Goal: Check status: Check status

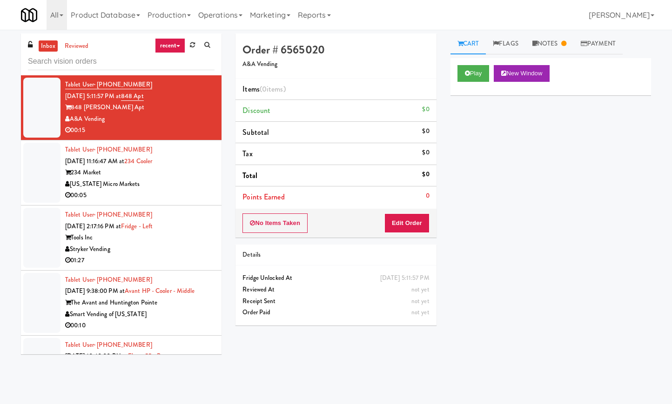
click at [163, 44] on link "recent" at bounding box center [170, 45] width 31 height 15
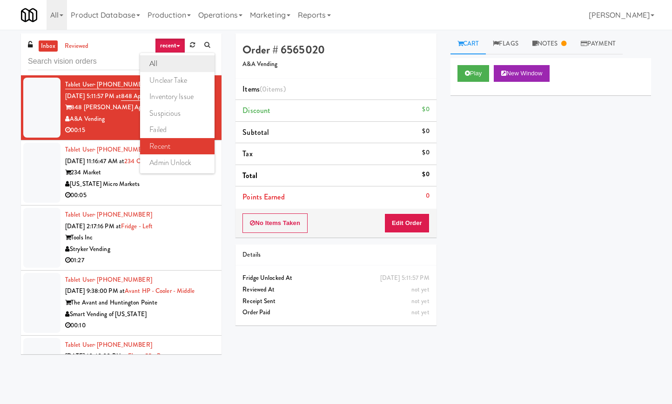
click at [163, 66] on link "all" at bounding box center [177, 63] width 74 height 17
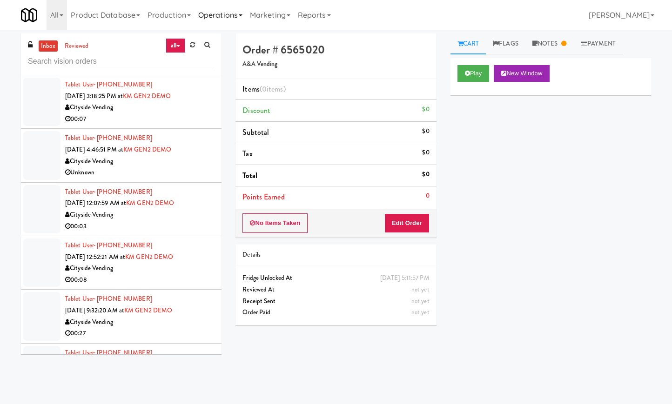
scroll to position [1517, 0]
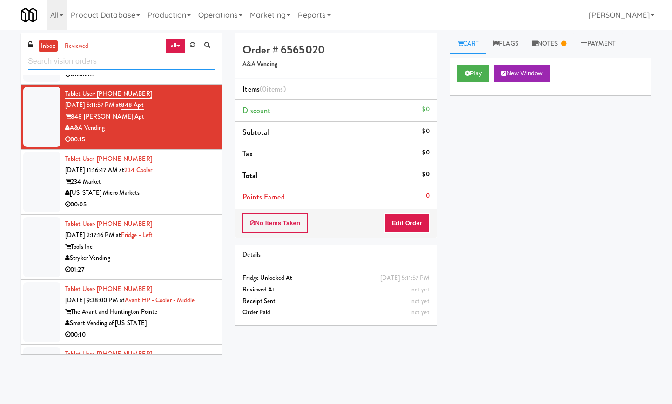
click at [74, 61] on input "text" at bounding box center [121, 61] width 187 height 17
type input "cooler"
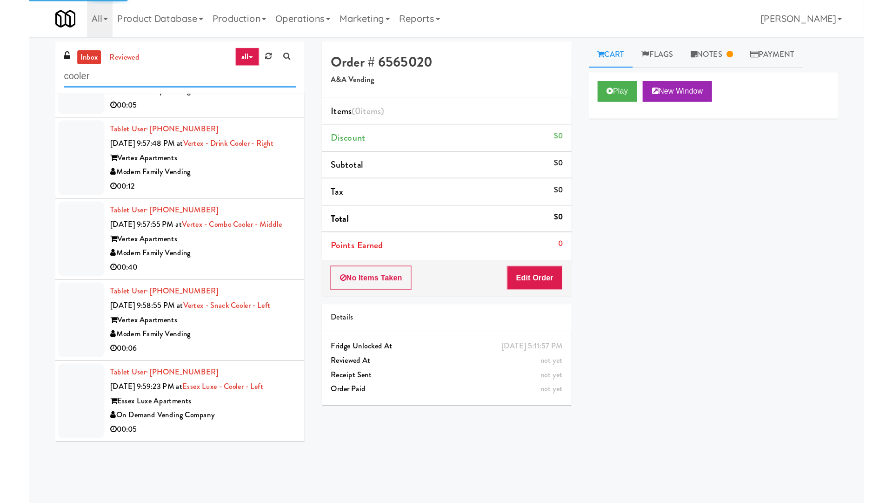
scroll to position [2509, 0]
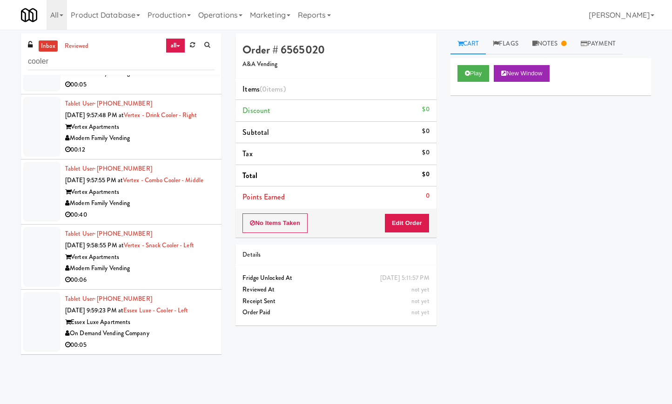
click at [164, 342] on div "00:05" at bounding box center [139, 346] width 149 height 12
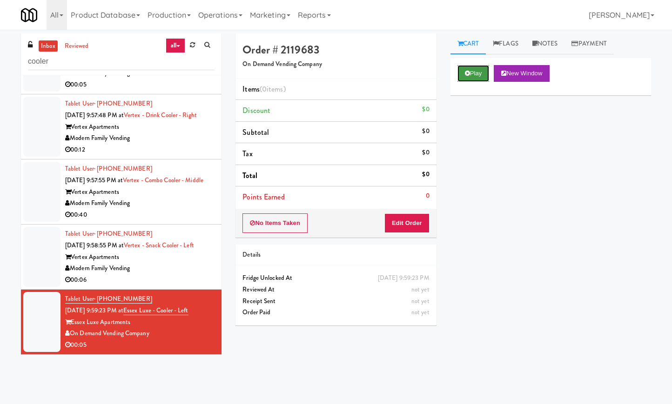
click at [482, 74] on button "Play" at bounding box center [473, 73] width 32 height 17
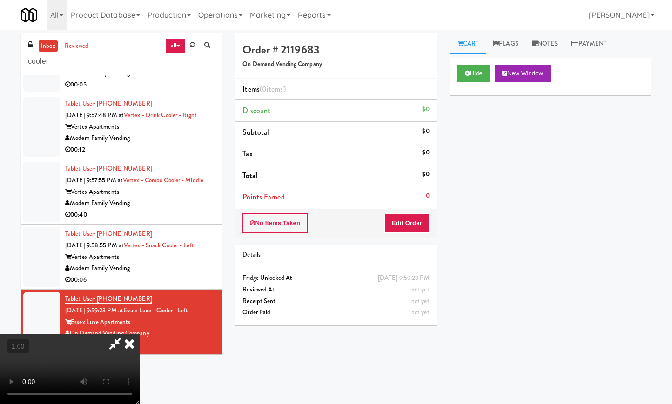
click at [126, 335] on video at bounding box center [70, 370] width 140 height 70
click at [125, 335] on video at bounding box center [70, 370] width 140 height 70
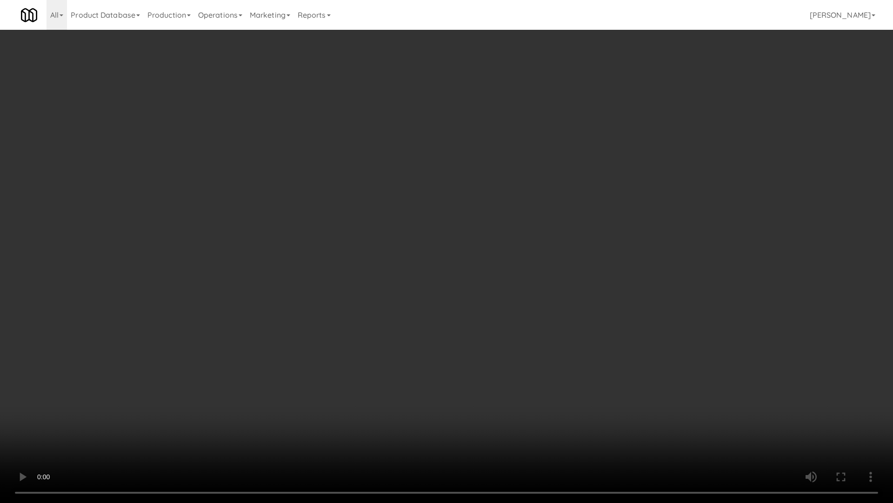
click at [331, 272] on video at bounding box center [446, 251] width 893 height 503
click at [331, 273] on video at bounding box center [446, 251] width 893 height 503
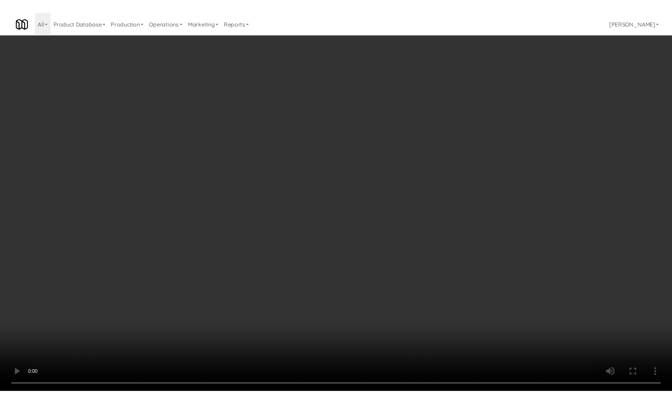
scroll to position [2509, 0]
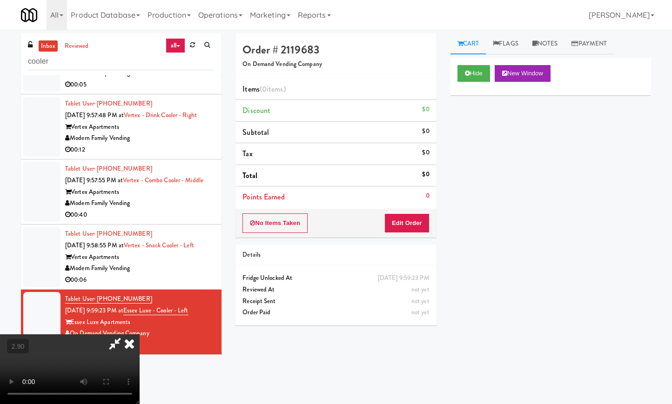
click at [126, 335] on icon at bounding box center [114, 344] width 21 height 19
click at [414, 227] on button "Edit Order" at bounding box center [406, 224] width 45 height 20
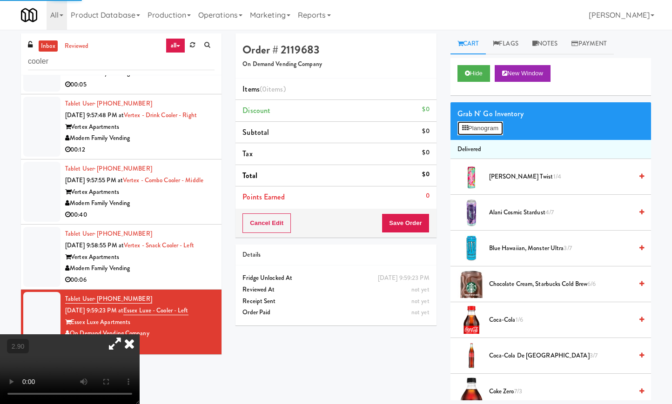
click at [475, 129] on button "Planogram" at bounding box center [480, 128] width 46 height 14
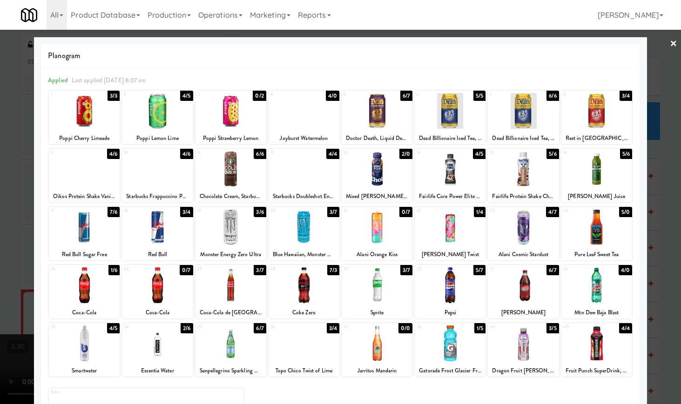
click at [98, 280] on div at bounding box center [84, 286] width 71 height 36
click at [670, 45] on link "×" at bounding box center [673, 44] width 7 height 29
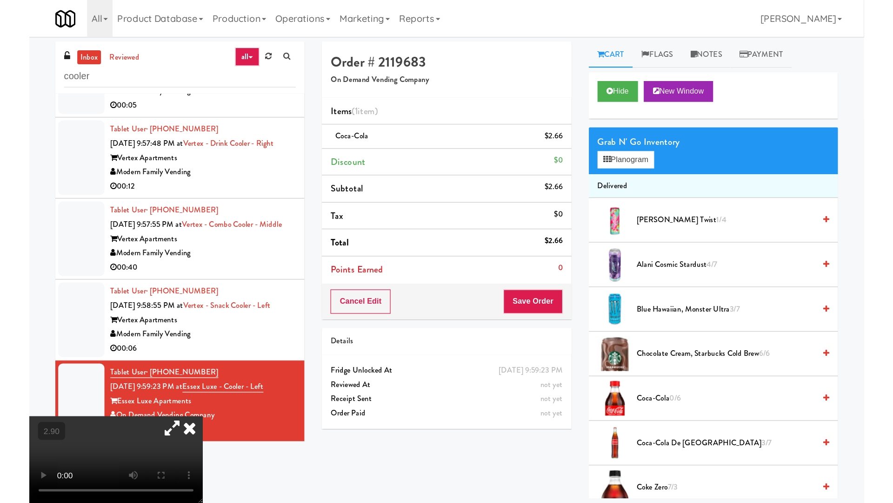
scroll to position [2509, 0]
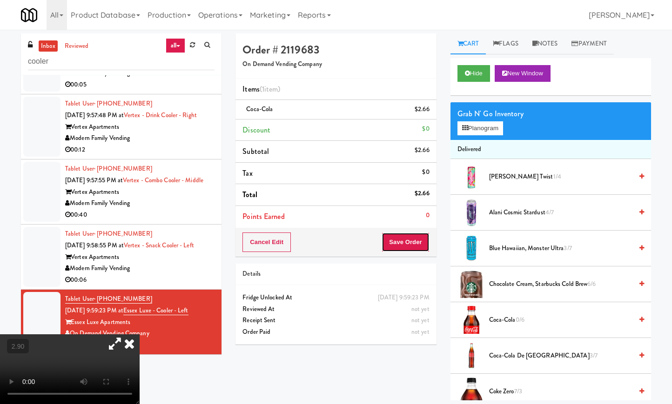
click at [397, 239] on button "Save Order" at bounding box center [405, 243] width 47 height 20
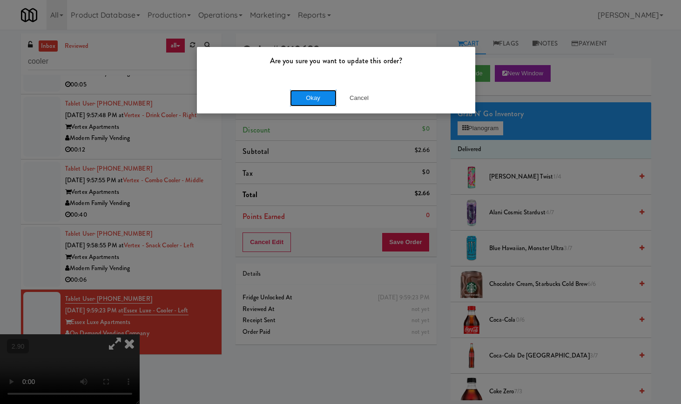
click at [312, 100] on button "Okay" at bounding box center [313, 98] width 47 height 17
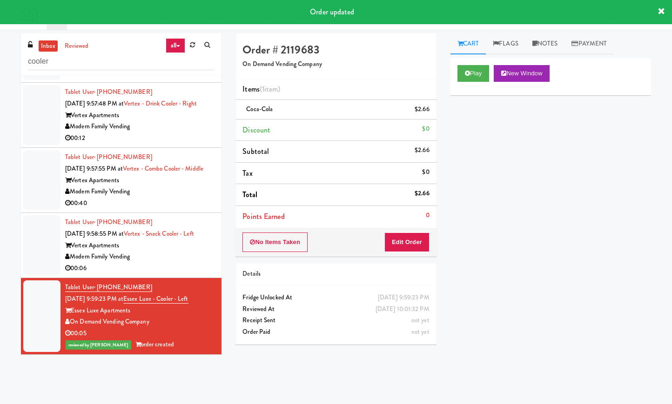
click at [182, 252] on div "Vertex Apartments" at bounding box center [139, 246] width 149 height 12
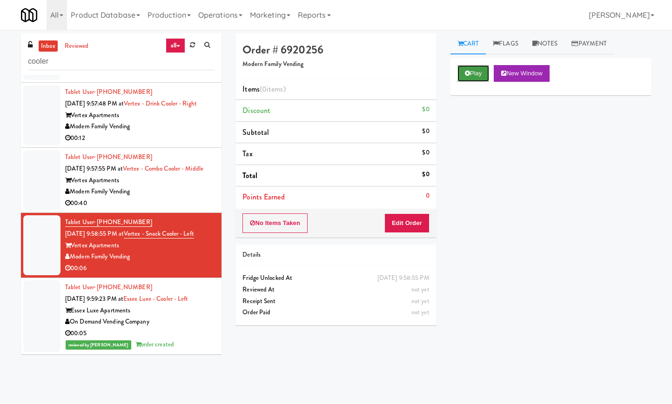
click at [477, 79] on button "Play" at bounding box center [473, 73] width 32 height 17
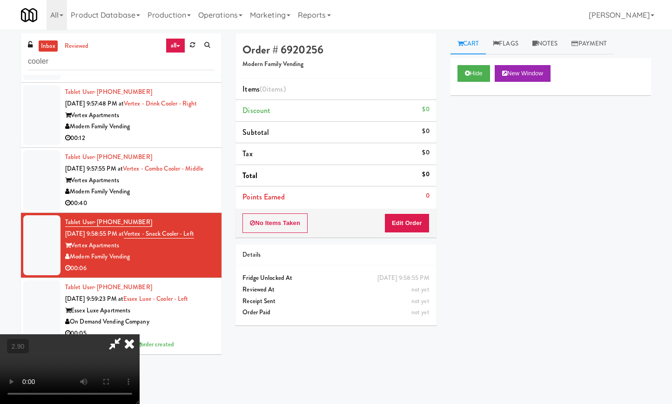
click at [112, 335] on video at bounding box center [70, 370] width 140 height 70
drag, startPoint x: 112, startPoint y: 279, endPoint x: 119, endPoint y: 353, distance: 74.4
click at [113, 335] on video at bounding box center [70, 370] width 140 height 70
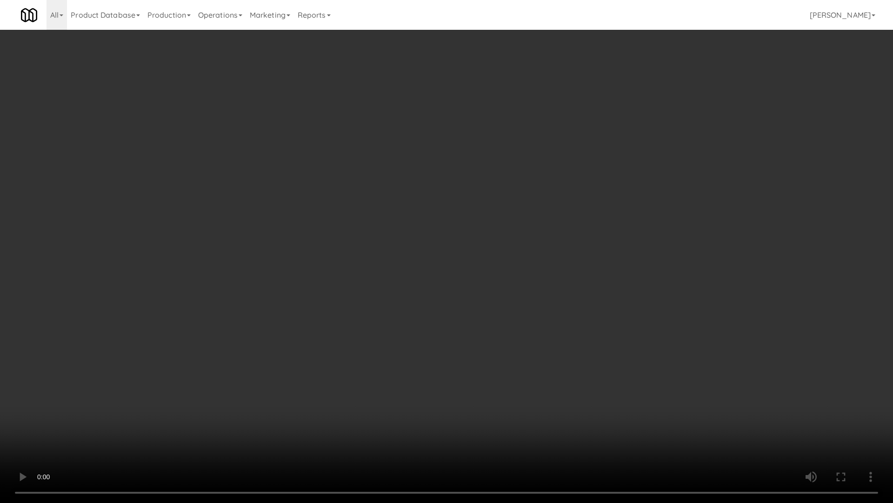
click at [201, 300] on video at bounding box center [446, 251] width 893 height 503
click at [242, 284] on video at bounding box center [446, 251] width 893 height 503
drag, startPoint x: 242, startPoint y: 285, endPoint x: 237, endPoint y: 286, distance: 4.7
click at [237, 286] on video at bounding box center [446, 251] width 893 height 503
click at [339, 305] on video at bounding box center [446, 251] width 893 height 503
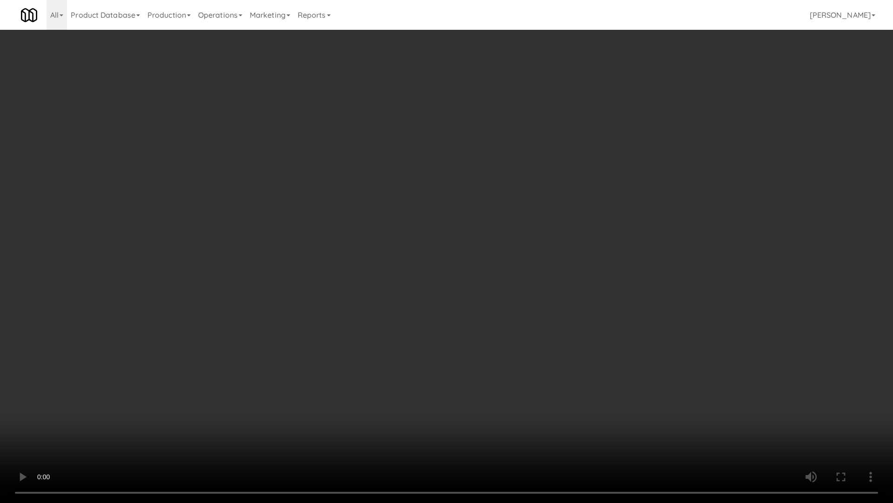
click at [339, 305] on video at bounding box center [446, 251] width 893 height 503
click at [342, 308] on video at bounding box center [446, 251] width 893 height 503
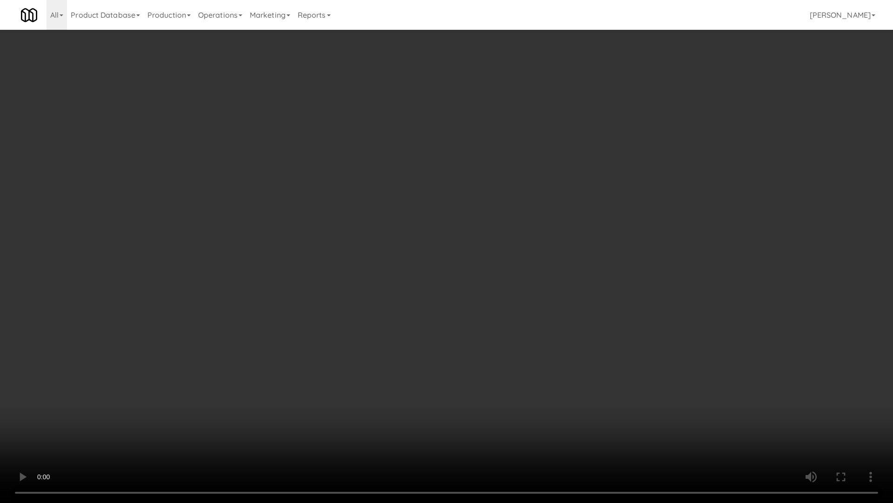
click at [347, 306] on video at bounding box center [446, 251] width 893 height 503
click at [346, 311] on video at bounding box center [446, 251] width 893 height 503
click at [533, 325] on video at bounding box center [446, 251] width 893 height 503
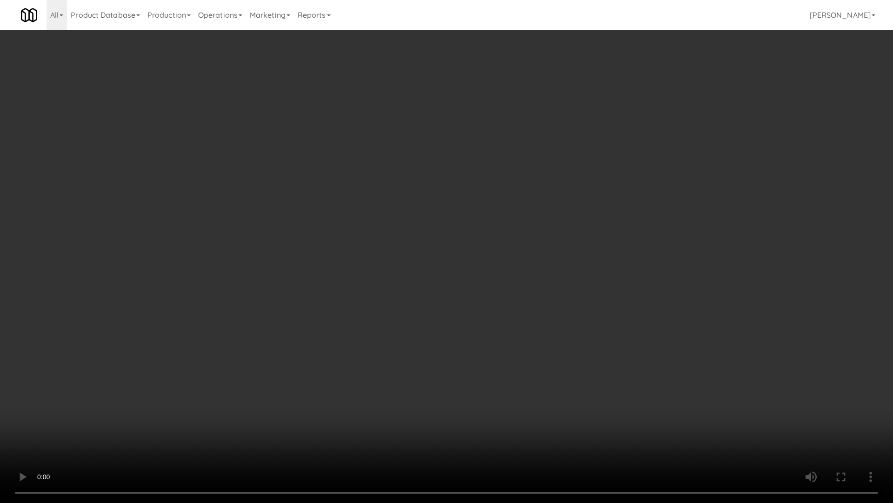
click at [537, 325] on video at bounding box center [446, 251] width 893 height 503
click at [534, 325] on video at bounding box center [446, 251] width 893 height 503
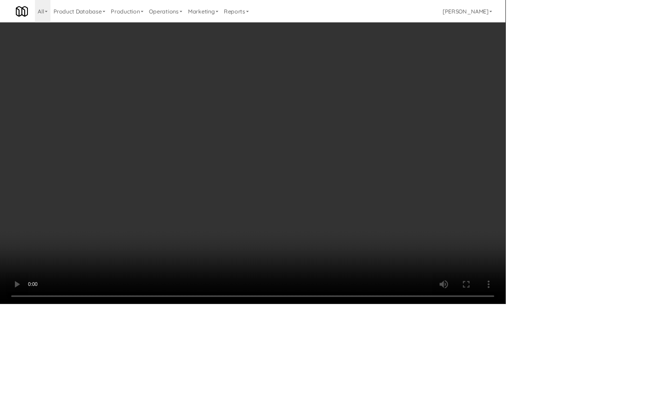
scroll to position [2509, 0]
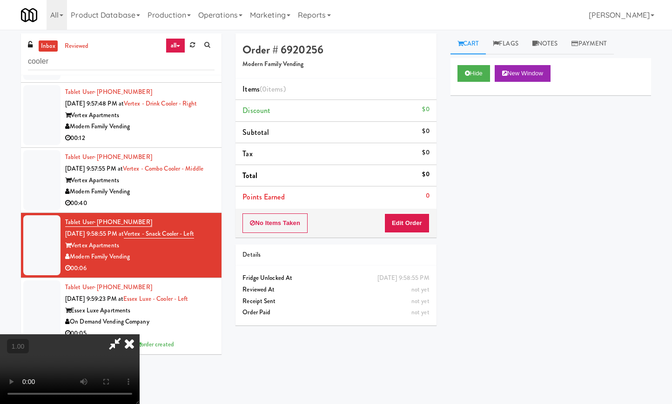
click at [140, 335] on icon at bounding box center [129, 344] width 20 height 19
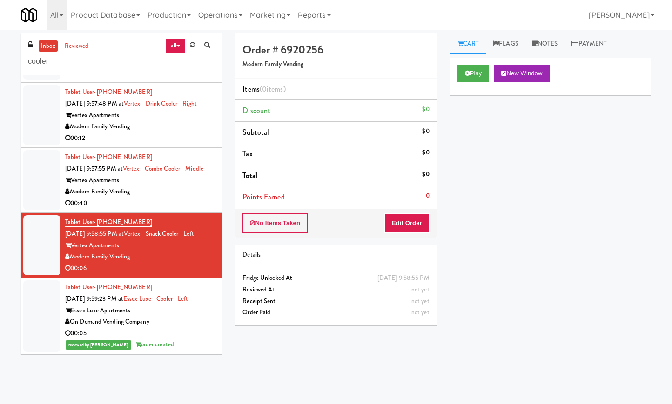
click at [409, 237] on div "No Items Taken Edit Order" at bounding box center [335, 223] width 201 height 29
click at [409, 226] on button "Edit Order" at bounding box center [406, 224] width 45 height 20
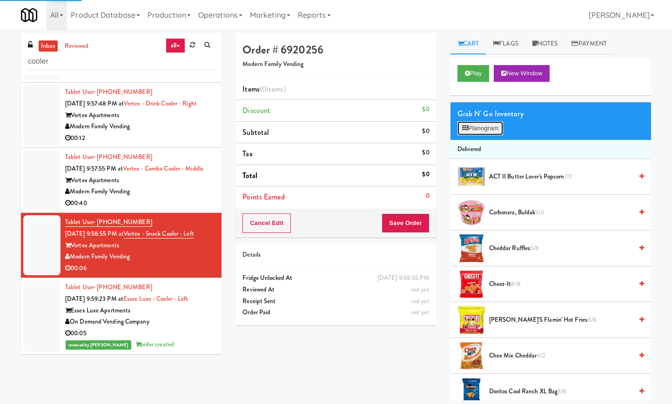
click at [476, 122] on button "Planogram" at bounding box center [480, 128] width 46 height 14
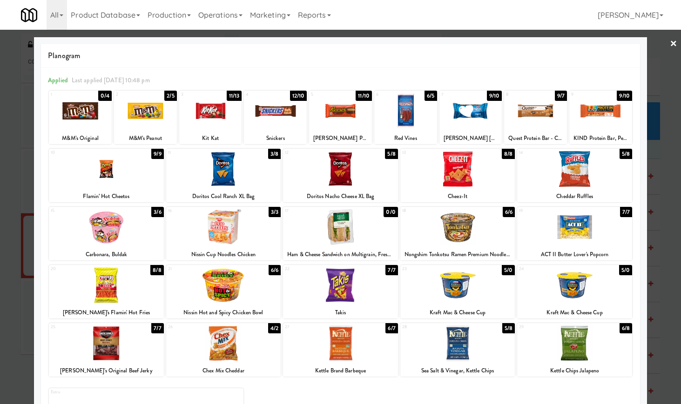
drag, startPoint x: 218, startPoint y: 234, endPoint x: 216, endPoint y: 240, distance: 6.5
click at [216, 240] on div at bounding box center [223, 227] width 115 height 36
click at [571, 294] on div at bounding box center [574, 286] width 115 height 36
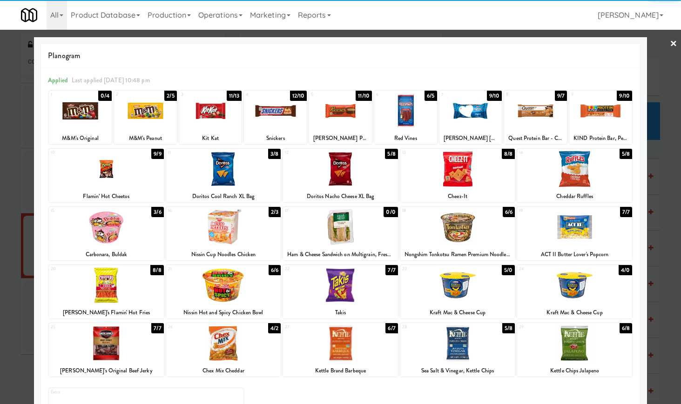
click at [670, 40] on link "×" at bounding box center [673, 44] width 7 height 29
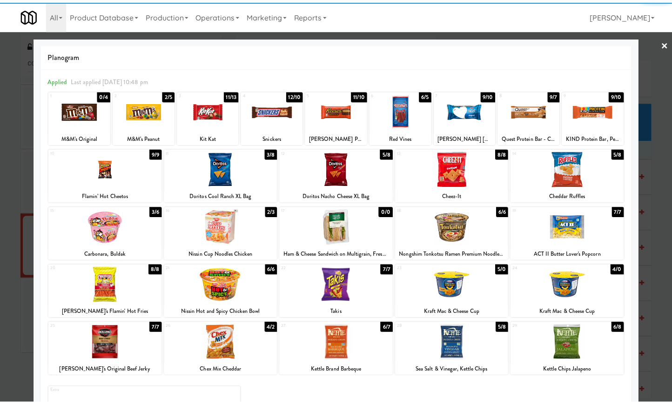
scroll to position [2509, 0]
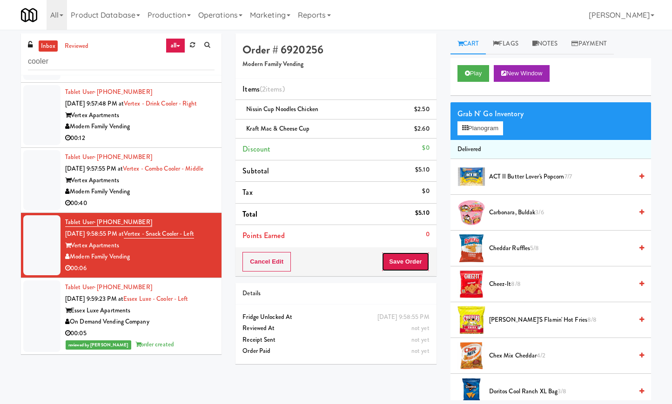
drag, startPoint x: 423, startPoint y: 264, endPoint x: 419, endPoint y: 261, distance: 4.9
click at [419, 261] on button "Save Order" at bounding box center [405, 262] width 47 height 20
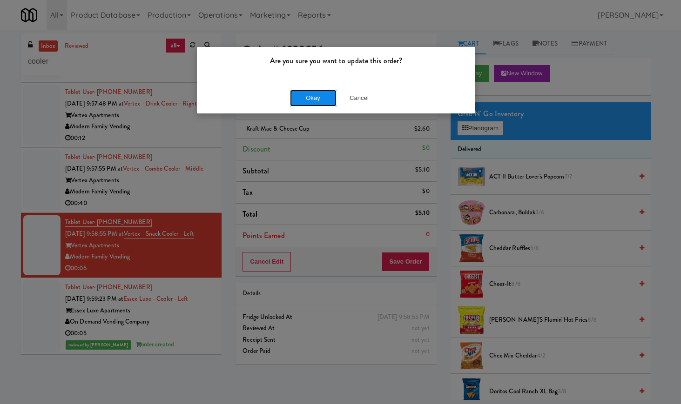
click at [322, 100] on button "Okay" at bounding box center [313, 98] width 47 height 17
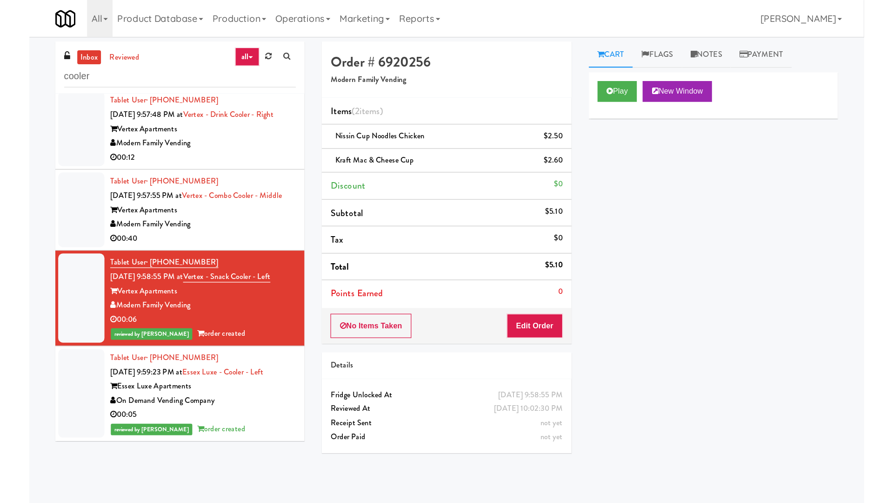
scroll to position [2392, 0]
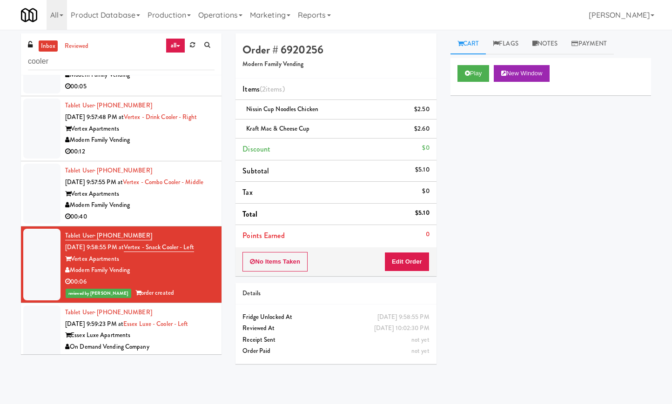
click at [147, 158] on div "00:12" at bounding box center [139, 152] width 149 height 12
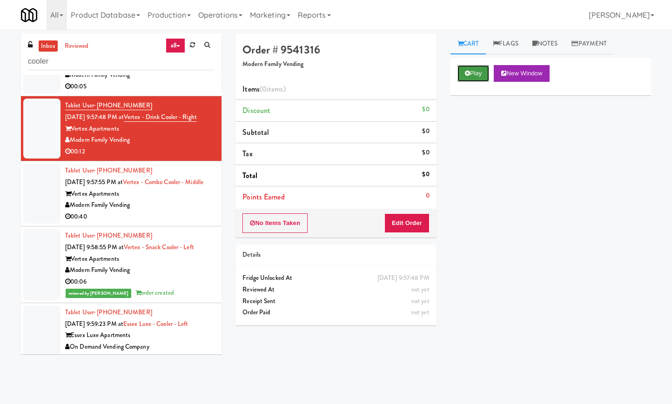
click at [488, 72] on button "Play" at bounding box center [473, 73] width 32 height 17
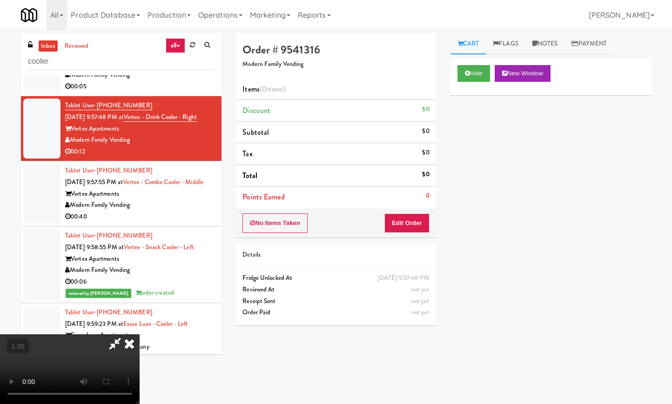
click at [140, 335] on video at bounding box center [70, 370] width 140 height 70
drag, startPoint x: 243, startPoint y: 245, endPoint x: 253, endPoint y: 310, distance: 65.9
click at [140, 335] on video at bounding box center [70, 370] width 140 height 70
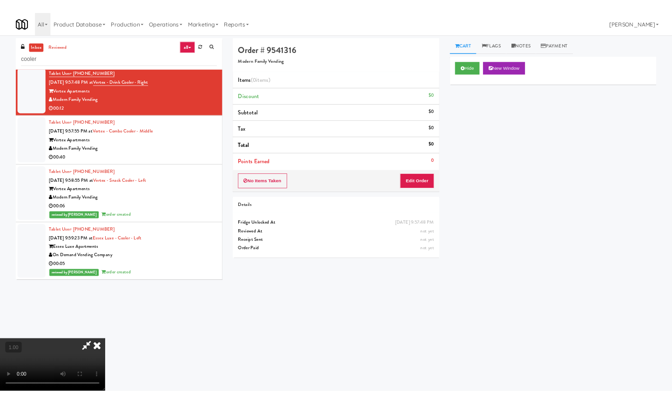
scroll to position [2255, 0]
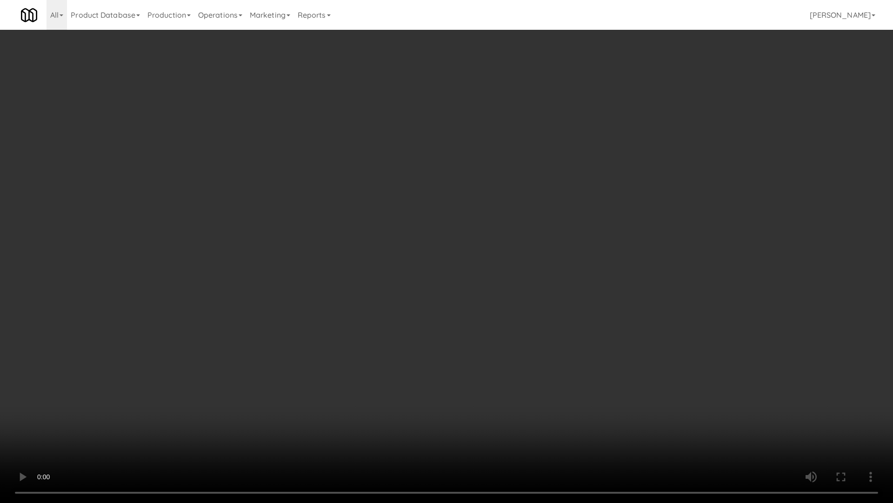
click at [356, 217] on video at bounding box center [446, 251] width 893 height 503
click at [365, 216] on video at bounding box center [446, 251] width 893 height 503
click at [371, 212] on video at bounding box center [446, 251] width 893 height 503
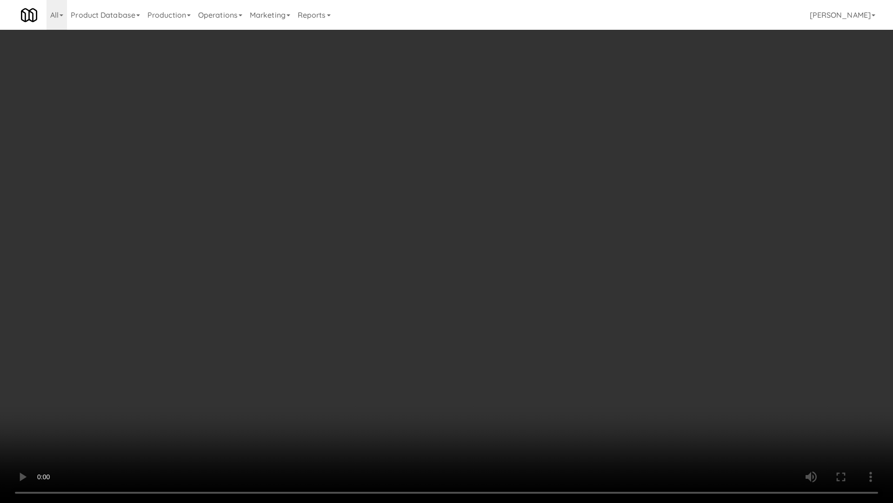
drag, startPoint x: 371, startPoint y: 210, endPoint x: 371, endPoint y: 201, distance: 9.8
click at [371, 201] on video at bounding box center [446, 251] width 893 height 503
click at [367, 191] on video at bounding box center [446, 251] width 893 height 503
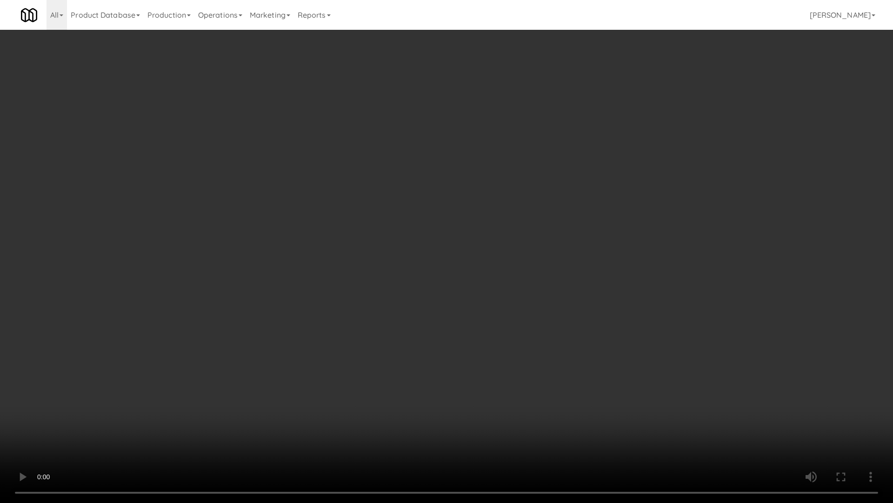
click at [366, 191] on video at bounding box center [446, 251] width 893 height 503
click at [358, 178] on video at bounding box center [446, 251] width 893 height 503
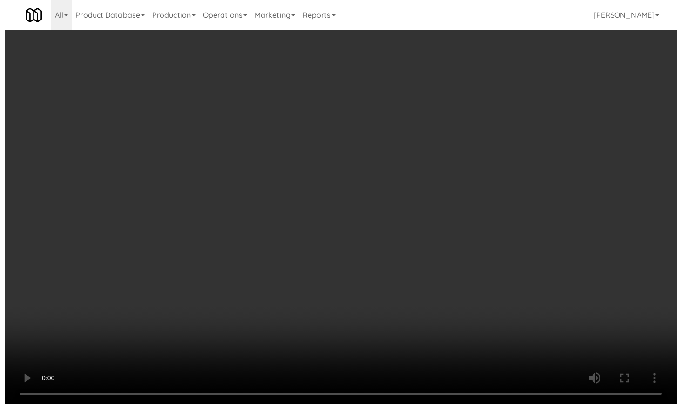
scroll to position [2392, 0]
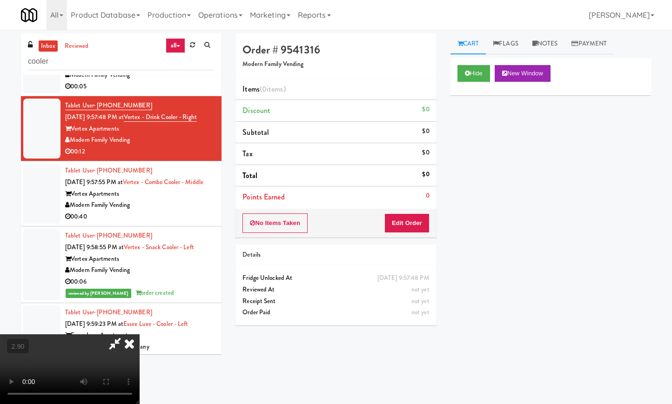
click at [140, 335] on icon at bounding box center [129, 344] width 20 height 19
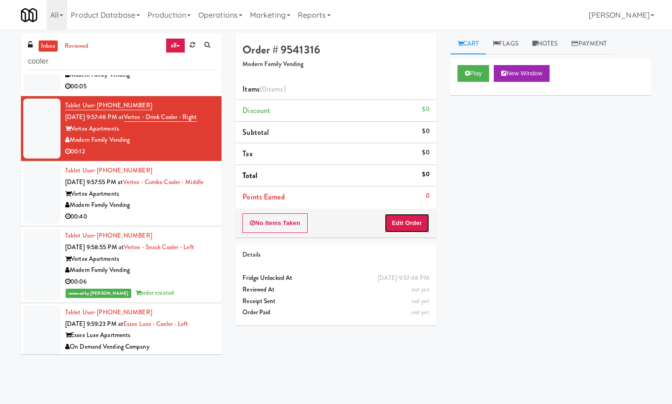
click at [417, 217] on button "Edit Order" at bounding box center [406, 224] width 45 height 20
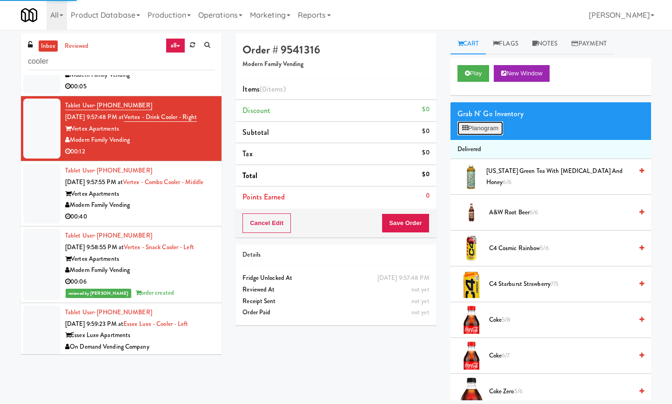
click at [491, 126] on button "Planogram" at bounding box center [480, 128] width 46 height 14
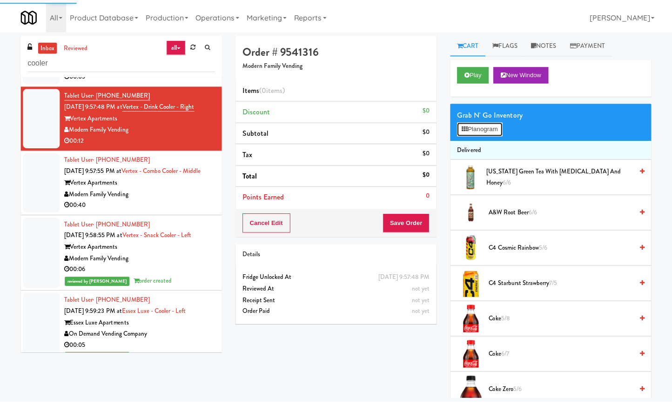
scroll to position [2358, 0]
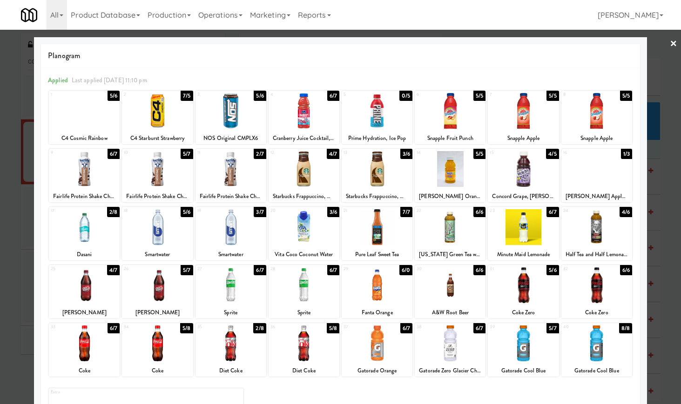
click at [464, 295] on div at bounding box center [450, 286] width 71 height 36
click at [670, 38] on link "×" at bounding box center [673, 44] width 7 height 29
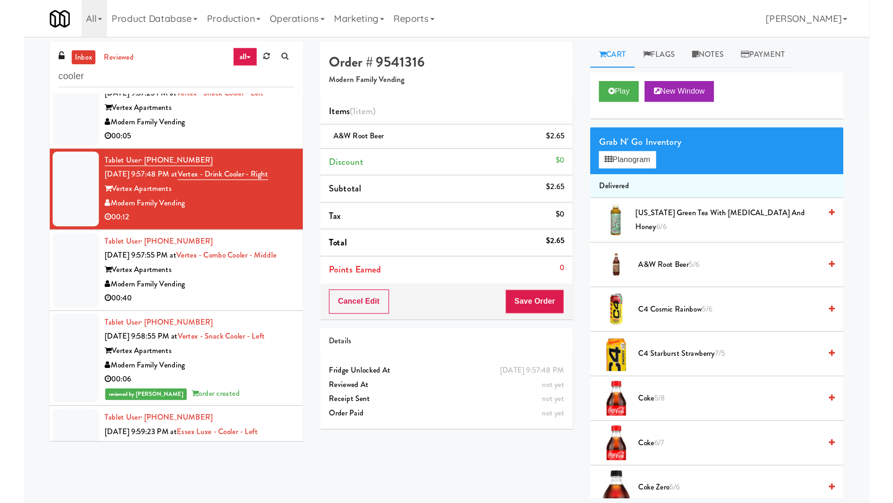
scroll to position [2392, 0]
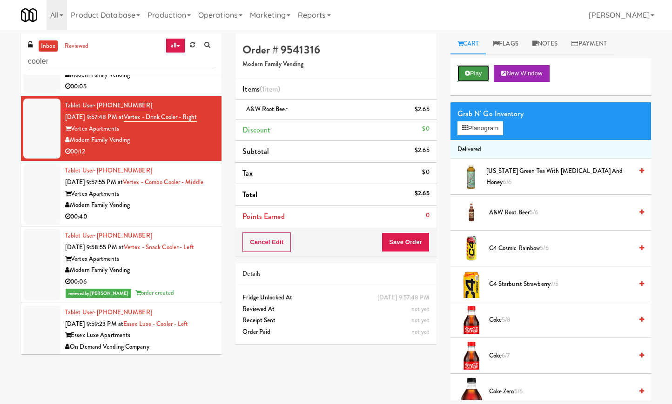
click at [469, 74] on icon at bounding box center [467, 73] width 5 height 6
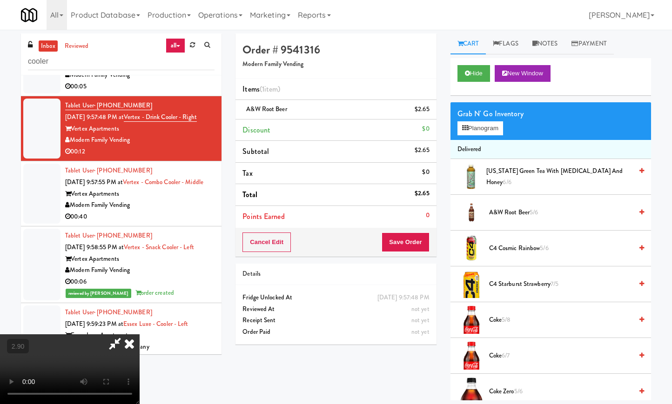
click at [140, 335] on video at bounding box center [70, 370] width 140 height 70
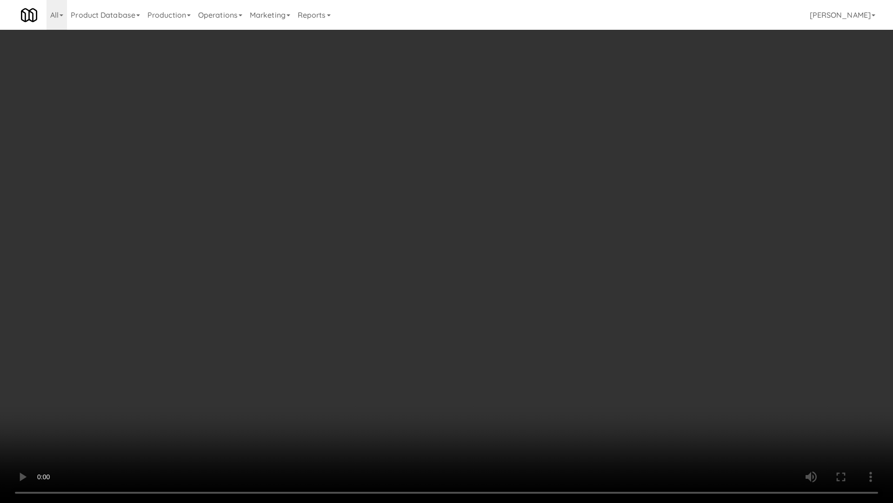
click at [372, 258] on video at bounding box center [446, 251] width 893 height 503
click at [372, 260] on video at bounding box center [446, 251] width 893 height 503
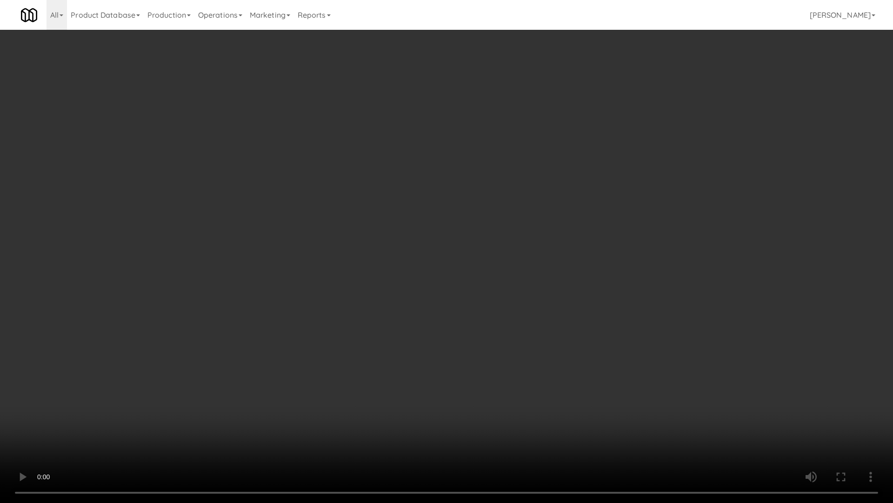
click at [372, 260] on video at bounding box center [446, 251] width 893 height 503
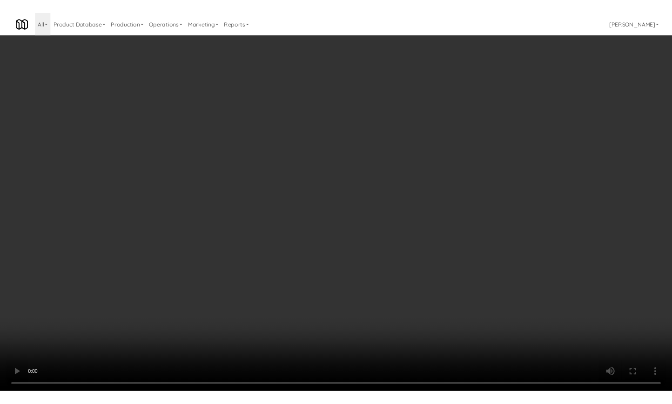
scroll to position [2392, 0]
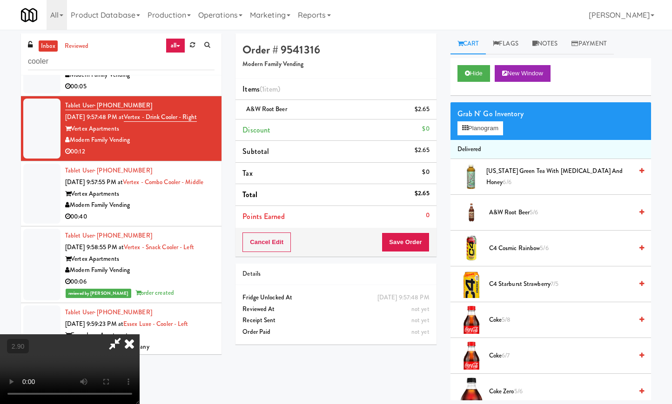
click at [140, 335] on icon at bounding box center [129, 344] width 20 height 19
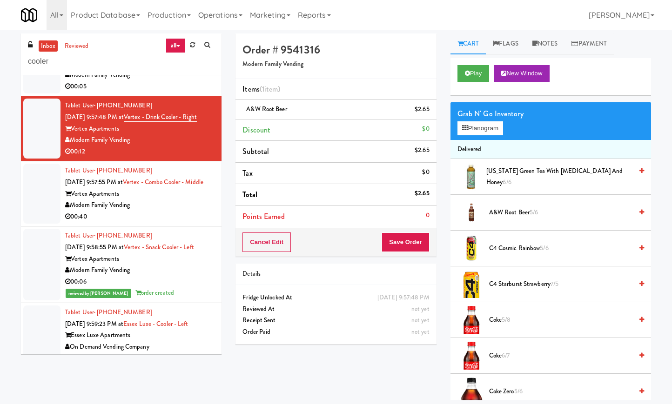
click at [409, 231] on div "Cancel Edit Save Order" at bounding box center [335, 242] width 201 height 29
click at [399, 250] on button "Save Order" at bounding box center [405, 243] width 47 height 20
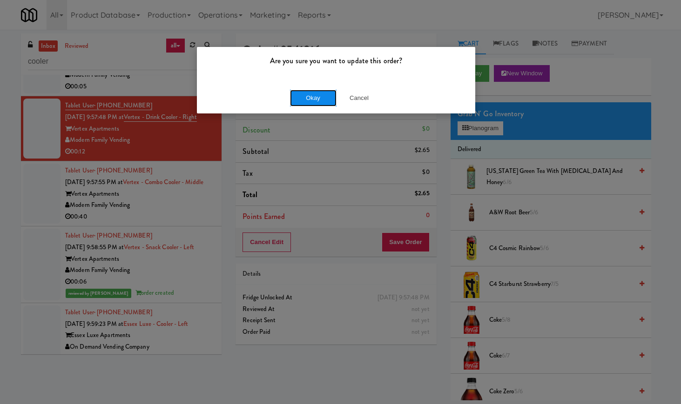
click at [311, 102] on button "Okay" at bounding box center [313, 98] width 47 height 17
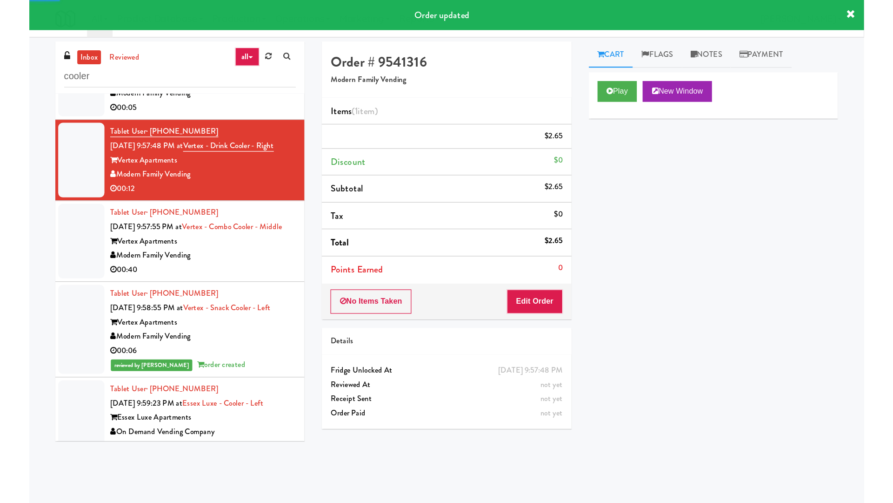
scroll to position [2334, 0]
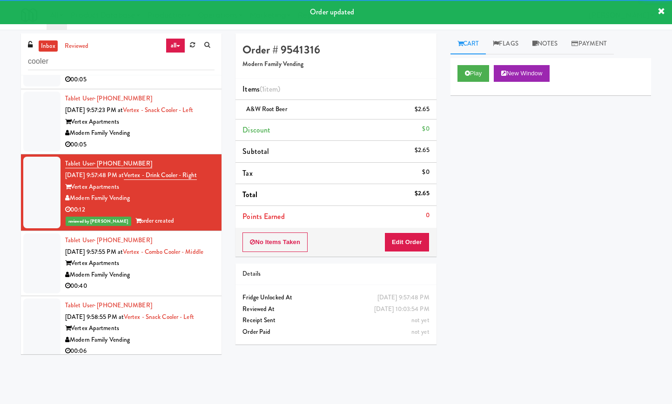
click at [161, 139] on div "Modern Family Vending" at bounding box center [139, 134] width 149 height 12
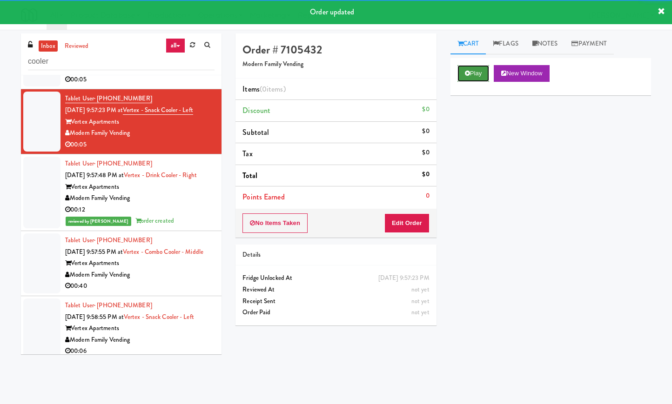
click at [473, 75] on button "Play" at bounding box center [473, 73] width 32 height 17
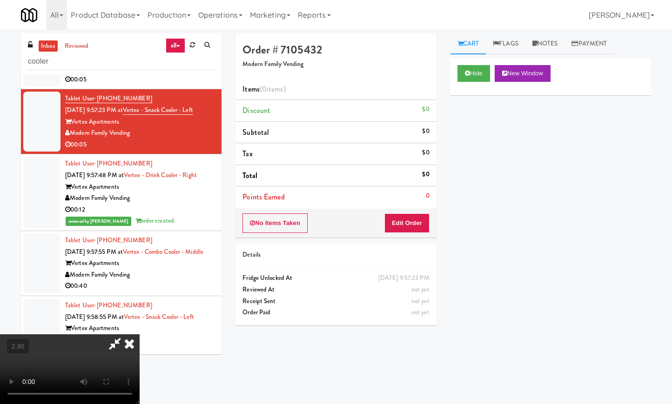
click at [140, 335] on video at bounding box center [70, 370] width 140 height 70
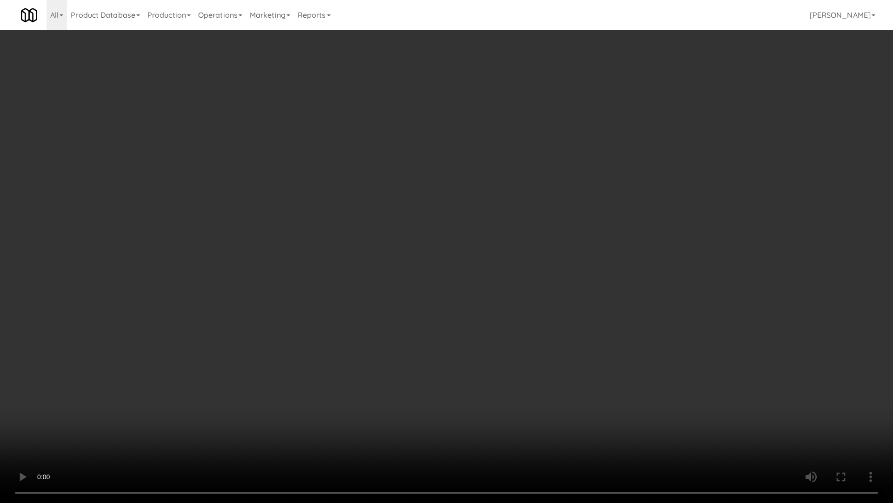
drag, startPoint x: 317, startPoint y: 326, endPoint x: 322, endPoint y: 326, distance: 5.6
click at [322, 326] on video at bounding box center [446, 251] width 893 height 503
click at [330, 272] on video at bounding box center [446, 251] width 893 height 503
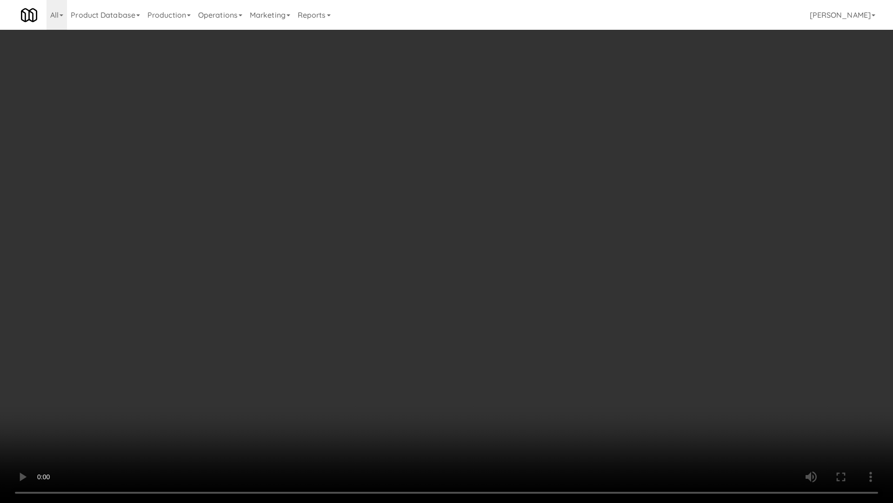
click at [330, 272] on video at bounding box center [446, 251] width 893 height 503
click at [407, 303] on video at bounding box center [446, 251] width 893 height 503
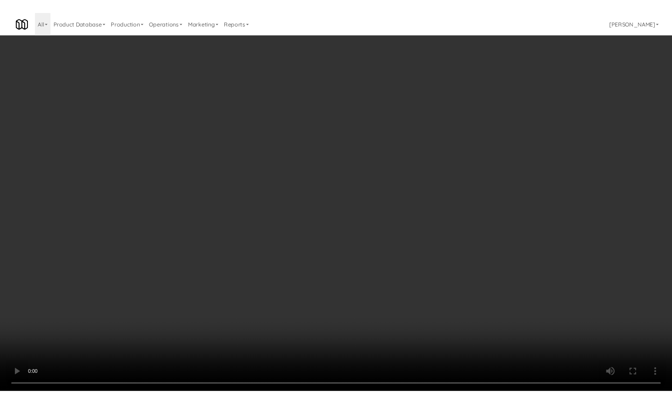
scroll to position [2334, 0]
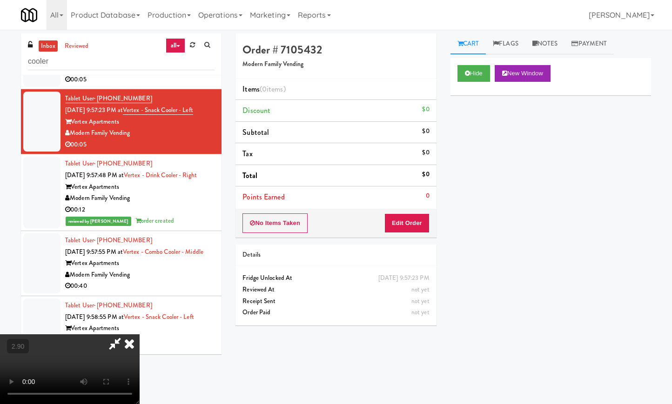
click at [140, 335] on icon at bounding box center [129, 344] width 20 height 19
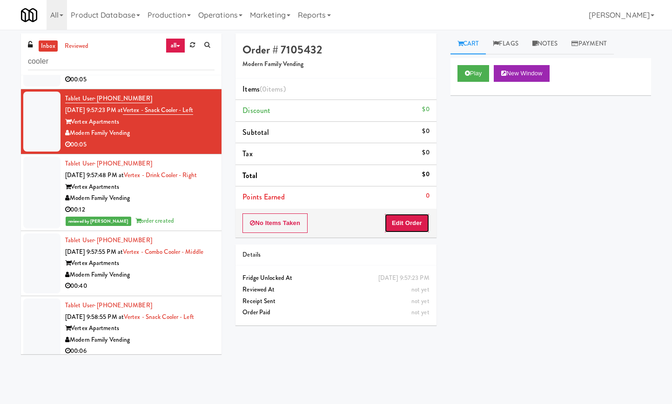
click at [403, 222] on button "Edit Order" at bounding box center [406, 224] width 45 height 20
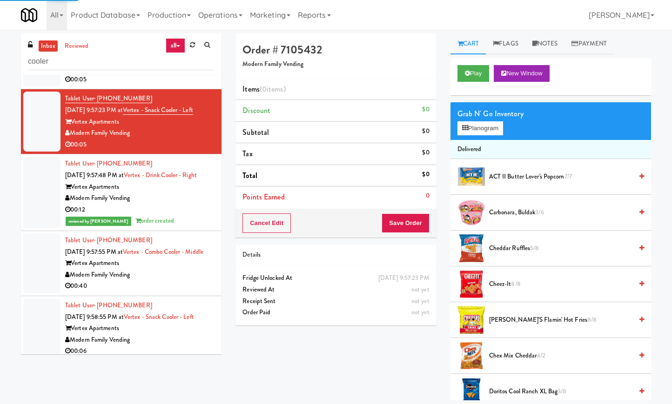
click at [482, 137] on div "Grab N' Go Inventory Planogram" at bounding box center [550, 121] width 201 height 38
click at [486, 127] on button "Planogram" at bounding box center [480, 128] width 46 height 14
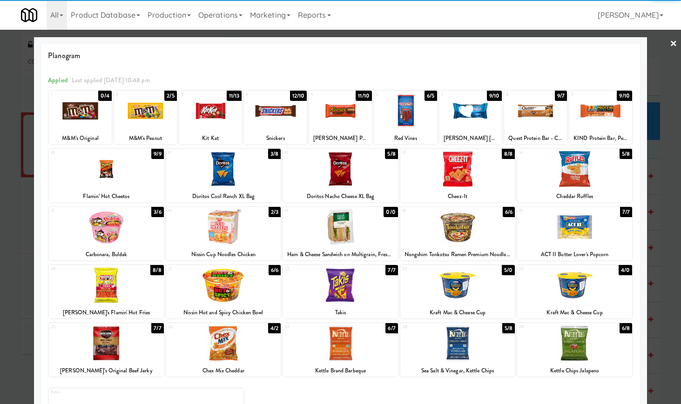
click at [350, 179] on div at bounding box center [340, 169] width 115 height 36
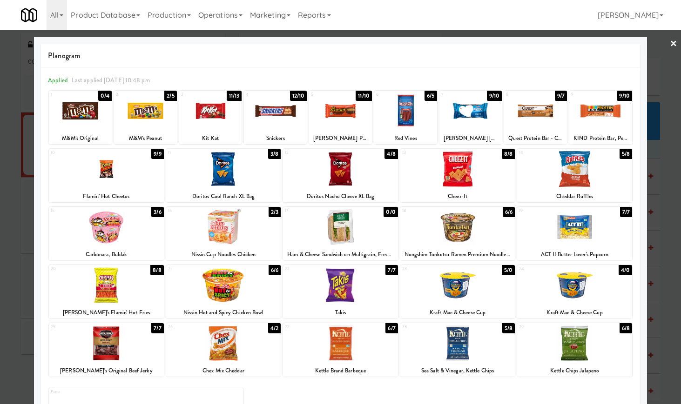
click at [659, 44] on div at bounding box center [340, 202] width 681 height 404
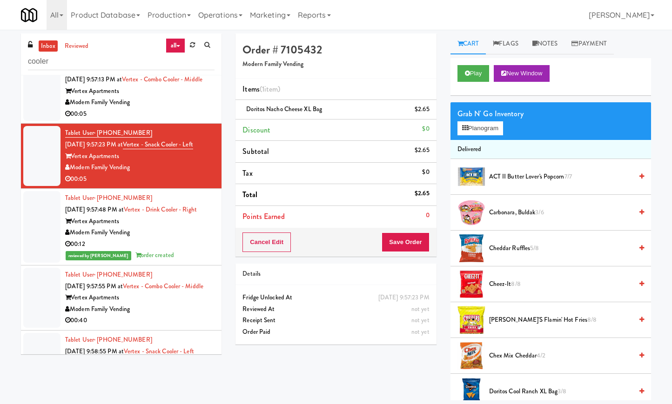
scroll to position [2334, 0]
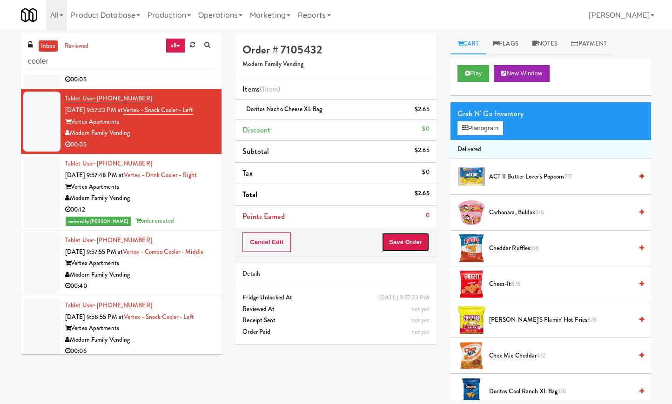
click at [421, 243] on button "Save Order" at bounding box center [405, 243] width 47 height 20
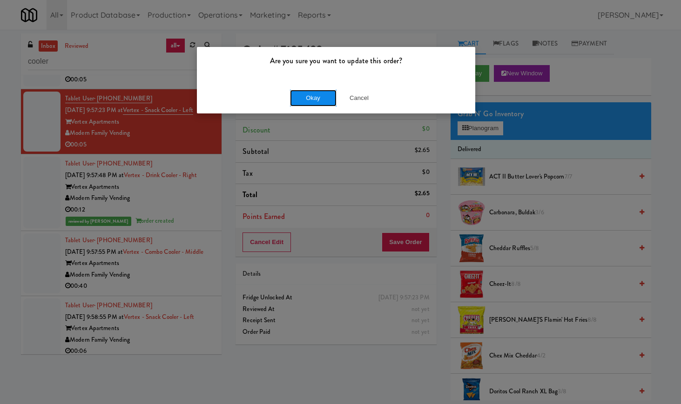
click at [319, 98] on button "Okay" at bounding box center [313, 98] width 47 height 17
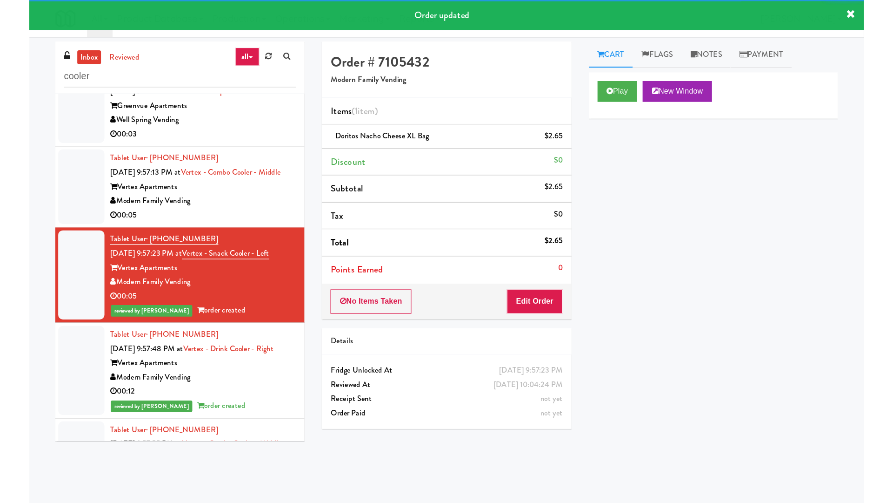
scroll to position [2160, 0]
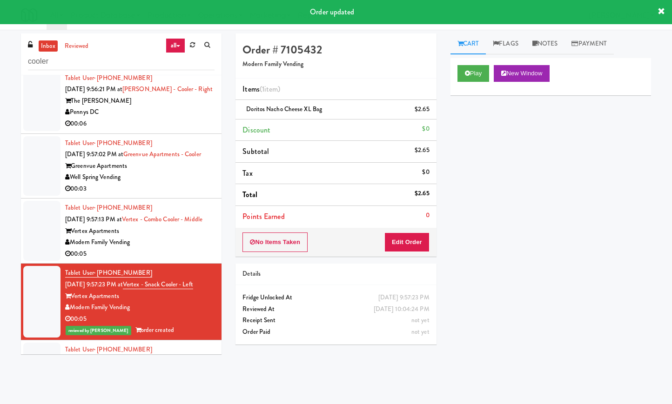
click at [174, 248] on div "Modern Family Vending" at bounding box center [139, 243] width 149 height 12
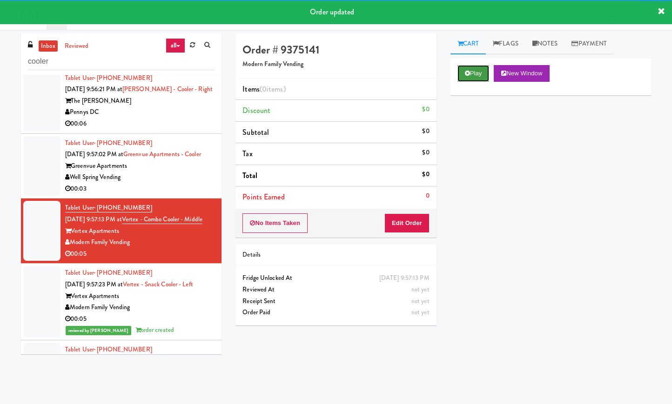
click at [473, 80] on button "Play" at bounding box center [473, 73] width 32 height 17
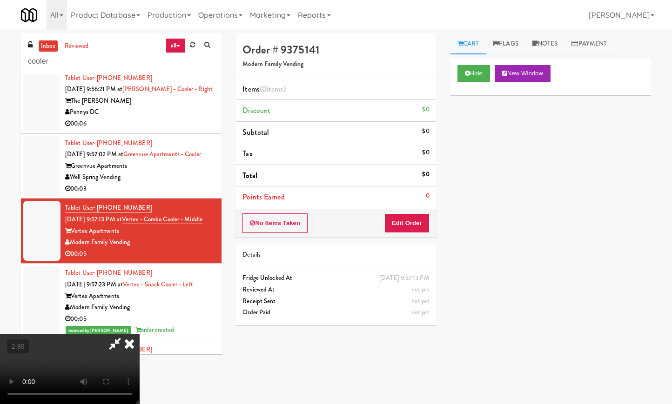
click at [140, 335] on video at bounding box center [70, 370] width 140 height 70
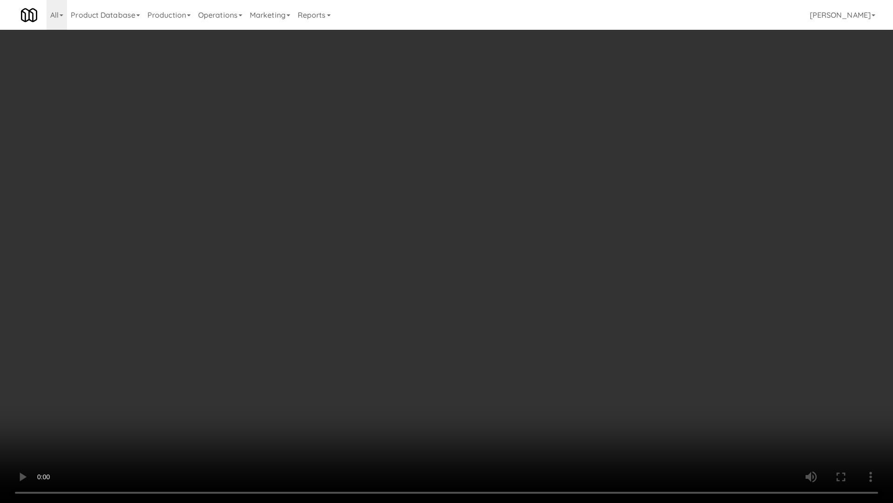
click at [302, 233] on video at bounding box center [446, 251] width 893 height 503
click at [297, 235] on video at bounding box center [446, 251] width 893 height 503
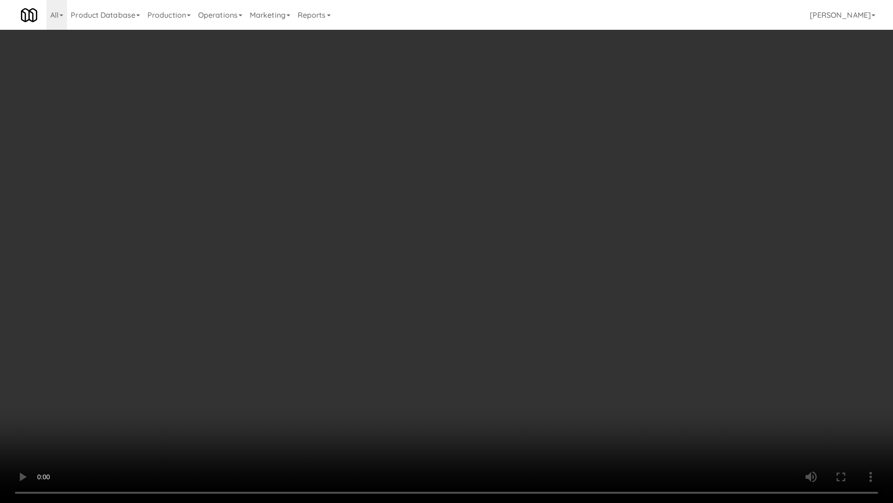
click at [671, 123] on video at bounding box center [446, 251] width 893 height 503
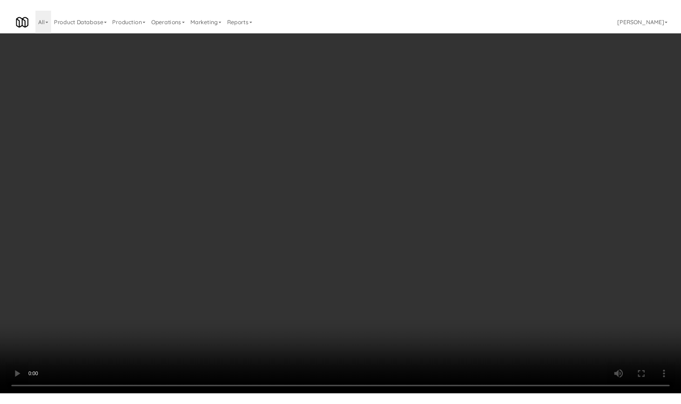
scroll to position [2160, 0]
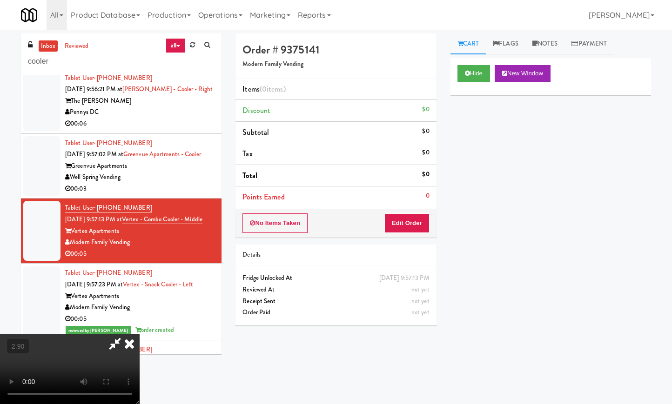
click at [140, 335] on icon at bounding box center [129, 344] width 20 height 19
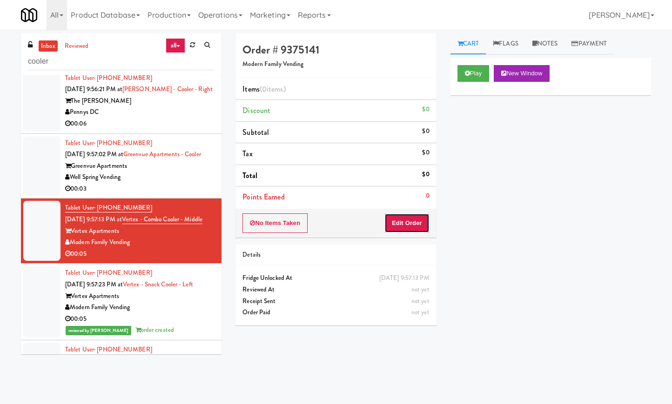
click at [401, 217] on button "Edit Order" at bounding box center [406, 224] width 45 height 20
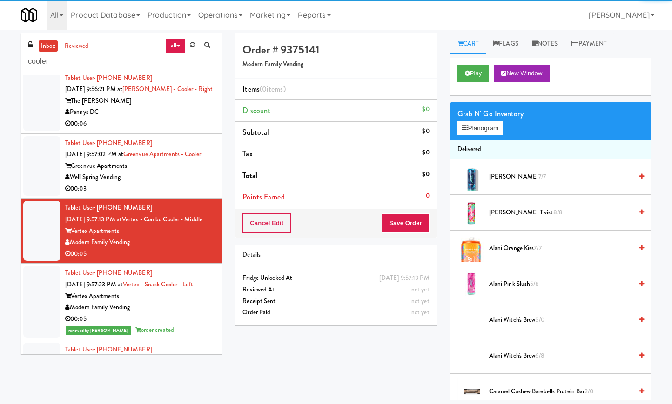
click at [503, 111] on div "Grab N' Go Inventory" at bounding box center [550, 114] width 187 height 14
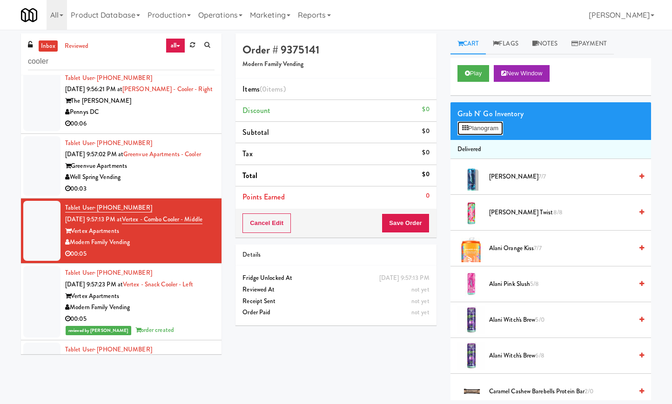
click at [503, 128] on button "Planogram" at bounding box center [480, 128] width 46 height 14
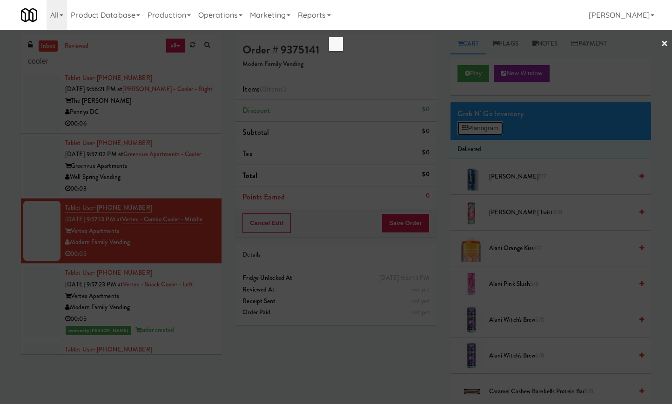
scroll to position [2125, 0]
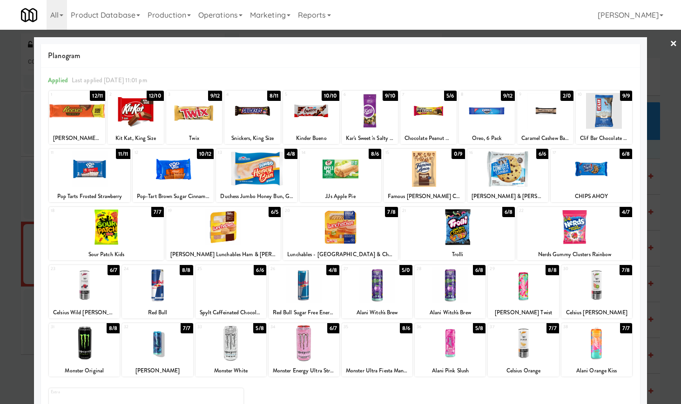
drag, startPoint x: 592, startPoint y: 169, endPoint x: 596, endPoint y: 165, distance: 5.6
click at [596, 165] on div at bounding box center [590, 169] width 81 height 36
drag, startPoint x: 666, startPoint y: 40, endPoint x: 640, endPoint y: 63, distance: 35.3
click at [670, 41] on link "×" at bounding box center [673, 44] width 7 height 29
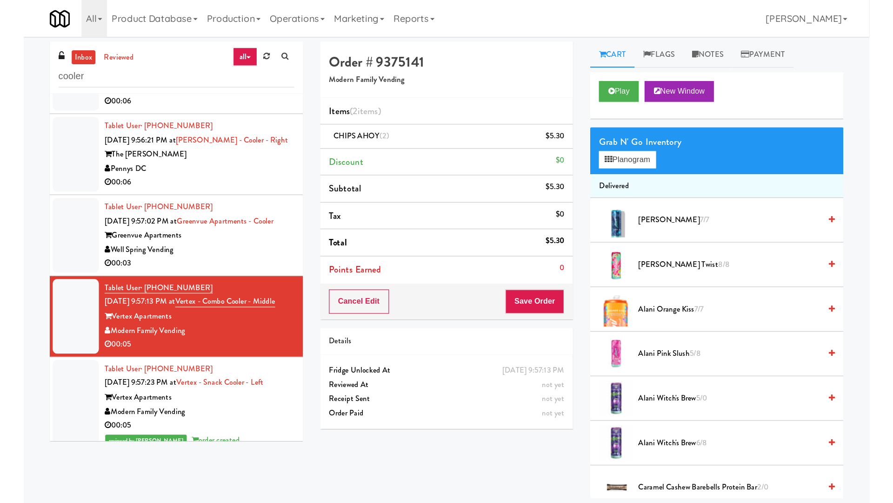
scroll to position [2160, 0]
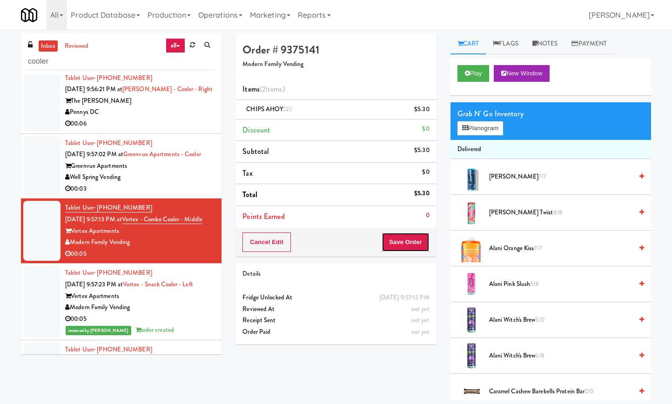
click at [401, 246] on button "Save Order" at bounding box center [405, 243] width 47 height 20
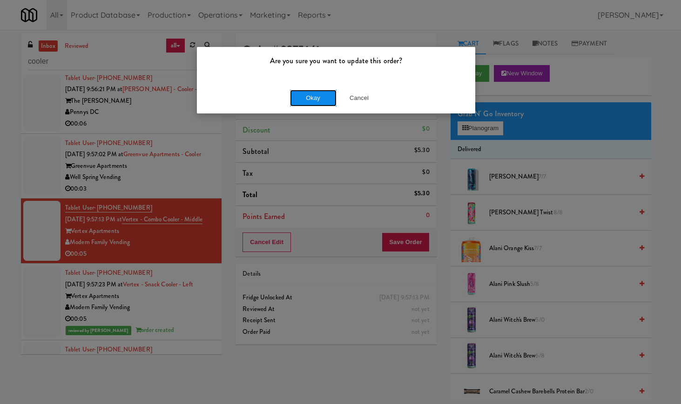
click at [314, 93] on button "Okay" at bounding box center [313, 98] width 47 height 17
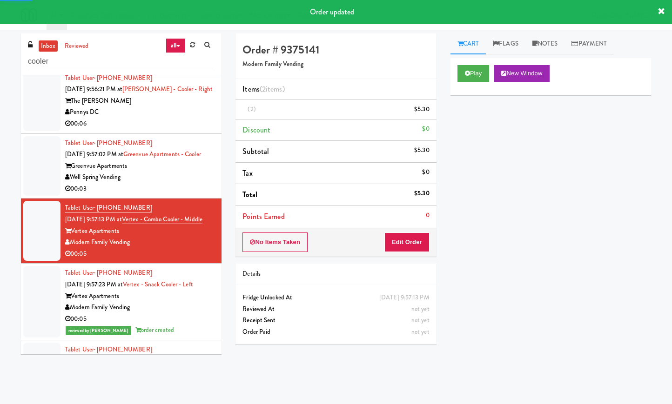
drag, startPoint x: 194, startPoint y: 228, endPoint x: 207, endPoint y: 222, distance: 13.6
click at [194, 172] on div "Greenvue Apartments" at bounding box center [139, 167] width 149 height 12
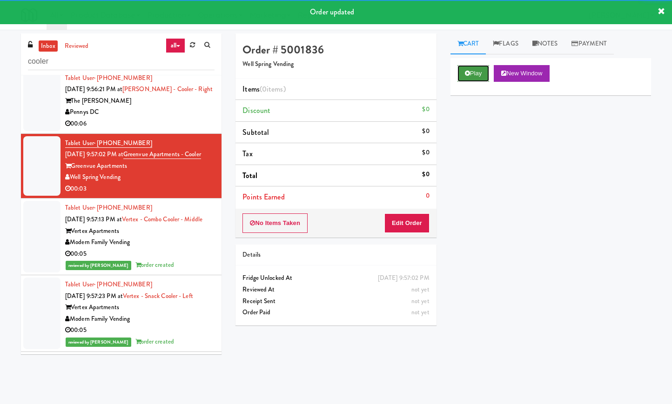
click at [479, 70] on button "Play" at bounding box center [473, 73] width 32 height 17
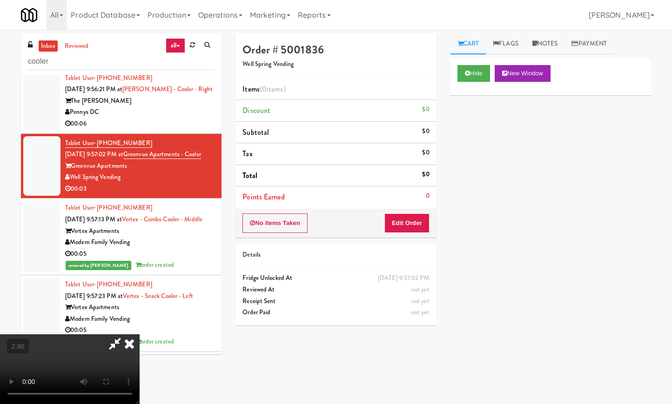
click at [140, 335] on video at bounding box center [70, 370] width 140 height 70
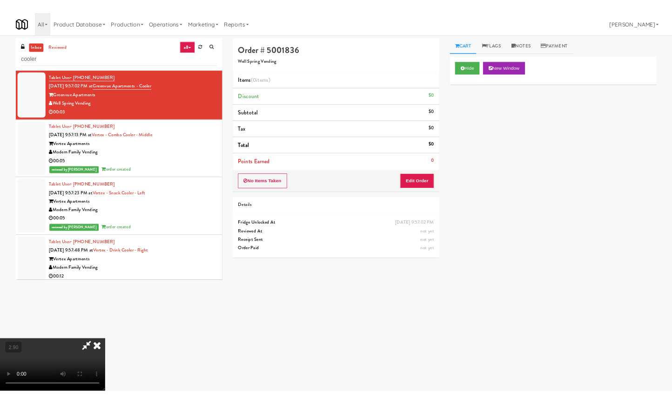
scroll to position [2045, 0]
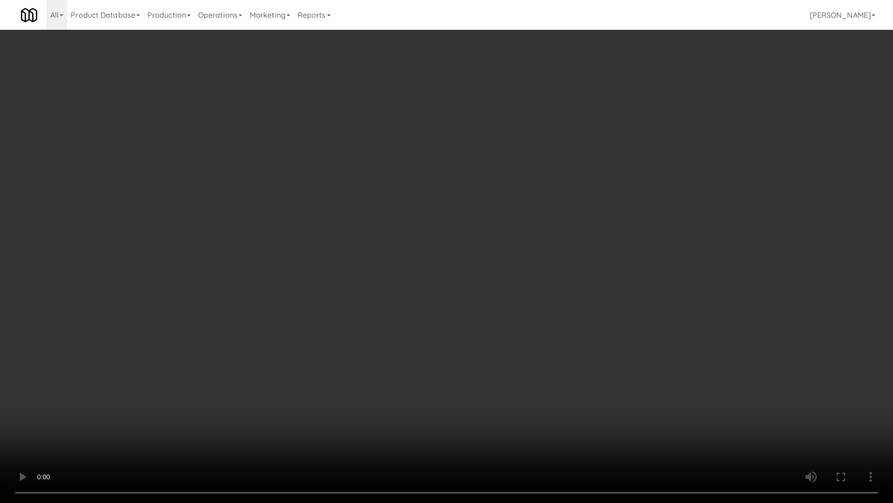
click at [332, 278] on video at bounding box center [446, 251] width 893 height 503
click at [343, 282] on video at bounding box center [446, 251] width 893 height 503
click at [346, 278] on video at bounding box center [446, 251] width 893 height 503
click at [346, 279] on video at bounding box center [446, 251] width 893 height 503
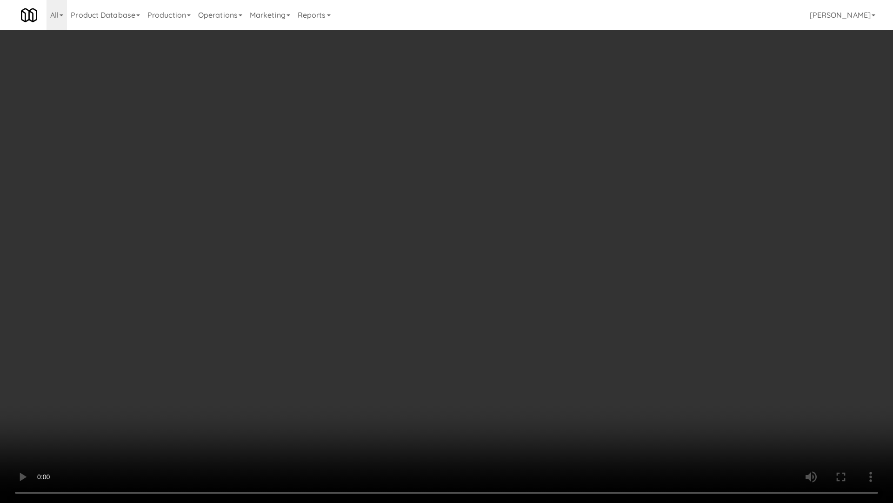
click at [346, 279] on video at bounding box center [446, 251] width 893 height 503
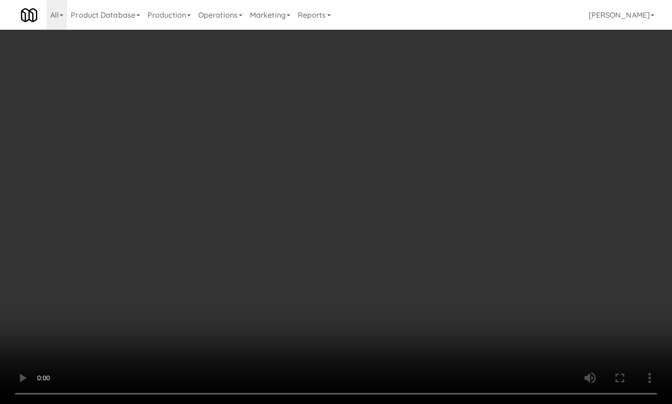
scroll to position [2160, 0]
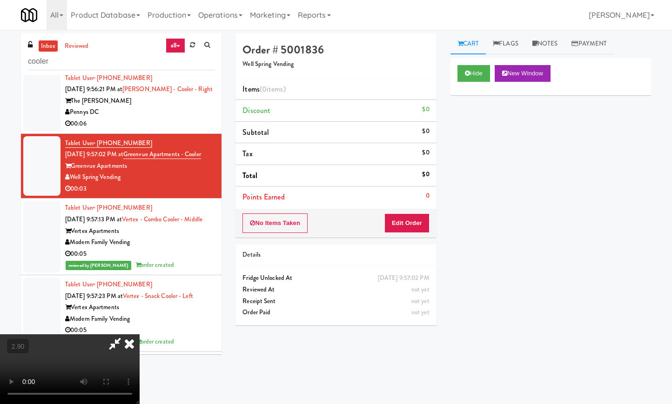
click at [140, 335] on icon at bounding box center [129, 344] width 20 height 19
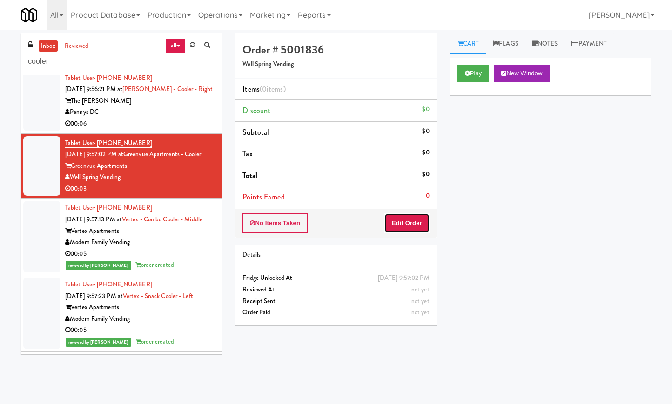
click at [416, 226] on button "Edit Order" at bounding box center [406, 224] width 45 height 20
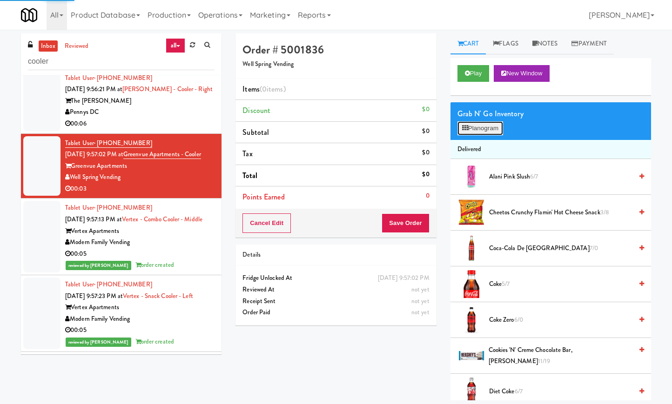
click at [478, 126] on button "Planogram" at bounding box center [480, 128] width 46 height 14
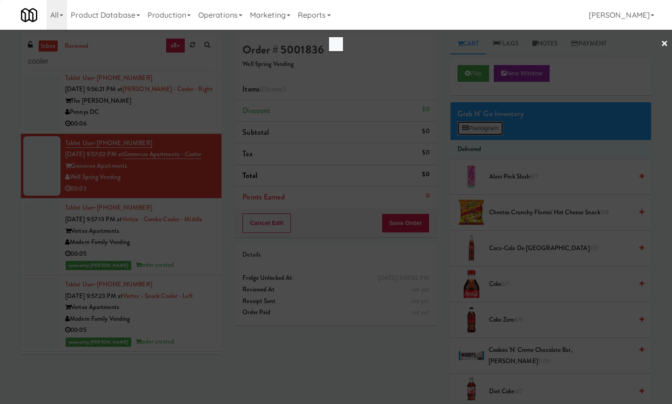
scroll to position [2125, 0]
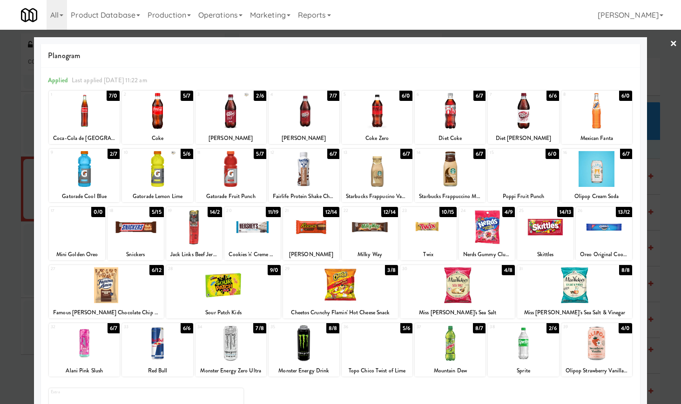
click at [141, 234] on div at bounding box center [135, 227] width 56 height 36
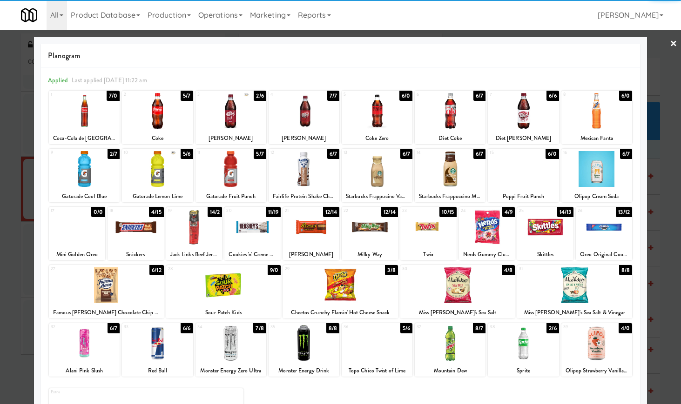
click at [101, 182] on div at bounding box center [84, 169] width 71 height 36
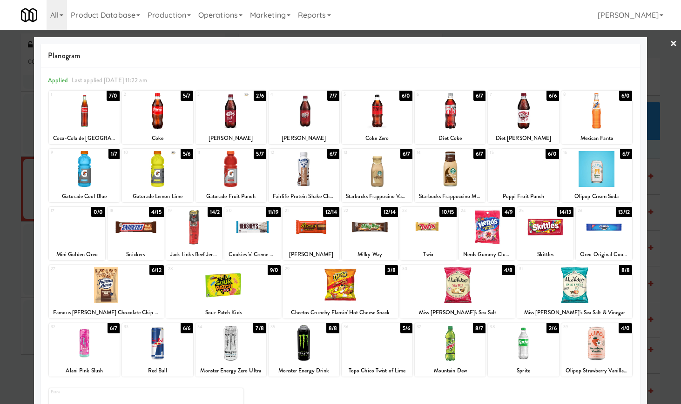
click at [671, 43] on div at bounding box center [340, 202] width 681 height 404
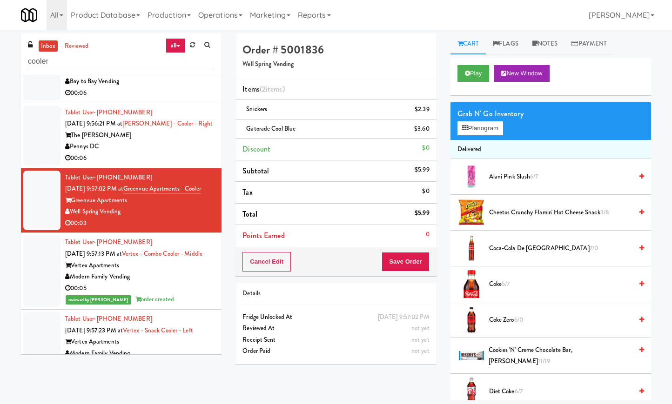
scroll to position [2160, 0]
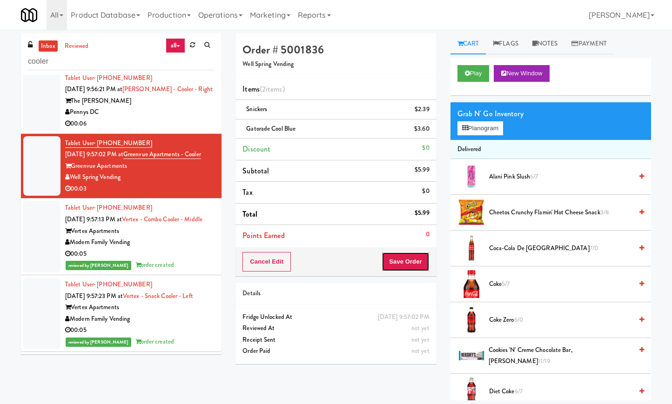
click at [403, 266] on button "Save Order" at bounding box center [405, 262] width 47 height 20
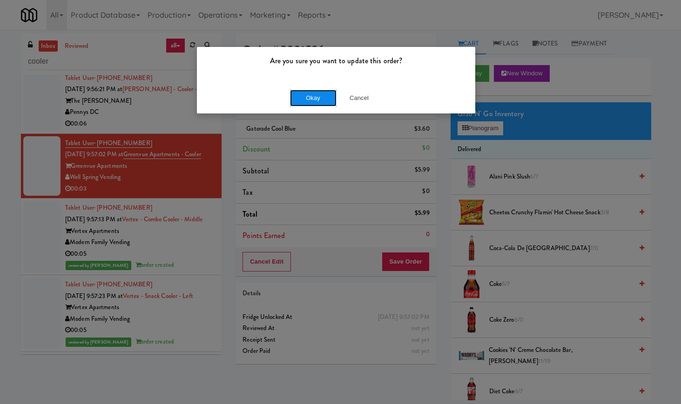
click at [312, 97] on button "Okay" at bounding box center [313, 98] width 47 height 17
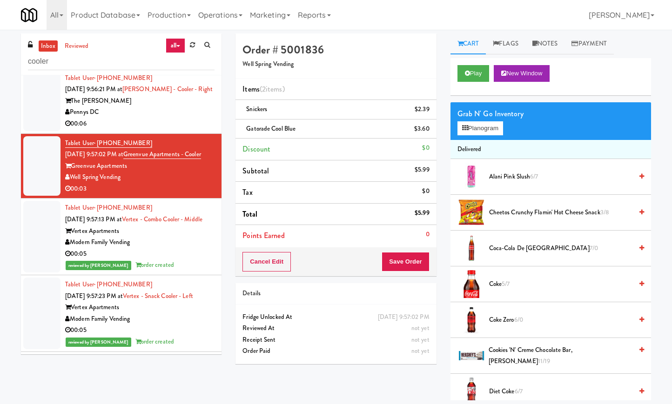
click at [622, 104] on div "Grab N' Go Inventory Planogram" at bounding box center [550, 121] width 201 height 38
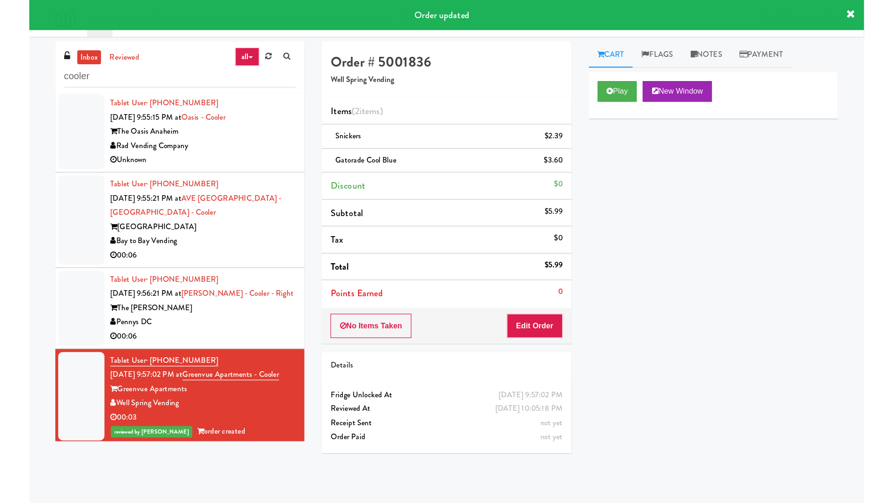
scroll to position [1985, 0]
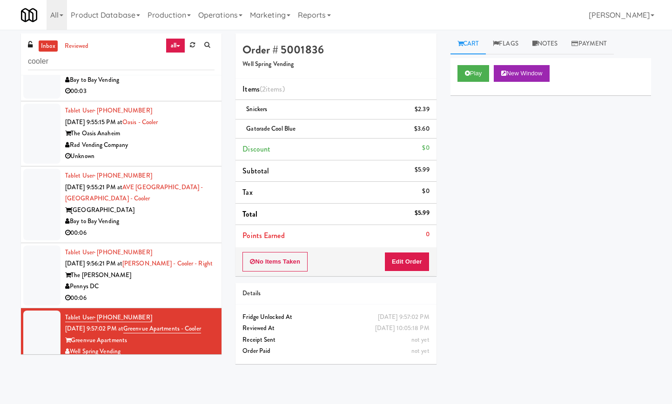
drag, startPoint x: 176, startPoint y: 346, endPoint x: 174, endPoint y: 341, distance: 5.6
click at [175, 304] on div "00:06" at bounding box center [139, 299] width 149 height 12
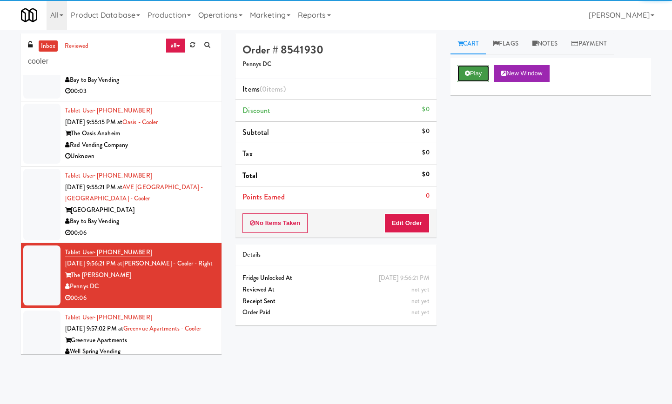
click at [470, 70] on icon at bounding box center [467, 73] width 5 height 6
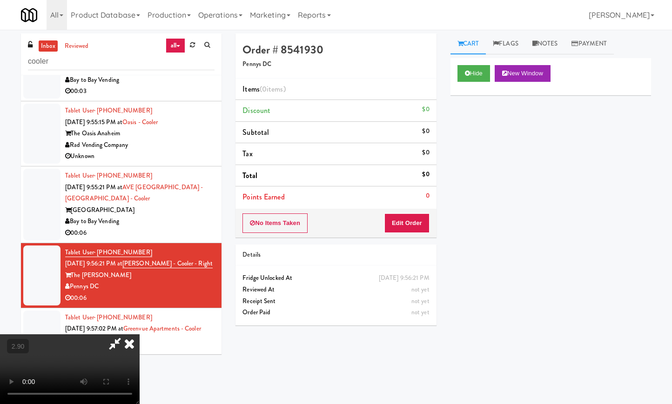
click at [140, 335] on video at bounding box center [70, 370] width 140 height 70
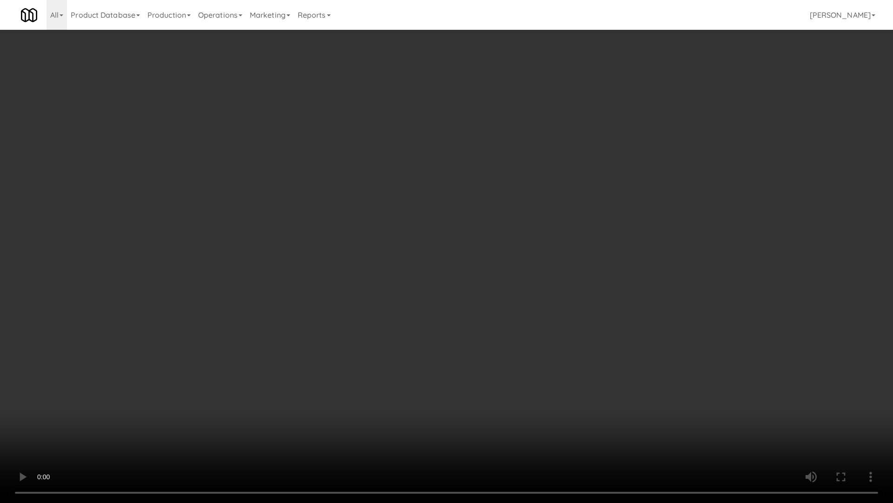
click at [311, 296] on video at bounding box center [446, 251] width 893 height 503
click at [327, 294] on video at bounding box center [446, 251] width 893 height 503
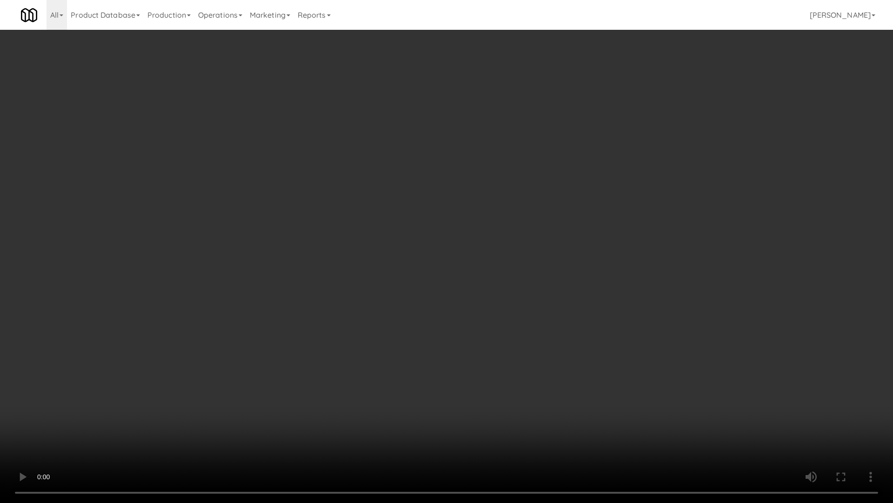
click at [327, 294] on video at bounding box center [446, 251] width 893 height 503
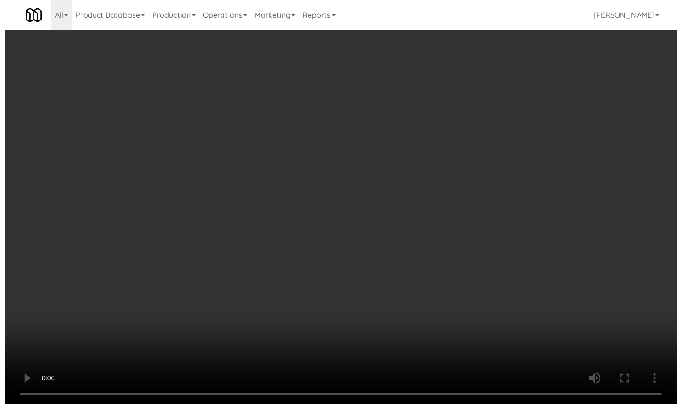
scroll to position [1985, 0]
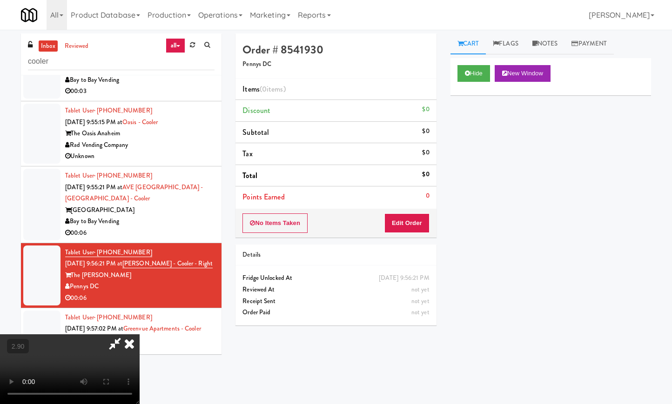
click at [140, 335] on icon at bounding box center [129, 344] width 20 height 19
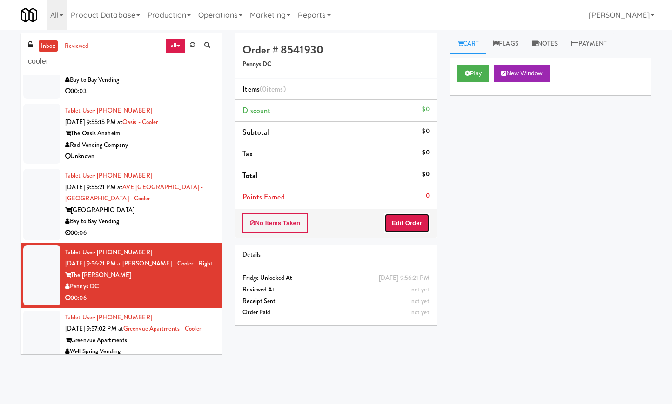
click at [397, 226] on button "Edit Order" at bounding box center [406, 224] width 45 height 20
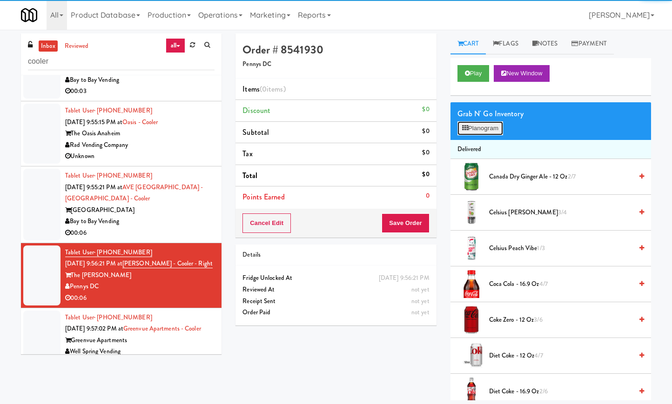
click at [462, 131] on icon at bounding box center [465, 128] width 6 height 6
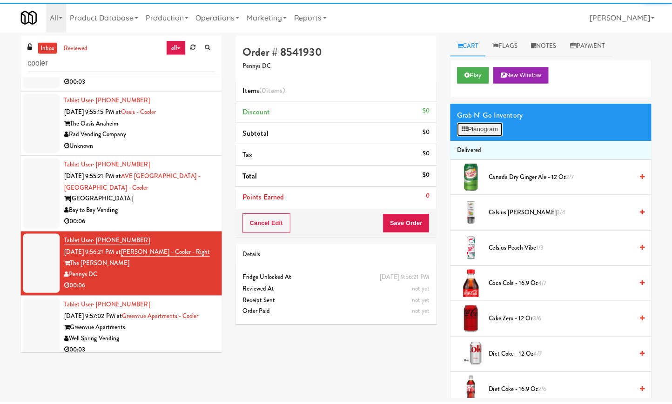
scroll to position [1951, 0]
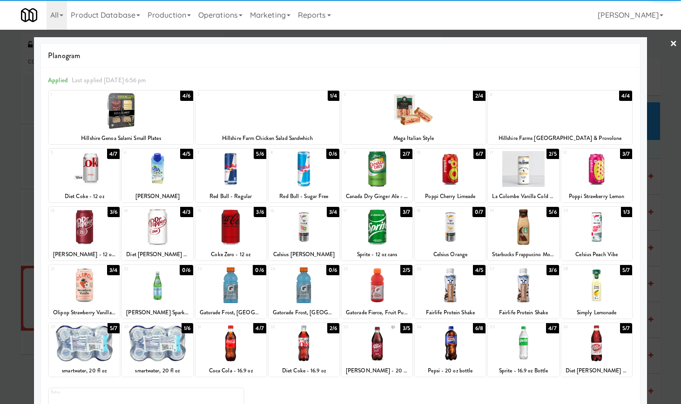
click at [581, 304] on div "28 5/7 Simply Lemonade" at bounding box center [596, 292] width 71 height 54
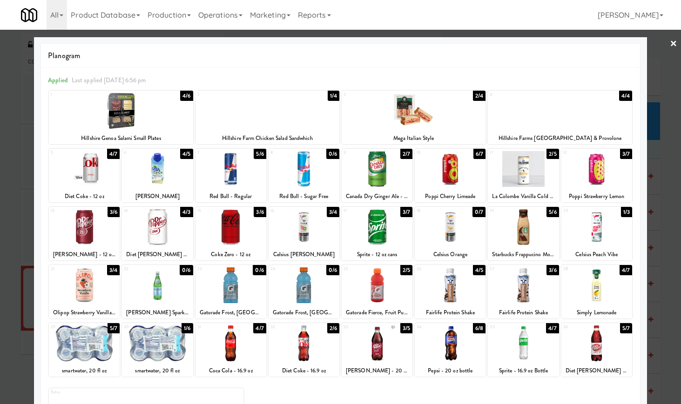
click at [670, 44] on link "×" at bounding box center [673, 44] width 7 height 29
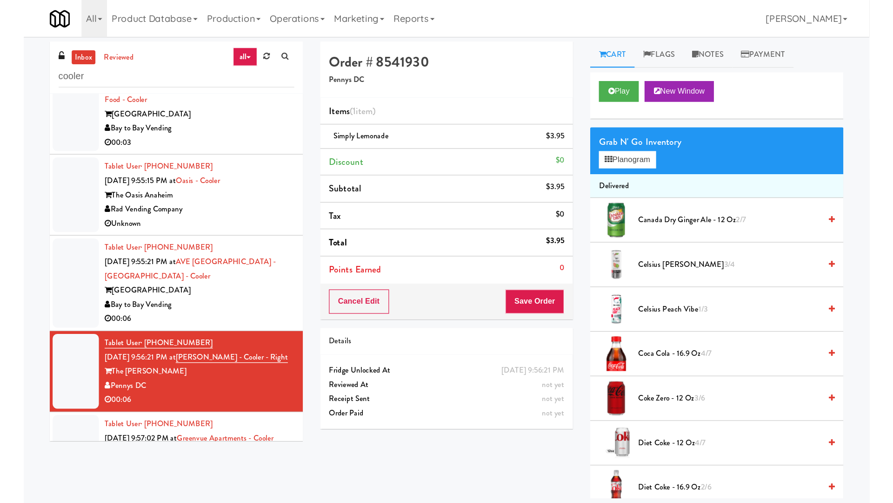
scroll to position [1985, 0]
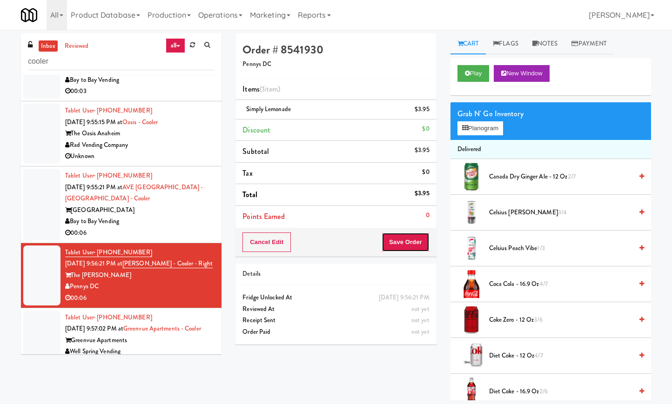
click at [421, 244] on button "Save Order" at bounding box center [405, 243] width 47 height 20
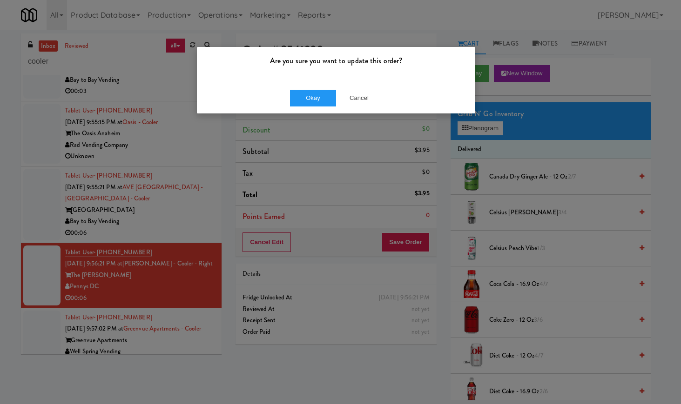
click at [318, 115] on div "Are you sure you want to update this order? Okay Cancel" at bounding box center [340, 202] width 681 height 404
click at [321, 93] on button "Okay" at bounding box center [313, 98] width 47 height 17
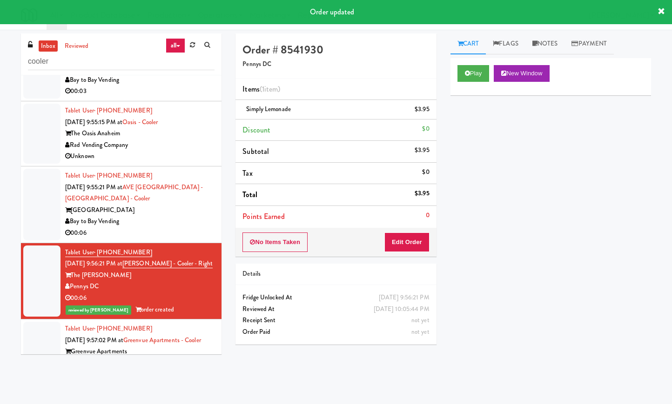
click at [198, 228] on div "Bay to Bay Vending" at bounding box center [139, 222] width 149 height 12
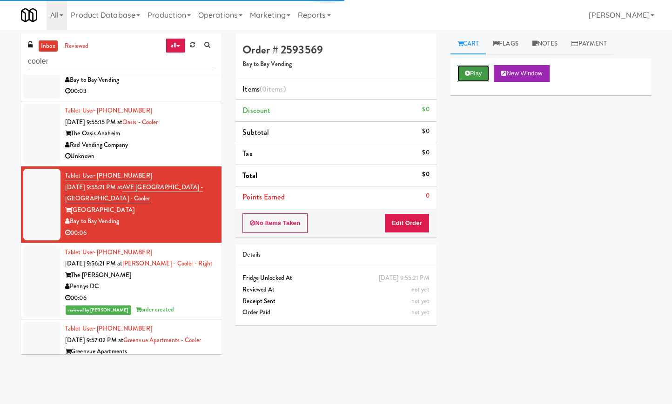
click at [470, 71] on icon at bounding box center [467, 73] width 5 height 6
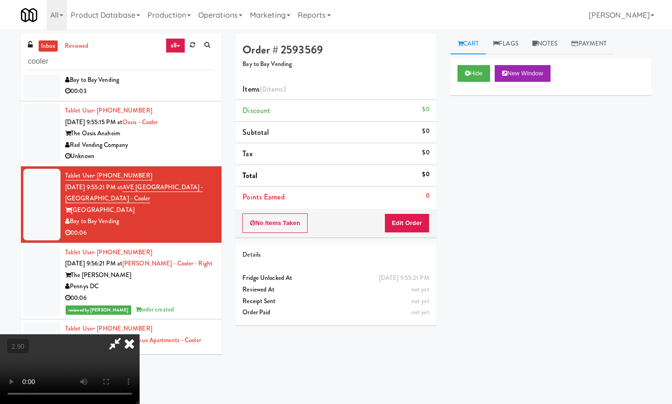
click at [140, 335] on video at bounding box center [70, 370] width 140 height 70
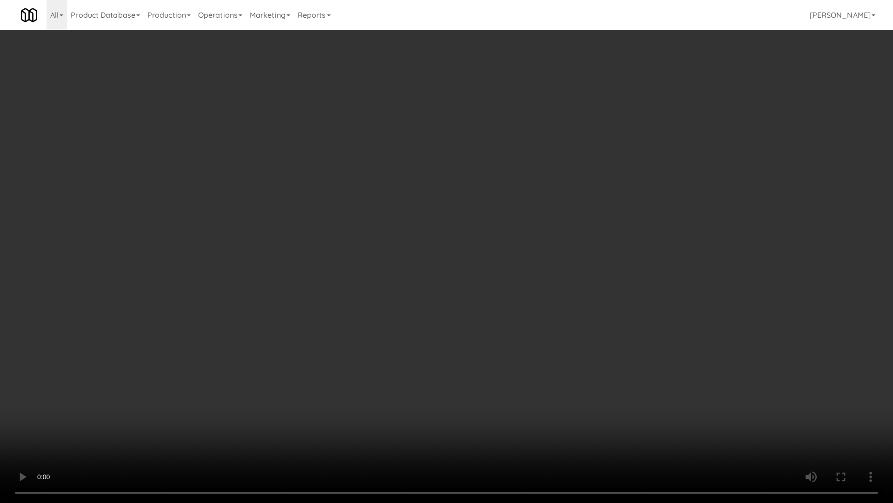
click at [288, 241] on video at bounding box center [446, 251] width 893 height 503
click at [289, 240] on video at bounding box center [446, 251] width 893 height 503
click at [297, 242] on video at bounding box center [446, 251] width 893 height 503
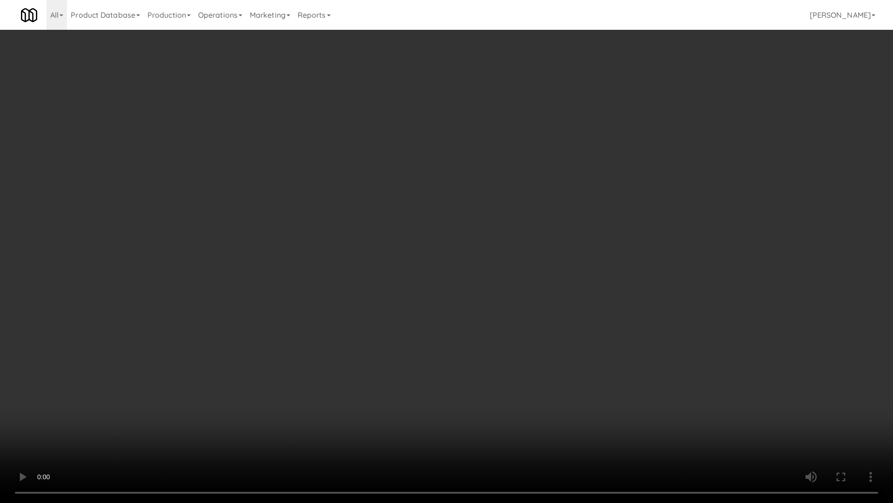
click at [307, 235] on video at bounding box center [446, 251] width 893 height 503
click at [309, 235] on video at bounding box center [446, 251] width 893 height 503
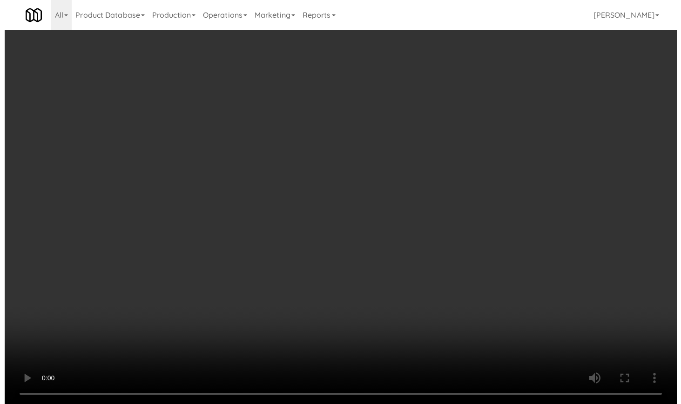
scroll to position [1985, 0]
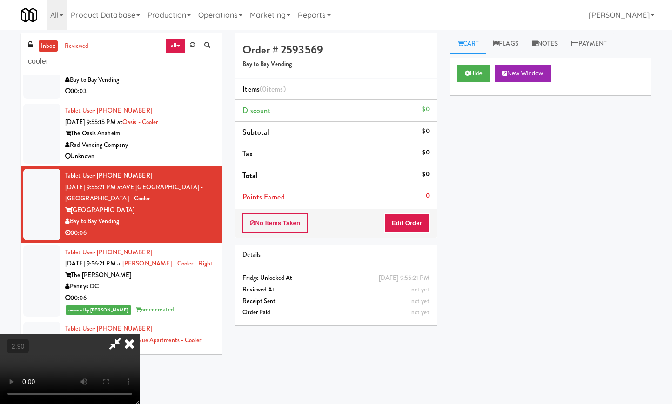
click at [140, 335] on icon at bounding box center [129, 344] width 20 height 19
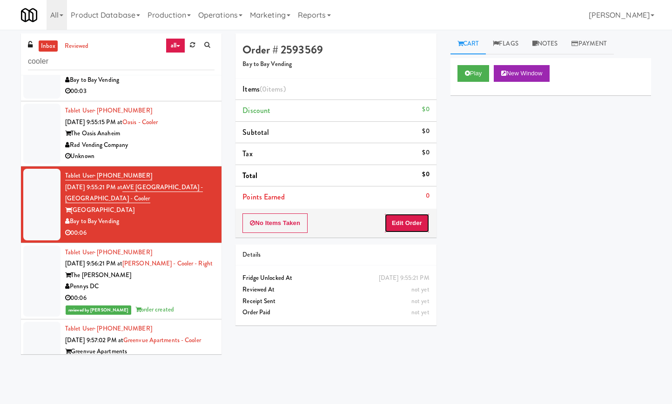
drag, startPoint x: 413, startPoint y: 226, endPoint x: 449, endPoint y: 192, distance: 49.4
click at [414, 226] on button "Edit Order" at bounding box center [406, 224] width 45 height 20
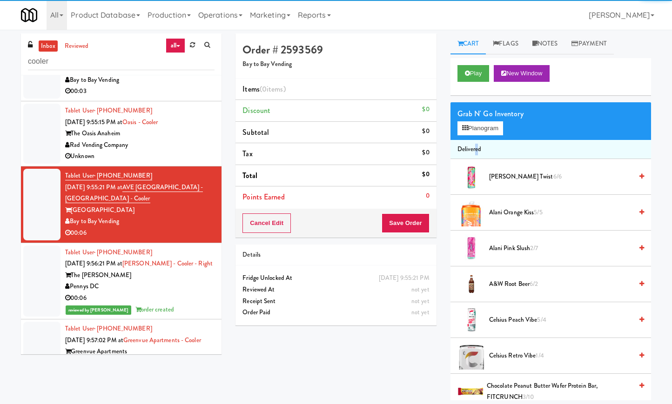
click at [476, 140] on li "Delivered" at bounding box center [550, 150] width 201 height 20
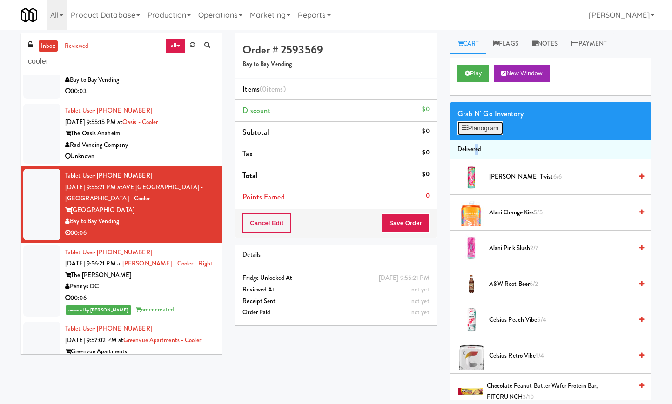
click at [482, 127] on button "Planogram" at bounding box center [480, 128] width 46 height 14
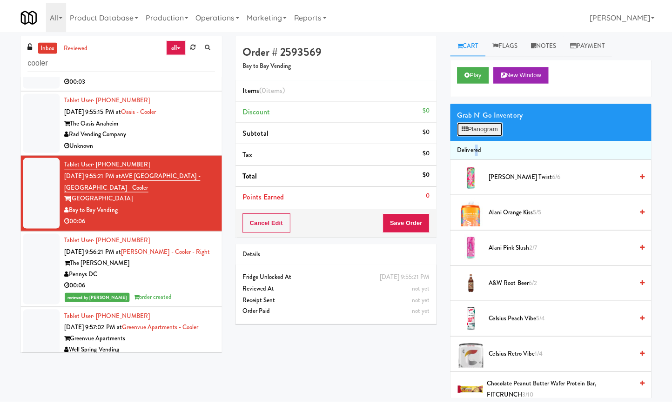
scroll to position [1951, 0]
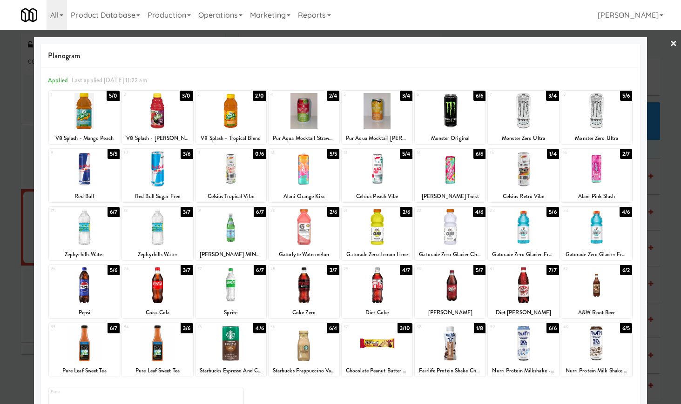
click at [292, 286] on div at bounding box center [303, 286] width 71 height 36
click at [670, 43] on link "×" at bounding box center [673, 44] width 7 height 29
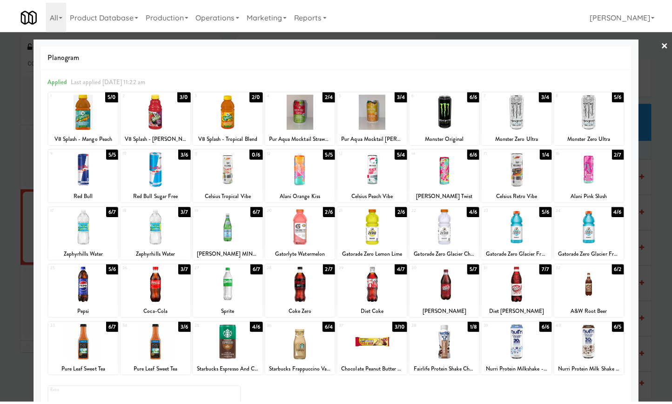
scroll to position [1985, 0]
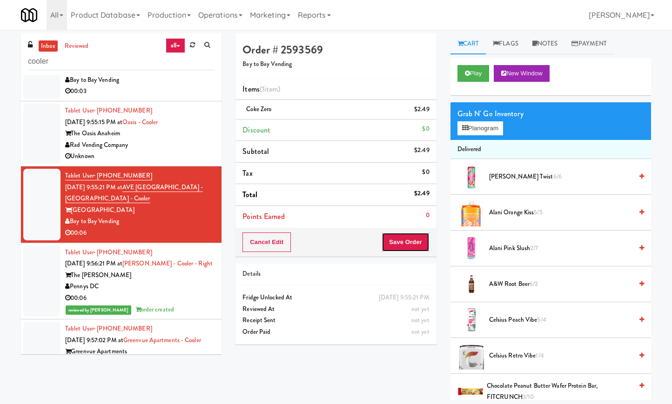
click at [409, 244] on button "Save Order" at bounding box center [405, 243] width 47 height 20
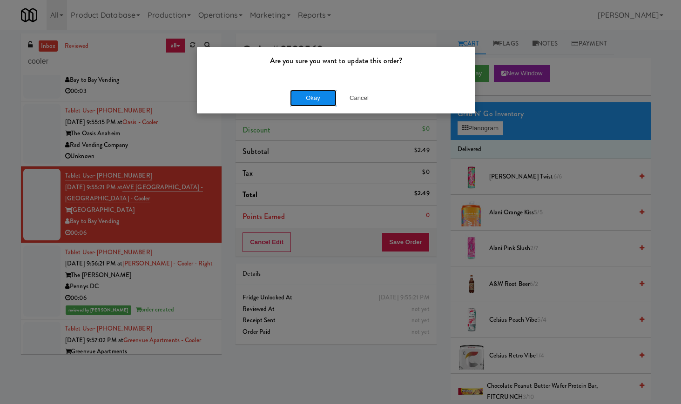
click at [310, 98] on button "Okay" at bounding box center [313, 98] width 47 height 17
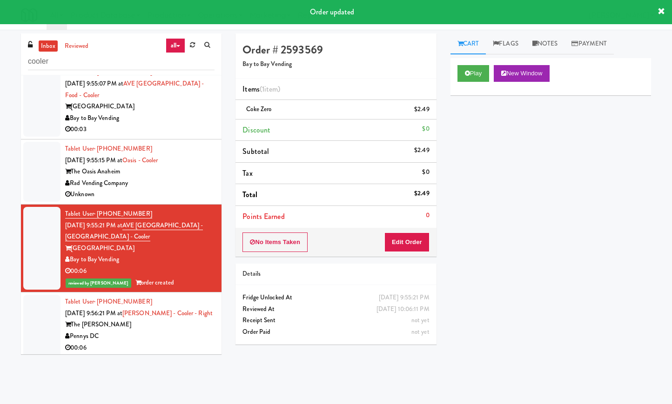
scroll to position [1927, 0]
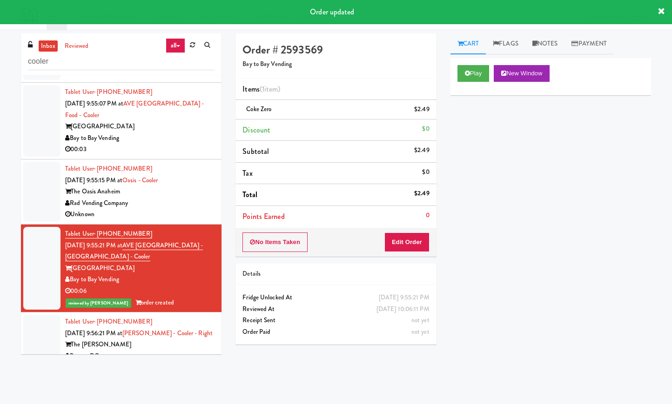
click at [186, 144] on div "Bay to Bay Vending" at bounding box center [139, 139] width 149 height 12
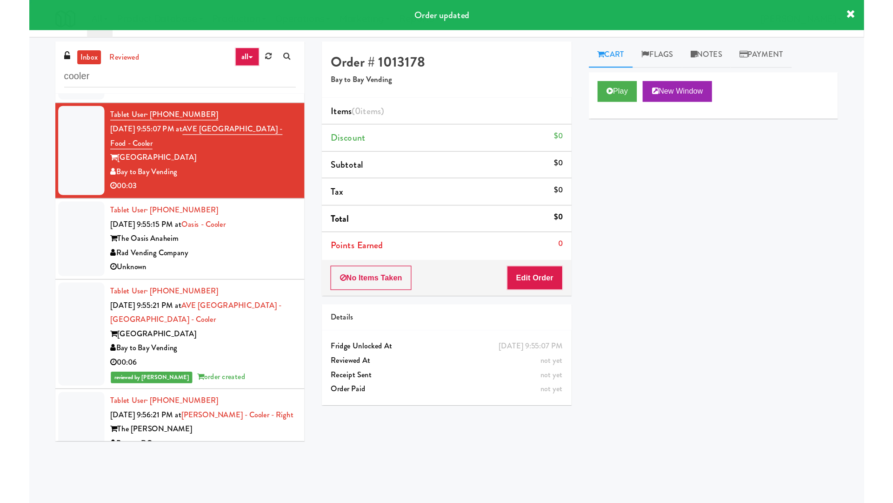
scroll to position [1811, 0]
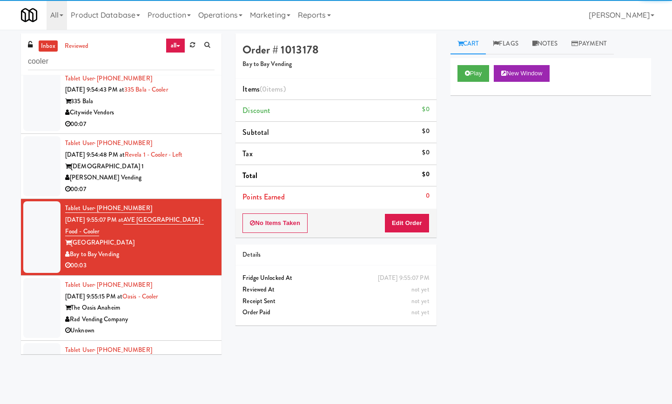
click at [469, 63] on div "Play New Window" at bounding box center [550, 76] width 201 height 37
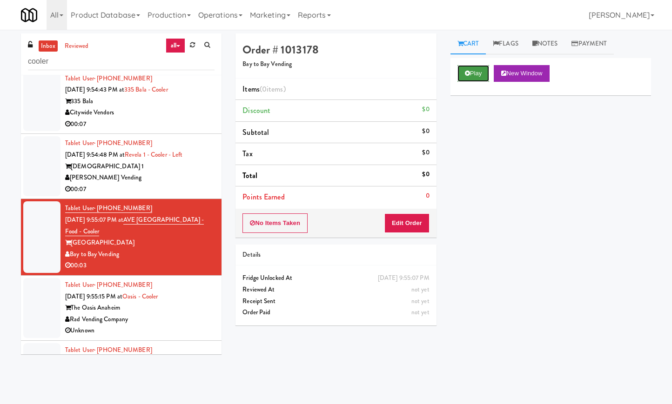
click at [471, 69] on button "Play" at bounding box center [473, 73] width 32 height 17
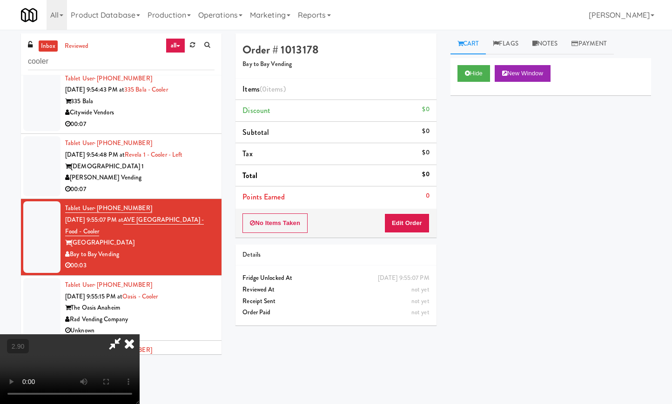
click at [140, 335] on video at bounding box center [70, 370] width 140 height 70
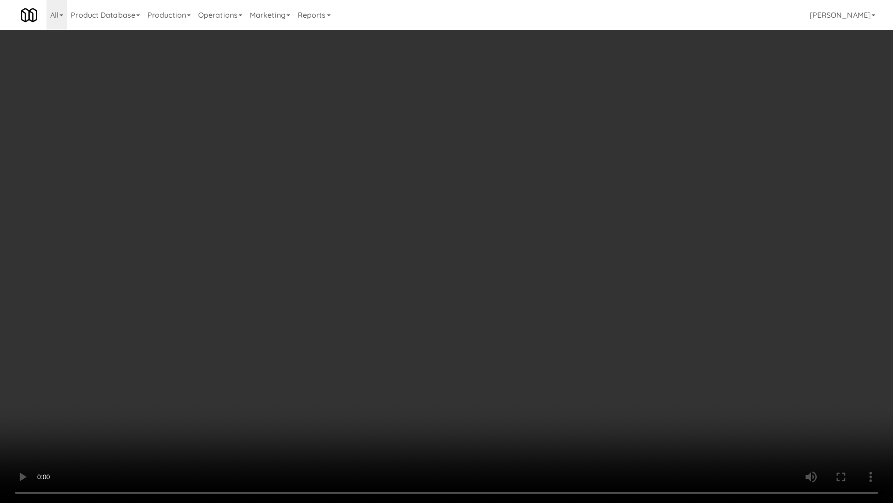
click at [238, 217] on video at bounding box center [446, 251] width 893 height 503
click at [239, 217] on video at bounding box center [446, 251] width 893 height 503
click at [240, 217] on video at bounding box center [446, 251] width 893 height 503
click at [261, 215] on video at bounding box center [446, 251] width 893 height 503
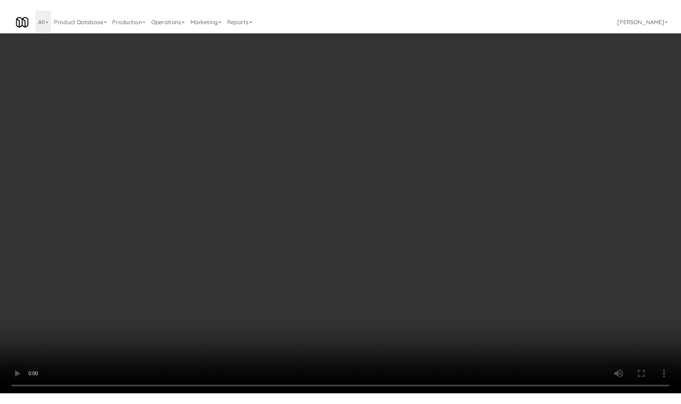
scroll to position [1811, 0]
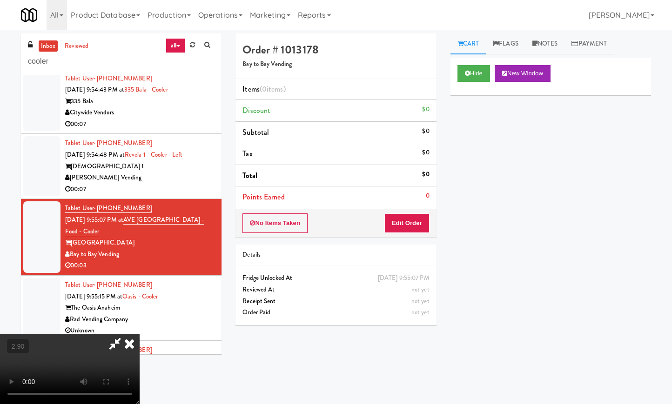
click at [140, 335] on icon at bounding box center [129, 344] width 20 height 19
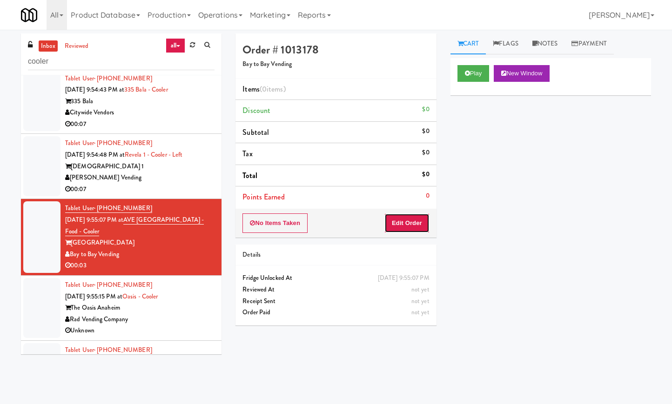
click at [407, 218] on button "Edit Order" at bounding box center [406, 224] width 45 height 20
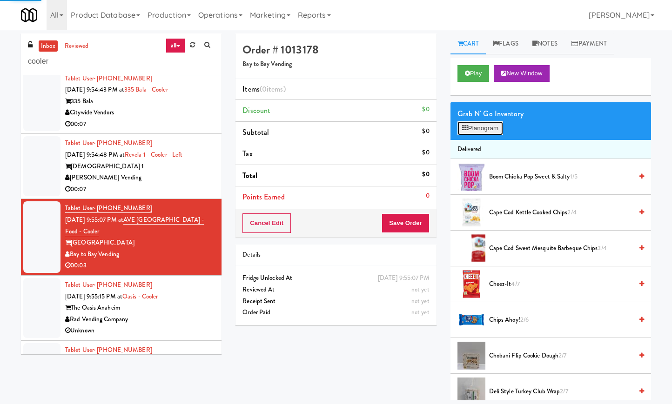
click at [476, 123] on button "Planogram" at bounding box center [480, 128] width 46 height 14
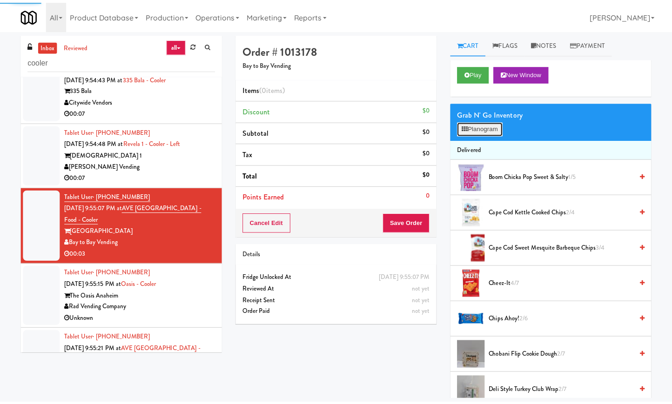
scroll to position [1776, 0]
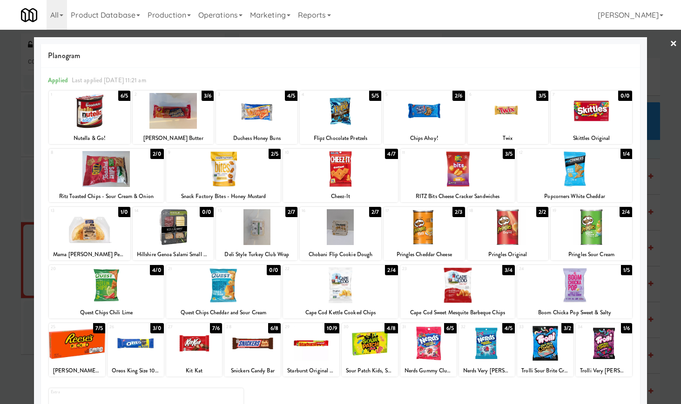
click at [306, 341] on div at bounding box center [311, 344] width 56 height 36
click at [670, 43] on link "×" at bounding box center [673, 44] width 7 height 29
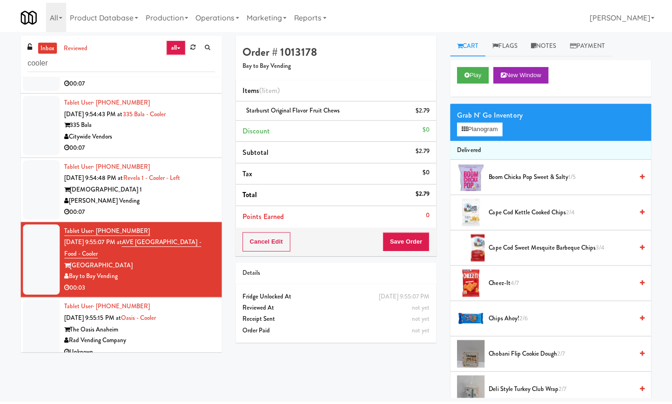
scroll to position [1811, 0]
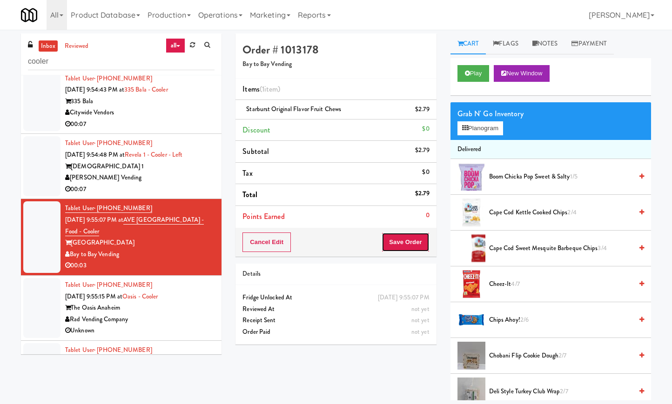
click at [400, 245] on button "Save Order" at bounding box center [405, 243] width 47 height 20
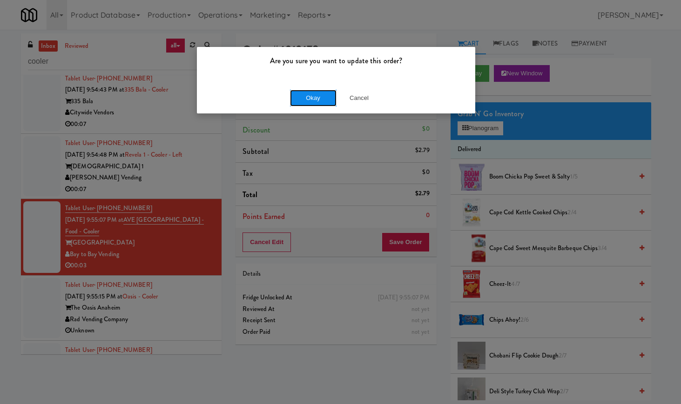
click at [316, 96] on button "Okay" at bounding box center [313, 98] width 47 height 17
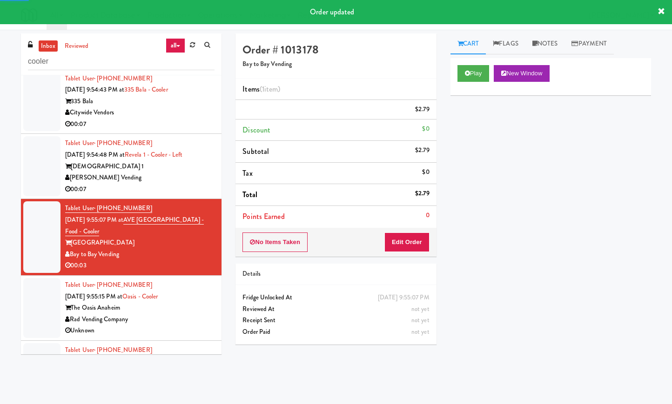
click at [204, 195] on div "00:07" at bounding box center [139, 190] width 149 height 12
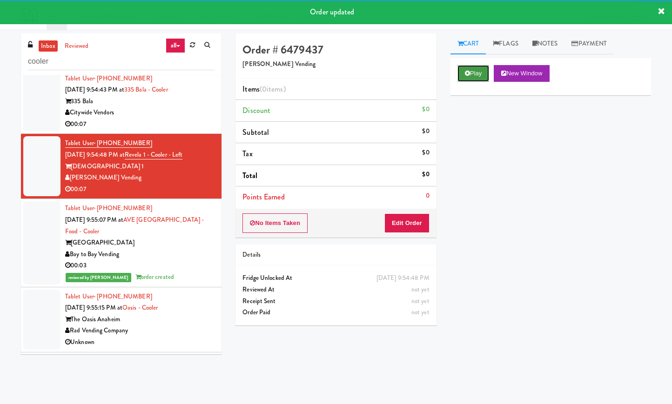
click at [480, 69] on button "Play" at bounding box center [473, 73] width 32 height 17
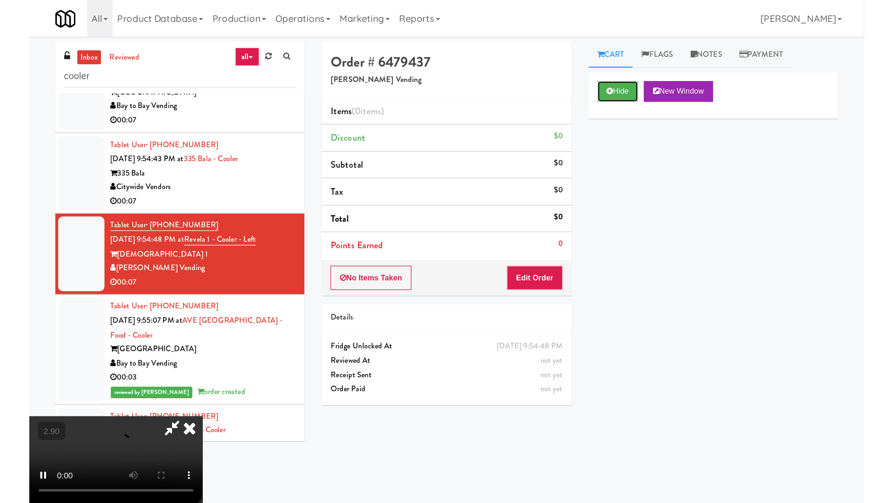
scroll to position [1752, 0]
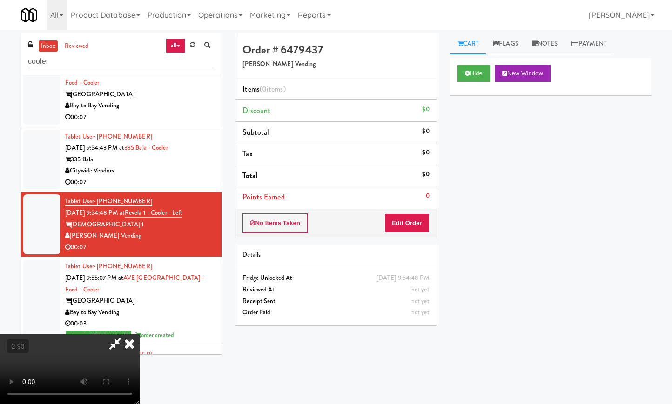
click at [140, 335] on video at bounding box center [70, 370] width 140 height 70
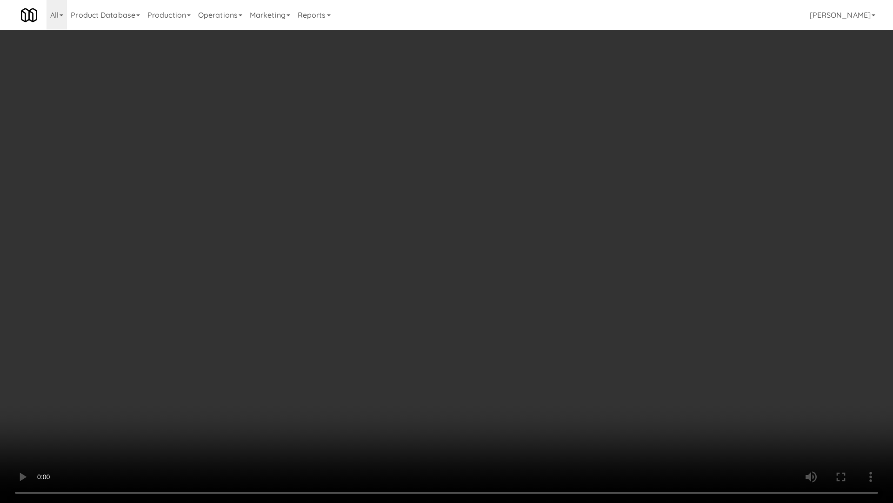
click at [309, 286] on video at bounding box center [446, 251] width 893 height 503
click at [313, 286] on video at bounding box center [446, 251] width 893 height 503
click at [315, 273] on video at bounding box center [446, 251] width 893 height 503
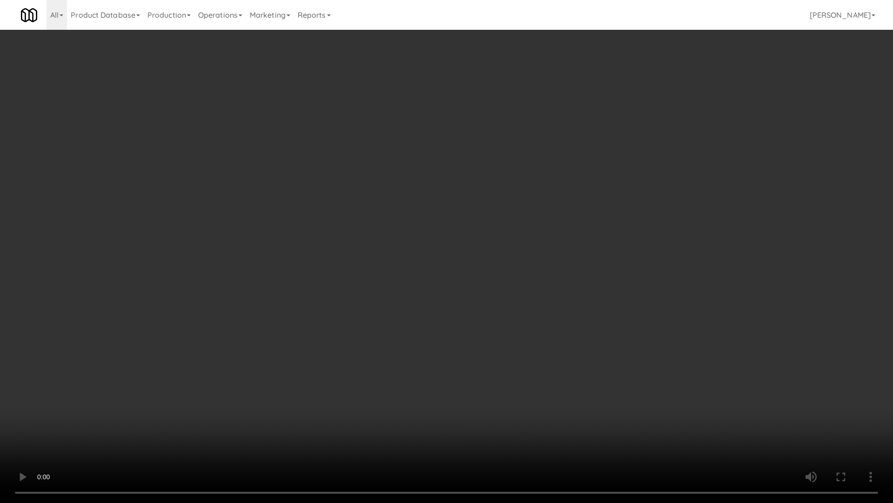
click at [327, 253] on video at bounding box center [446, 251] width 893 height 503
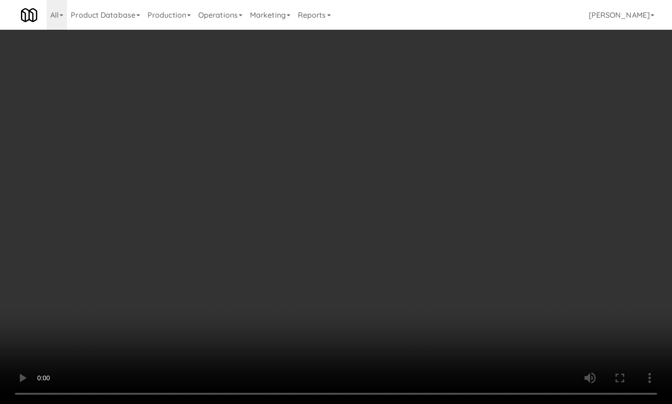
scroll to position [1752, 0]
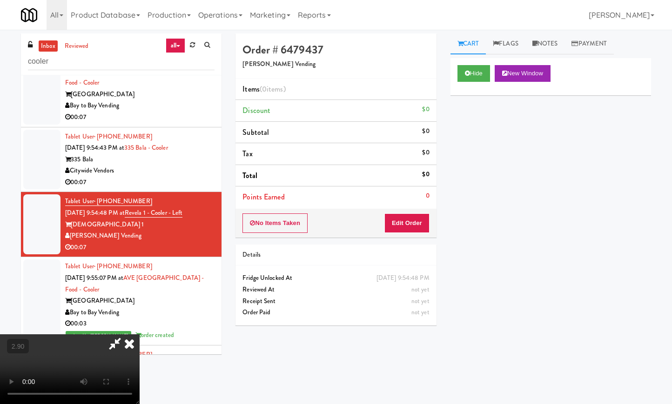
click at [140, 335] on icon at bounding box center [129, 344] width 20 height 19
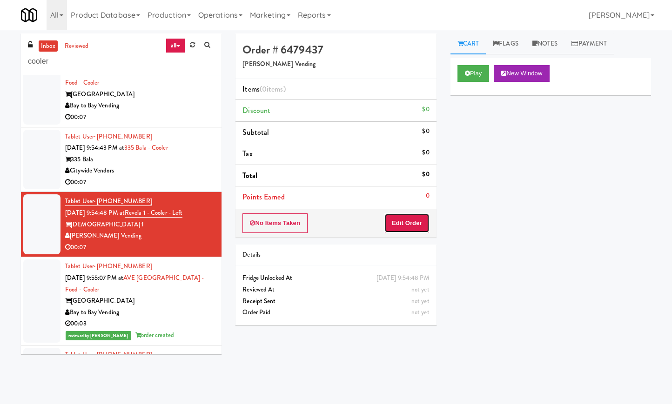
click at [402, 220] on button "Edit Order" at bounding box center [406, 224] width 45 height 20
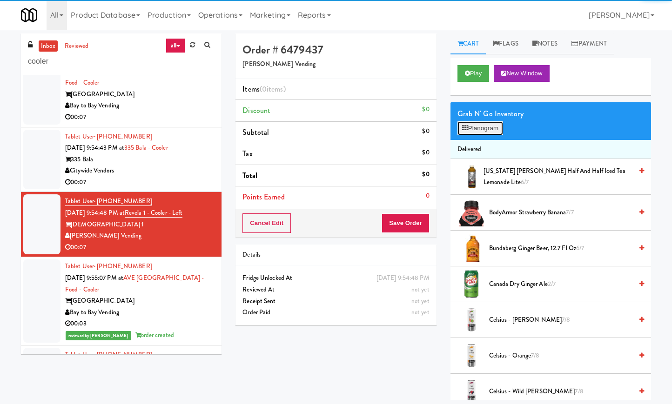
click at [484, 128] on button "Planogram" at bounding box center [480, 128] width 46 height 14
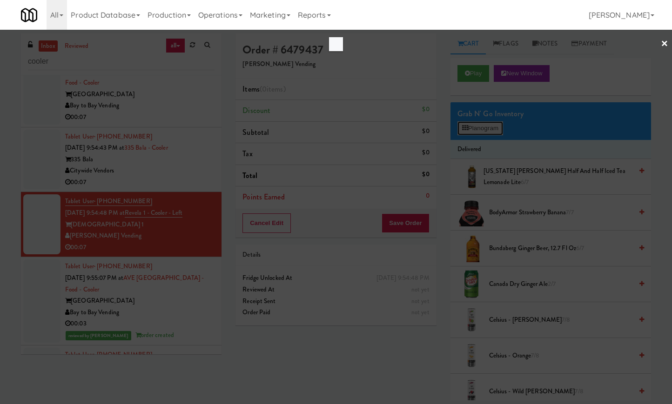
scroll to position [1718, 0]
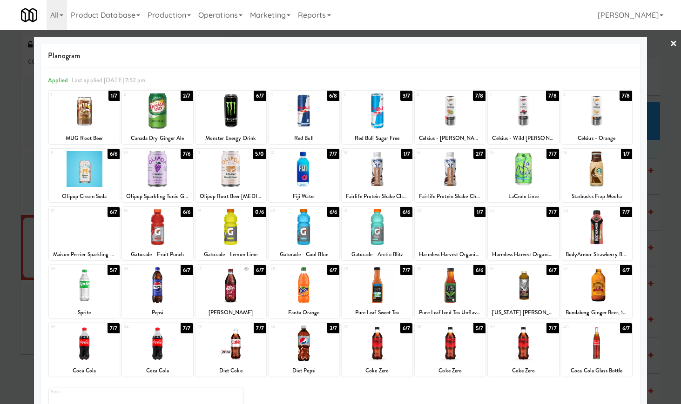
click at [465, 353] on div at bounding box center [450, 344] width 71 height 36
click at [670, 36] on link "×" at bounding box center [673, 44] width 7 height 29
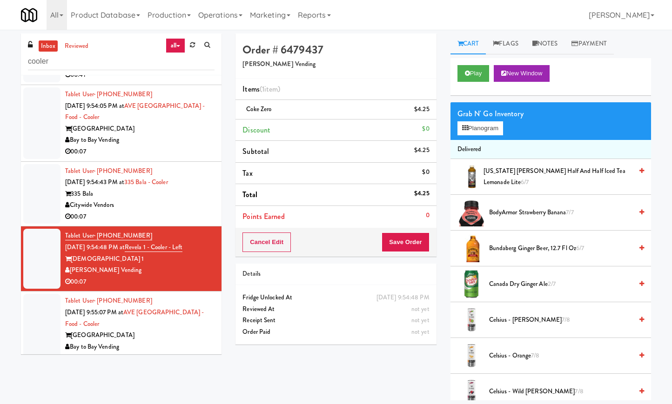
scroll to position [1752, 0]
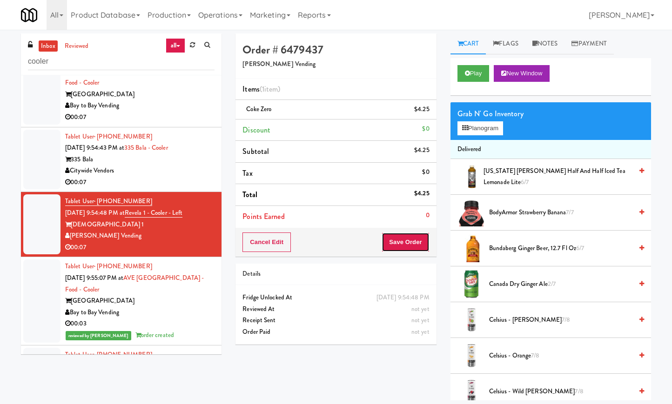
click at [409, 248] on button "Save Order" at bounding box center [405, 243] width 47 height 20
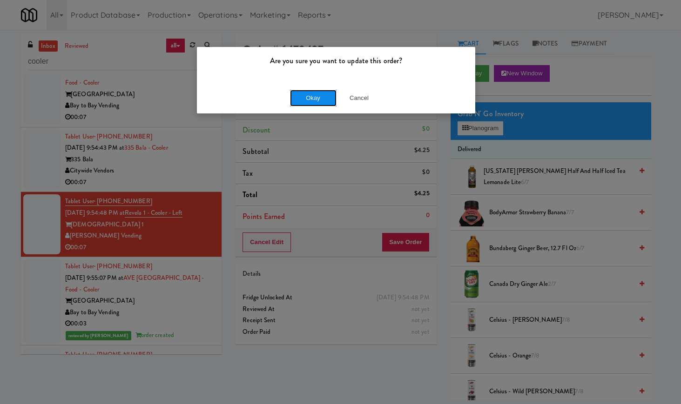
click at [327, 95] on button "Okay" at bounding box center [313, 98] width 47 height 17
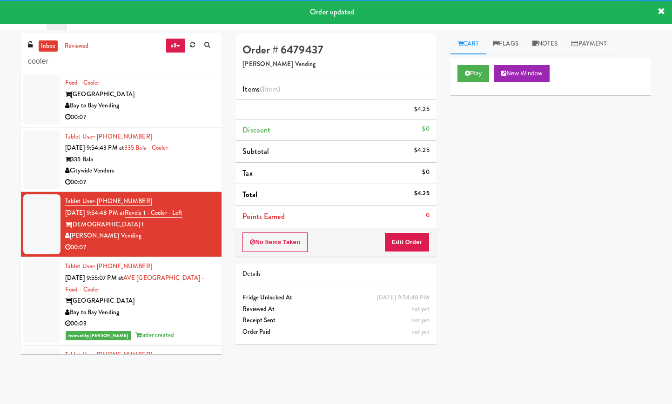
click at [201, 188] on div "00:07" at bounding box center [139, 183] width 149 height 12
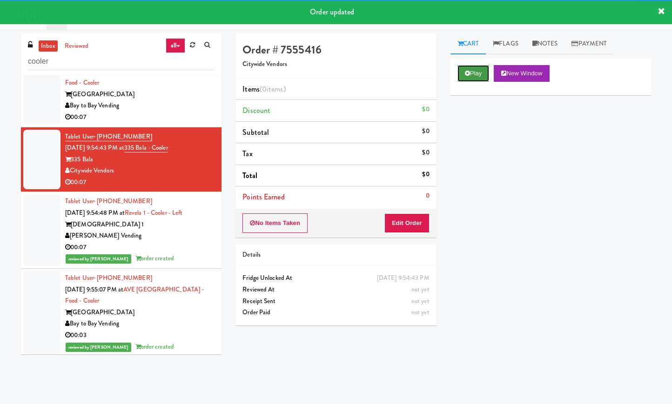
click at [476, 74] on button "Play" at bounding box center [473, 73] width 32 height 17
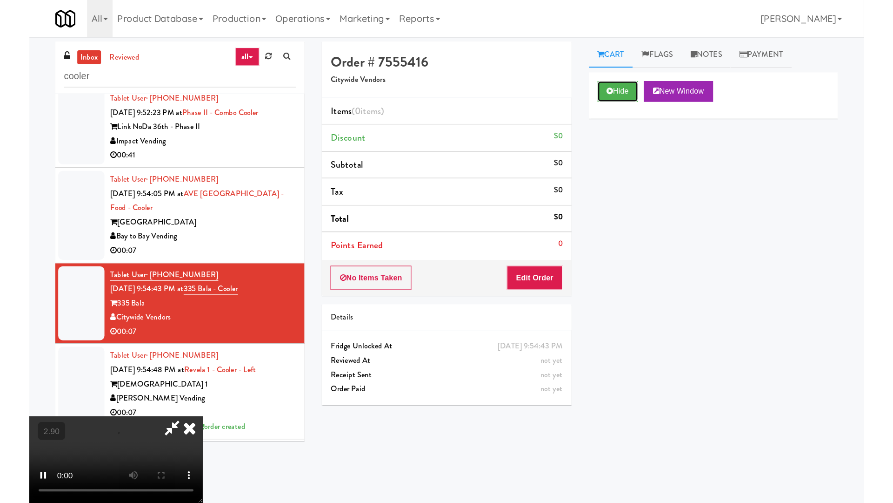
scroll to position [1636, 0]
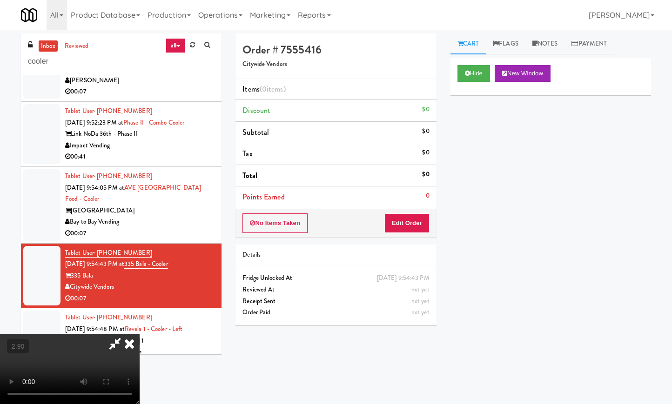
click at [140, 335] on video at bounding box center [70, 370] width 140 height 70
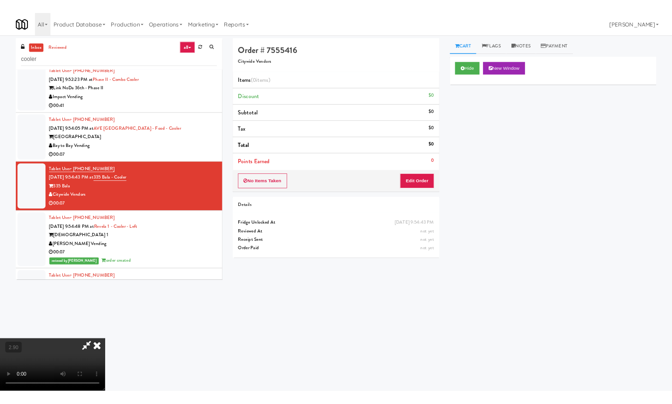
scroll to position [1556, 0]
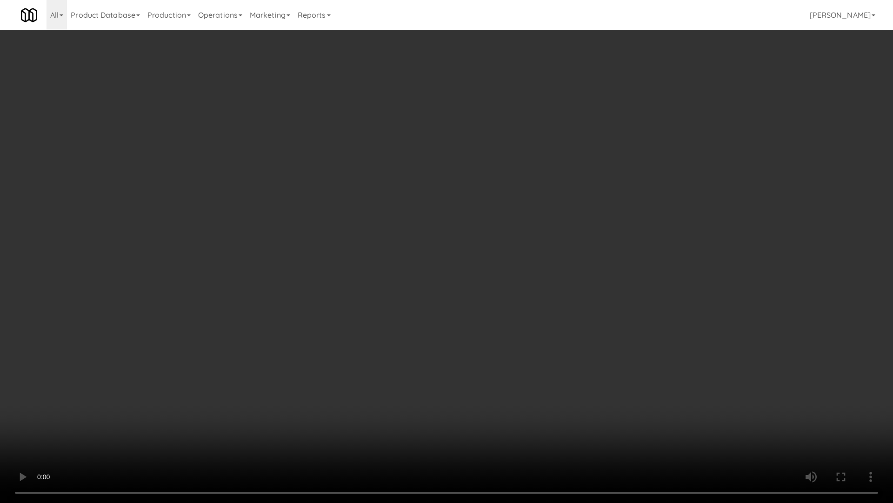
click at [228, 205] on video at bounding box center [446, 251] width 893 height 503
click at [229, 205] on video at bounding box center [446, 251] width 893 height 503
click at [262, 292] on video at bounding box center [446, 251] width 893 height 503
click at [347, 198] on video at bounding box center [446, 251] width 893 height 503
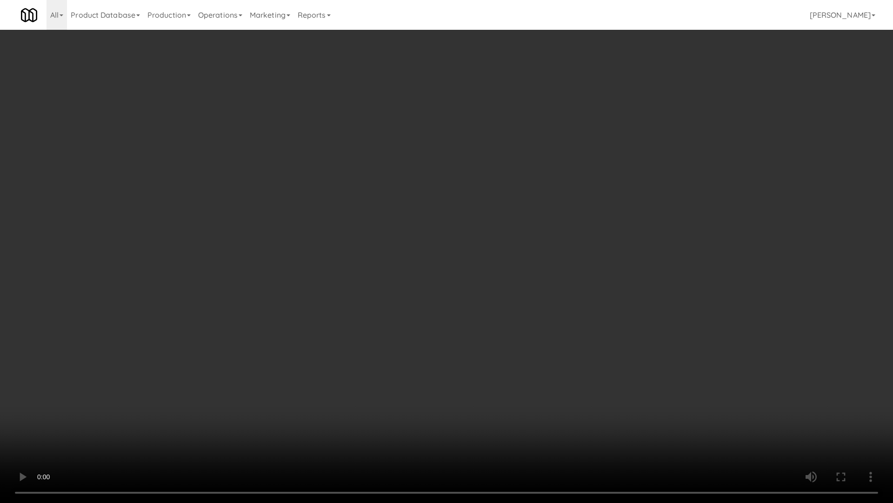
click at [347, 198] on video at bounding box center [446, 251] width 893 height 503
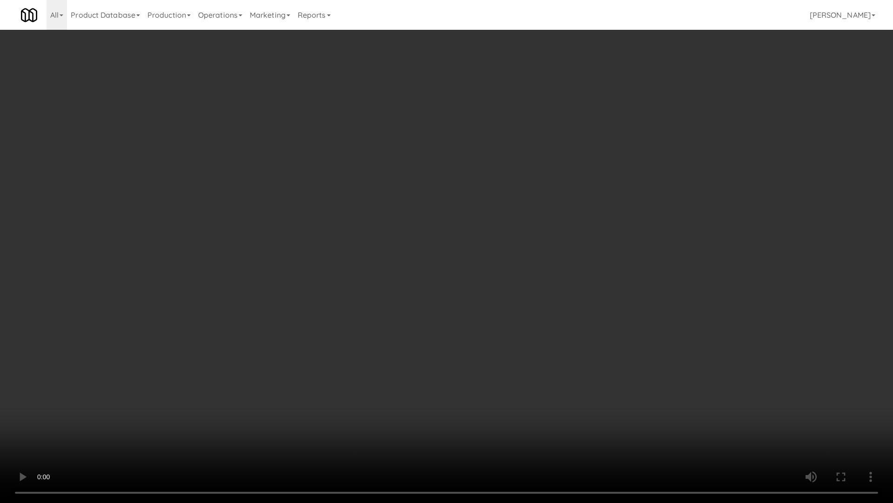
click at [347, 198] on video at bounding box center [446, 251] width 893 height 503
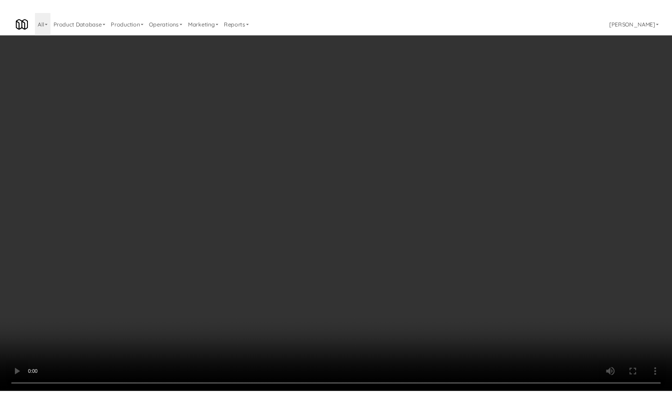
scroll to position [1636, 0]
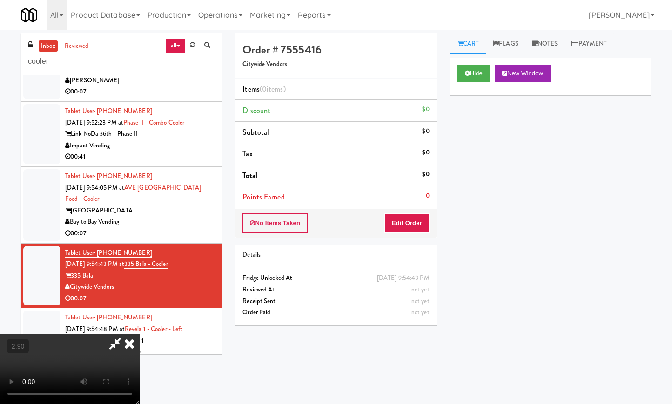
click at [140, 335] on icon at bounding box center [129, 344] width 20 height 19
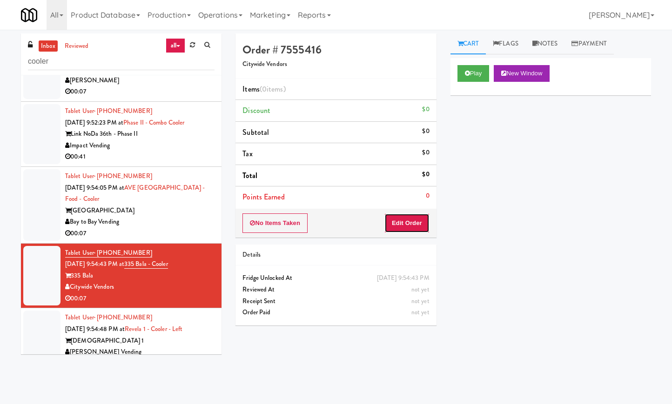
click at [411, 219] on button "Edit Order" at bounding box center [406, 224] width 45 height 20
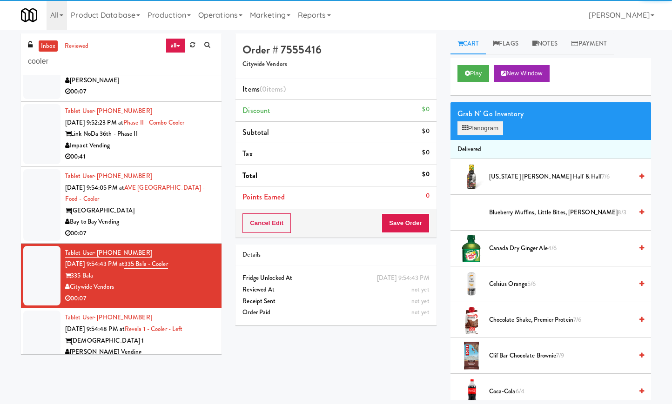
drag, startPoint x: 468, startPoint y: 121, endPoint x: 468, endPoint y: 134, distance: 13.5
click at [468, 131] on div "Grab N' Go Inventory Planogram" at bounding box center [550, 121] width 201 height 38
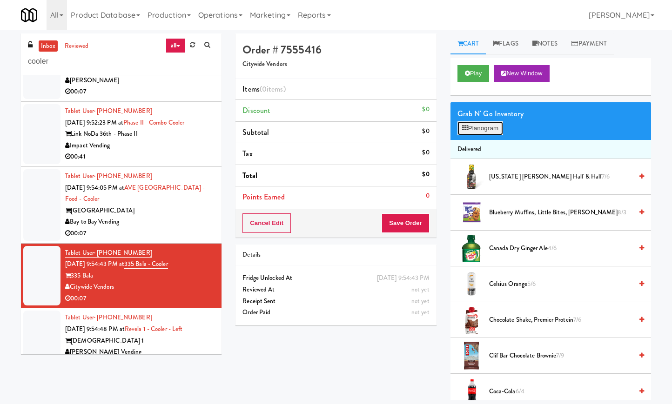
click at [483, 129] on button "Planogram" at bounding box center [480, 128] width 46 height 14
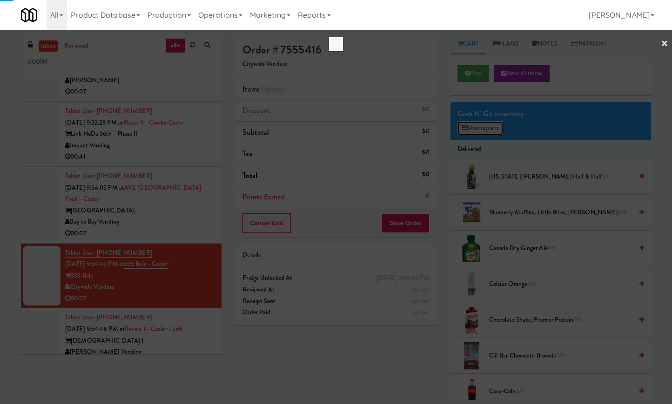
scroll to position [1602, 0]
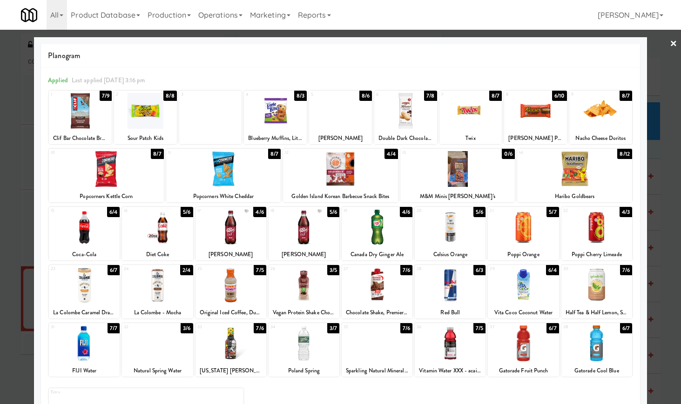
click at [601, 348] on div at bounding box center [596, 344] width 71 height 36
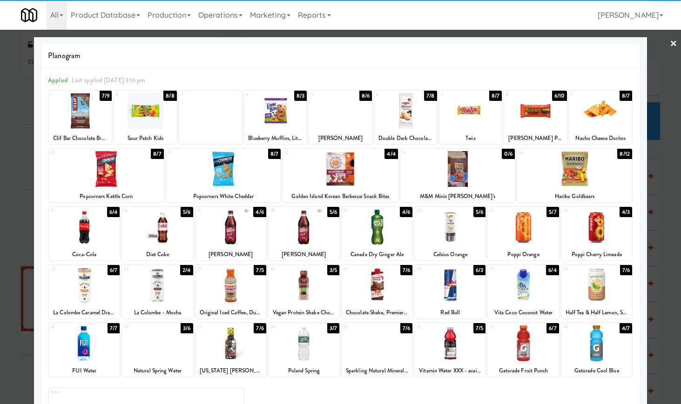
click at [540, 353] on div at bounding box center [523, 344] width 71 height 36
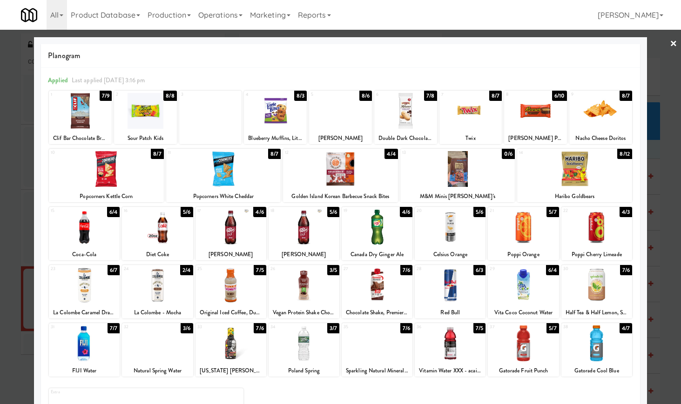
click at [670, 48] on link "×" at bounding box center [673, 44] width 7 height 29
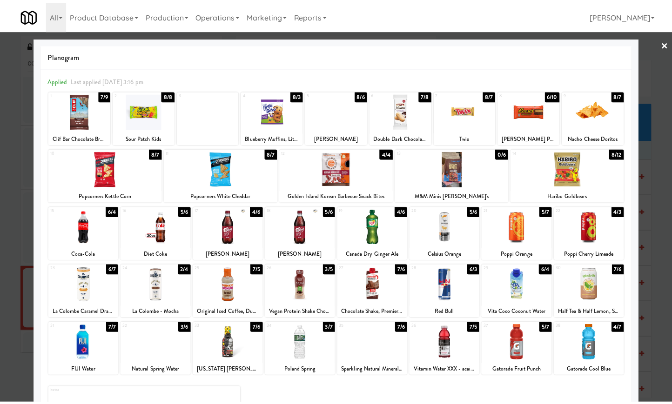
scroll to position [1636, 0]
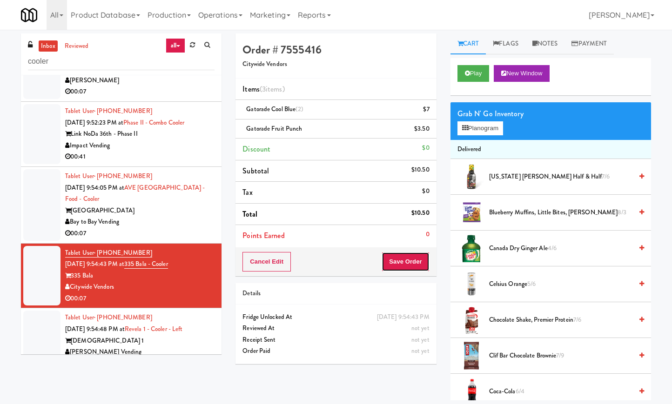
click at [414, 262] on button "Save Order" at bounding box center [405, 262] width 47 height 20
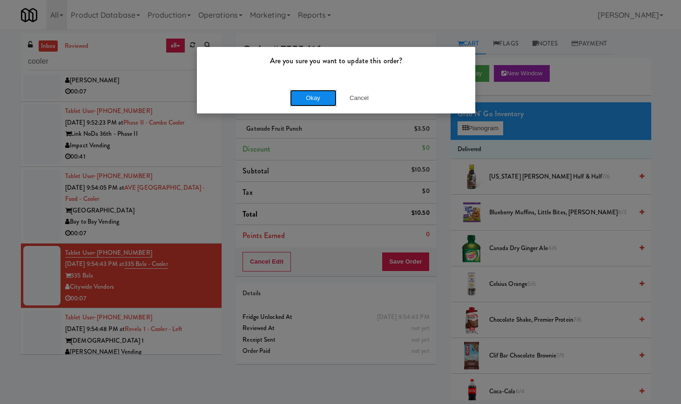
click at [302, 95] on button "Okay" at bounding box center [313, 98] width 47 height 17
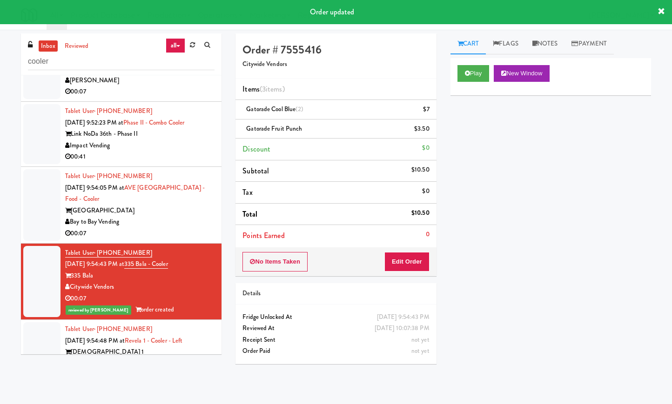
click at [197, 228] on div "Bay to Bay Vending" at bounding box center [139, 222] width 149 height 12
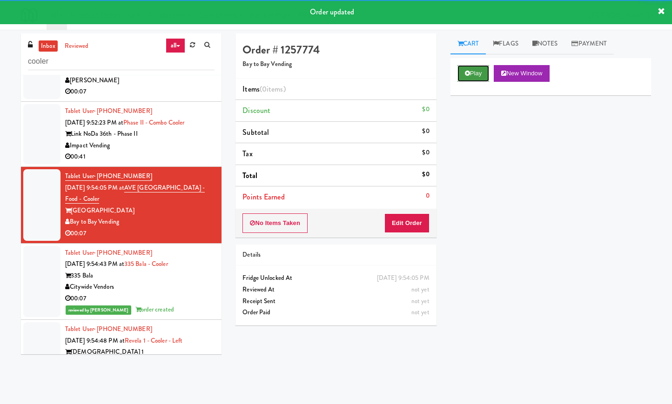
click at [465, 79] on button "Play" at bounding box center [473, 73] width 32 height 17
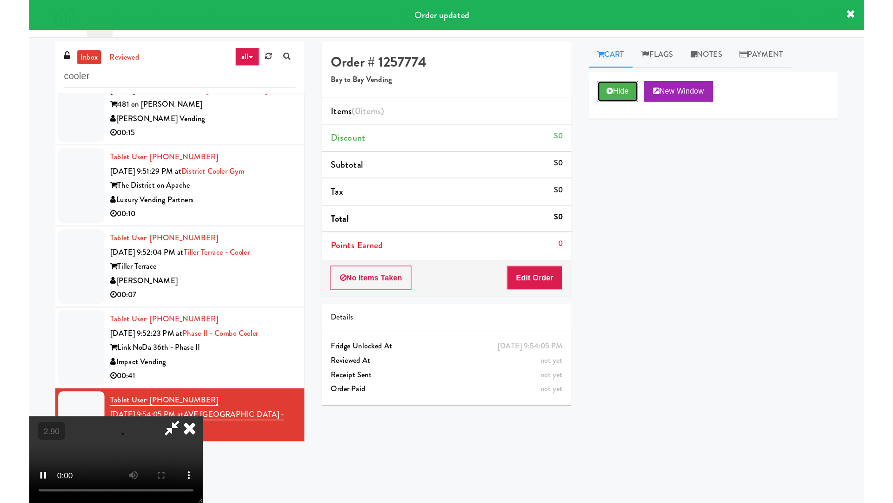
scroll to position [1462, 0]
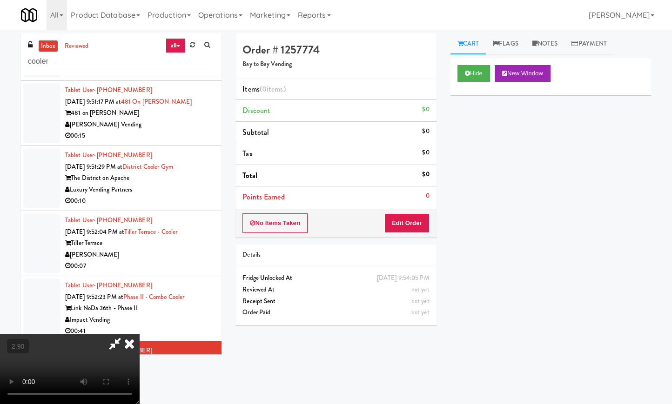
click at [140, 335] on video at bounding box center [70, 370] width 140 height 70
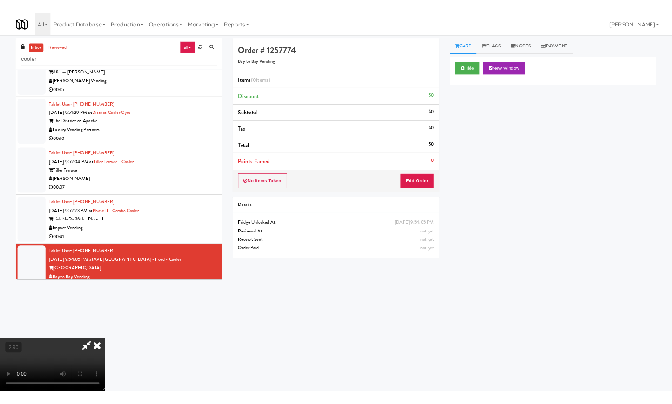
scroll to position [1382, 0]
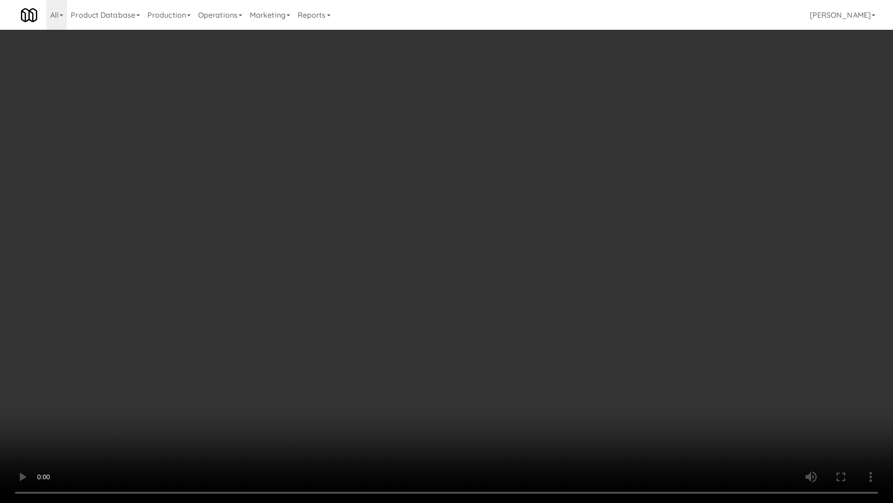
click at [262, 246] on video at bounding box center [446, 251] width 893 height 503
click at [263, 245] on video at bounding box center [446, 251] width 893 height 503
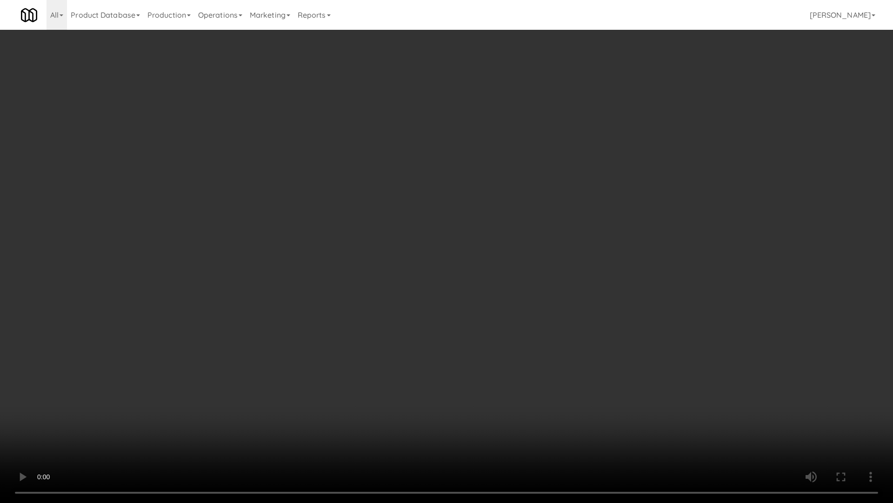
click at [439, 275] on video at bounding box center [446, 251] width 893 height 503
click at [440, 275] on video at bounding box center [446, 251] width 893 height 503
click at [459, 262] on video at bounding box center [446, 251] width 893 height 503
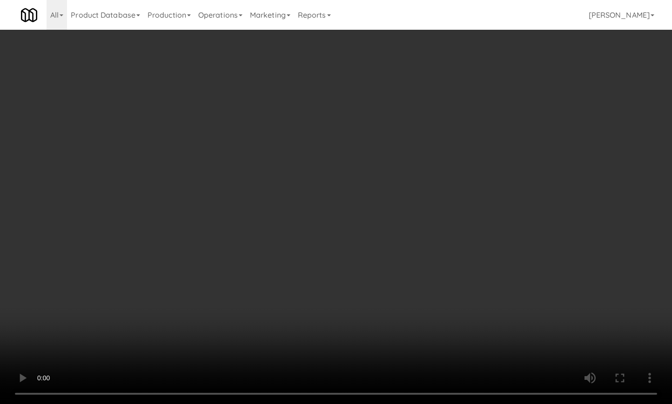
scroll to position [1462, 0]
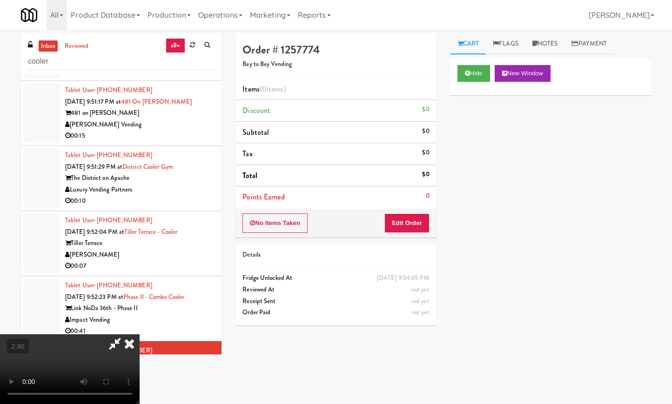
click at [140, 335] on icon at bounding box center [129, 344] width 20 height 19
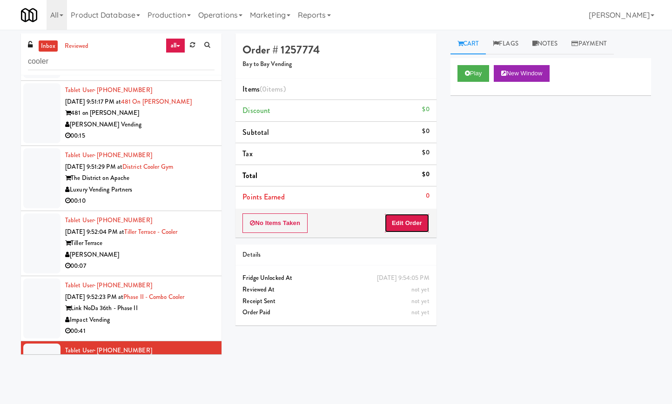
click at [409, 229] on button "Edit Order" at bounding box center [406, 224] width 45 height 20
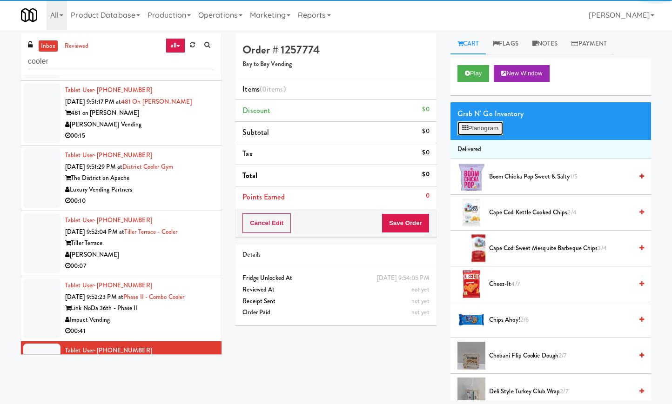
click at [490, 127] on button "Planogram" at bounding box center [480, 128] width 46 height 14
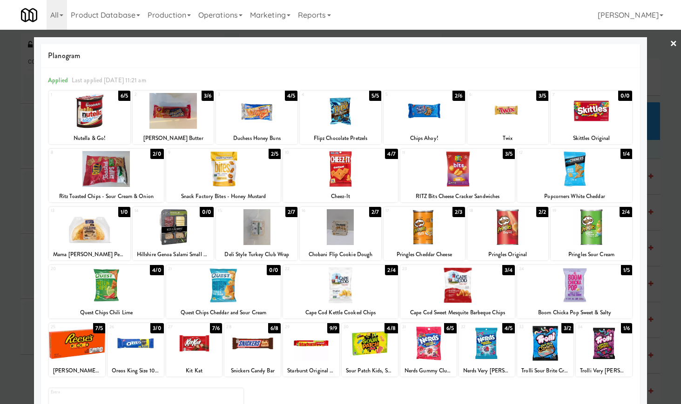
click at [670, 45] on link "×" at bounding box center [673, 44] width 7 height 29
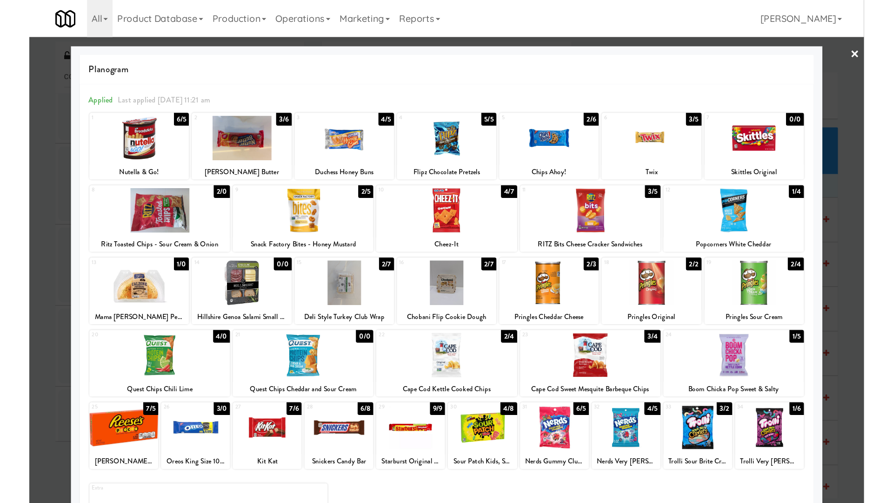
scroll to position [1462, 0]
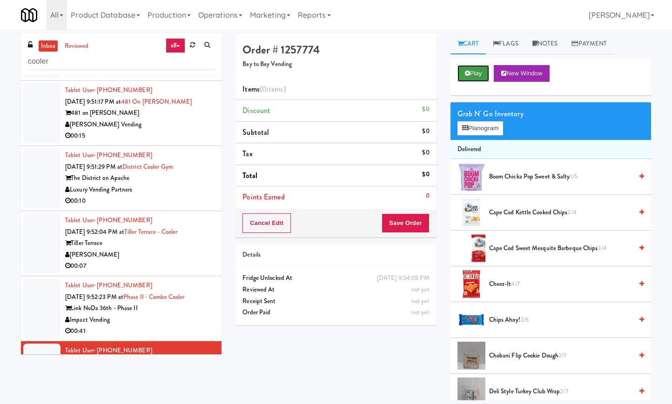
click at [483, 77] on button "Play" at bounding box center [473, 73] width 32 height 17
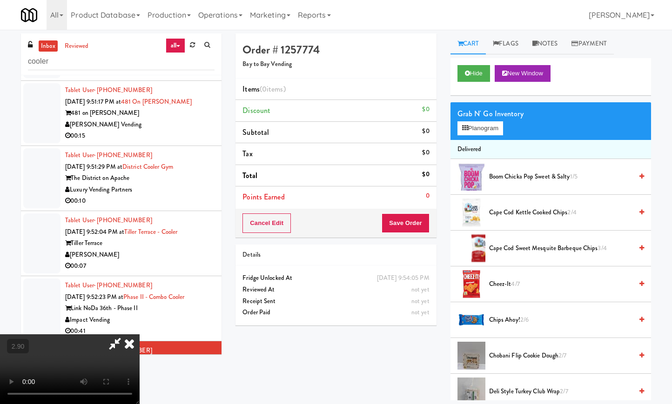
click at [140, 335] on video at bounding box center [70, 370] width 140 height 70
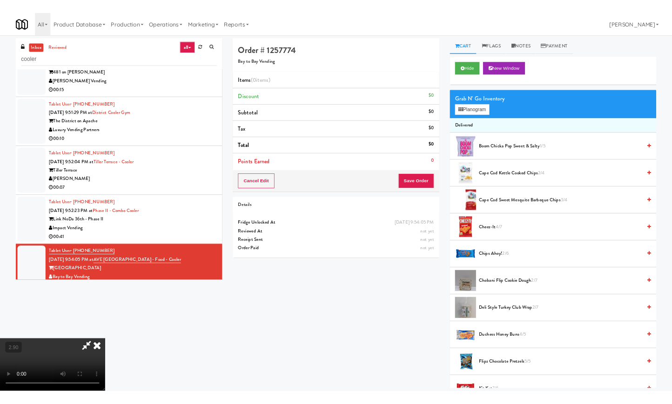
scroll to position [1382, 0]
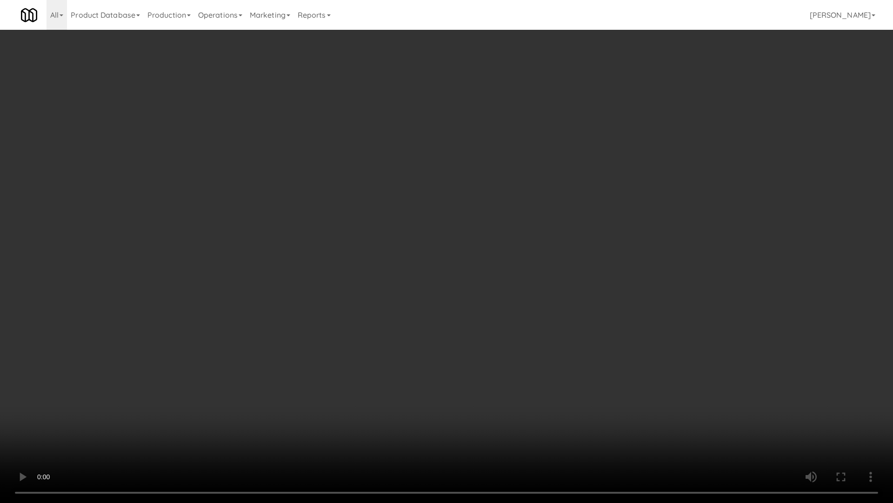
click at [326, 259] on video at bounding box center [446, 251] width 893 height 503
click at [327, 259] on video at bounding box center [446, 251] width 893 height 503
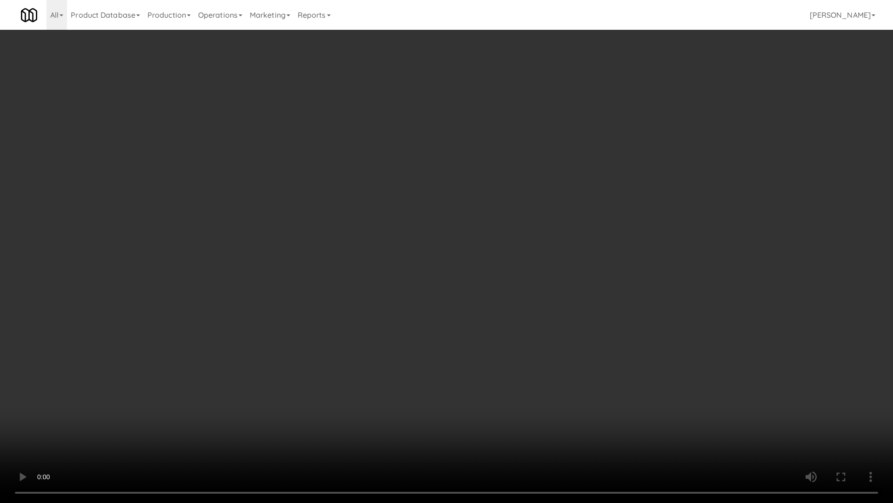
click at [327, 260] on video at bounding box center [446, 251] width 893 height 503
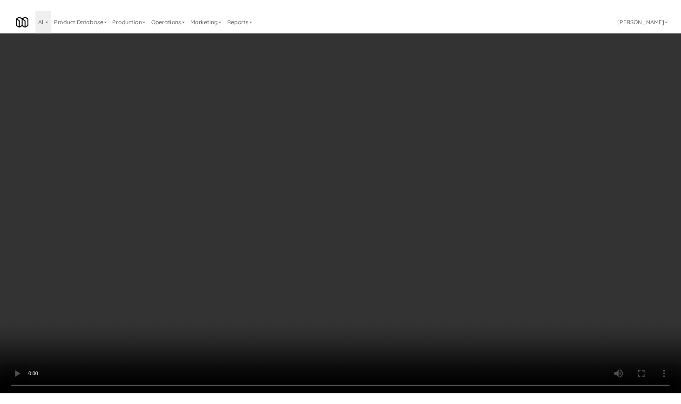
scroll to position [1462, 0]
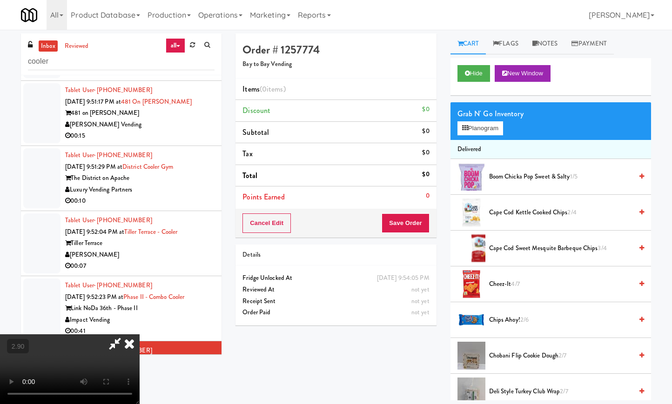
click at [140, 335] on icon at bounding box center [129, 344] width 20 height 19
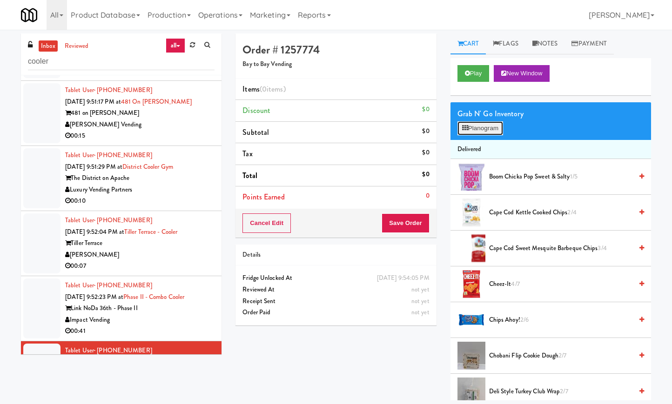
click at [477, 128] on button "Planogram" at bounding box center [480, 128] width 46 height 14
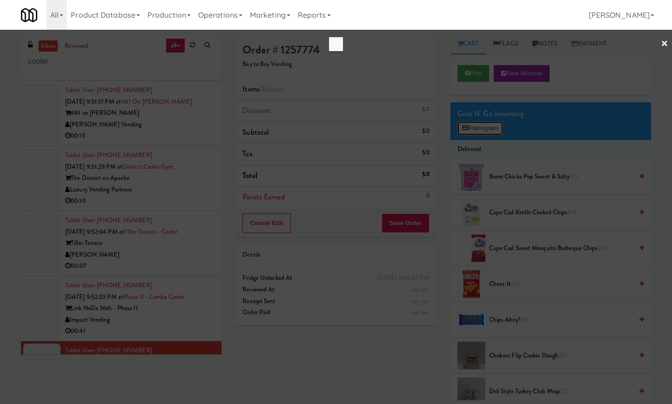
scroll to position [1427, 0]
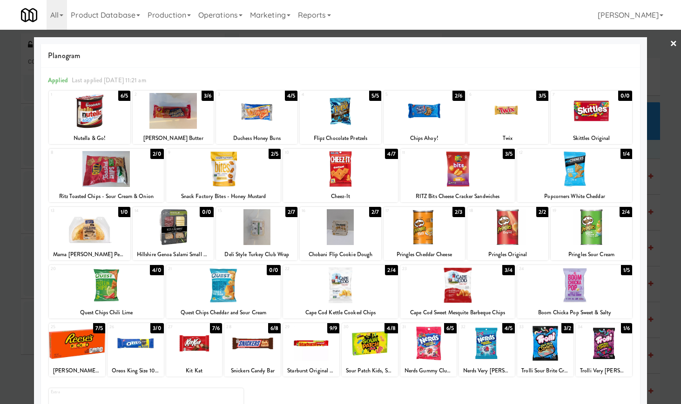
click at [446, 233] on div at bounding box center [423, 227] width 81 height 36
drag, startPoint x: 661, startPoint y: 38, endPoint x: 640, endPoint y: 51, distance: 25.1
click at [670, 38] on link "×" at bounding box center [673, 44] width 7 height 29
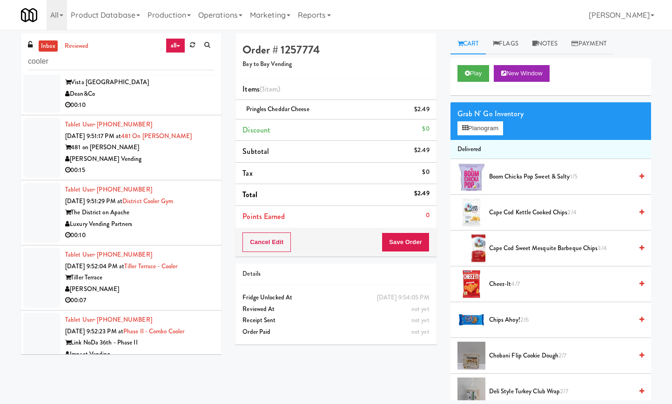
scroll to position [1462, 0]
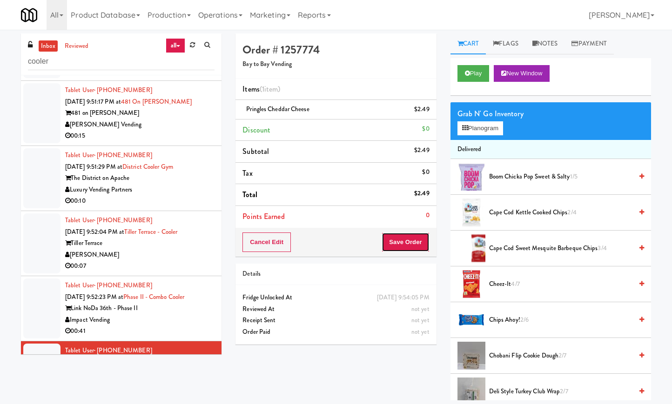
click at [405, 237] on button "Save Order" at bounding box center [405, 243] width 47 height 20
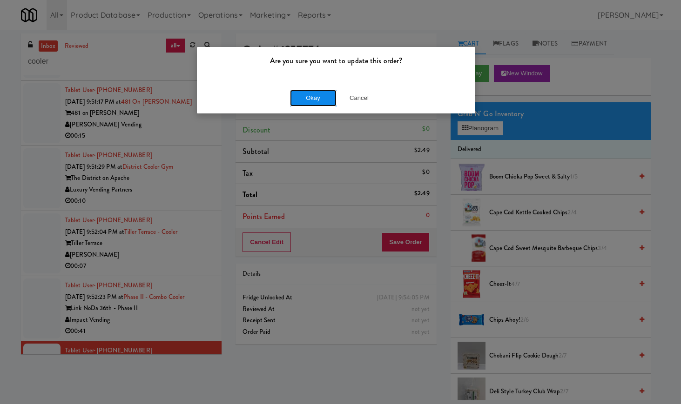
click at [321, 104] on button "Okay" at bounding box center [313, 98] width 47 height 17
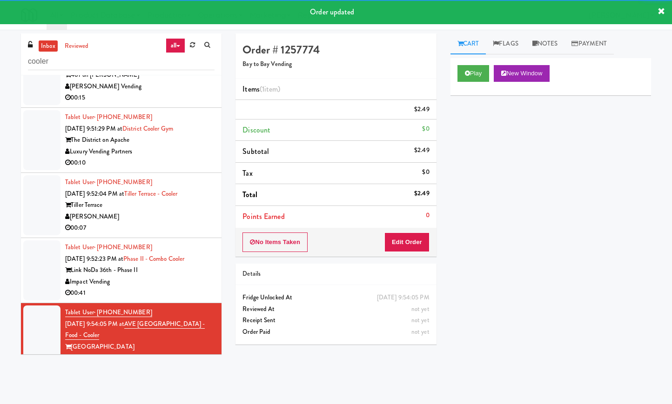
scroll to position [1520, 0]
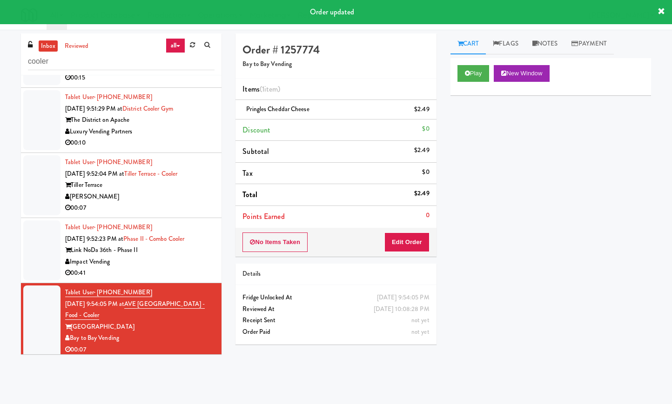
click at [205, 214] on div "00:07" at bounding box center [139, 208] width 149 height 12
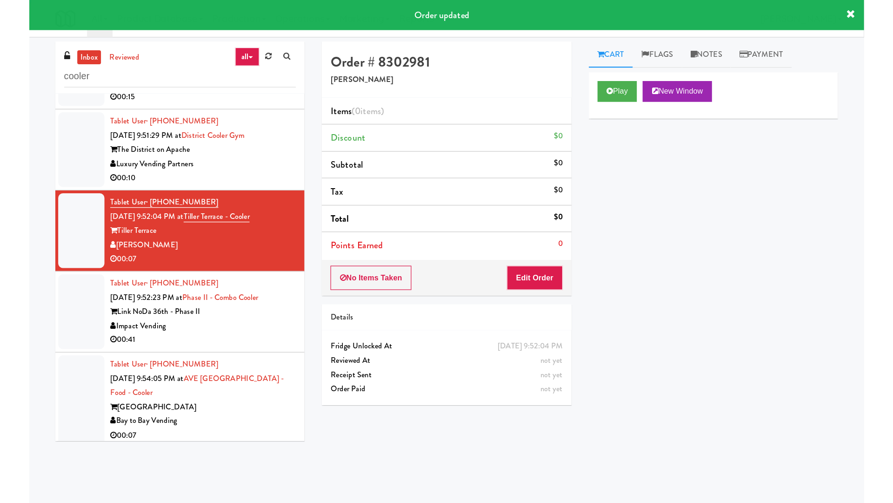
scroll to position [1403, 0]
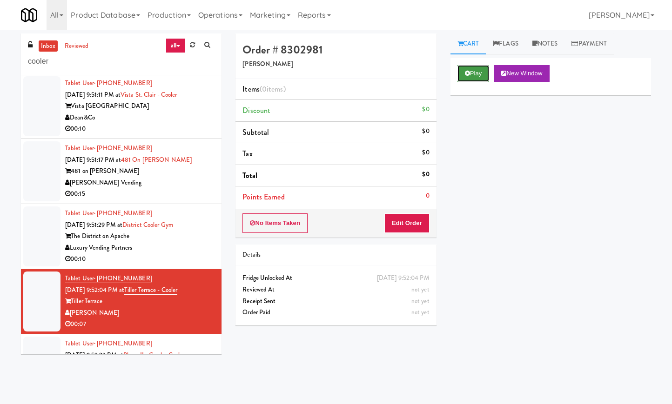
click at [487, 77] on button "Play" at bounding box center [473, 73] width 32 height 17
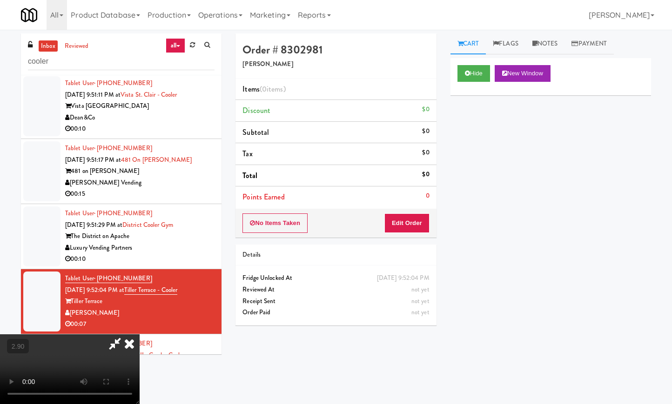
click at [140, 335] on video at bounding box center [70, 370] width 140 height 70
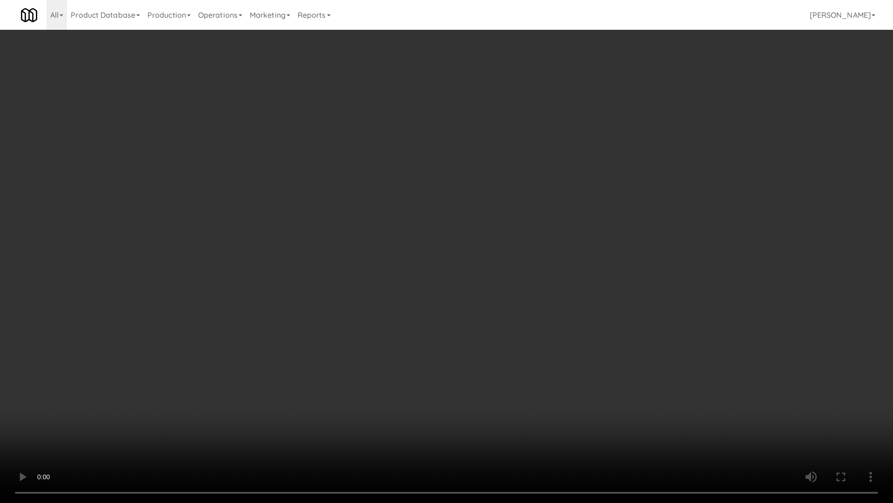
click at [282, 265] on video at bounding box center [446, 251] width 893 height 503
click at [282, 262] on video at bounding box center [446, 251] width 893 height 503
click at [294, 236] on video at bounding box center [446, 251] width 893 height 503
click at [296, 235] on video at bounding box center [446, 251] width 893 height 503
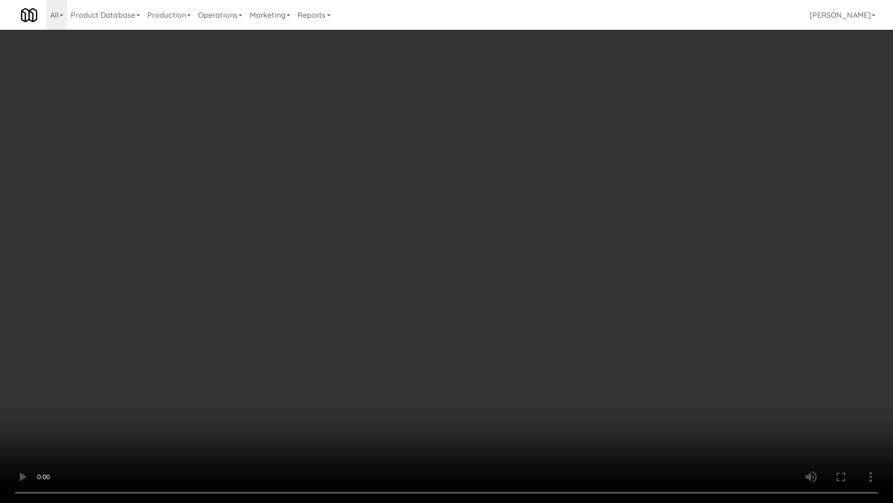
click at [367, 278] on video at bounding box center [446, 251] width 893 height 503
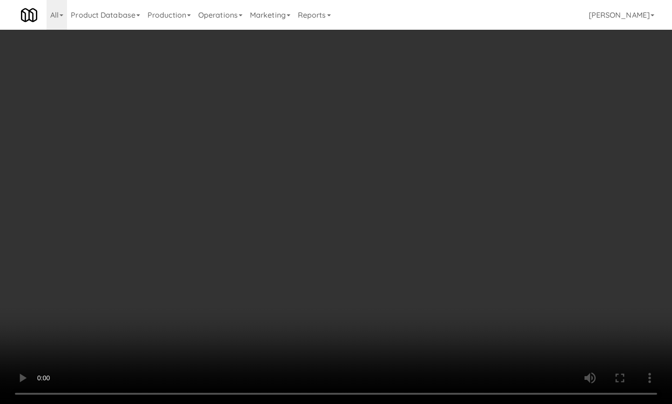
click at [300, 295] on video at bounding box center [336, 202] width 672 height 404
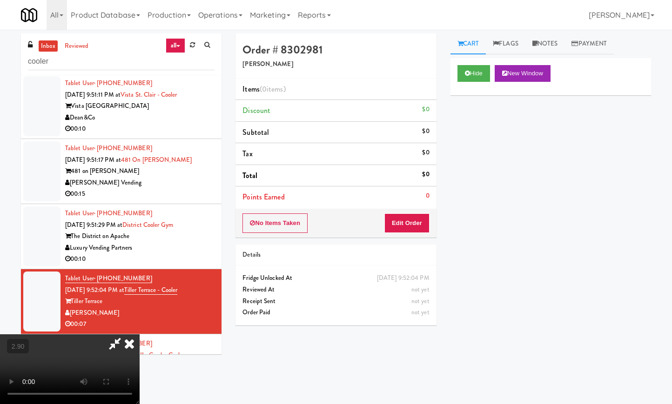
click at [140, 335] on video at bounding box center [70, 370] width 140 height 70
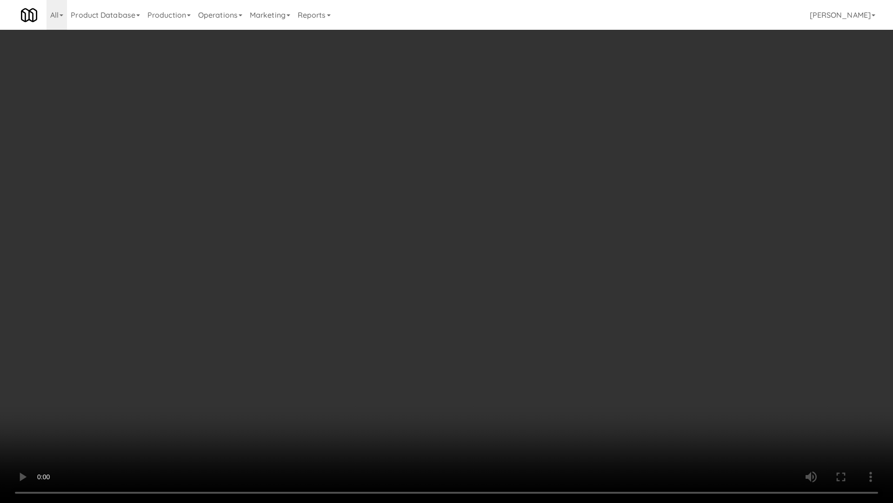
click at [358, 265] on video at bounding box center [446, 251] width 893 height 503
click at [356, 263] on video at bounding box center [446, 251] width 893 height 503
click at [362, 249] on video at bounding box center [446, 251] width 893 height 503
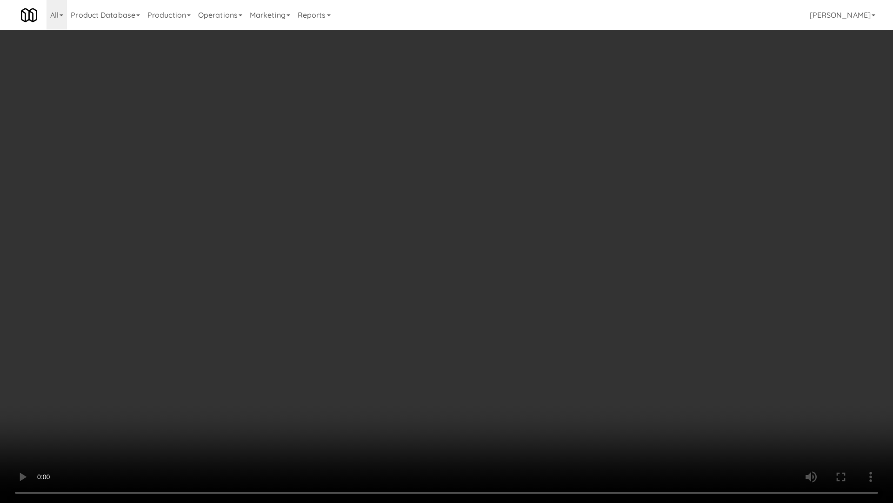
click at [362, 249] on video at bounding box center [446, 251] width 893 height 503
click at [363, 249] on video at bounding box center [446, 251] width 893 height 503
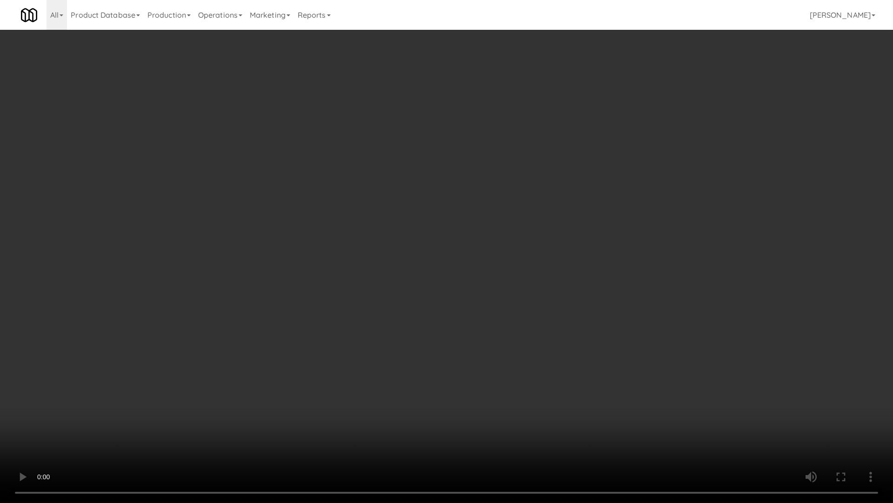
click at [570, 365] on video at bounding box center [446, 251] width 893 height 503
click at [566, 309] on video at bounding box center [446, 251] width 893 height 503
click at [479, 280] on video at bounding box center [446, 251] width 893 height 503
click at [486, 268] on video at bounding box center [446, 251] width 893 height 503
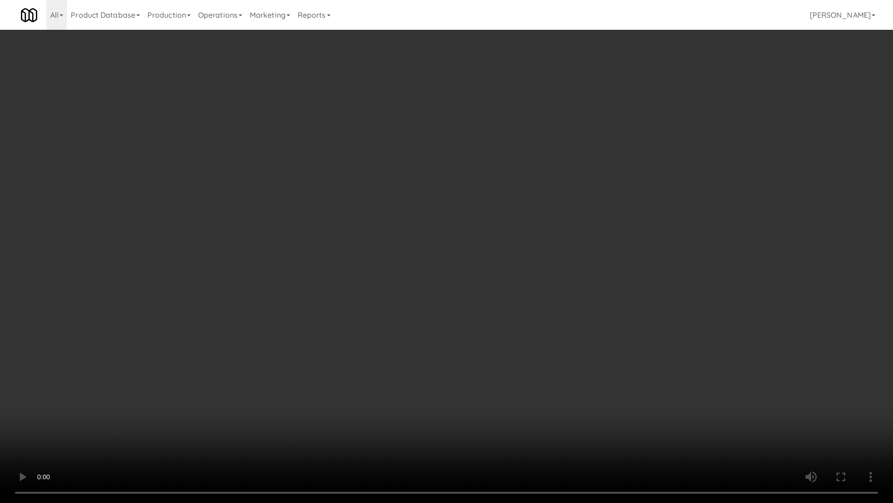
click at [486, 268] on video at bounding box center [446, 251] width 893 height 503
click at [485, 267] on video at bounding box center [446, 251] width 893 height 503
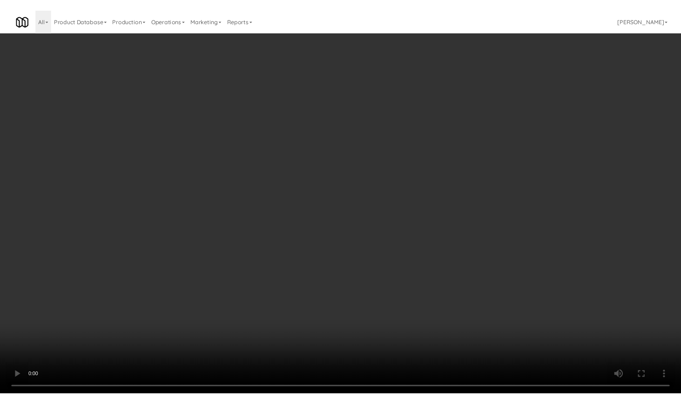
scroll to position [1403, 0]
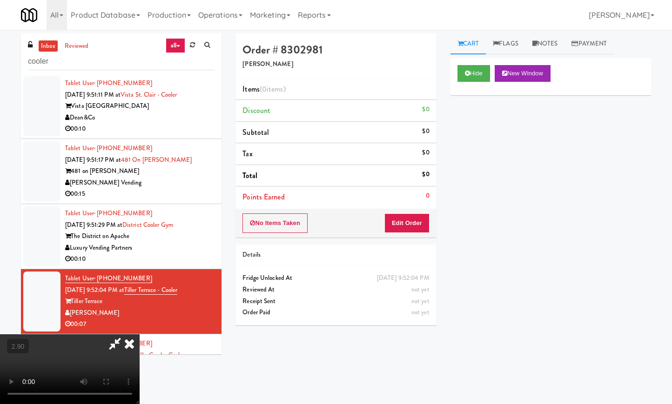
drag, startPoint x: 397, startPoint y: 195, endPoint x: 406, endPoint y: 207, distance: 14.2
click at [140, 335] on div at bounding box center [70, 370] width 140 height 70
drag, startPoint x: 395, startPoint y: 191, endPoint x: 401, endPoint y: 202, distance: 13.1
click at [140, 335] on icon at bounding box center [129, 344] width 20 height 19
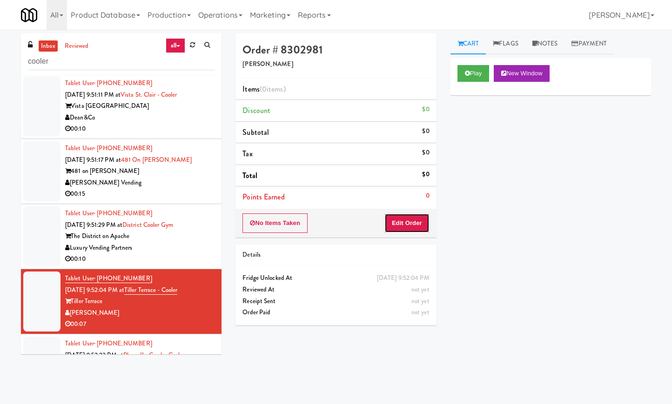
click at [403, 223] on button "Edit Order" at bounding box center [406, 224] width 45 height 20
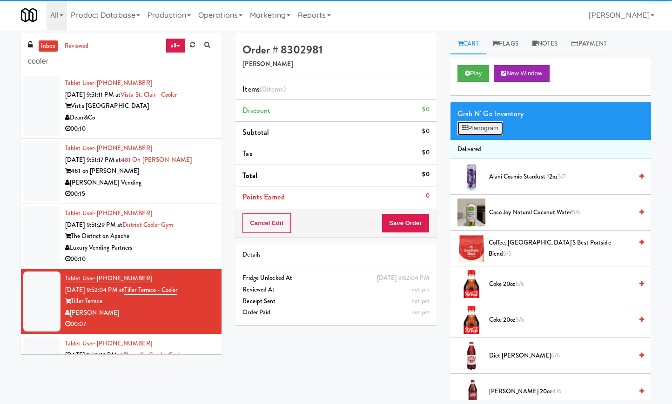
click at [490, 122] on button "Planogram" at bounding box center [480, 128] width 46 height 14
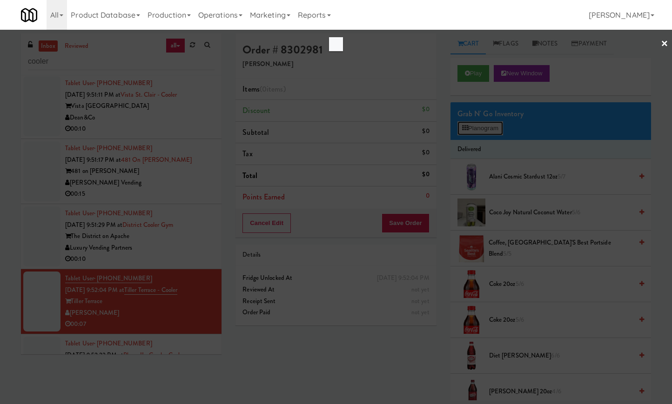
scroll to position [1369, 0]
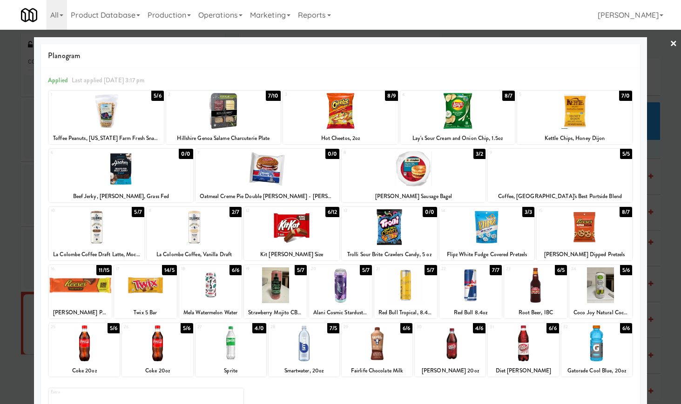
click at [360, 117] on div at bounding box center [340, 111] width 115 height 36
click at [409, 182] on div at bounding box center [414, 169] width 144 height 36
click at [668, 44] on div at bounding box center [340, 202] width 681 height 404
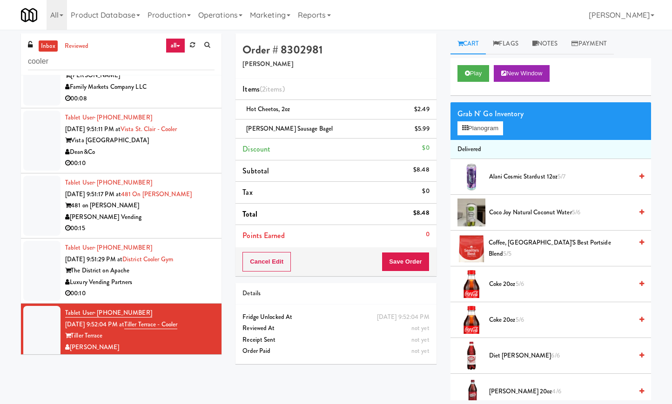
scroll to position [1403, 0]
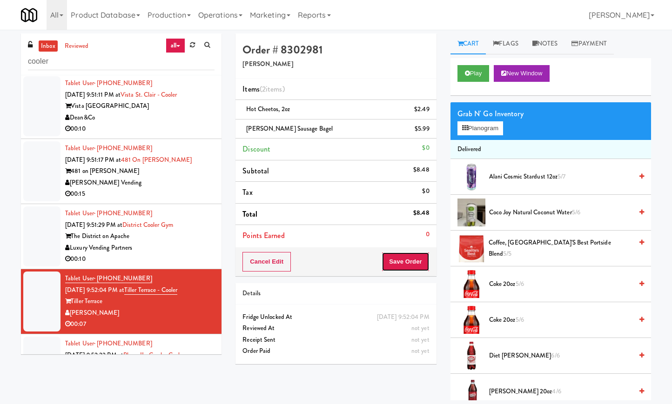
click at [423, 259] on button "Save Order" at bounding box center [405, 262] width 47 height 20
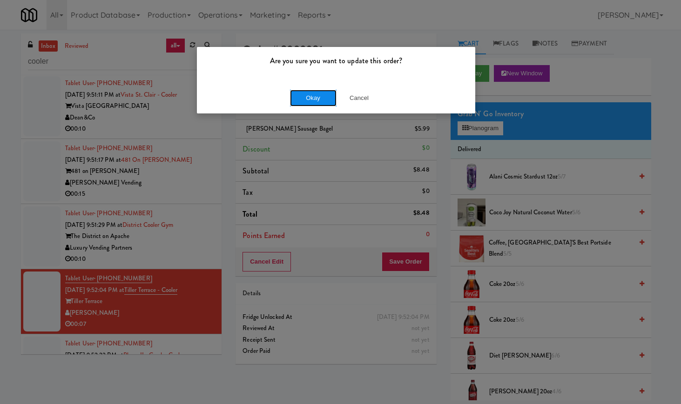
click at [316, 96] on button "Okay" at bounding box center [313, 98] width 47 height 17
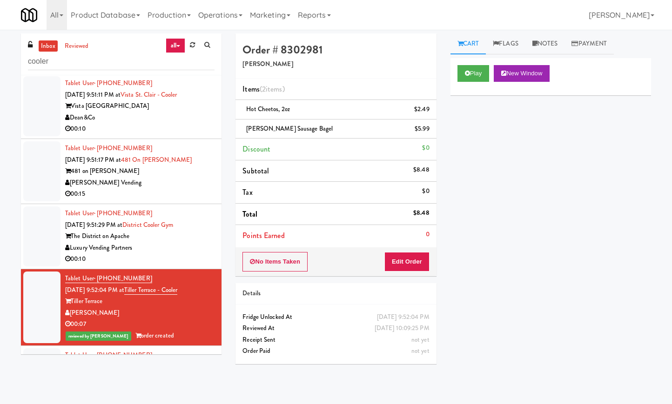
click at [160, 254] on div "Luxury Vending Partners" at bounding box center [139, 248] width 149 height 12
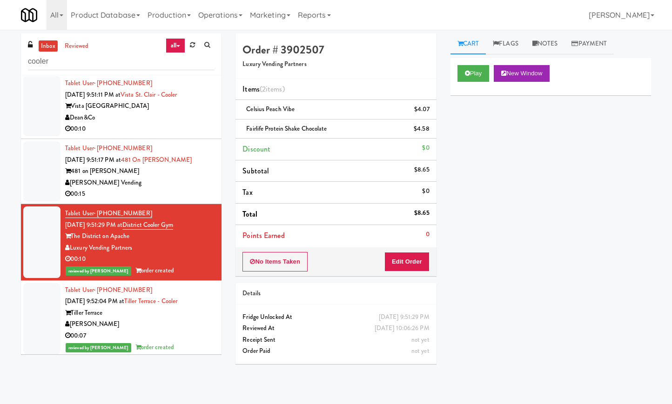
click at [161, 200] on div "00:15" at bounding box center [139, 194] width 149 height 12
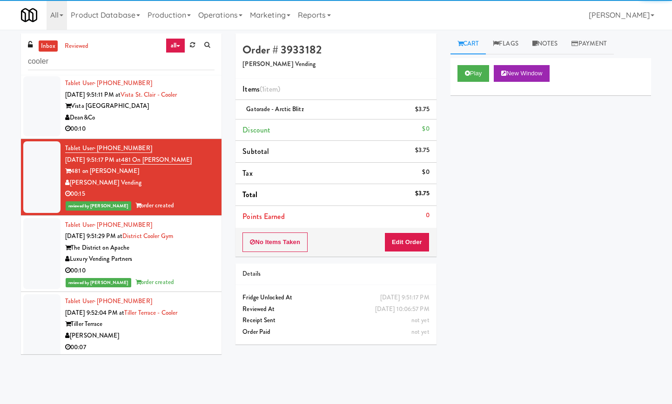
click at [188, 135] on div "Tablet User · (971) 352-1649 [DATE] 9:51:11 PM at [GEOGRAPHIC_DATA] Dean&Co 00:…" at bounding box center [139, 106] width 149 height 57
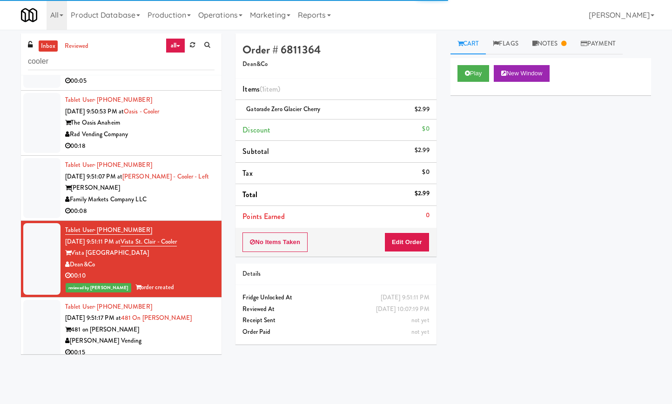
scroll to position [1229, 0]
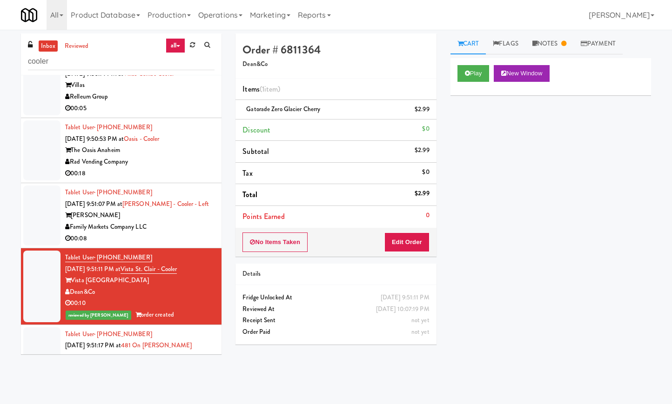
drag, startPoint x: 192, startPoint y: 278, endPoint x: 190, endPoint y: 273, distance: 5.4
click at [192, 233] on div "Family Markets Company LLC" at bounding box center [139, 227] width 149 height 12
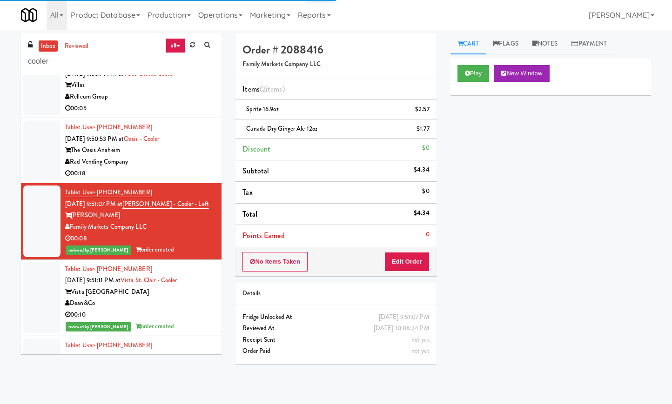
click at [199, 156] on div "The Oasis Anaheim" at bounding box center [139, 151] width 149 height 12
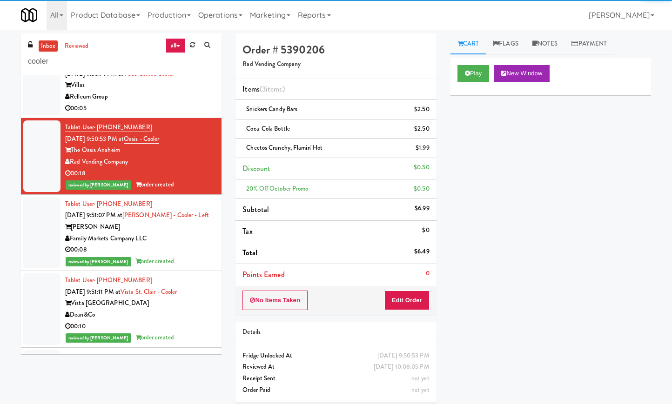
click at [196, 103] on div "Relleum Group" at bounding box center [139, 97] width 149 height 12
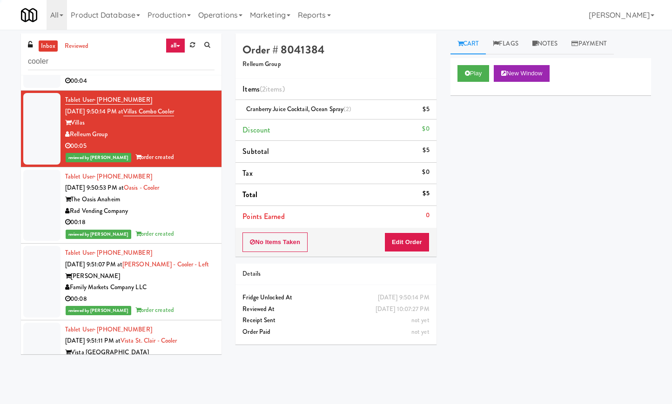
scroll to position [1171, 0]
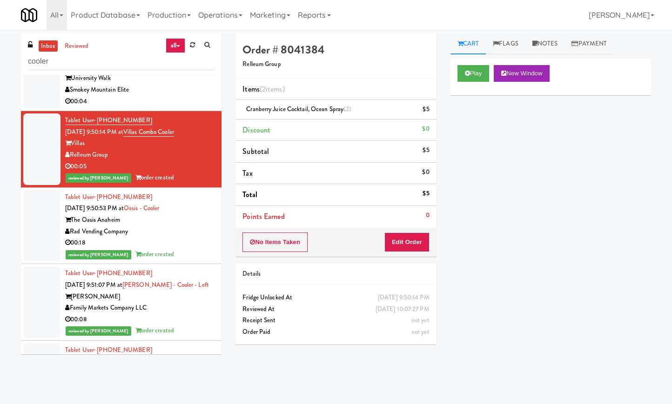
click at [184, 96] on div "Smokey Mountain Elite" at bounding box center [139, 90] width 149 height 12
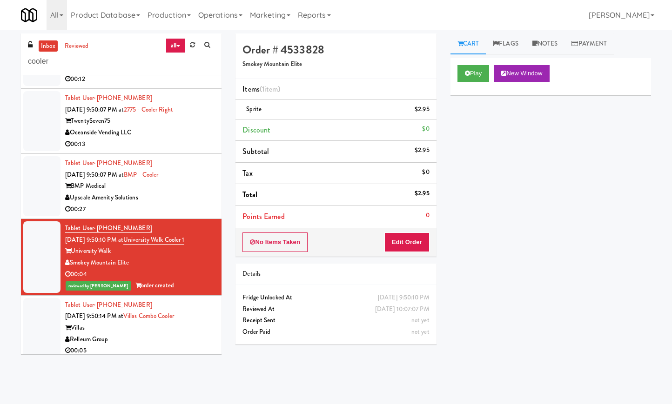
scroll to position [996, 0]
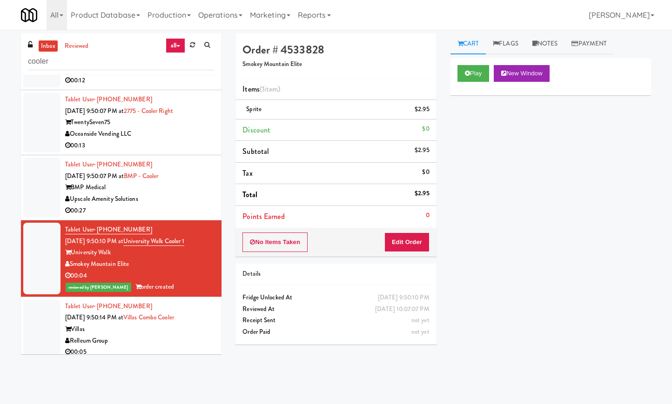
click at [176, 205] on div "Upscale Amenity Solutions" at bounding box center [139, 200] width 149 height 12
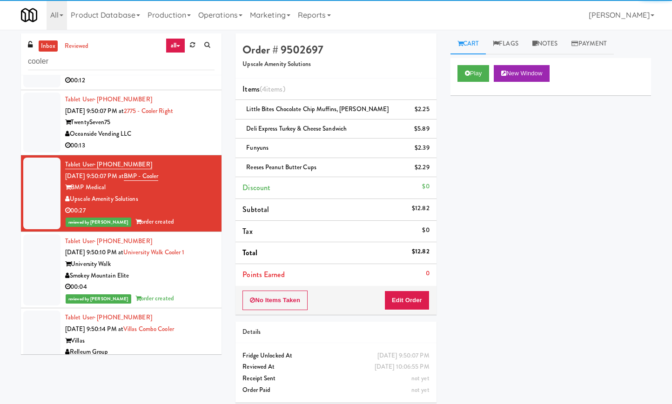
click at [197, 128] on div "TwentySeven75" at bounding box center [139, 123] width 149 height 12
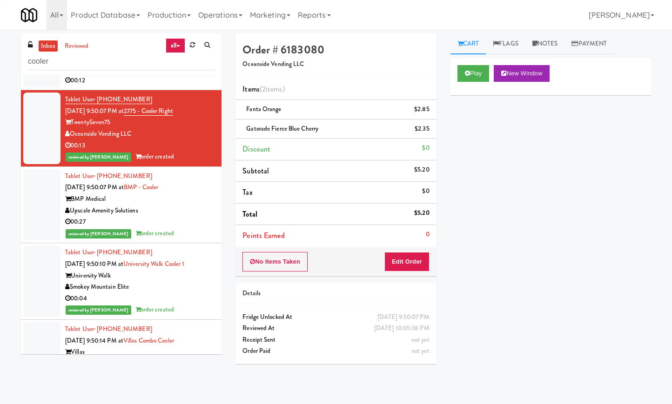
scroll to position [938, 0]
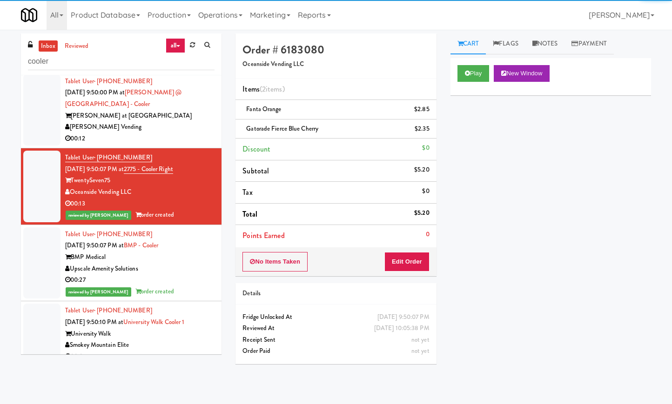
click at [187, 122] on div "[PERSON_NAME] at [GEOGRAPHIC_DATA]" at bounding box center [139, 116] width 149 height 12
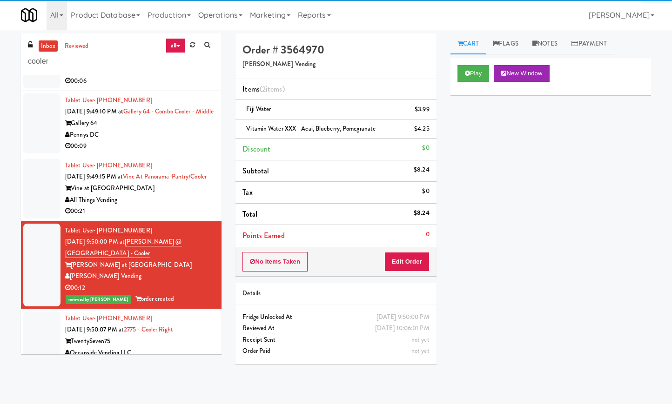
scroll to position [764, 0]
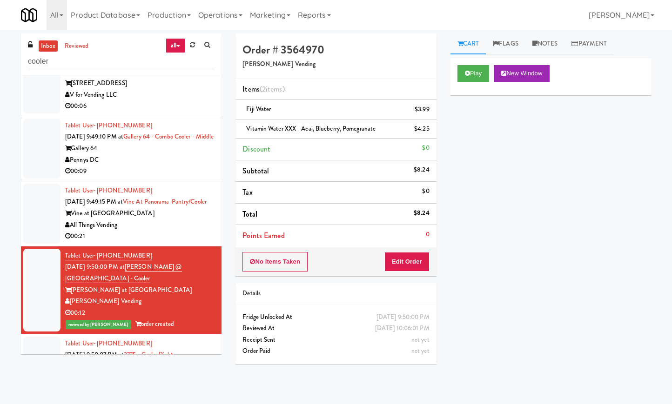
click at [172, 220] on div "Vine at [GEOGRAPHIC_DATA]" at bounding box center [139, 214] width 149 height 12
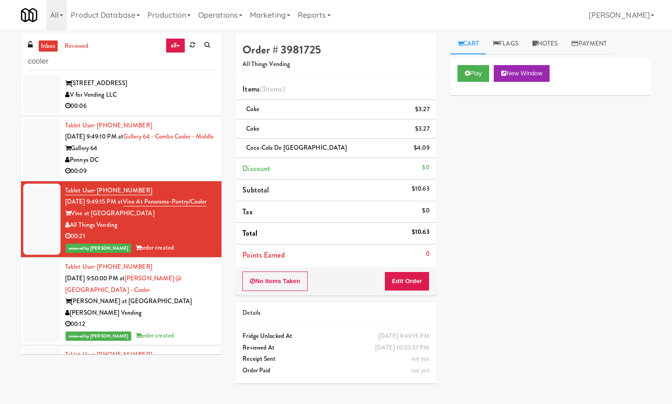
drag, startPoint x: 164, startPoint y: 193, endPoint x: 169, endPoint y: 191, distance: 5.4
click at [168, 166] on div "Pennys DC" at bounding box center [139, 160] width 149 height 12
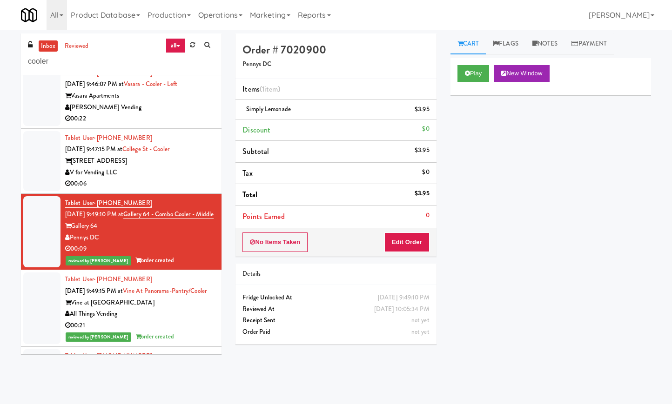
scroll to position [589, 0]
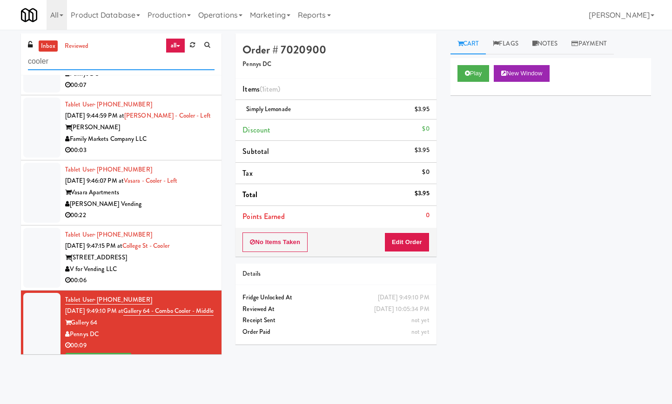
click at [74, 63] on input "cooler" at bounding box center [121, 61] width 187 height 17
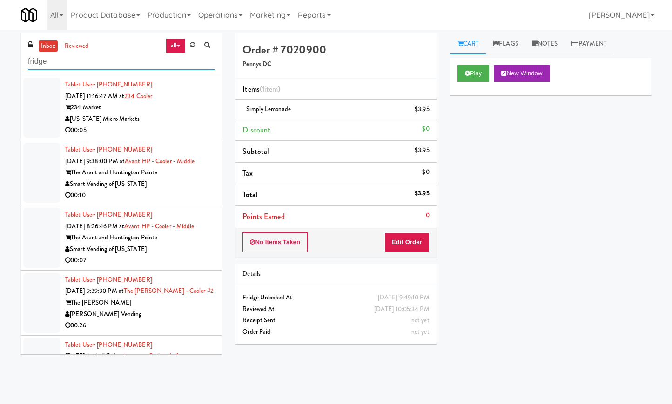
type input "fridge"
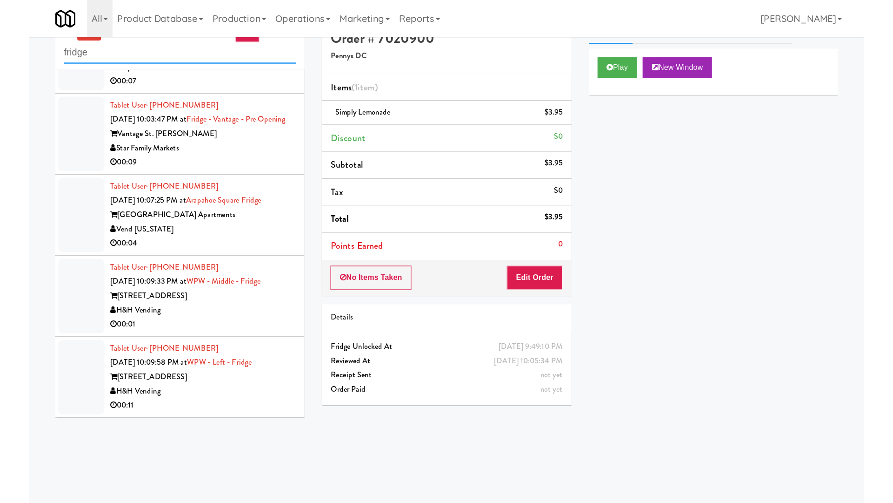
scroll to position [30, 0]
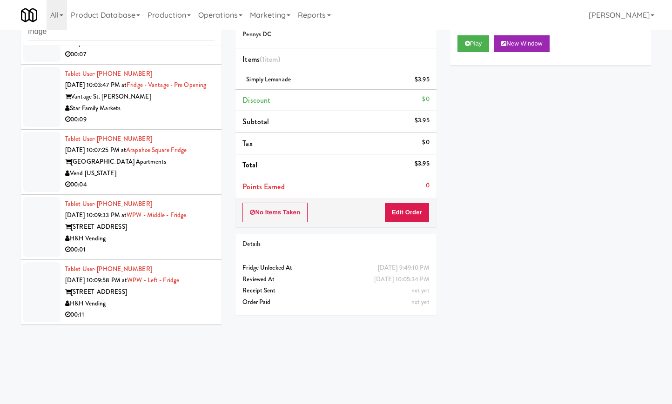
click at [173, 312] on div "00:11" at bounding box center [139, 315] width 149 height 12
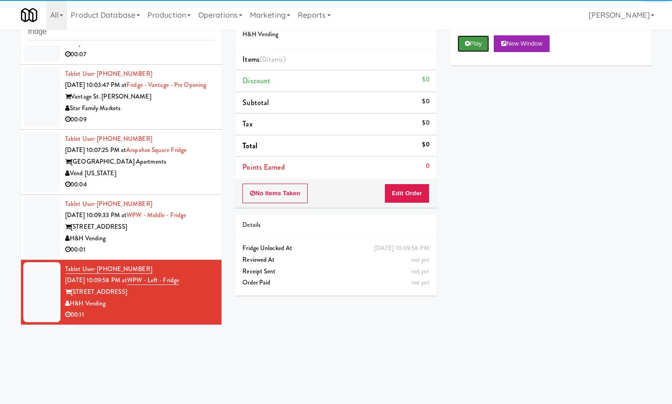
click at [464, 38] on button "Play" at bounding box center [473, 43] width 32 height 17
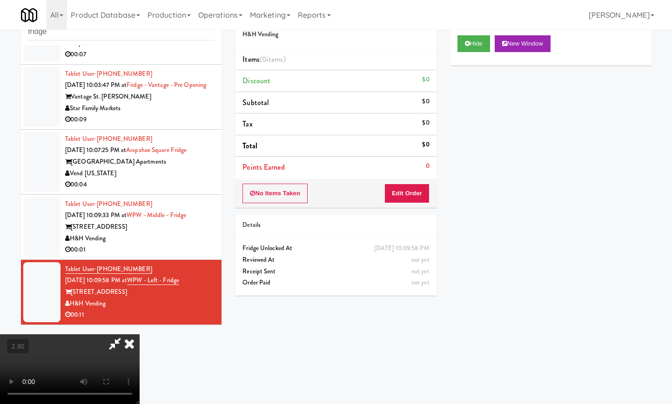
drag, startPoint x: 200, startPoint y: 282, endPoint x: 200, endPoint y: 297, distance: 15.4
click at [140, 335] on video at bounding box center [70, 370] width 140 height 70
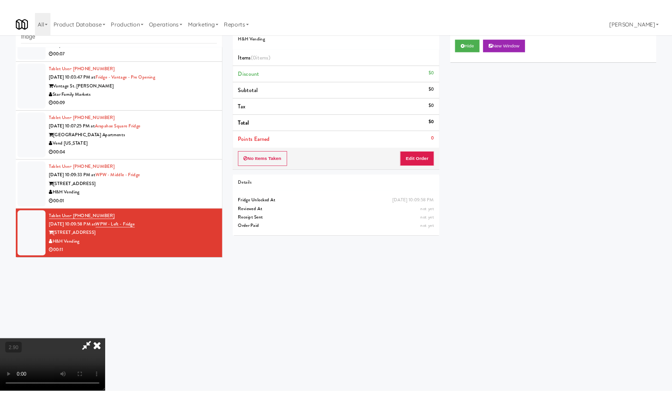
scroll to position [632, 0]
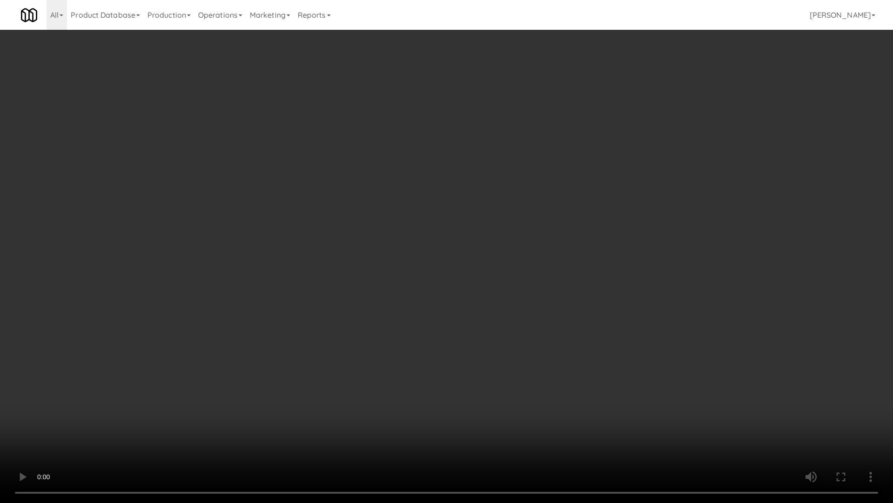
click at [211, 365] on video at bounding box center [446, 251] width 893 height 503
click at [271, 332] on video at bounding box center [446, 251] width 893 height 503
click at [281, 328] on video at bounding box center [446, 251] width 893 height 503
click at [283, 326] on video at bounding box center [446, 251] width 893 height 503
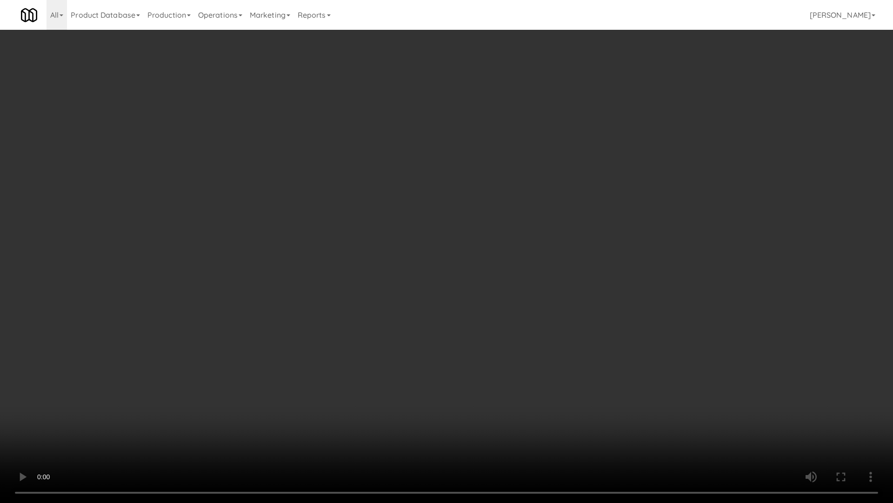
click at [283, 326] on video at bounding box center [446, 251] width 893 height 503
click at [288, 323] on video at bounding box center [446, 251] width 893 height 503
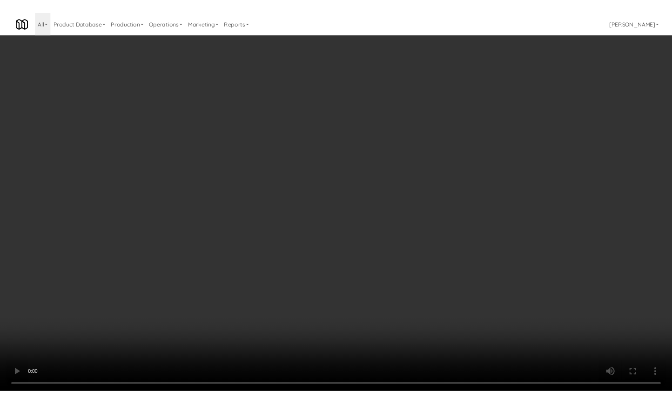
scroll to position [690, 0]
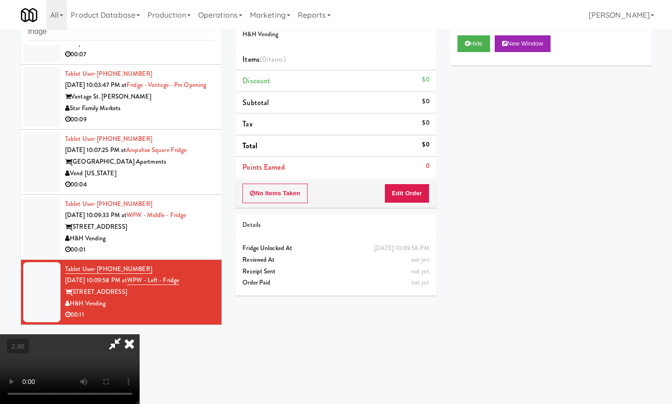
click at [126, 335] on icon at bounding box center [114, 344] width 21 height 19
click at [407, 195] on button "Edit Order" at bounding box center [406, 194] width 45 height 20
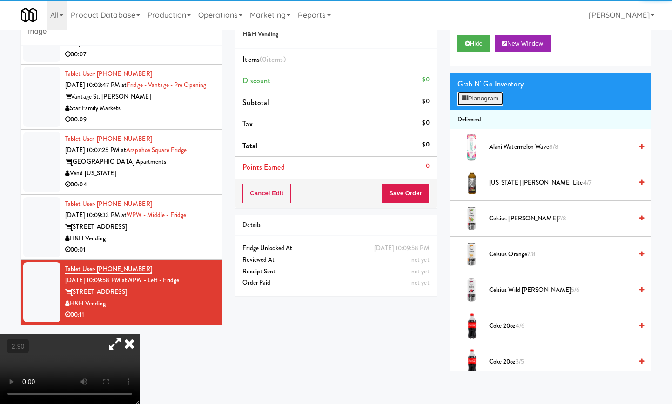
click at [487, 102] on button "Planogram" at bounding box center [480, 99] width 46 height 14
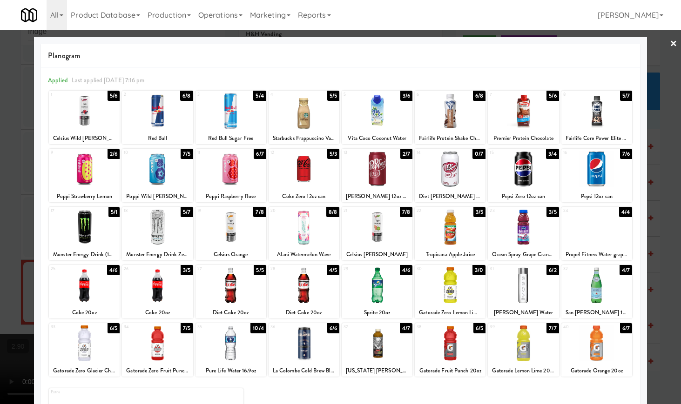
click at [378, 288] on div at bounding box center [377, 286] width 71 height 36
click at [670, 38] on link "×" at bounding box center [673, 44] width 7 height 29
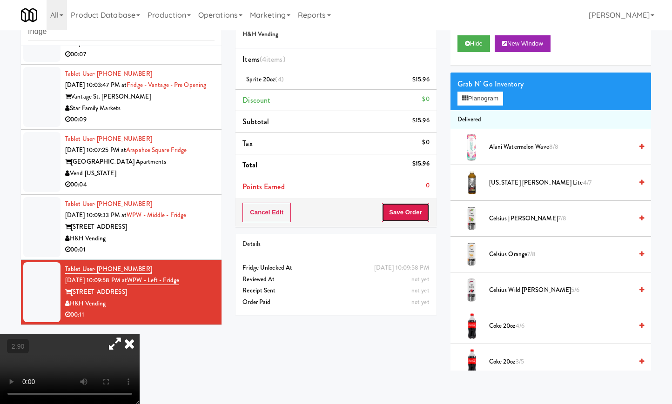
click at [412, 211] on button "Save Order" at bounding box center [405, 213] width 47 height 20
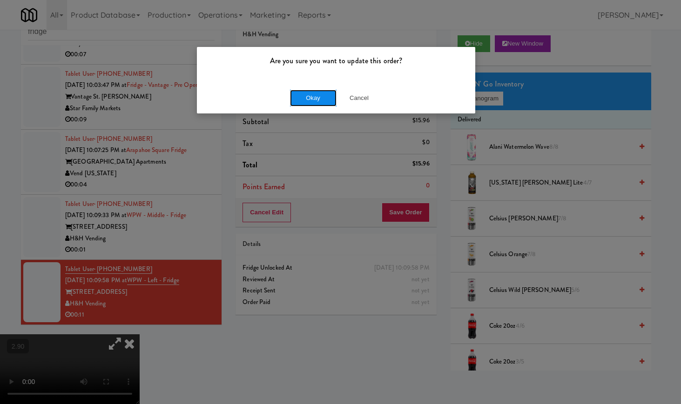
click at [321, 93] on button "Okay" at bounding box center [313, 98] width 47 height 17
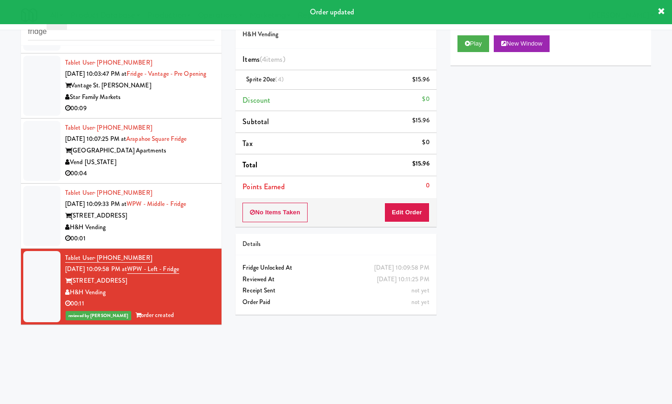
click at [172, 234] on div "H&H Vending" at bounding box center [139, 228] width 149 height 12
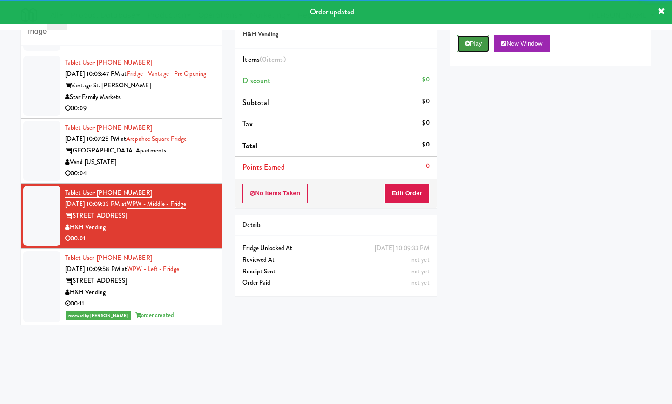
click at [476, 39] on button "Play" at bounding box center [473, 43] width 32 height 17
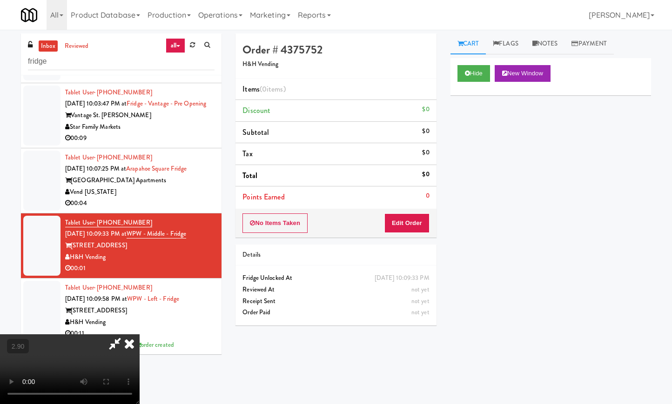
click at [140, 335] on video at bounding box center [70, 370] width 140 height 70
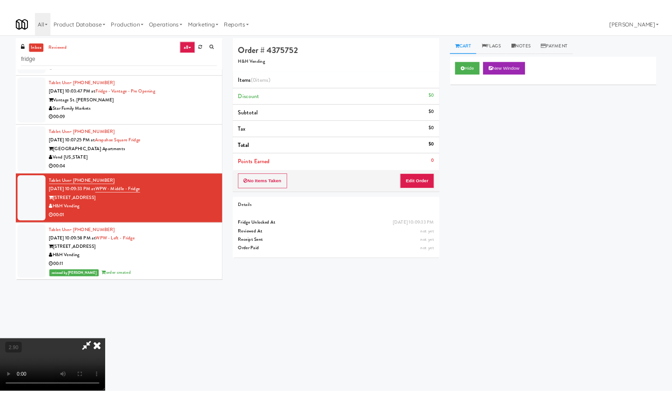
scroll to position [644, 0]
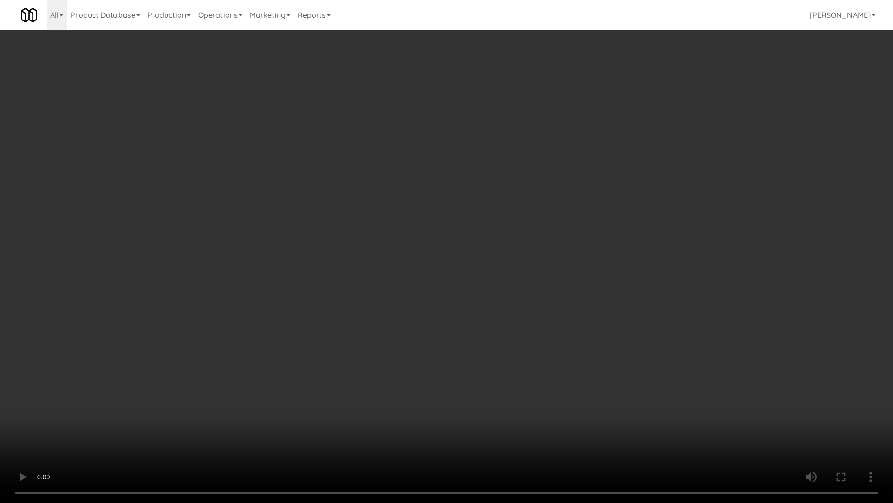
click at [303, 267] on video at bounding box center [446, 251] width 893 height 503
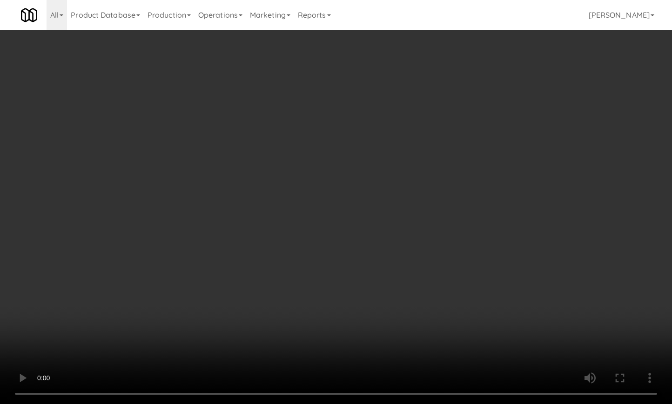
scroll to position [690, 0]
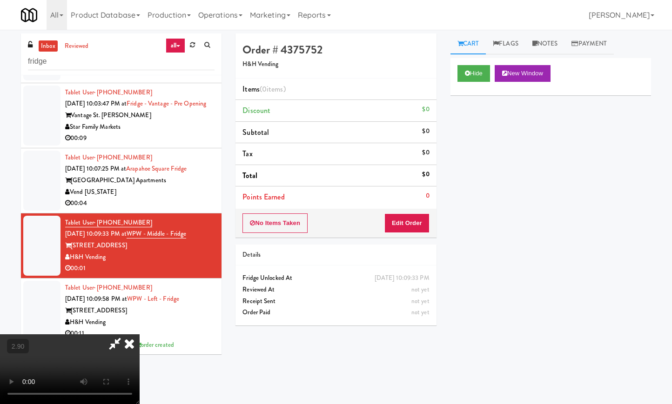
click at [140, 335] on icon at bounding box center [129, 344] width 20 height 19
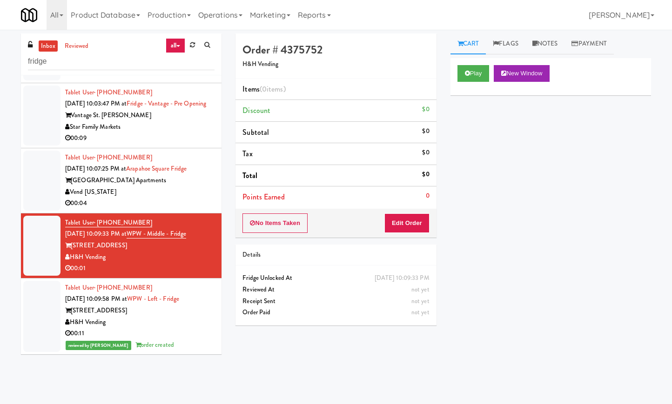
click at [166, 214] on li "Tablet User · (346) 284-7308 [DATE] 10:07:25 PM at [GEOGRAPHIC_DATA] [GEOGRAPHI…" at bounding box center [121, 180] width 201 height 65
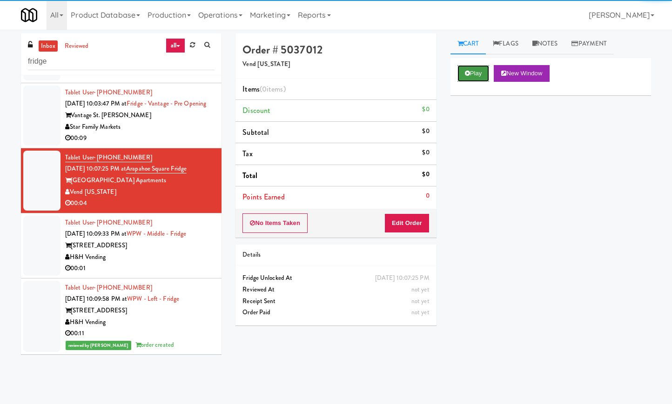
click at [479, 69] on button "Play" at bounding box center [473, 73] width 32 height 17
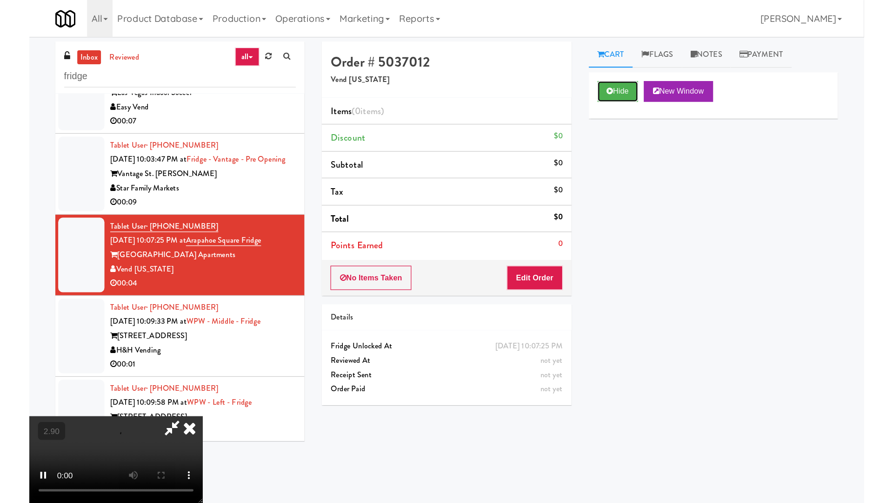
scroll to position [573, 0]
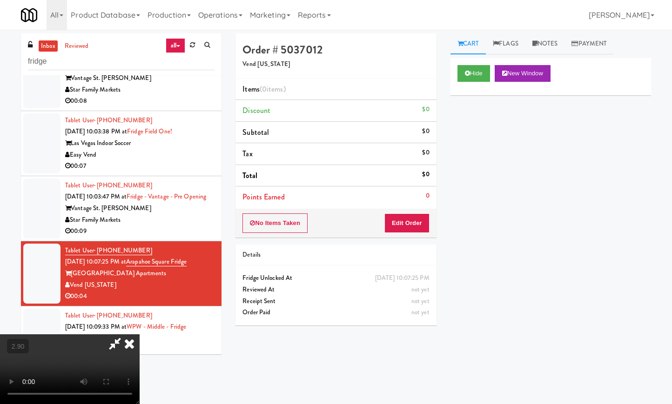
click at [140, 335] on video at bounding box center [70, 370] width 140 height 70
drag, startPoint x: 162, startPoint y: 214, endPoint x: 190, endPoint y: 277, distance: 69.6
click at [140, 335] on video at bounding box center [70, 370] width 140 height 70
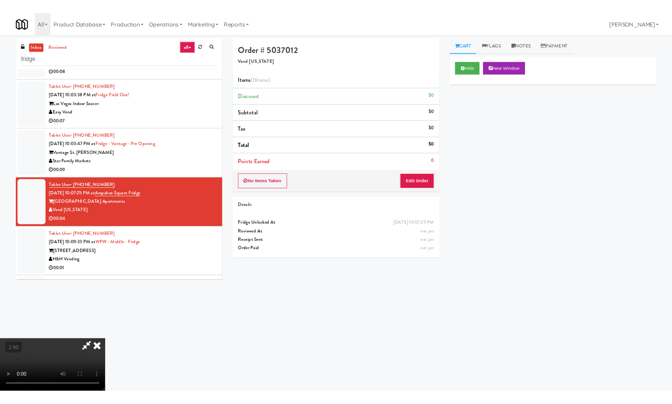
scroll to position [539, 0]
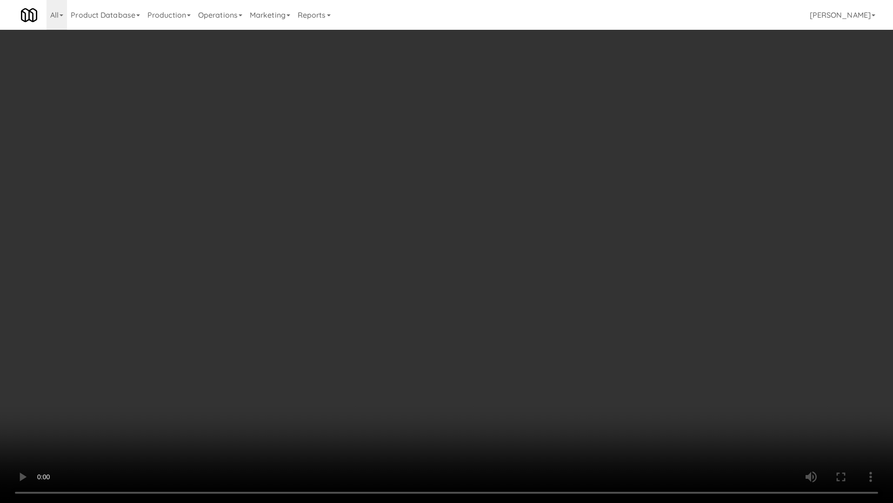
click at [222, 271] on video at bounding box center [446, 251] width 893 height 503
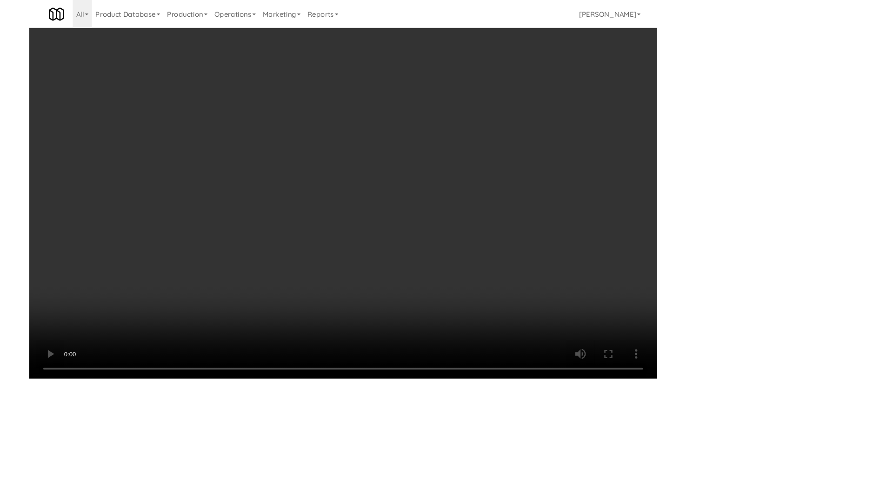
scroll to position [573, 0]
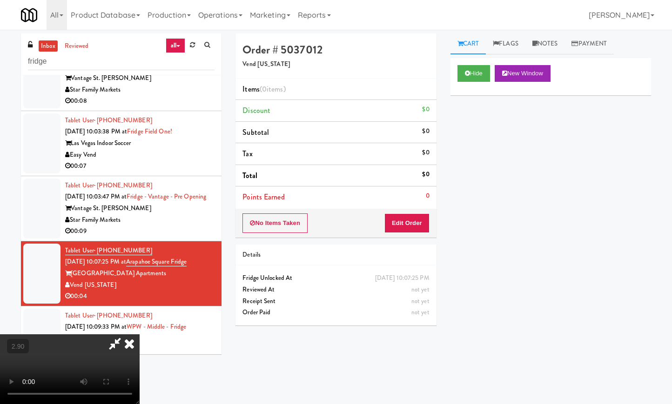
click at [140, 335] on icon at bounding box center [129, 344] width 20 height 19
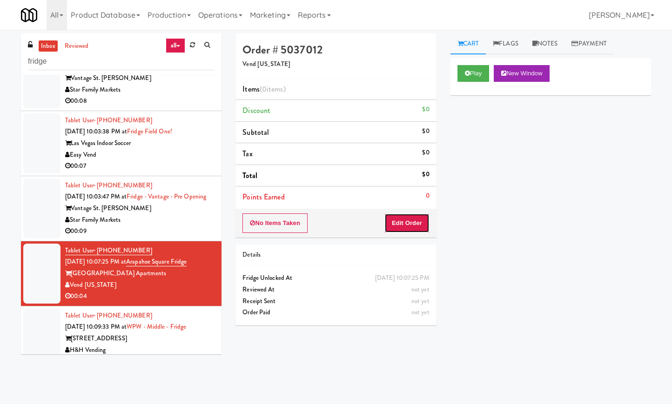
click at [412, 224] on button "Edit Order" at bounding box center [406, 224] width 45 height 20
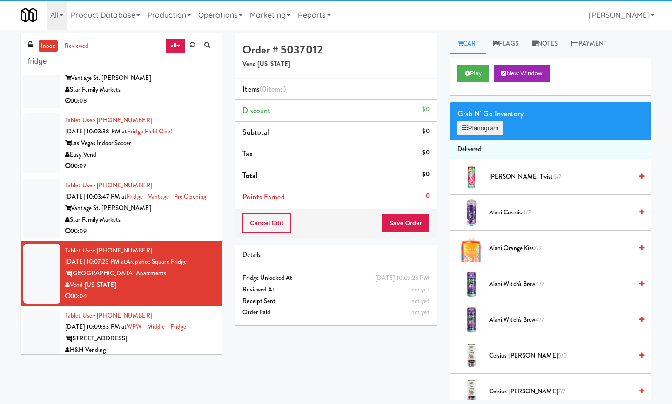
drag, startPoint x: 471, startPoint y: 135, endPoint x: 479, endPoint y: 135, distance: 7.9
click at [475, 135] on div "Grab N' Go Inventory Planogram" at bounding box center [550, 121] width 201 height 38
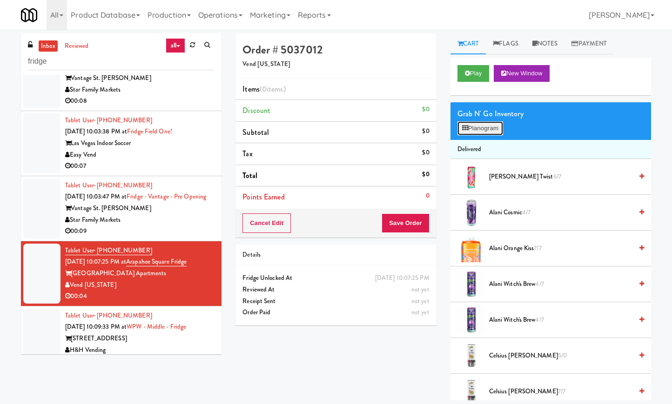
click at [486, 125] on button "Planogram" at bounding box center [480, 128] width 46 height 14
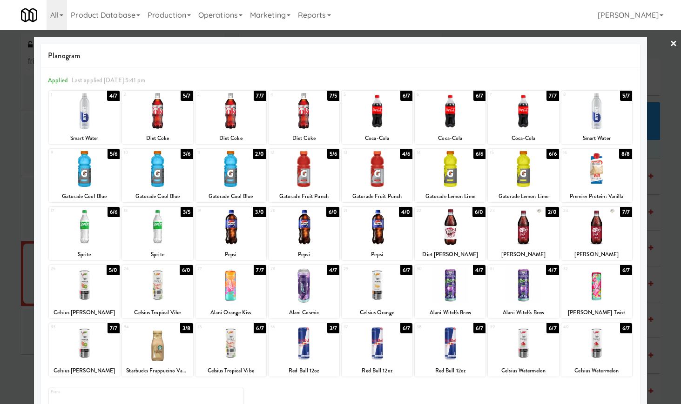
click at [308, 354] on div at bounding box center [303, 344] width 71 height 36
click at [670, 37] on link "×" at bounding box center [673, 44] width 7 height 29
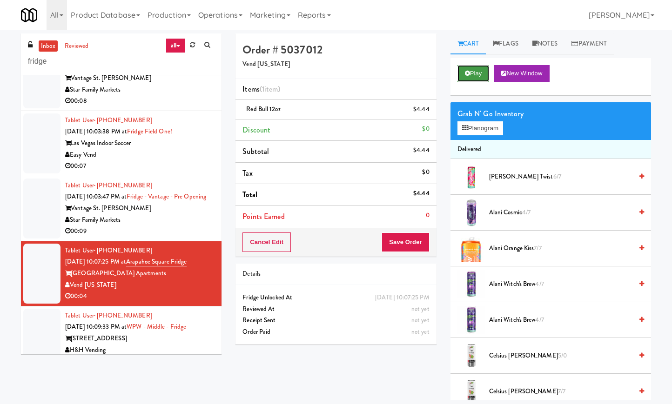
click at [480, 74] on button "Play" at bounding box center [473, 73] width 32 height 17
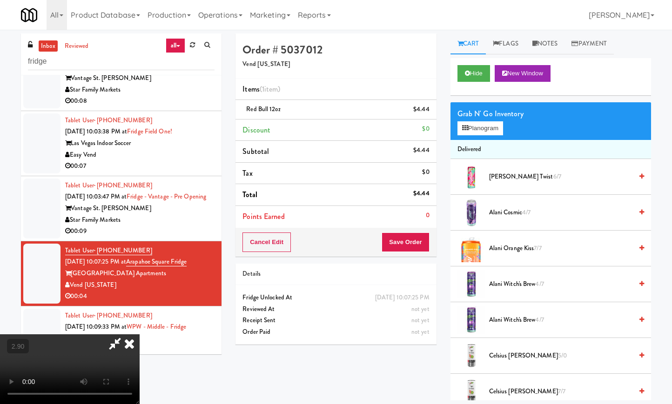
click at [140, 335] on icon at bounding box center [129, 344] width 20 height 19
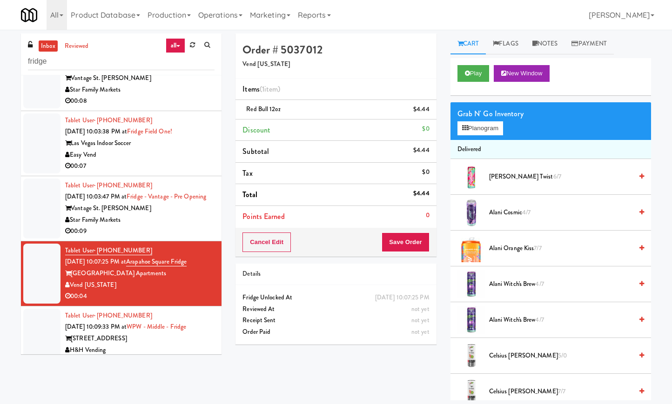
click at [404, 253] on div "Cancel Edit Save Order" at bounding box center [335, 242] width 201 height 29
click at [414, 242] on button "Save Order" at bounding box center [405, 243] width 47 height 20
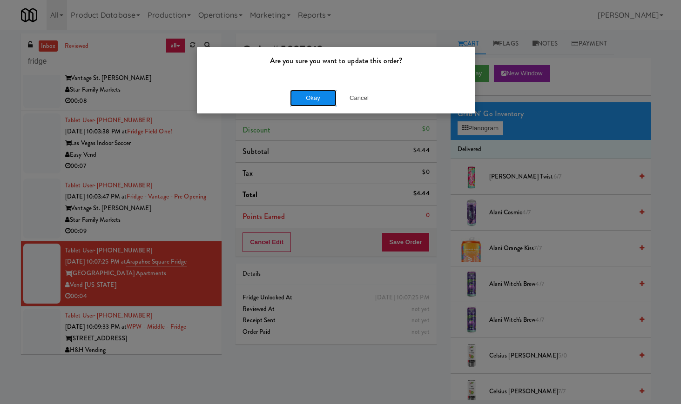
click at [299, 102] on button "Okay" at bounding box center [313, 98] width 47 height 17
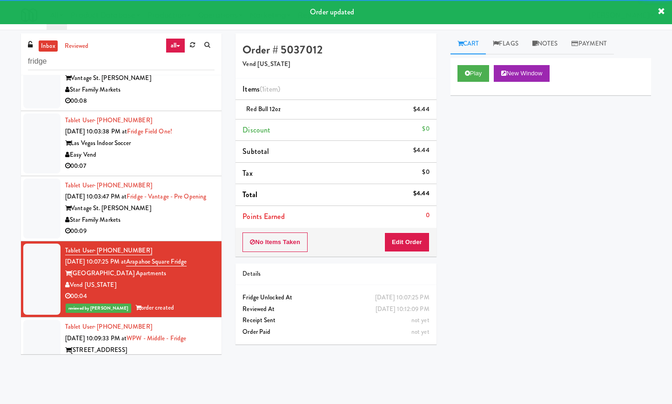
click at [181, 226] on div "Star Family Markets" at bounding box center [139, 221] width 149 height 12
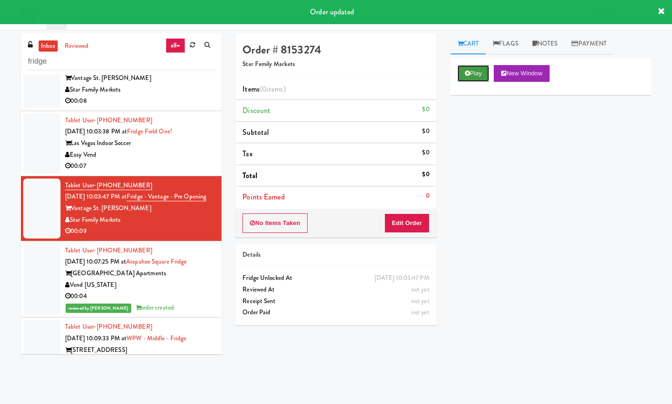
click at [475, 71] on button "Play" at bounding box center [473, 73] width 32 height 17
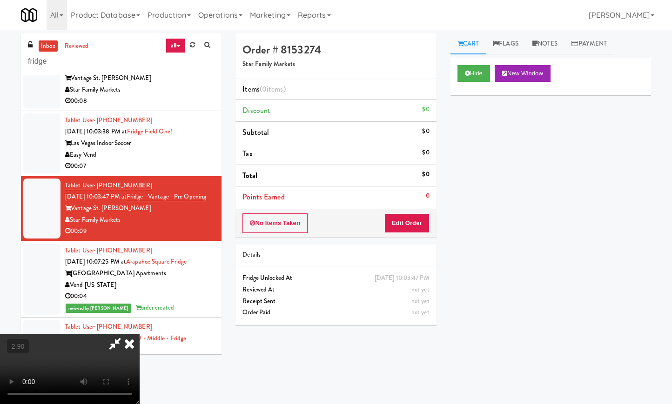
click at [140, 335] on video at bounding box center [70, 370] width 140 height 70
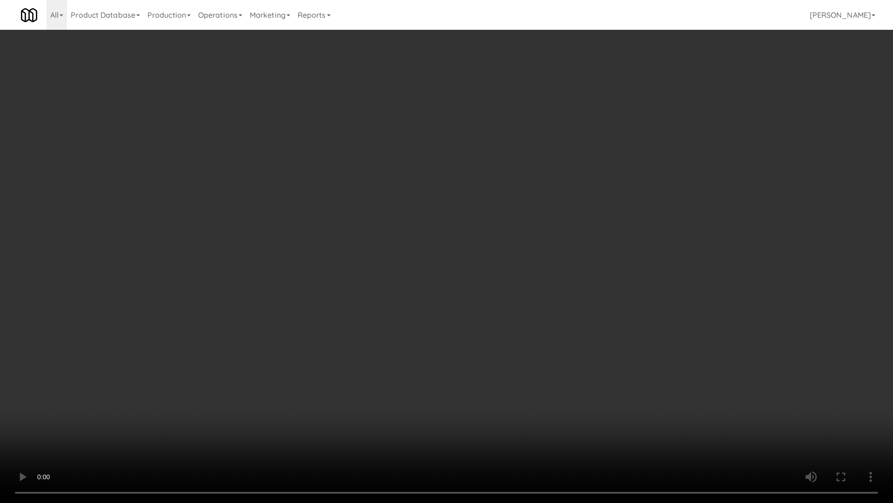
click at [203, 242] on video at bounding box center [446, 251] width 893 height 503
click at [215, 235] on video at bounding box center [446, 251] width 893 height 503
click at [231, 228] on video at bounding box center [446, 251] width 893 height 503
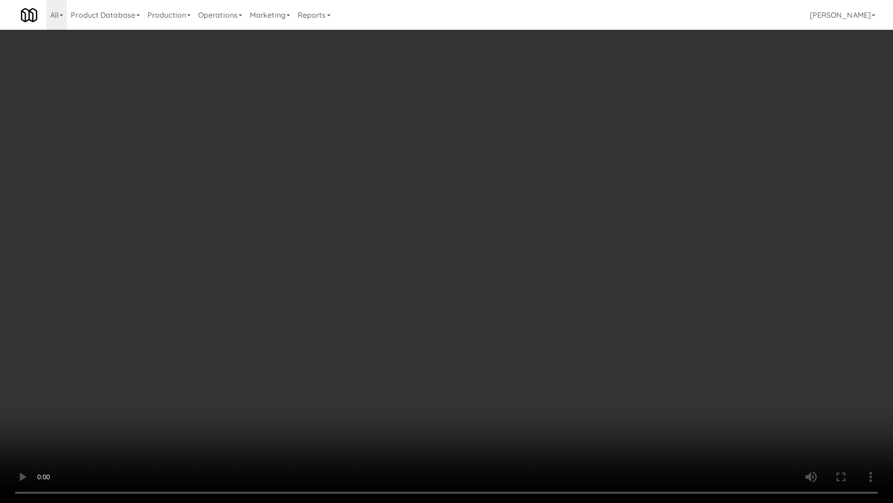
click at [231, 228] on video at bounding box center [446, 251] width 893 height 503
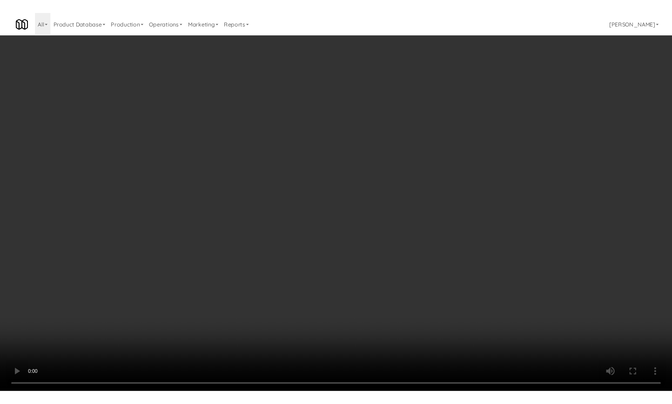
scroll to position [573, 0]
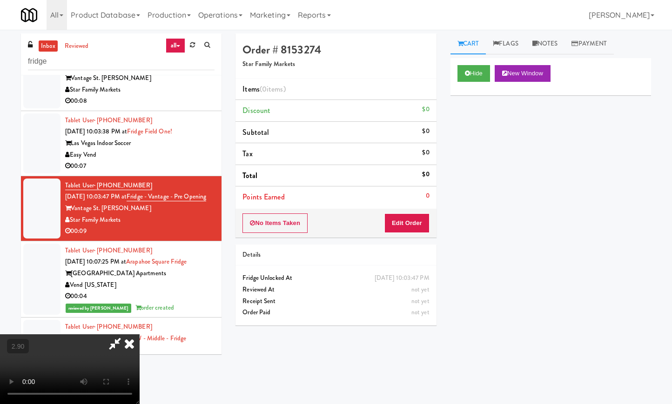
click at [140, 335] on icon at bounding box center [129, 344] width 20 height 19
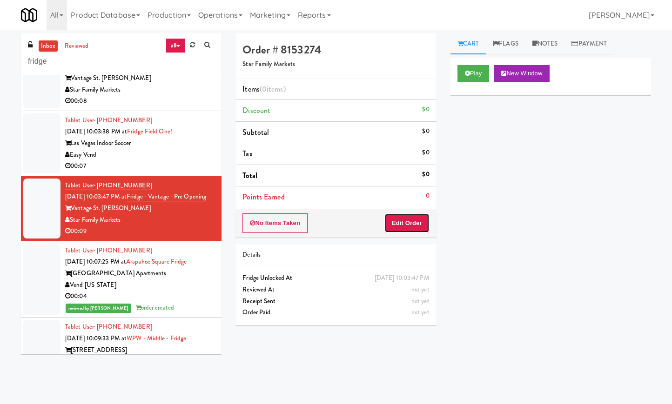
click at [409, 214] on button "Edit Order" at bounding box center [406, 224] width 45 height 20
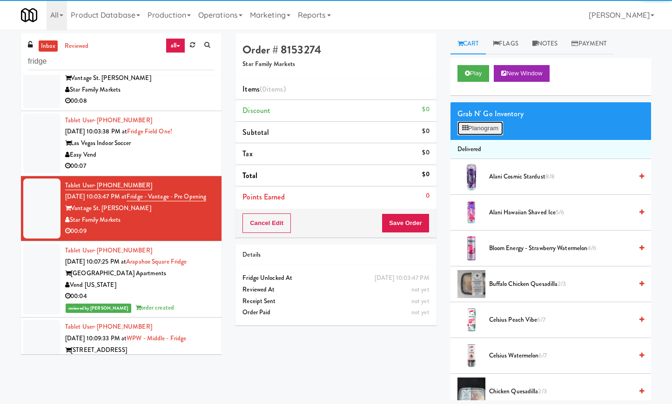
click at [479, 126] on button "Planogram" at bounding box center [480, 128] width 46 height 14
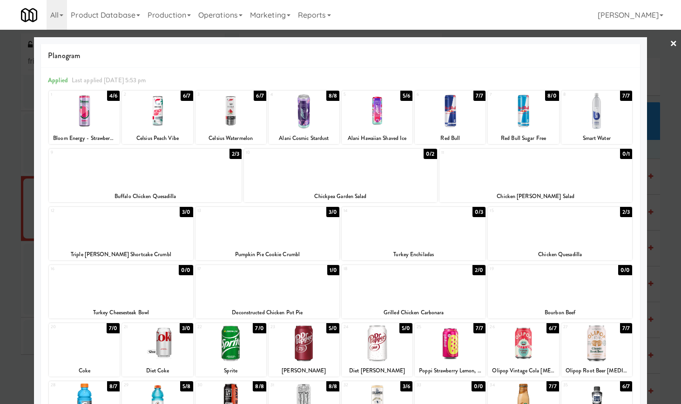
click at [380, 347] on div at bounding box center [377, 344] width 71 height 36
click at [659, 44] on div at bounding box center [340, 202] width 681 height 404
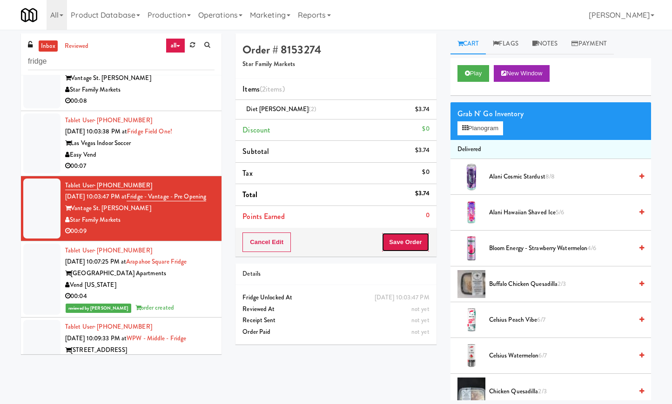
click at [407, 233] on button "Save Order" at bounding box center [405, 243] width 47 height 20
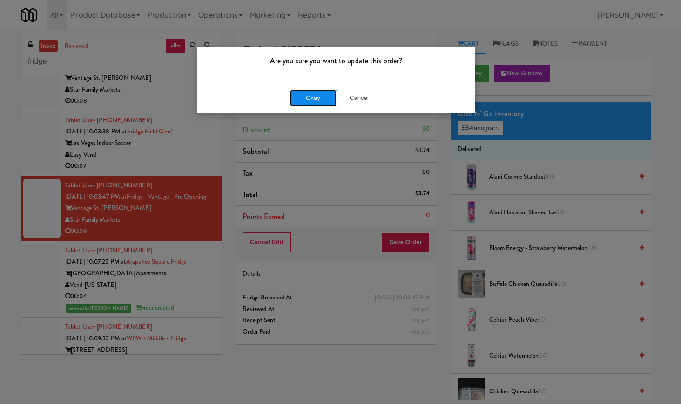
click at [322, 96] on button "Okay" at bounding box center [313, 98] width 47 height 17
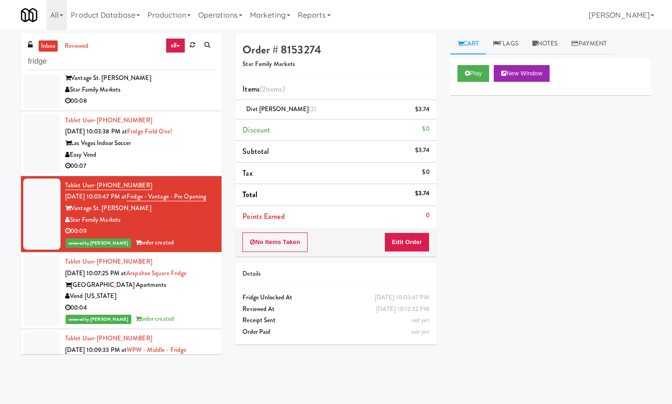
click at [170, 172] on div "00:07" at bounding box center [139, 167] width 149 height 12
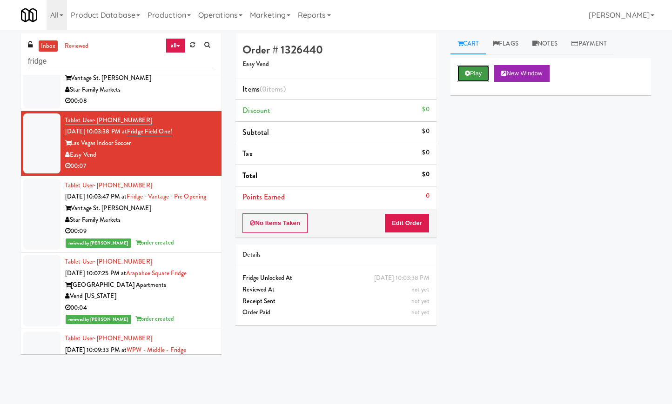
click at [477, 74] on button "Play" at bounding box center [473, 73] width 32 height 17
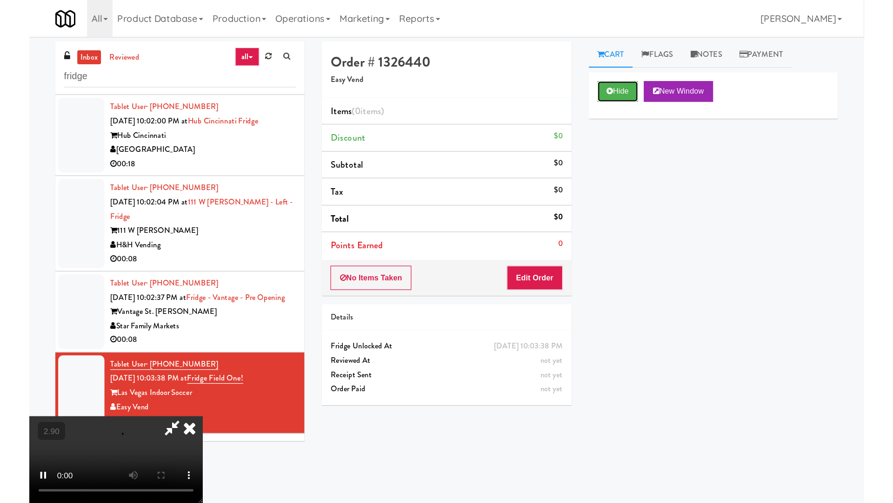
scroll to position [399, 0]
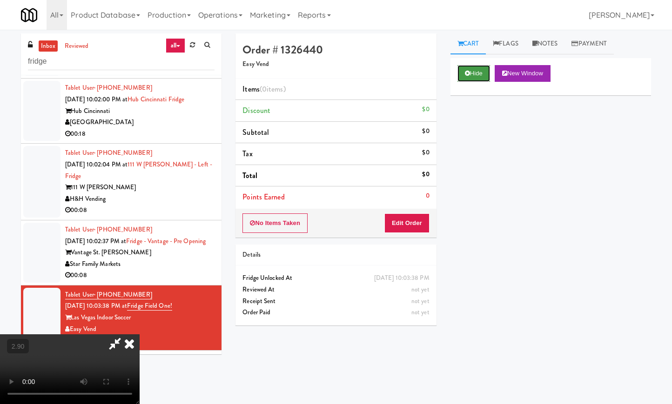
click at [473, 69] on button "Hide" at bounding box center [473, 73] width 33 height 17
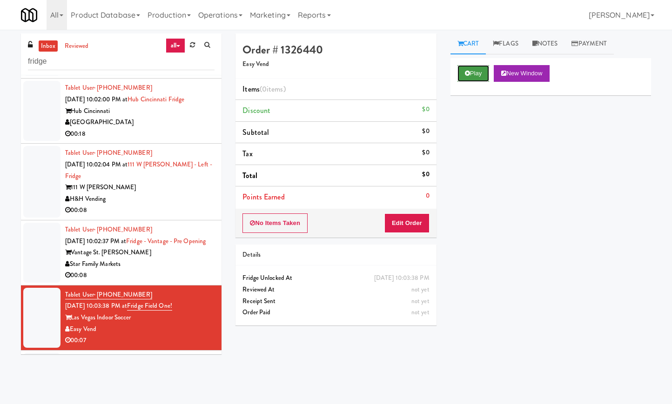
click at [468, 68] on button "Play" at bounding box center [473, 73] width 32 height 17
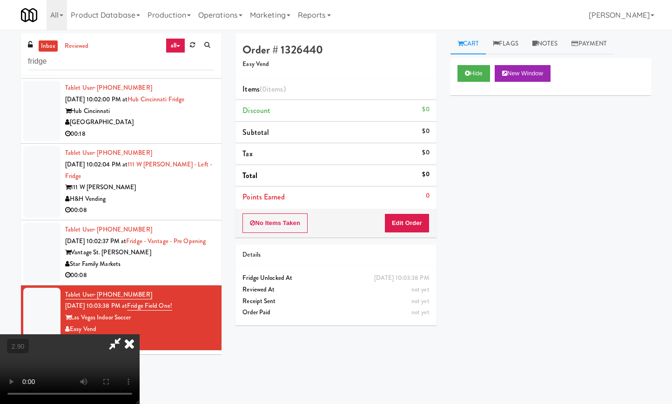
click at [140, 335] on video at bounding box center [70, 370] width 140 height 70
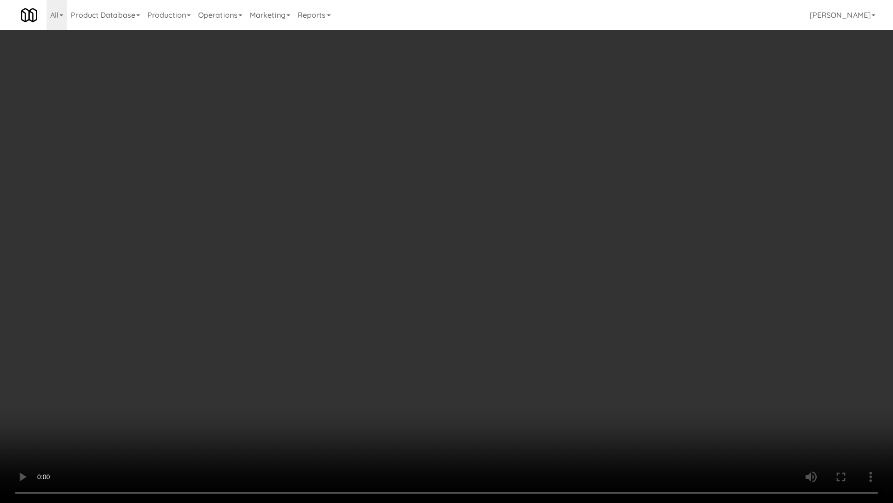
click at [394, 287] on video at bounding box center [446, 251] width 893 height 503
click at [323, 309] on video at bounding box center [446, 251] width 893 height 503
click at [287, 307] on video at bounding box center [446, 251] width 893 height 503
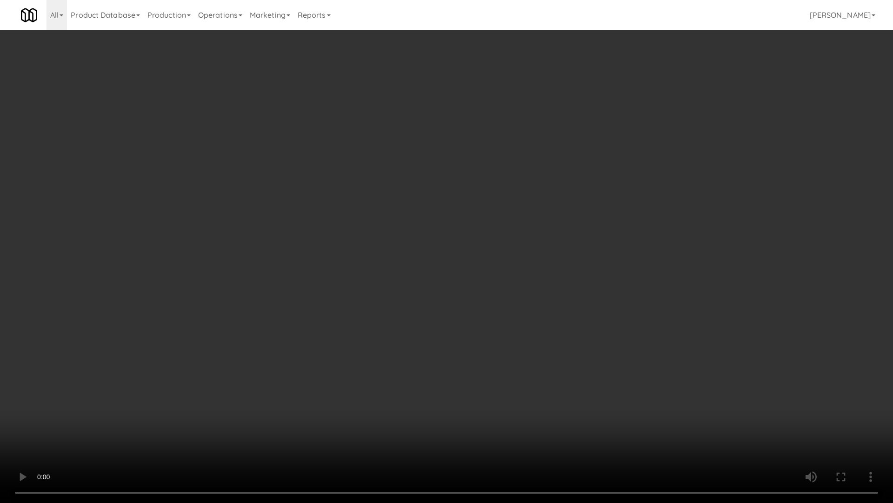
click at [287, 307] on video at bounding box center [446, 251] width 893 height 503
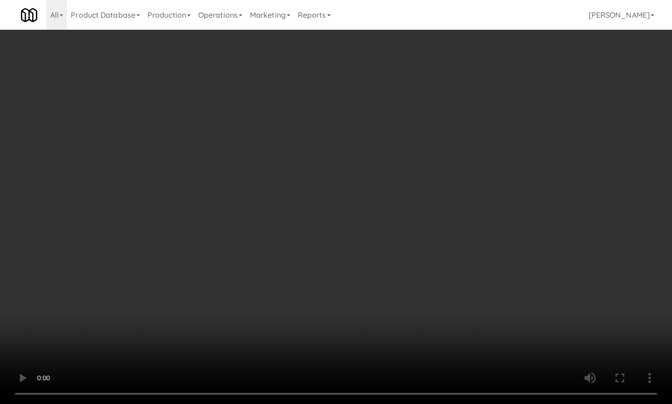
scroll to position [399, 0]
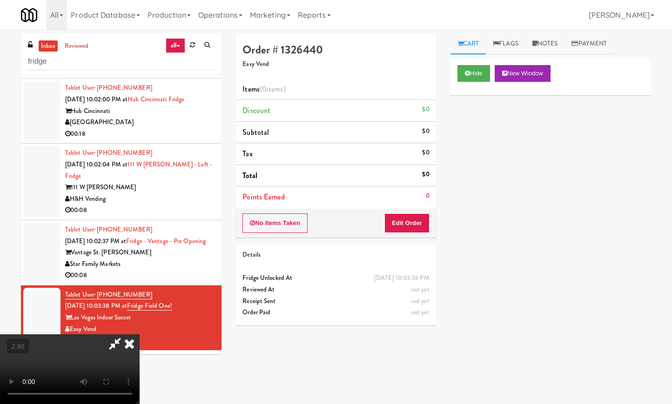
click at [140, 335] on icon at bounding box center [129, 344] width 20 height 19
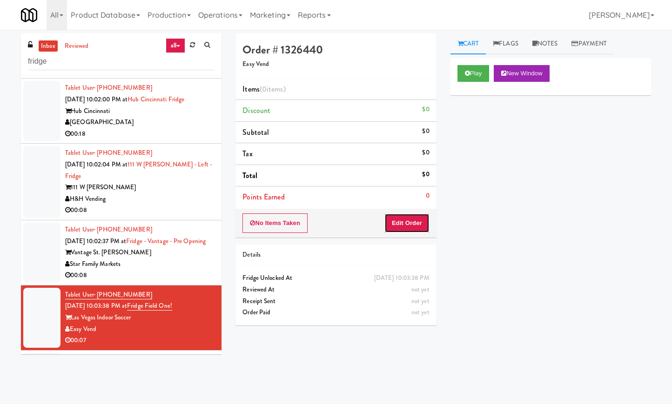
click at [413, 229] on button "Edit Order" at bounding box center [406, 224] width 45 height 20
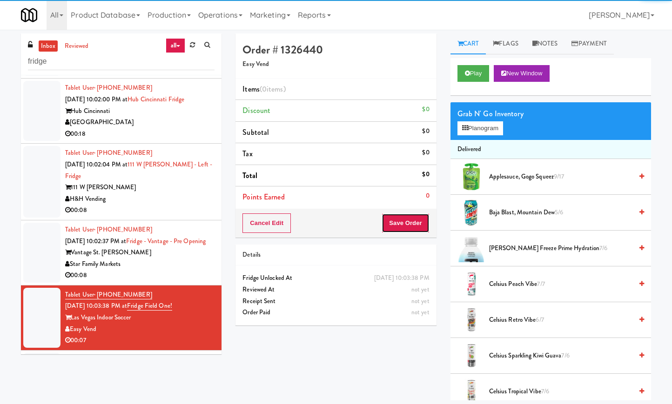
click at [408, 222] on button "Save Order" at bounding box center [405, 224] width 47 height 20
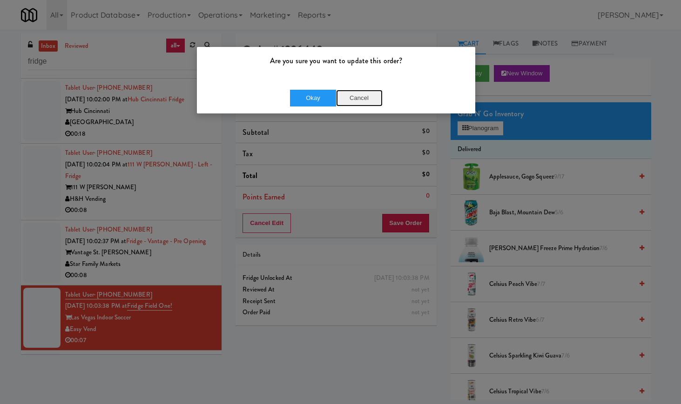
click at [368, 100] on button "Cancel" at bounding box center [359, 98] width 47 height 17
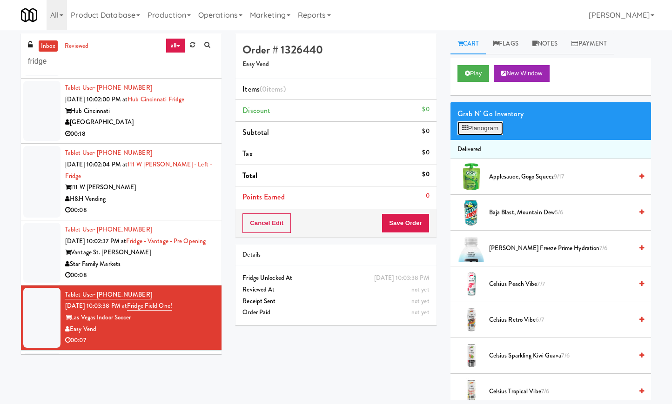
click at [476, 128] on button "Planogram" at bounding box center [480, 128] width 46 height 14
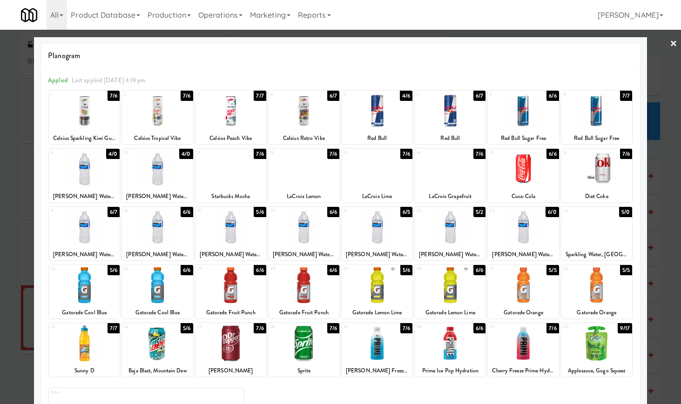
click at [599, 230] on div at bounding box center [596, 227] width 71 height 36
click at [670, 40] on link "×" at bounding box center [673, 44] width 7 height 29
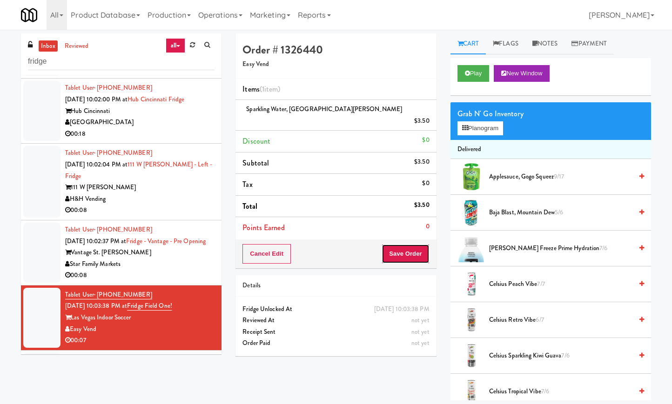
click at [396, 244] on button "Save Order" at bounding box center [405, 254] width 47 height 20
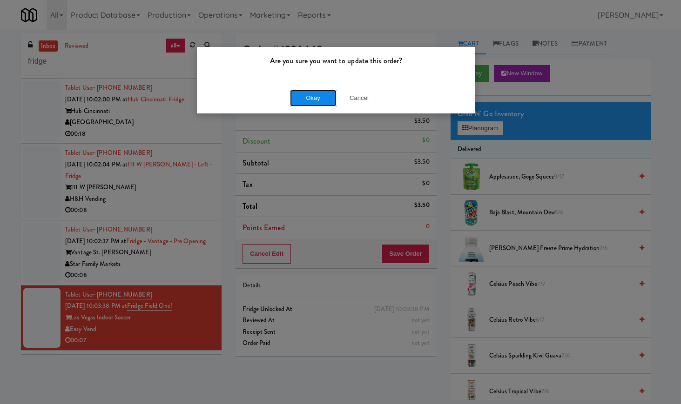
click at [303, 98] on button "Okay" at bounding box center [313, 98] width 47 height 17
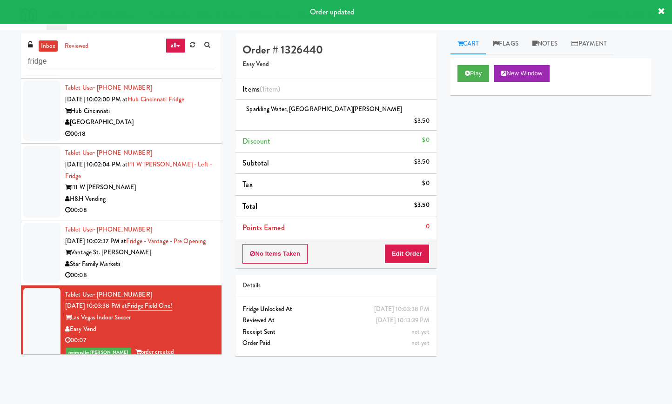
click at [153, 282] on div "00:08" at bounding box center [139, 276] width 149 height 12
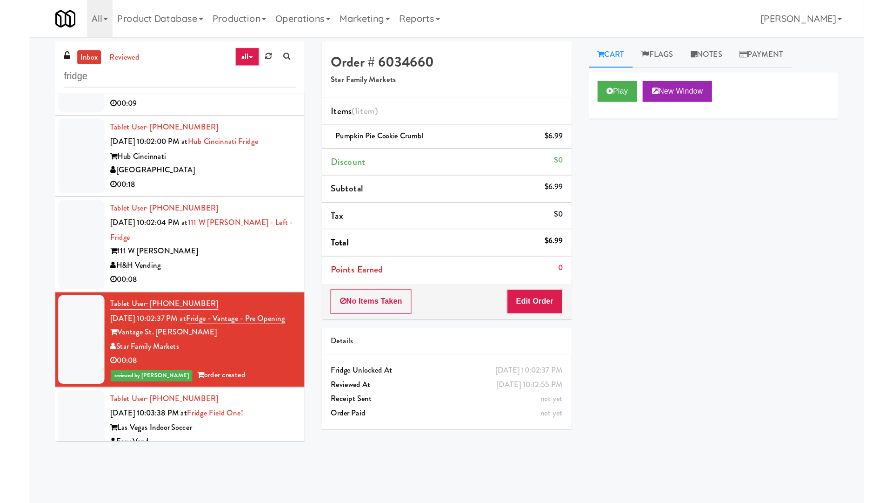
scroll to position [381, 0]
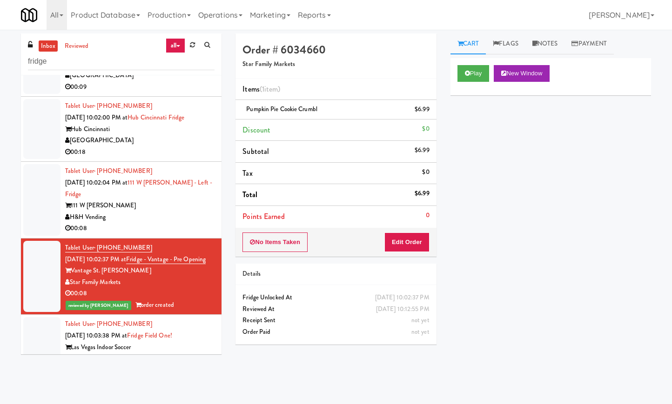
click at [168, 212] on div "111 W [PERSON_NAME]" at bounding box center [139, 206] width 149 height 12
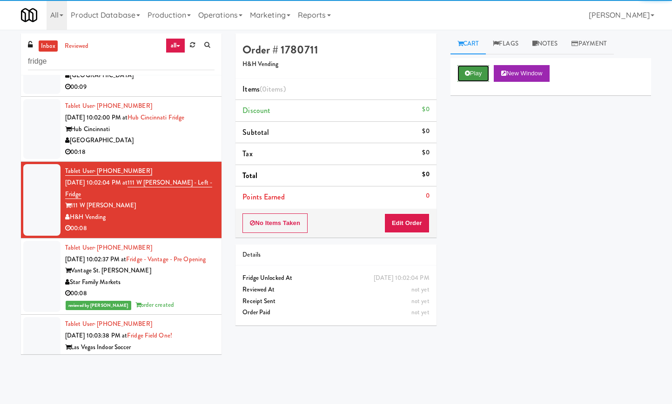
click at [472, 69] on button "Play" at bounding box center [473, 73] width 32 height 17
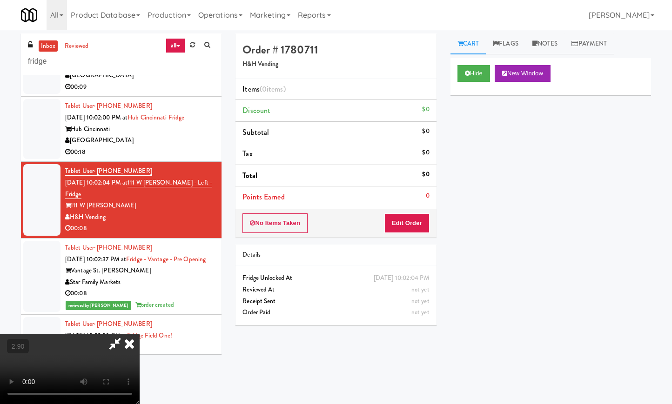
click at [140, 335] on video at bounding box center [70, 370] width 140 height 70
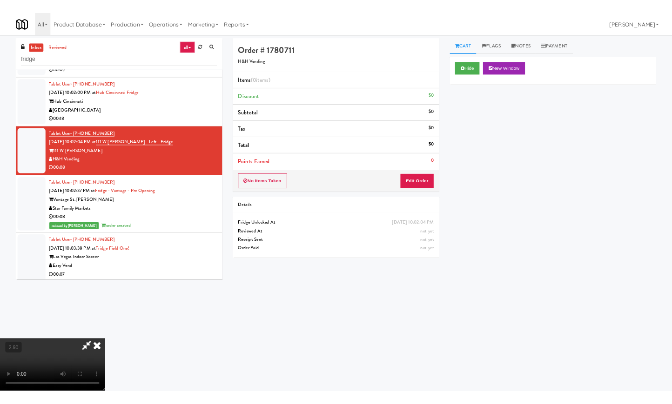
scroll to position [358, 0]
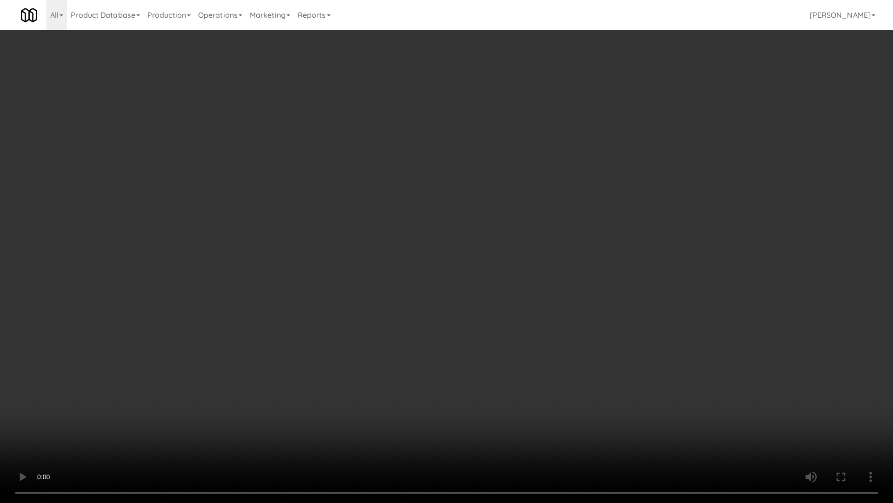
click at [168, 250] on video at bounding box center [446, 251] width 893 height 503
click at [168, 254] on video at bounding box center [446, 251] width 893 height 503
click at [171, 255] on video at bounding box center [446, 251] width 893 height 503
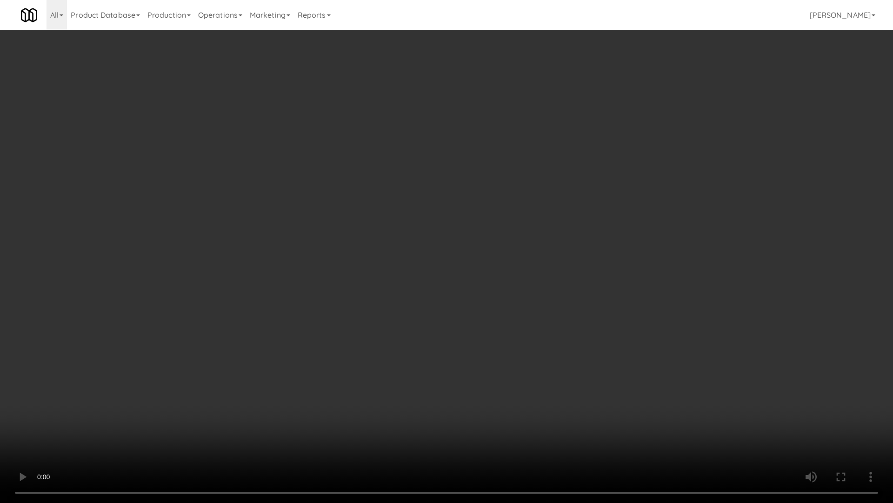
click at [173, 255] on video at bounding box center [446, 251] width 893 height 503
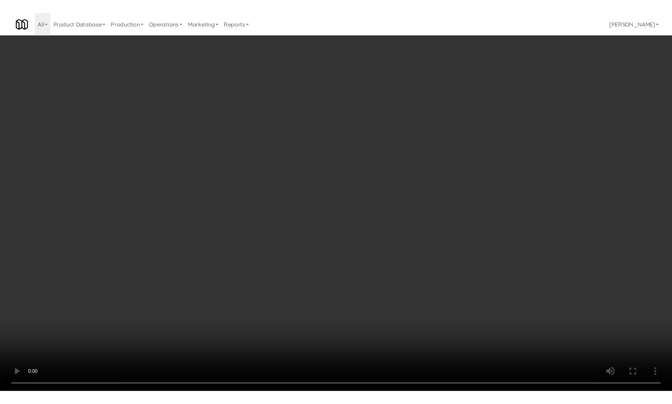
scroll to position [381, 0]
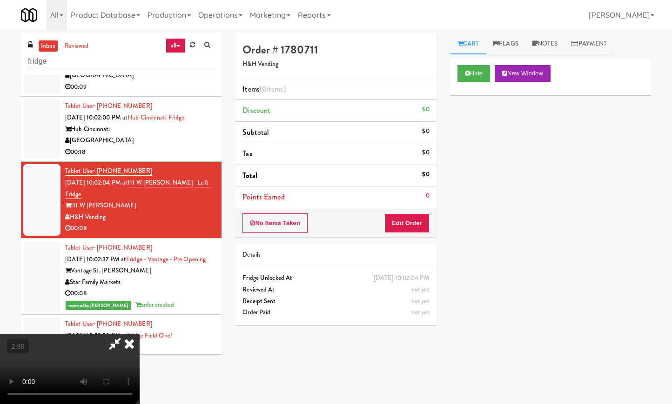
click at [140, 335] on icon at bounding box center [129, 344] width 20 height 19
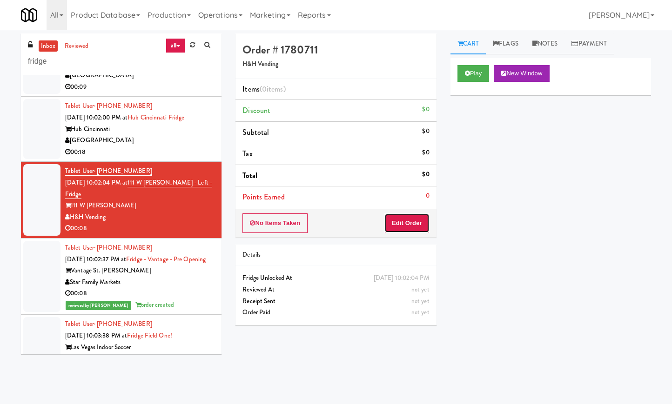
click at [415, 223] on button "Edit Order" at bounding box center [406, 224] width 45 height 20
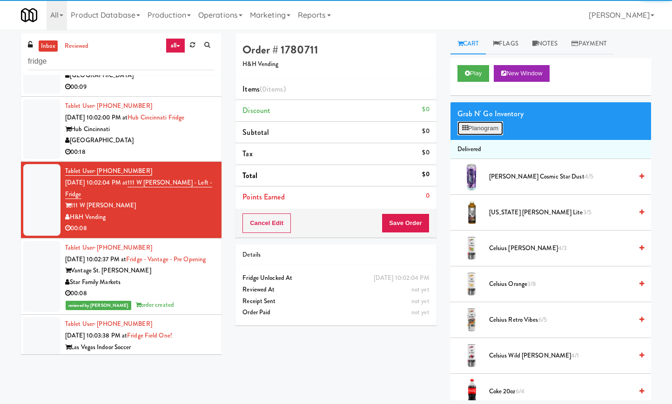
click at [486, 128] on button "Planogram" at bounding box center [480, 128] width 46 height 14
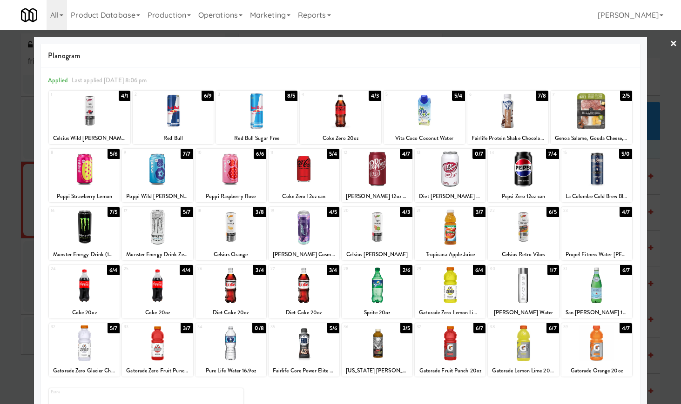
click at [379, 180] on div at bounding box center [377, 169] width 71 height 36
click at [670, 43] on link "×" at bounding box center [673, 44] width 7 height 29
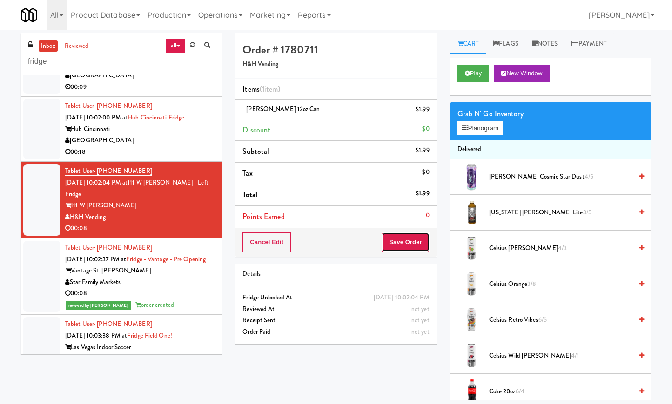
click at [403, 245] on button "Save Order" at bounding box center [405, 243] width 47 height 20
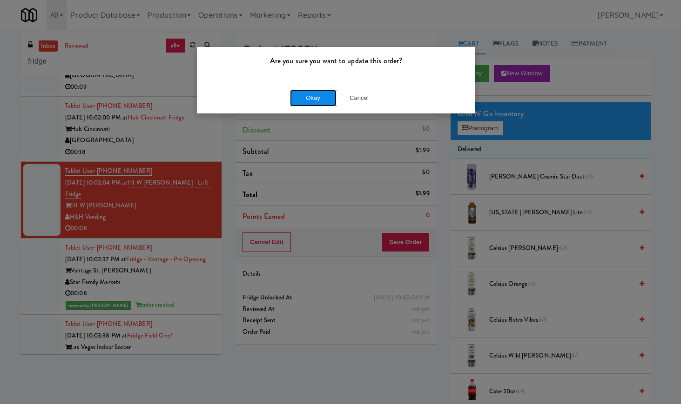
click at [298, 95] on button "Okay" at bounding box center [313, 98] width 47 height 17
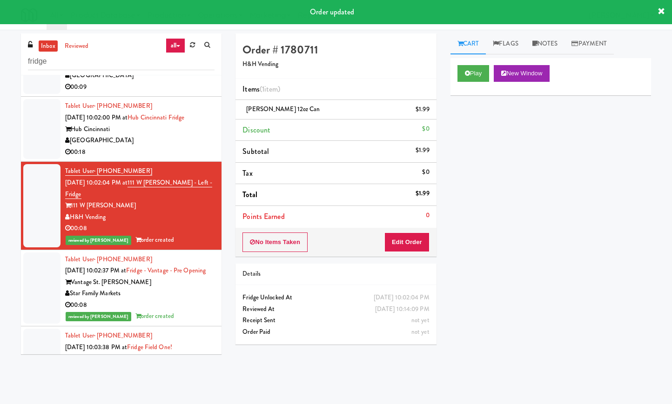
click at [180, 135] on div "Hub Cincinnati" at bounding box center [139, 130] width 149 height 12
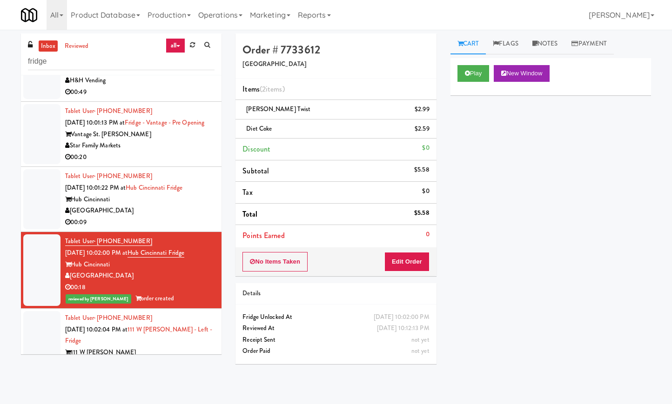
scroll to position [241, 0]
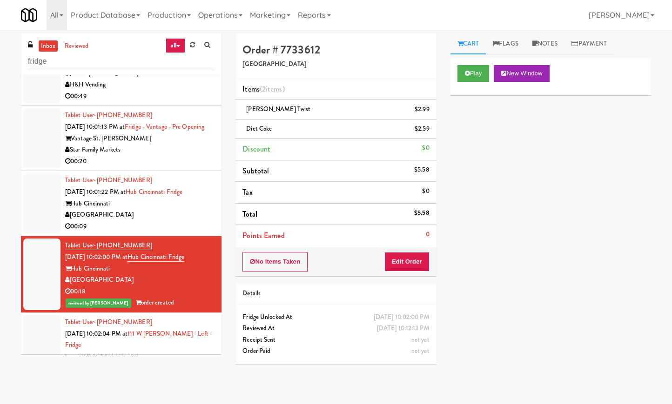
click at [175, 221] on div "[GEOGRAPHIC_DATA]" at bounding box center [139, 215] width 149 height 12
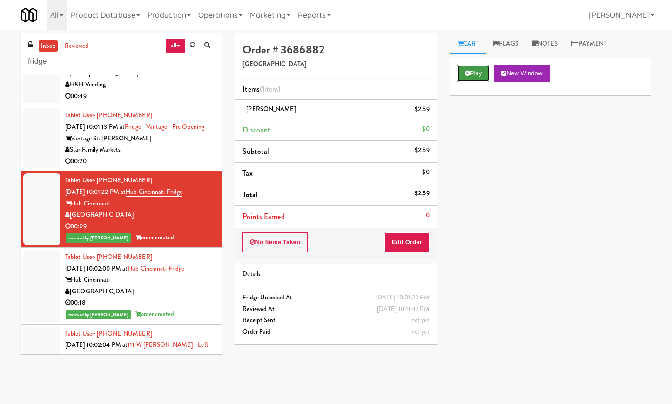
click at [463, 75] on button "Play" at bounding box center [473, 73] width 32 height 17
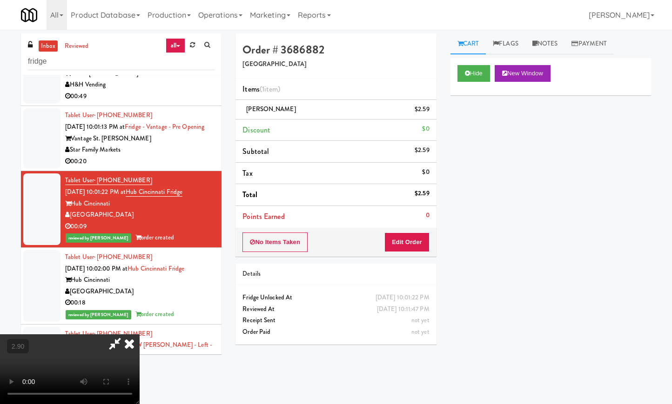
click at [140, 335] on icon at bounding box center [129, 344] width 20 height 19
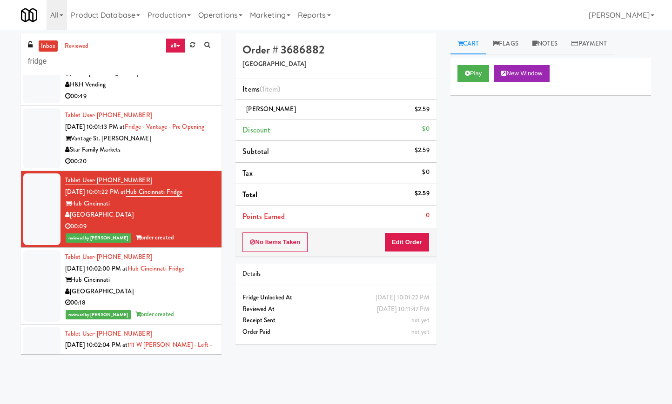
click at [138, 167] on div "00:20" at bounding box center [139, 162] width 149 height 12
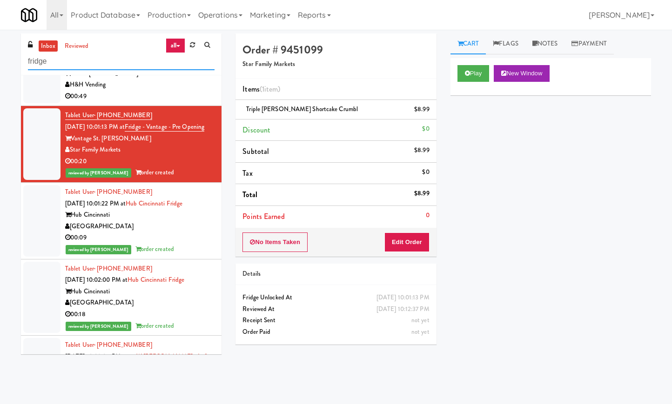
click at [92, 66] on input "fridge" at bounding box center [121, 61] width 187 height 17
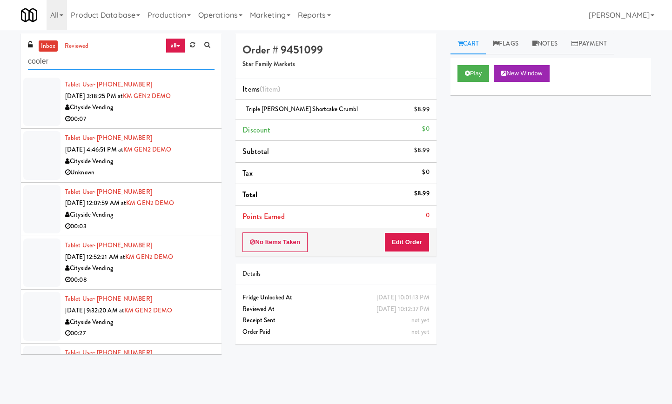
type input "cooler"
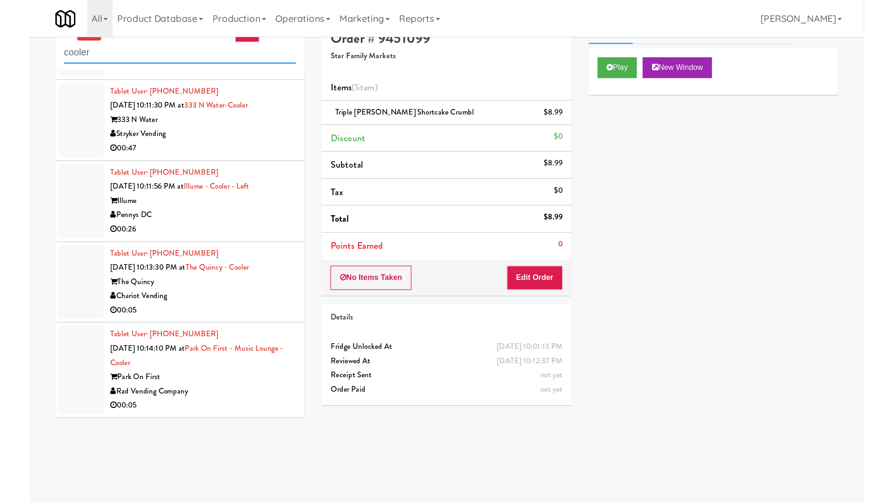
scroll to position [30, 0]
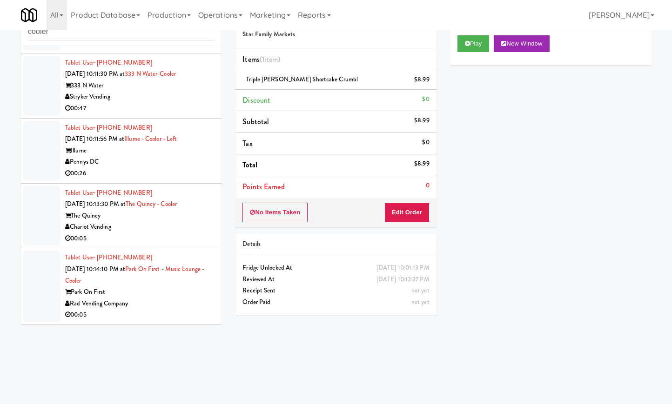
click at [179, 302] on div "Rad Vending Company" at bounding box center [139, 304] width 149 height 12
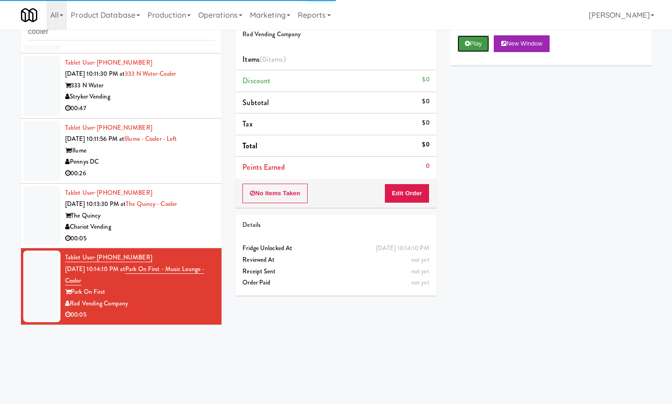
click at [480, 47] on button "Play" at bounding box center [473, 43] width 32 height 17
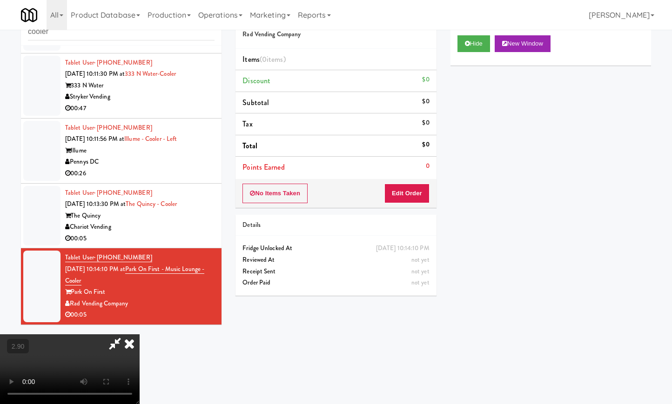
click at [116, 335] on video at bounding box center [70, 370] width 140 height 70
click at [106, 335] on video at bounding box center [70, 370] width 140 height 70
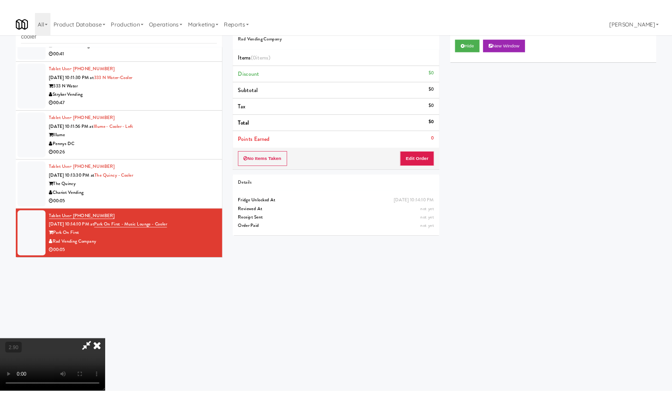
scroll to position [1218, 0]
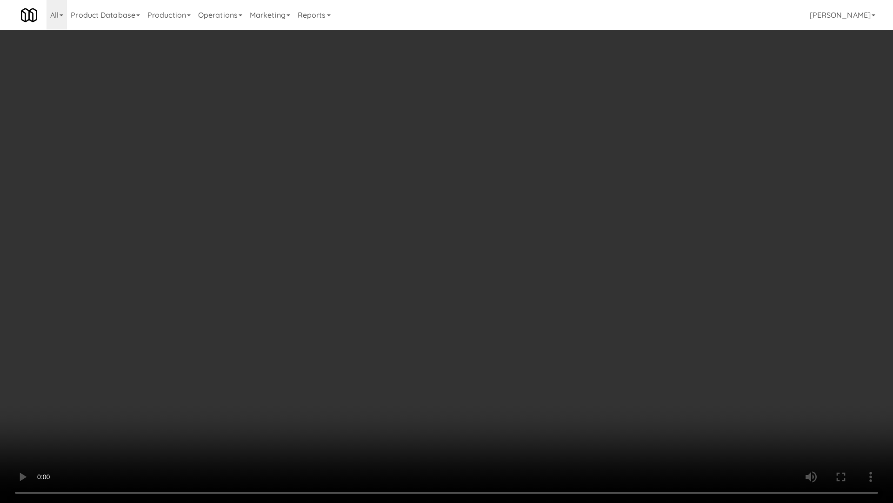
click at [231, 316] on video at bounding box center [446, 251] width 893 height 503
click at [234, 315] on video at bounding box center [446, 251] width 893 height 503
click at [234, 316] on video at bounding box center [446, 251] width 893 height 503
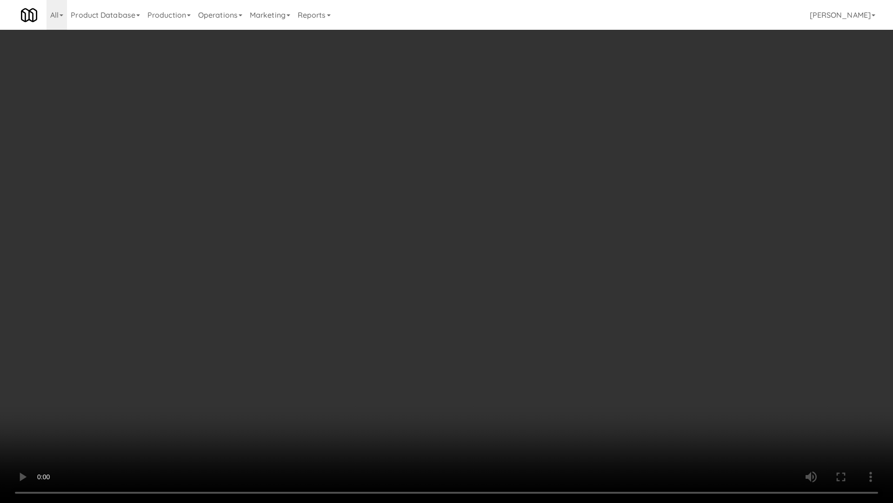
click at [234, 316] on video at bounding box center [446, 251] width 893 height 503
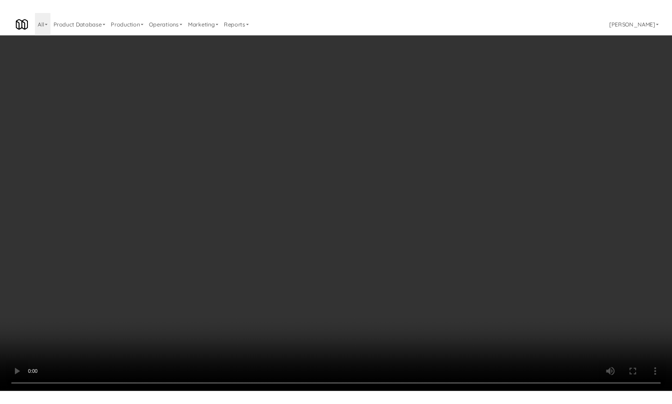
scroll to position [1298, 0]
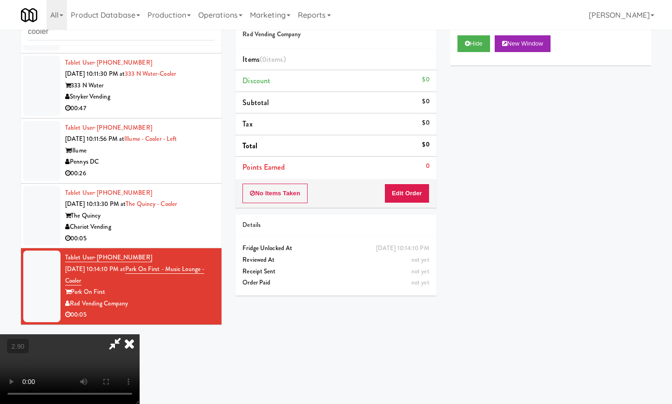
click at [140, 335] on icon at bounding box center [129, 344] width 20 height 19
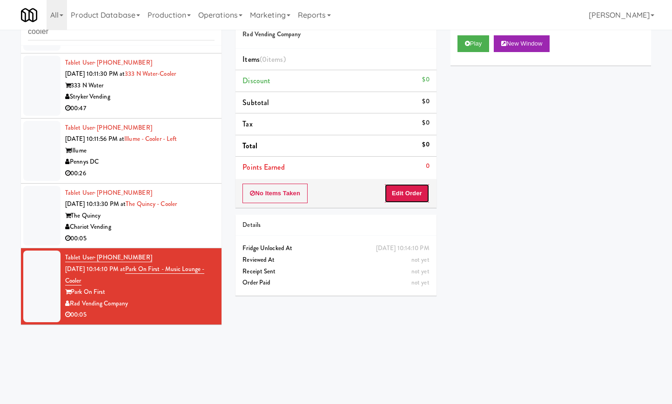
click at [404, 191] on button "Edit Order" at bounding box center [406, 194] width 45 height 20
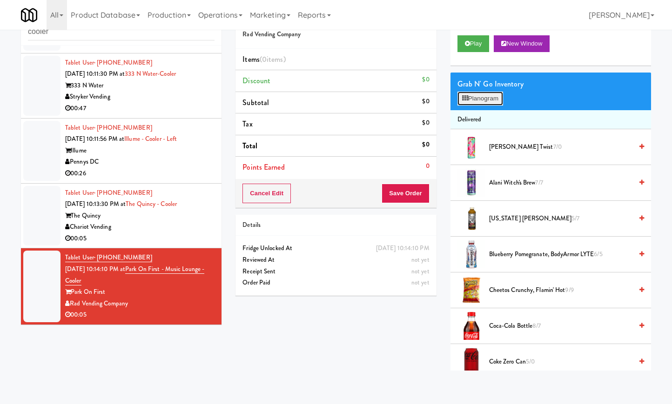
click at [485, 92] on button "Planogram" at bounding box center [480, 99] width 46 height 14
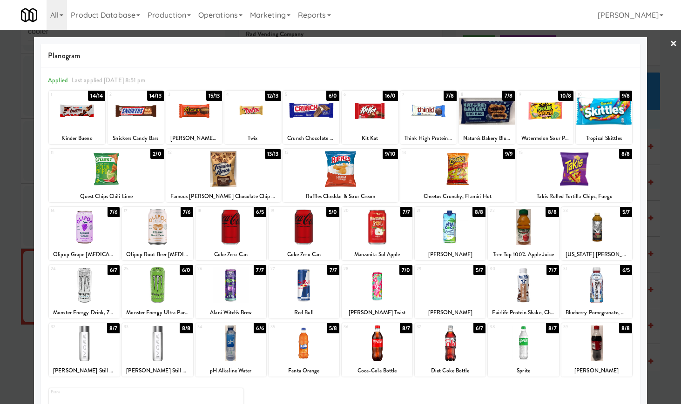
click at [521, 289] on div at bounding box center [523, 286] width 71 height 36
click at [650, 39] on div at bounding box center [340, 202] width 681 height 404
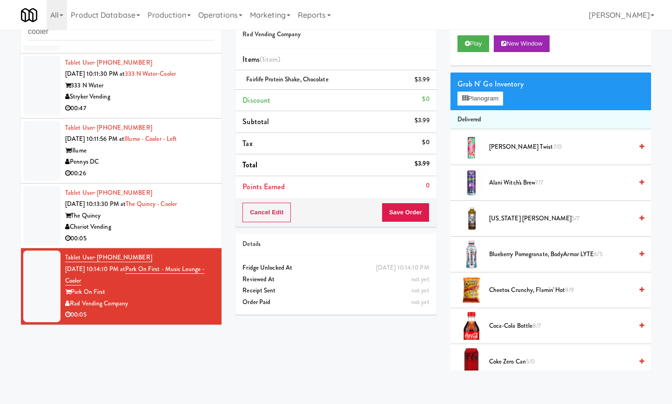
scroll to position [1298, 0]
drag, startPoint x: 400, startPoint y: 213, endPoint x: 388, endPoint y: 218, distance: 13.6
click at [401, 213] on button "Save Order" at bounding box center [405, 213] width 47 height 20
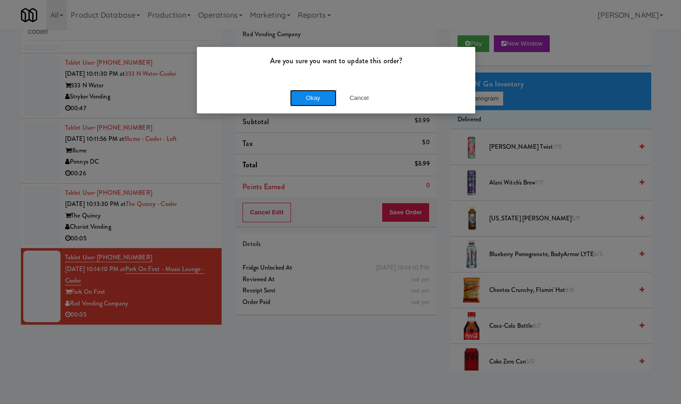
click at [303, 99] on button "Okay" at bounding box center [313, 98] width 47 height 17
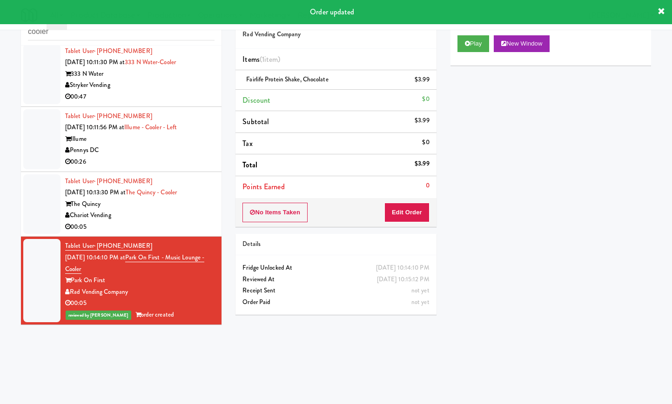
click at [174, 233] on div "00:05" at bounding box center [139, 227] width 149 height 12
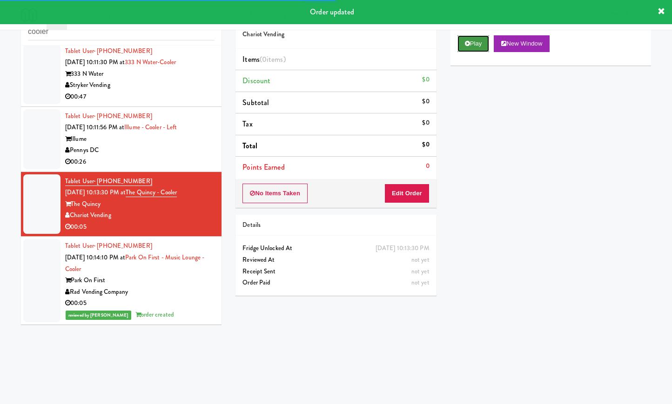
click at [476, 44] on button "Play" at bounding box center [473, 43] width 32 height 17
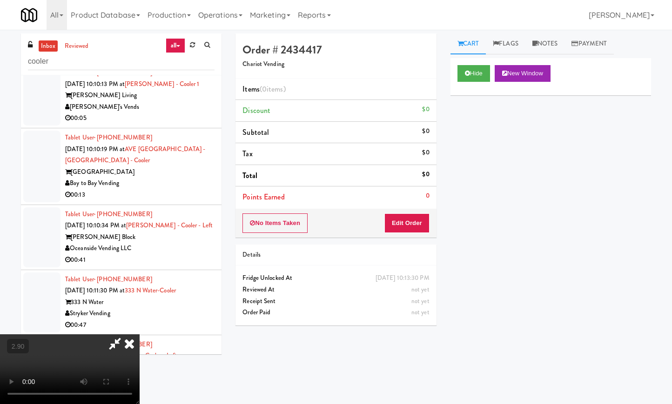
click at [140, 335] on video at bounding box center [70, 370] width 140 height 70
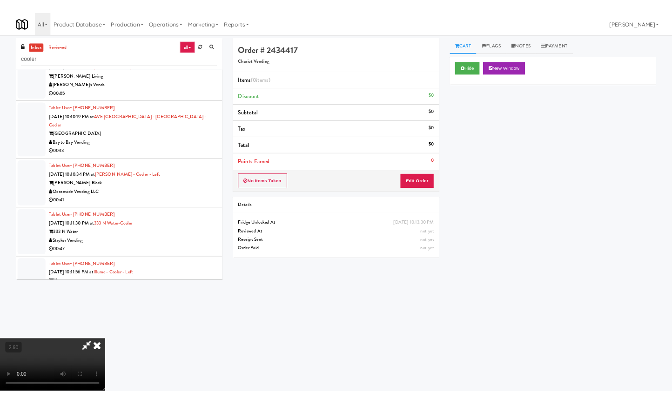
scroll to position [1008, 0]
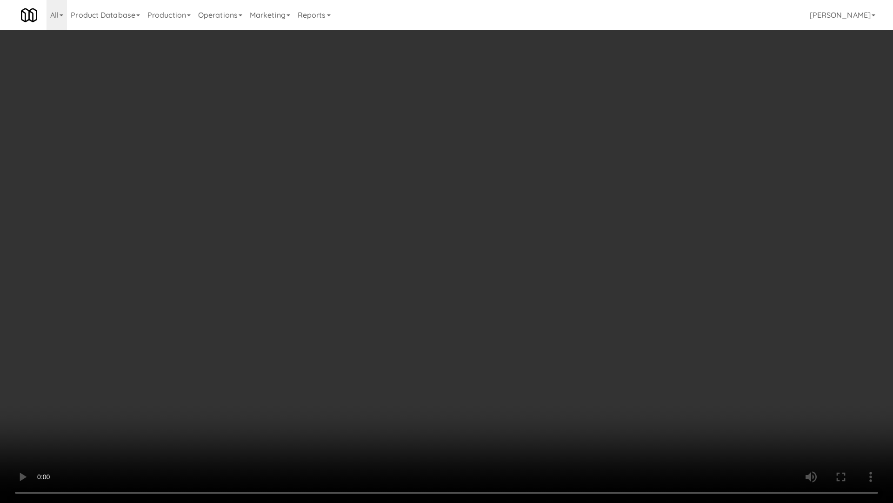
click at [215, 324] on video at bounding box center [446, 251] width 893 height 503
click at [213, 336] on video at bounding box center [446, 251] width 893 height 503
click at [219, 336] on video at bounding box center [446, 251] width 893 height 503
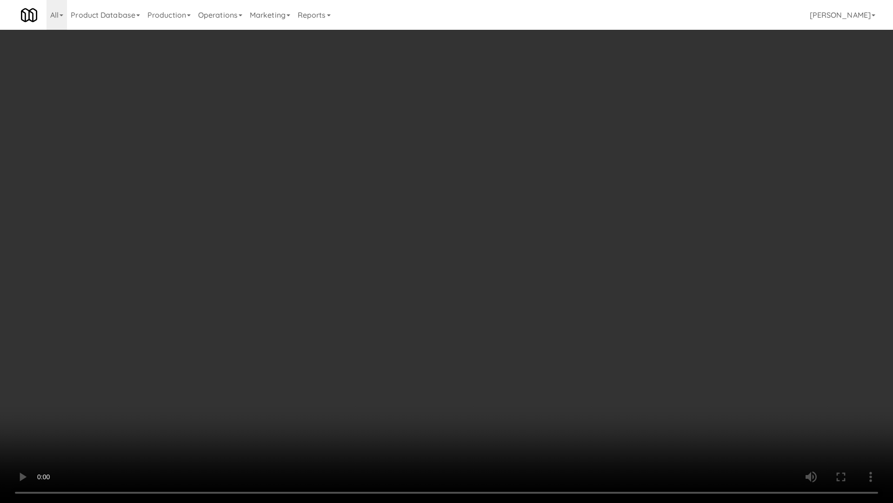
drag, startPoint x: 219, startPoint y: 336, endPoint x: 229, endPoint y: 339, distance: 10.7
click at [229, 339] on video at bounding box center [446, 251] width 893 height 503
click at [236, 340] on video at bounding box center [446, 251] width 893 height 503
drag, startPoint x: 236, startPoint y: 340, endPoint x: 241, endPoint y: 337, distance: 5.2
click at [239, 338] on video at bounding box center [446, 251] width 893 height 503
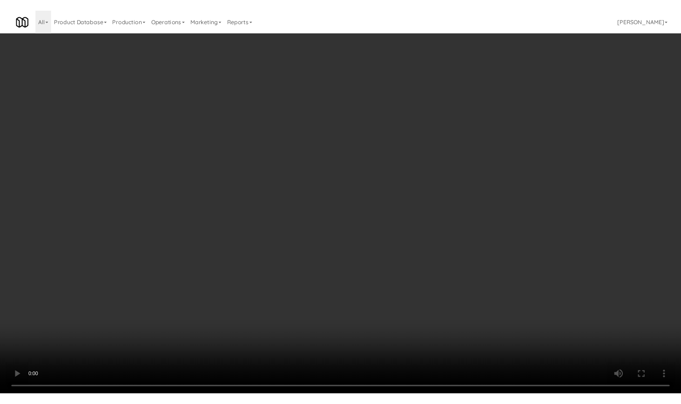
scroll to position [1066, 0]
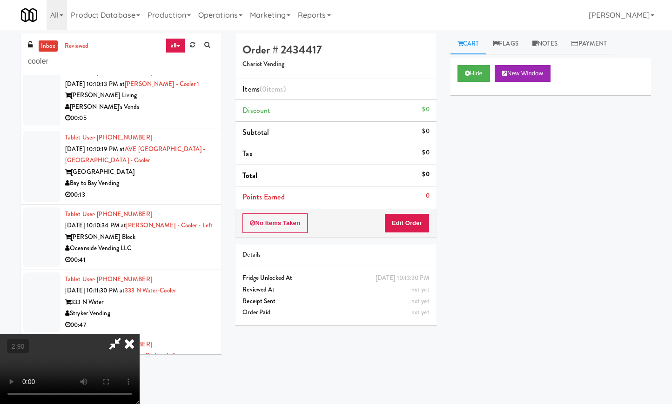
click at [140, 335] on icon at bounding box center [129, 344] width 20 height 19
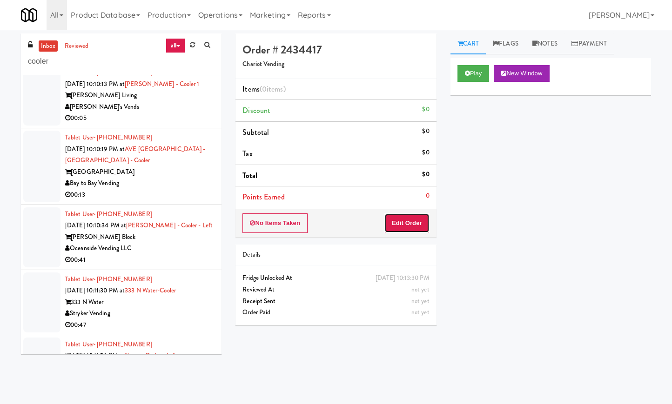
click at [405, 222] on button "Edit Order" at bounding box center [406, 224] width 45 height 20
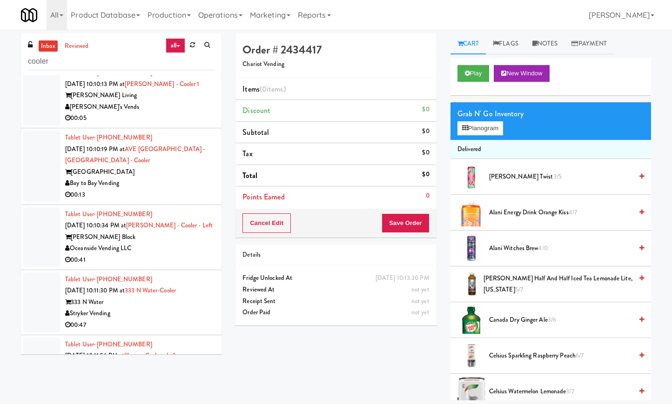
click at [489, 136] on div "Grab N' Go Inventory Planogram" at bounding box center [550, 121] width 201 height 38
click at [491, 128] on button "Planogram" at bounding box center [480, 128] width 46 height 14
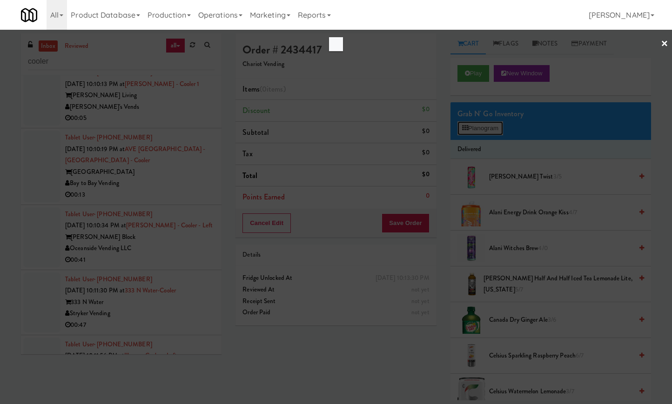
scroll to position [1043, 0]
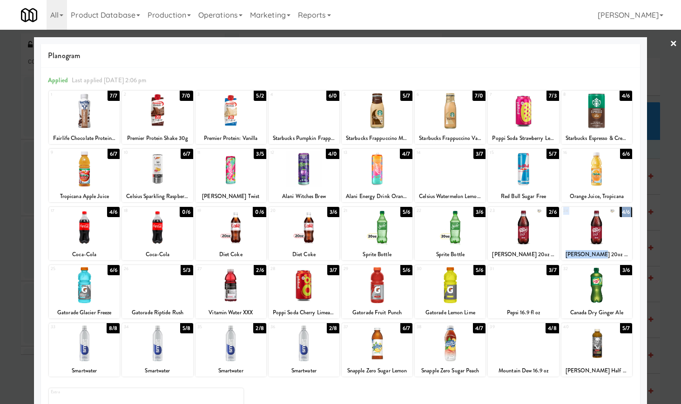
click at [587, 264] on div "1 7/7 Fairlife Chocolate Protein Shake 2 7/0 Premier Protein Shake 30g 3 5/2 Pr…" at bounding box center [340, 266] width 585 height 353
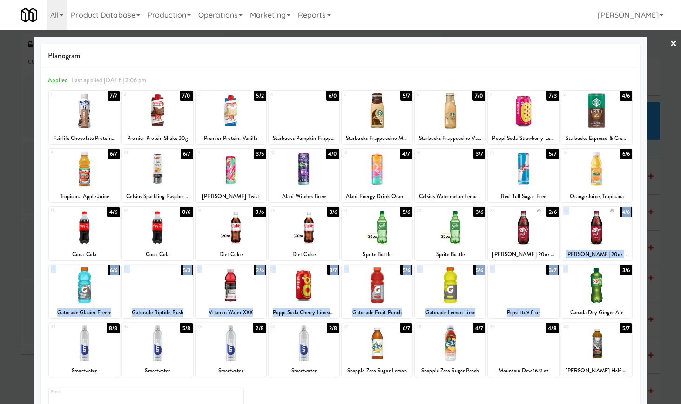
click at [593, 238] on div at bounding box center [596, 227] width 71 height 36
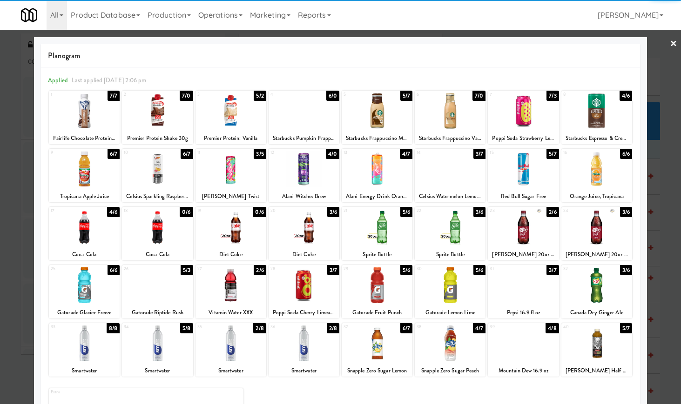
click at [670, 36] on link "×" at bounding box center [673, 44] width 7 height 29
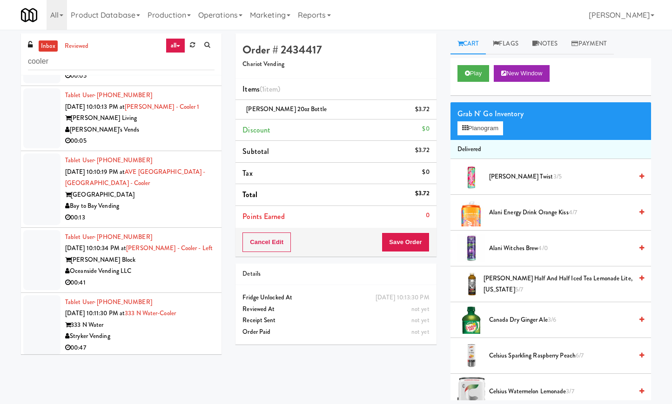
scroll to position [1066, 0]
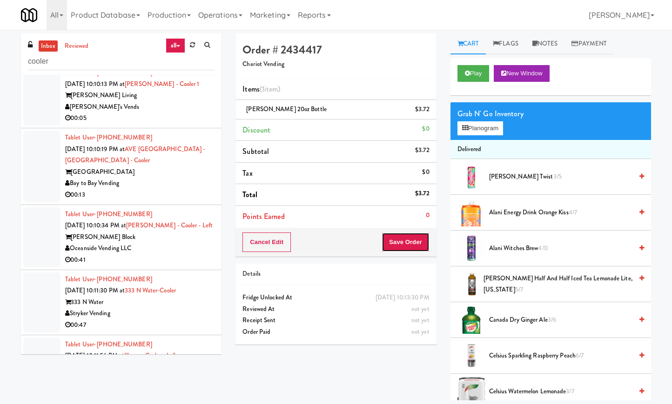
click at [428, 252] on button "Save Order" at bounding box center [405, 243] width 47 height 20
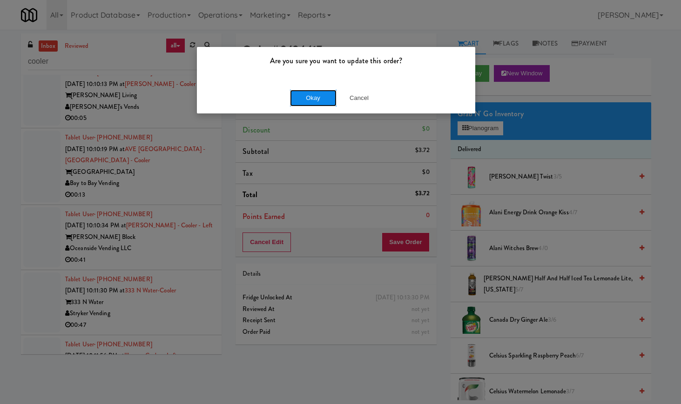
click at [315, 94] on button "Okay" at bounding box center [313, 98] width 47 height 17
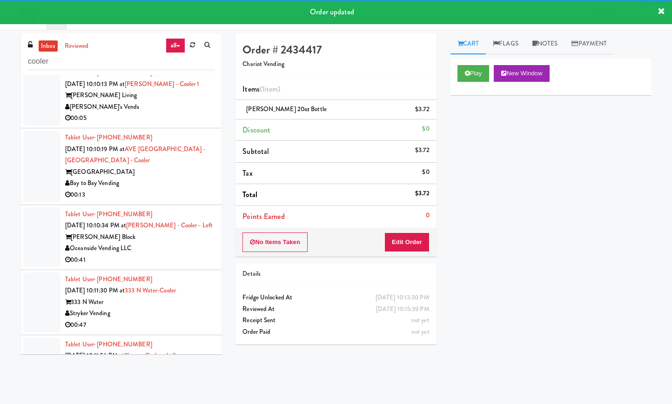
click at [184, 201] on div "Tablet User · (213) 782-6719 [DATE] 10:10:19 PM at [GEOGRAPHIC_DATA] - [GEOGRAP…" at bounding box center [139, 166] width 149 height 69
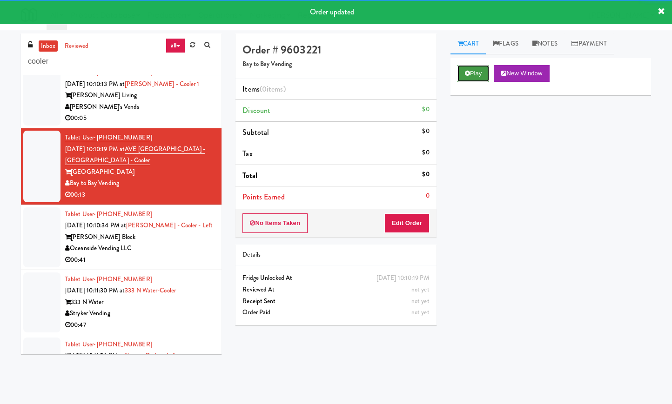
click at [483, 68] on button "Play" at bounding box center [473, 73] width 32 height 17
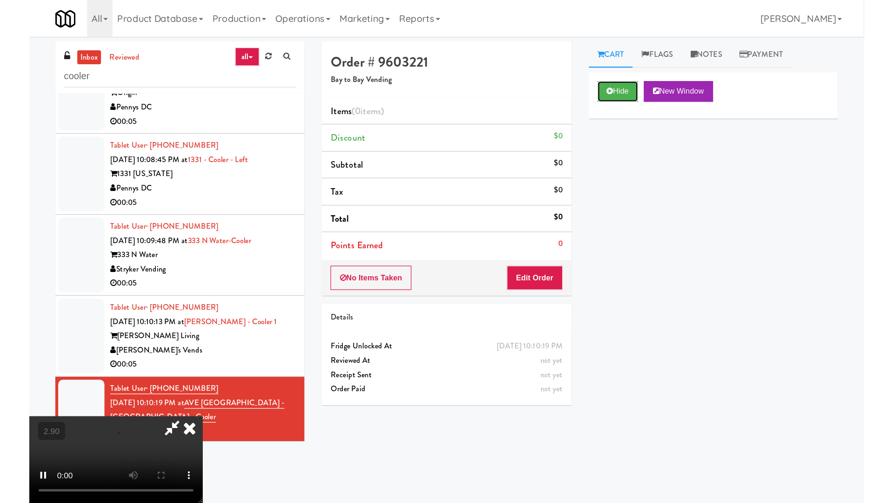
scroll to position [949, 0]
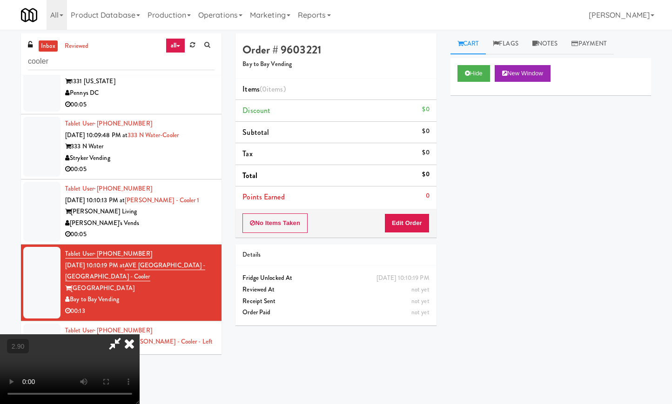
click at [140, 335] on video at bounding box center [70, 370] width 140 height 70
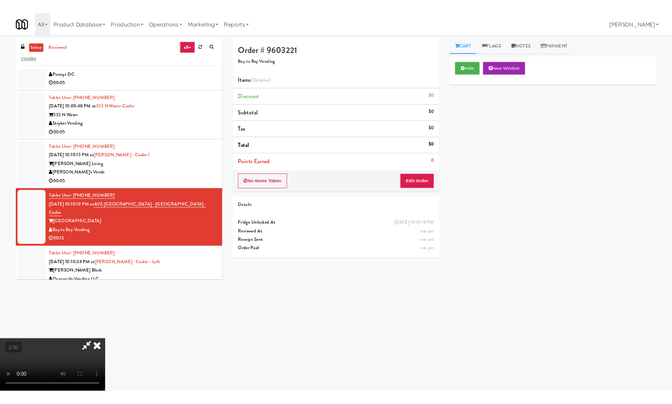
scroll to position [892, 0]
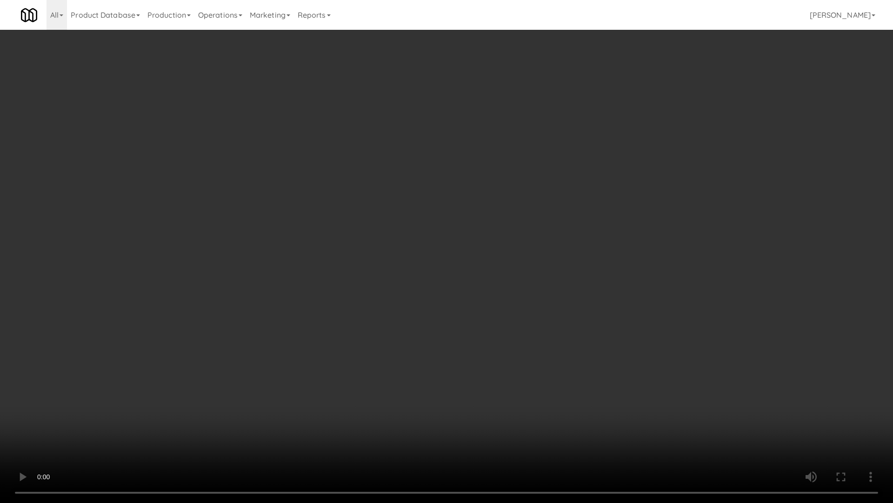
click at [165, 319] on video at bounding box center [446, 251] width 893 height 503
click at [167, 319] on video at bounding box center [446, 251] width 893 height 503
click at [169, 319] on video at bounding box center [446, 251] width 893 height 503
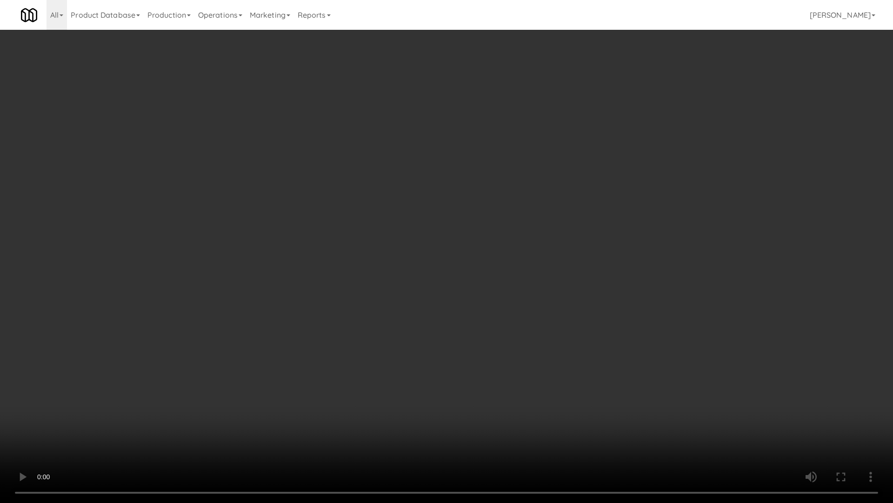
click at [366, 327] on video at bounding box center [446, 251] width 893 height 503
click at [364, 327] on video at bounding box center [446, 251] width 893 height 503
click at [458, 273] on video at bounding box center [446, 251] width 893 height 503
click at [457, 271] on video at bounding box center [446, 251] width 893 height 503
click at [396, 243] on video at bounding box center [446, 251] width 893 height 503
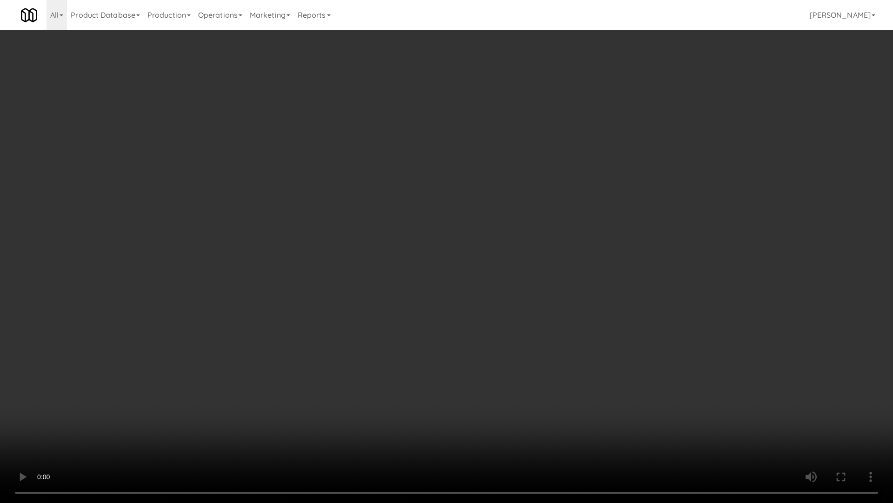
click at [398, 242] on video at bounding box center [446, 251] width 893 height 503
click at [389, 242] on video at bounding box center [446, 251] width 893 height 503
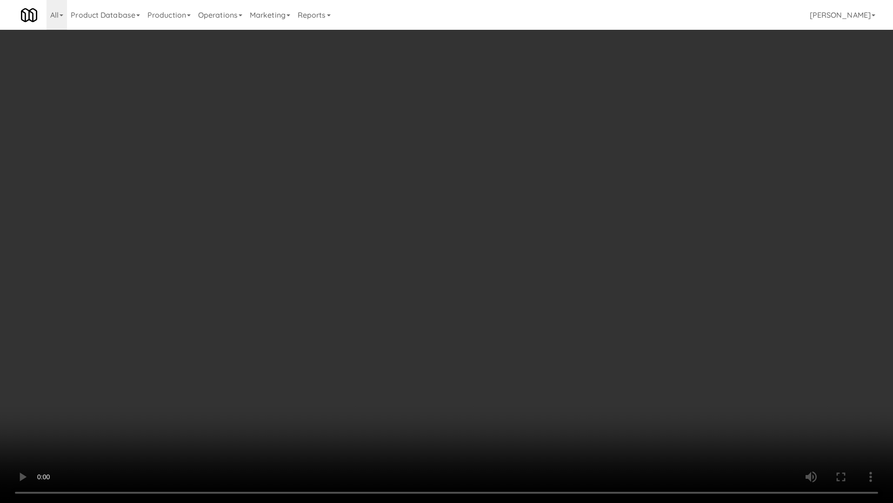
click at [391, 242] on video at bounding box center [446, 251] width 893 height 503
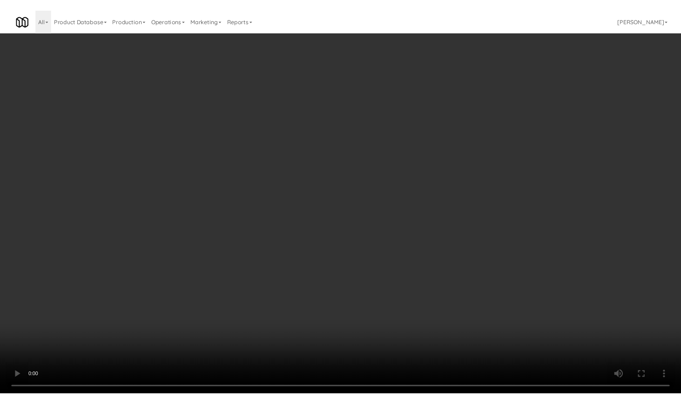
scroll to position [949, 0]
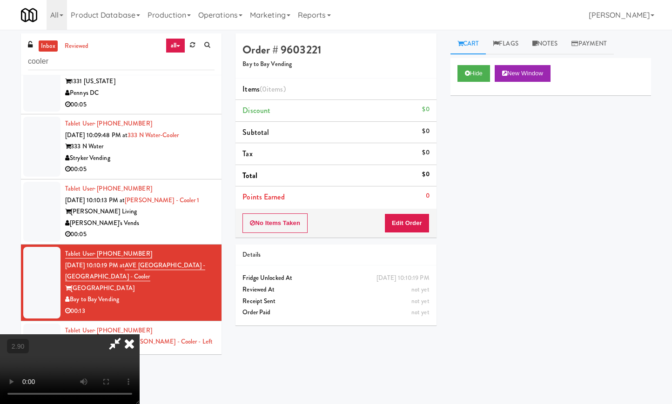
click at [140, 335] on icon at bounding box center [129, 344] width 20 height 19
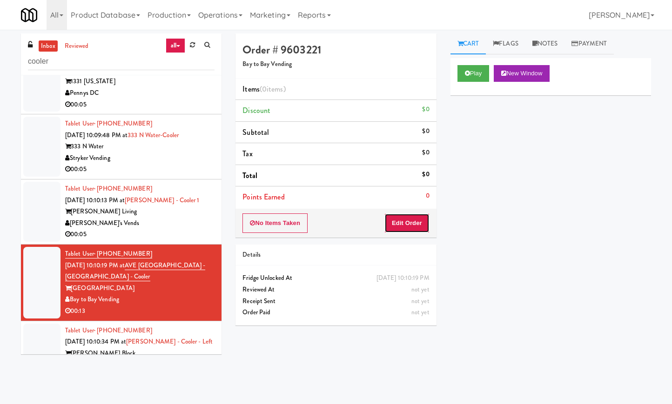
click at [409, 225] on button "Edit Order" at bounding box center [406, 224] width 45 height 20
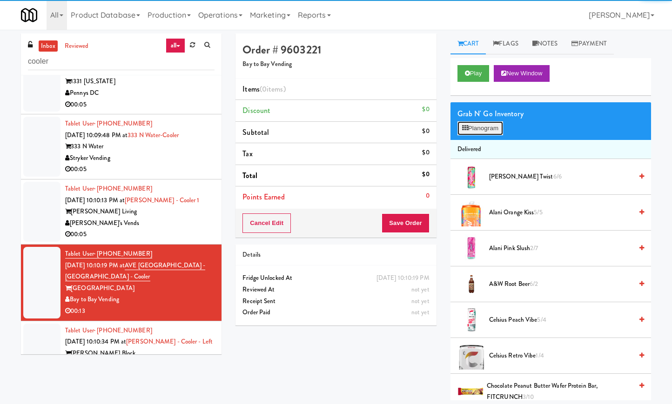
click at [477, 126] on button "Planogram" at bounding box center [480, 128] width 46 height 14
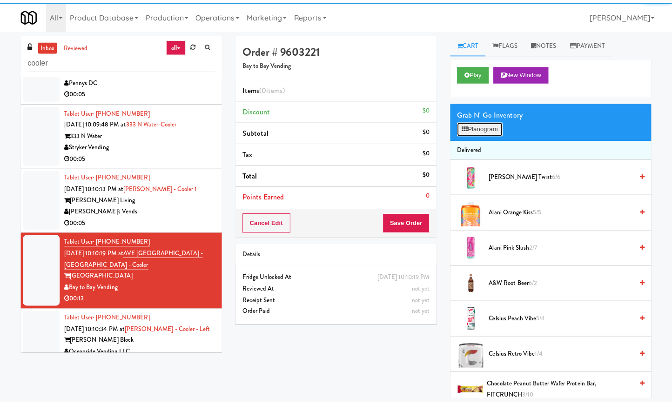
scroll to position [926, 0]
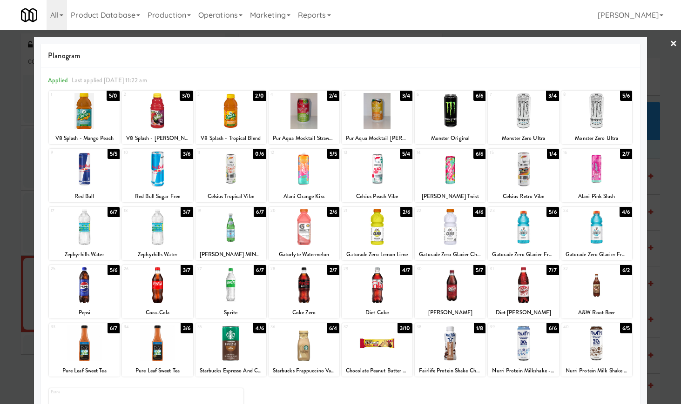
click at [446, 240] on div at bounding box center [450, 227] width 71 height 36
drag, startPoint x: 152, startPoint y: 229, endPoint x: 159, endPoint y: 229, distance: 6.5
click at [154, 229] on div at bounding box center [157, 227] width 71 height 36
click at [503, 289] on div at bounding box center [523, 286] width 71 height 36
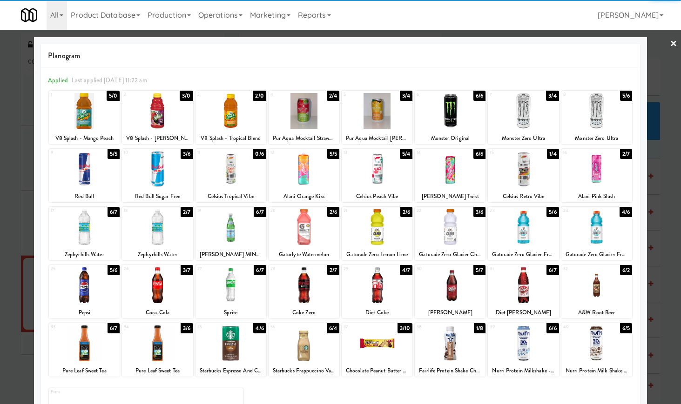
click at [654, 45] on div at bounding box center [340, 202] width 681 height 404
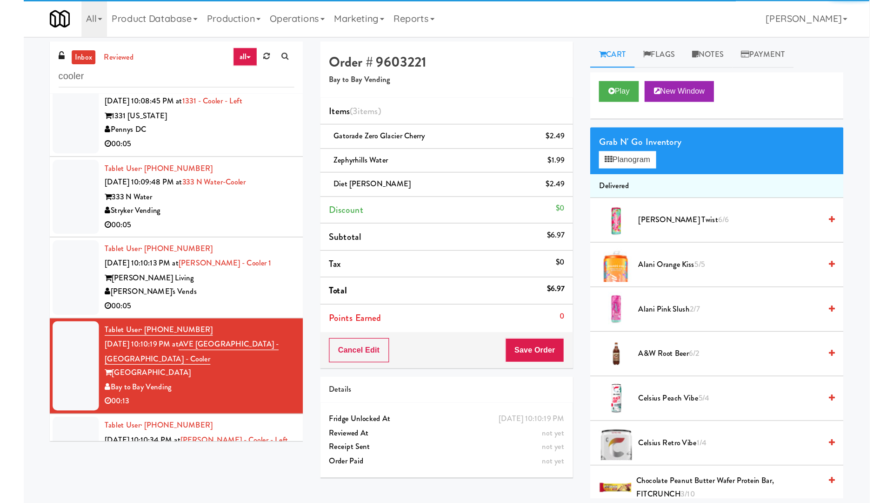
scroll to position [949, 0]
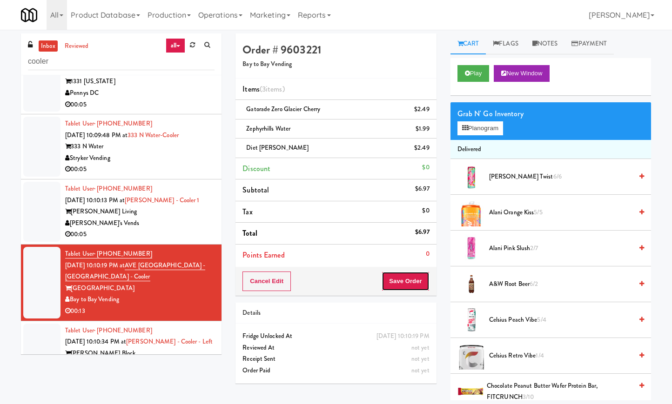
click at [400, 282] on button "Save Order" at bounding box center [405, 282] width 47 height 20
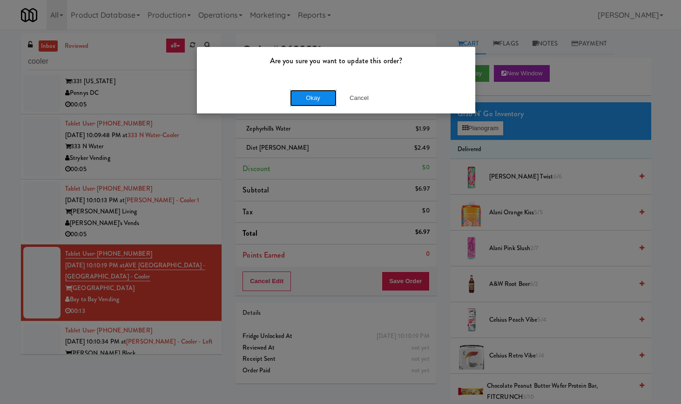
click at [318, 98] on button "Okay" at bounding box center [313, 98] width 47 height 17
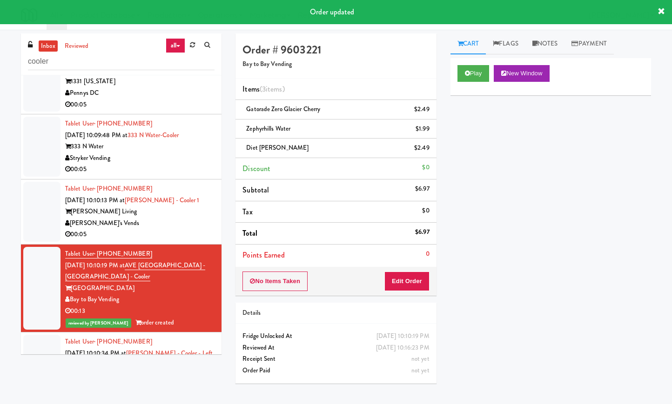
click at [177, 218] on div "[PERSON_NAME] Living" at bounding box center [139, 212] width 149 height 12
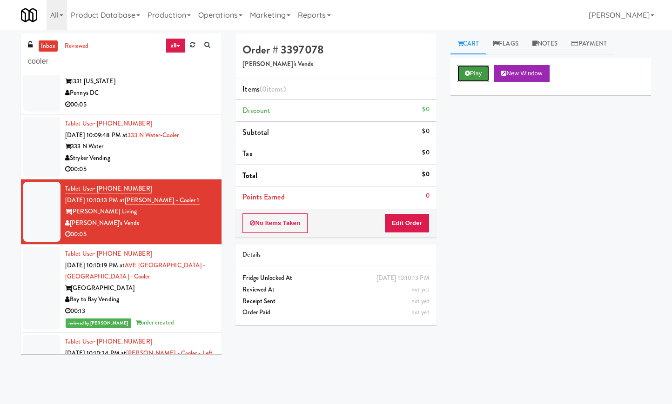
click at [475, 67] on button "Play" at bounding box center [473, 73] width 32 height 17
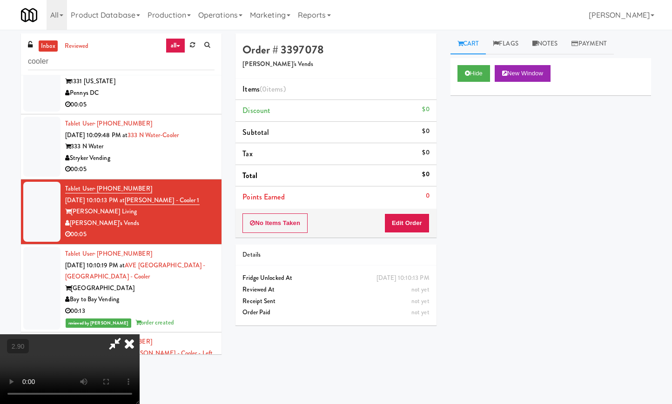
click at [140, 335] on video at bounding box center [70, 370] width 140 height 70
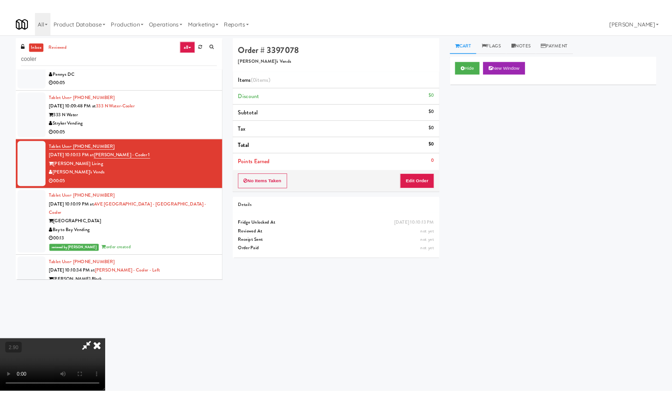
scroll to position [892, 0]
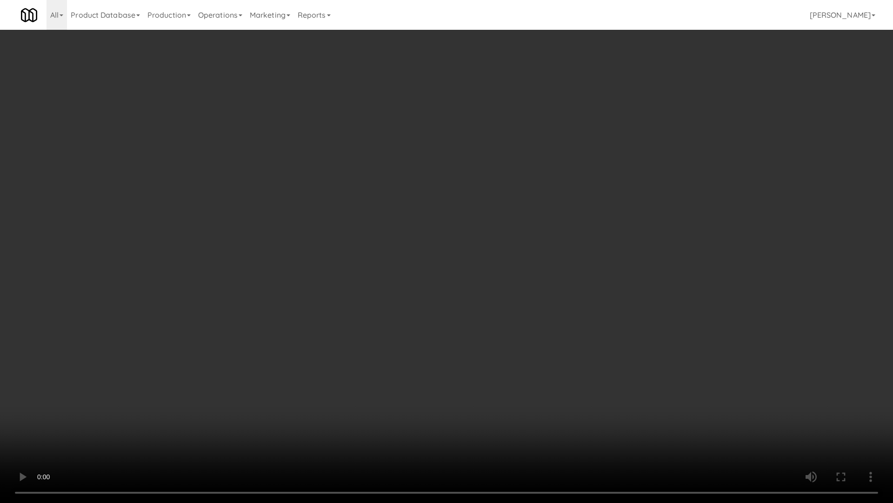
click at [178, 311] on video at bounding box center [446, 251] width 893 height 503
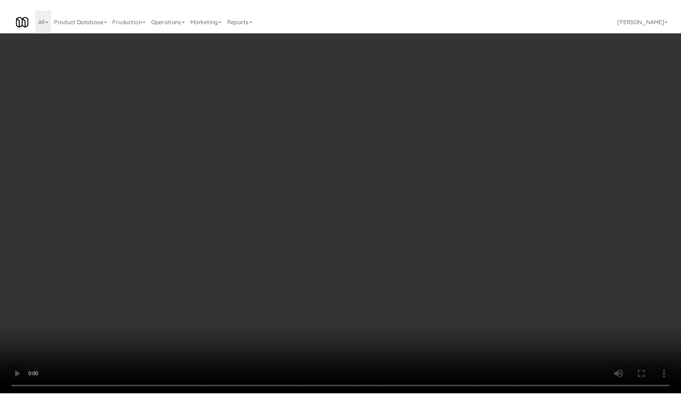
scroll to position [949, 0]
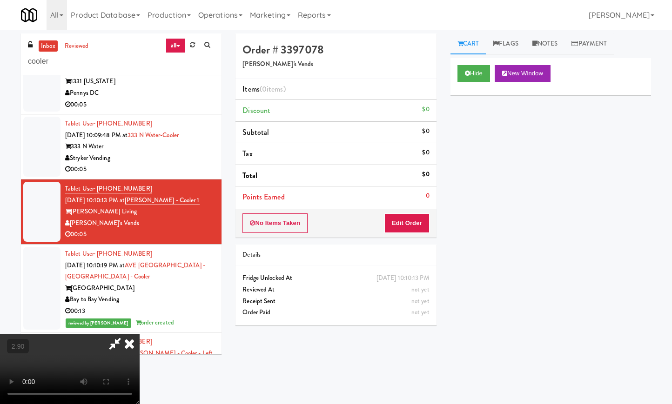
click at [140, 335] on icon at bounding box center [129, 344] width 20 height 19
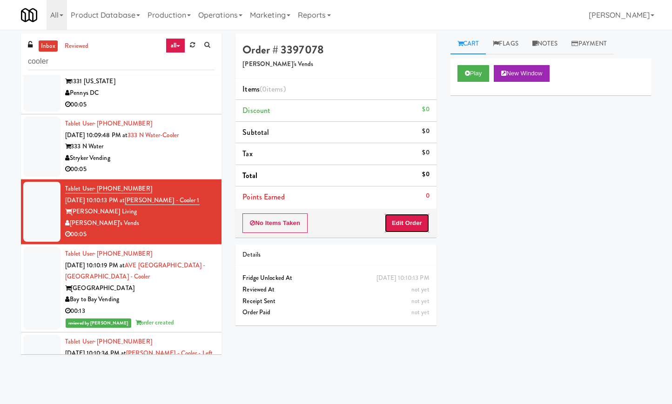
click at [401, 230] on button "Edit Order" at bounding box center [406, 224] width 45 height 20
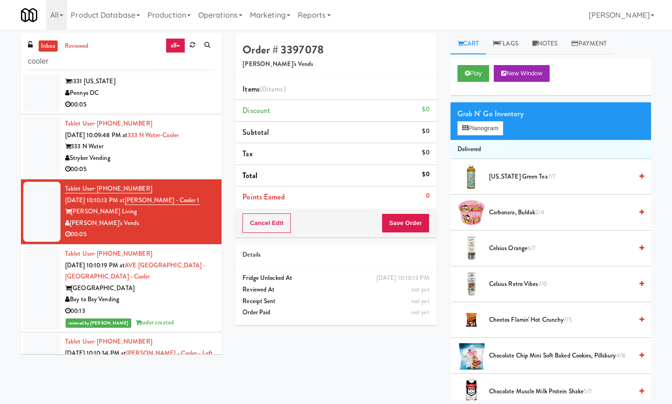
click at [481, 121] on div "Grab N' Go Inventory Planogram" at bounding box center [550, 121] width 201 height 38
click at [481, 127] on button "Planogram" at bounding box center [480, 128] width 46 height 14
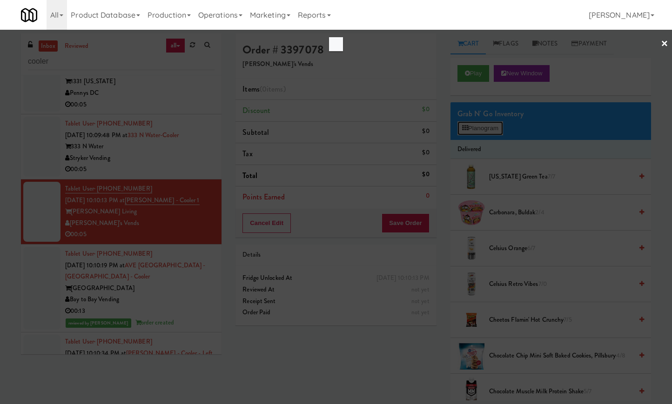
scroll to position [926, 0]
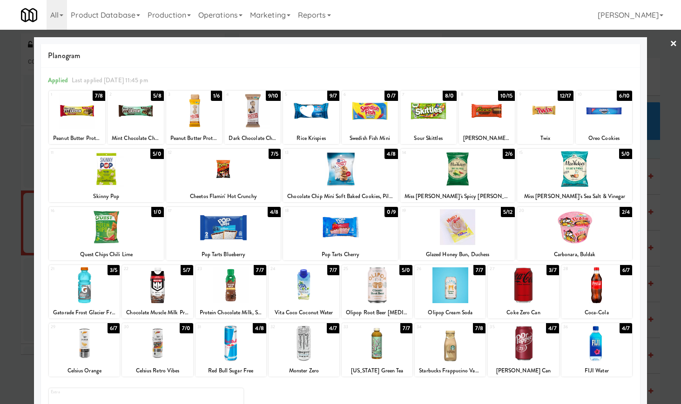
click at [228, 358] on div at bounding box center [230, 344] width 71 height 36
click at [670, 40] on link "×" at bounding box center [673, 44] width 7 height 29
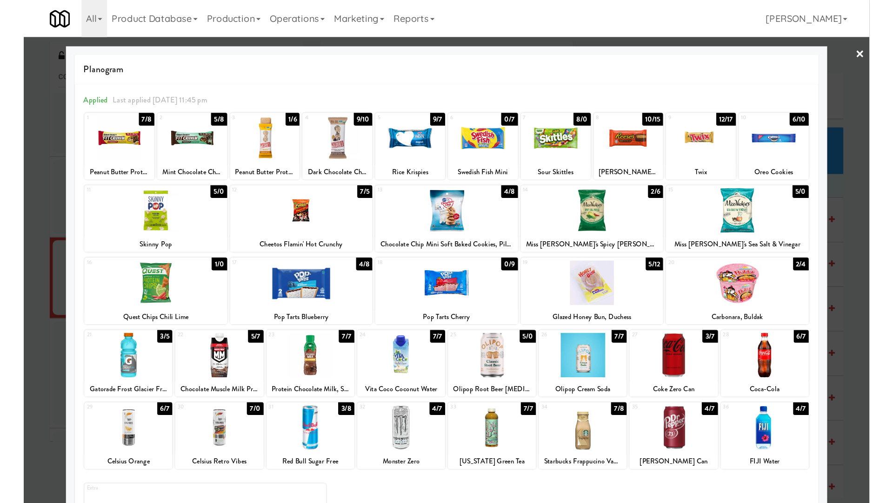
scroll to position [949, 0]
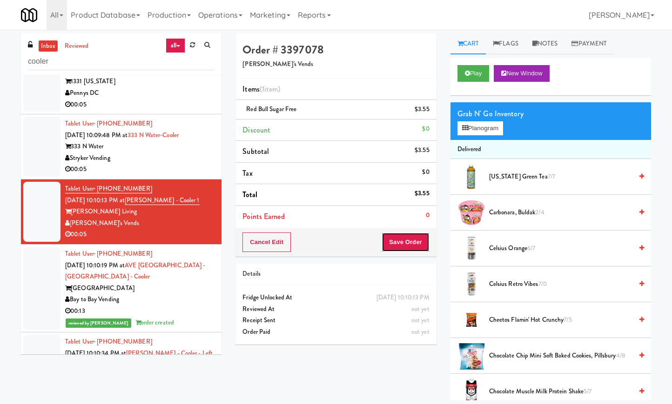
click at [410, 248] on button "Save Order" at bounding box center [405, 243] width 47 height 20
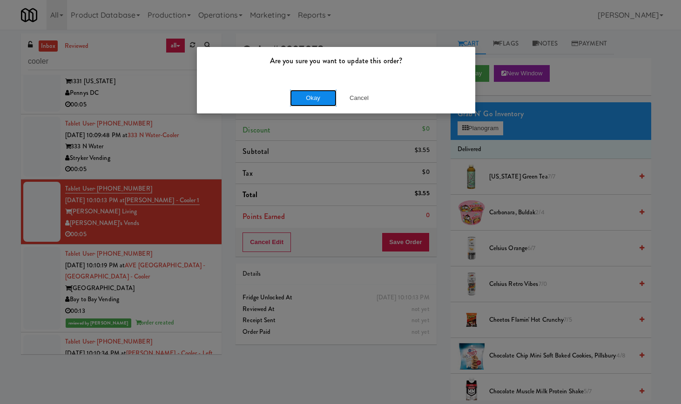
click at [323, 96] on button "Okay" at bounding box center [313, 98] width 47 height 17
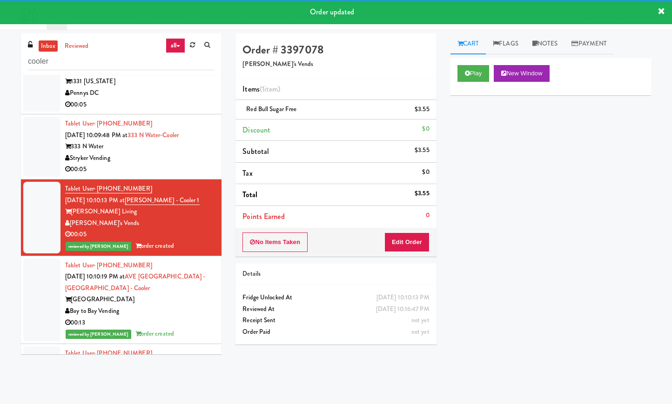
click at [137, 164] on div "Stryker Vending" at bounding box center [139, 159] width 149 height 12
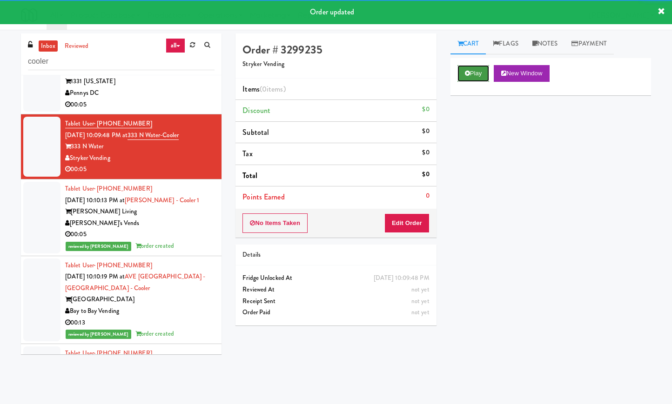
click at [478, 69] on button "Play" at bounding box center [473, 73] width 32 height 17
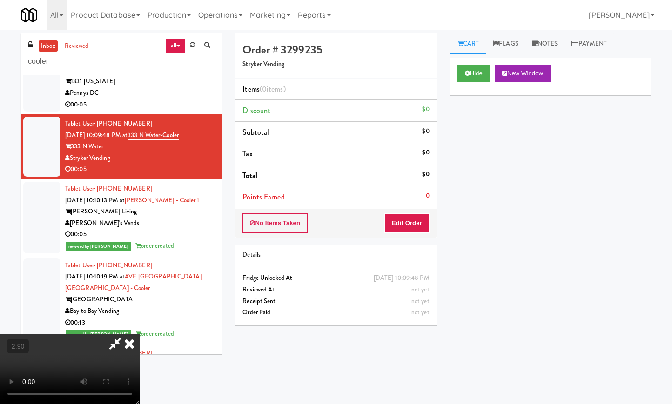
click at [140, 335] on video at bounding box center [70, 370] width 140 height 70
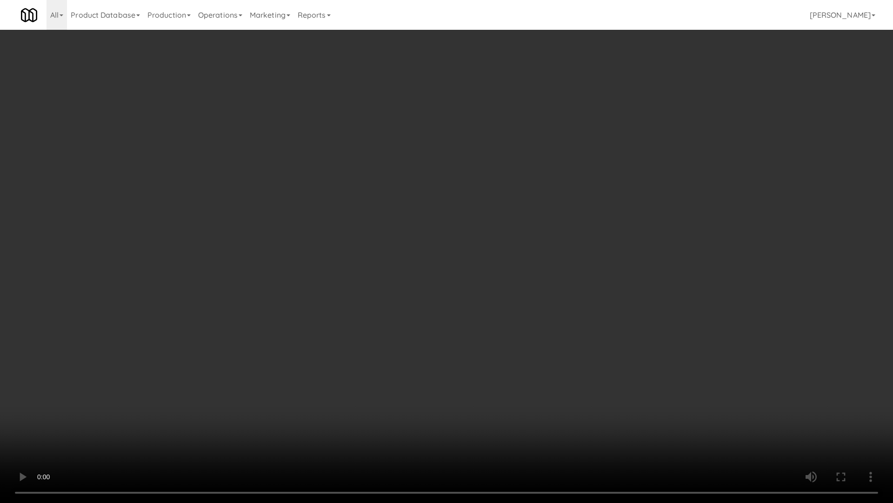
click at [235, 221] on video at bounding box center [446, 251] width 893 height 503
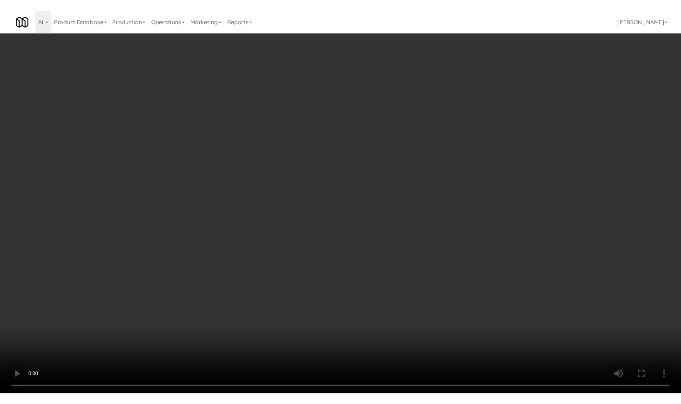
scroll to position [949, 0]
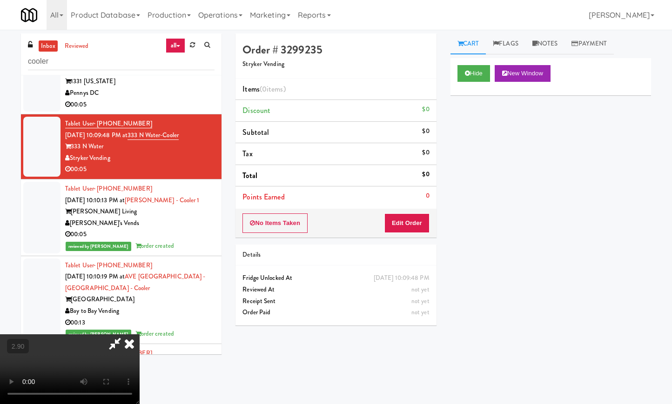
click at [126, 335] on icon at bounding box center [114, 344] width 21 height 19
click at [410, 224] on button "Edit Order" at bounding box center [406, 224] width 45 height 20
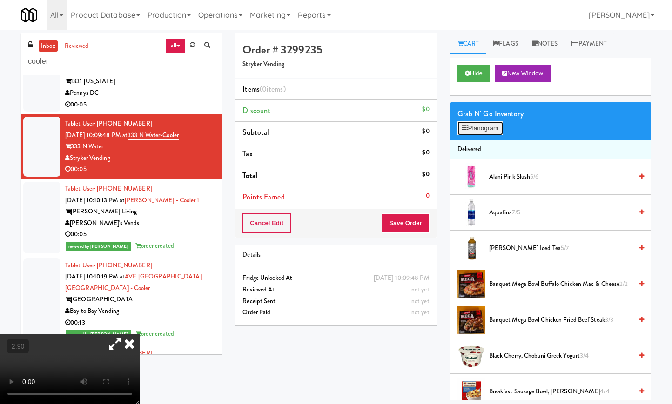
click at [478, 134] on button "Planogram" at bounding box center [480, 128] width 46 height 14
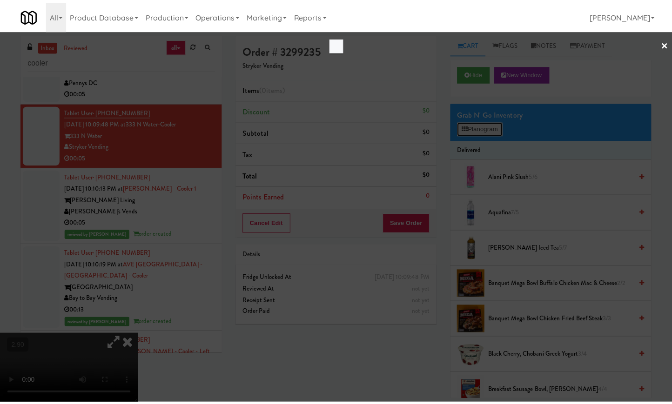
scroll to position [926, 0]
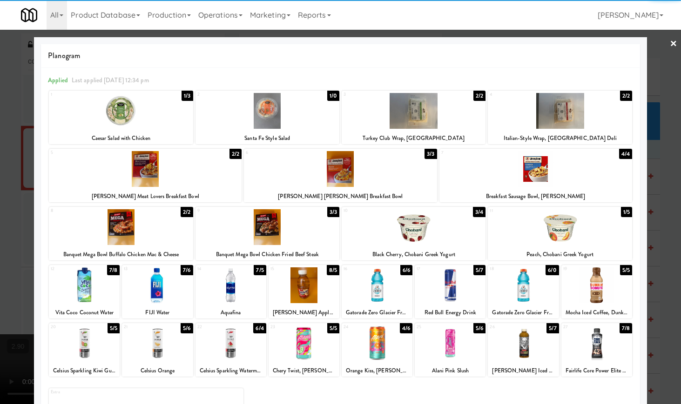
click at [149, 287] on div at bounding box center [157, 286] width 71 height 36
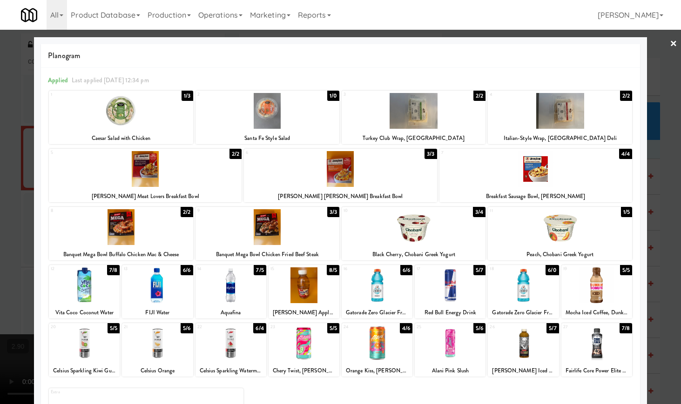
click at [668, 44] on div at bounding box center [340, 202] width 681 height 404
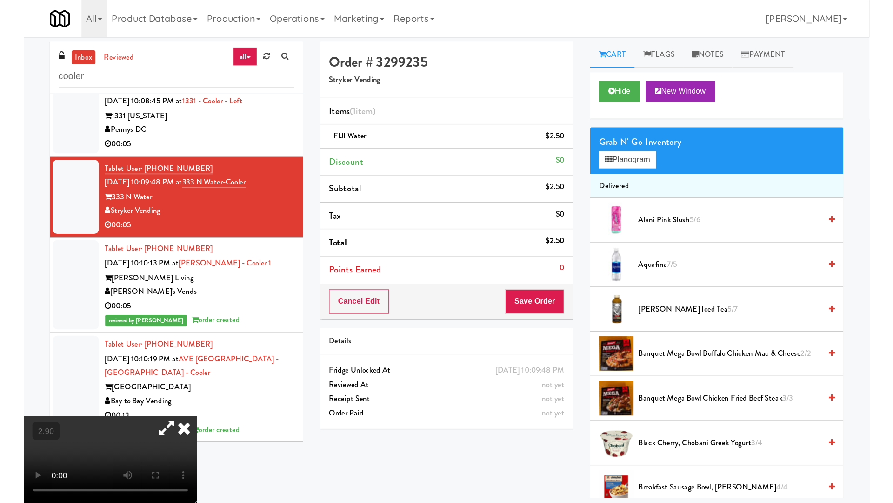
scroll to position [949, 0]
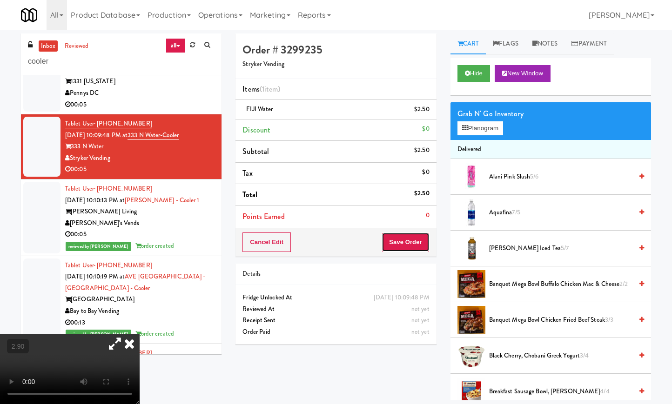
click at [405, 243] on button "Save Order" at bounding box center [405, 243] width 47 height 20
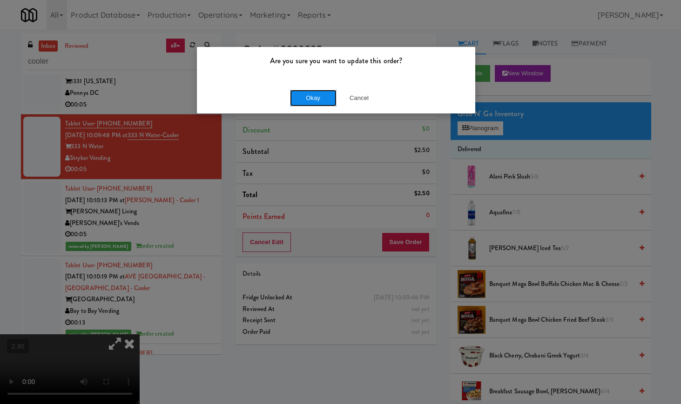
click at [305, 101] on button "Okay" at bounding box center [313, 98] width 47 height 17
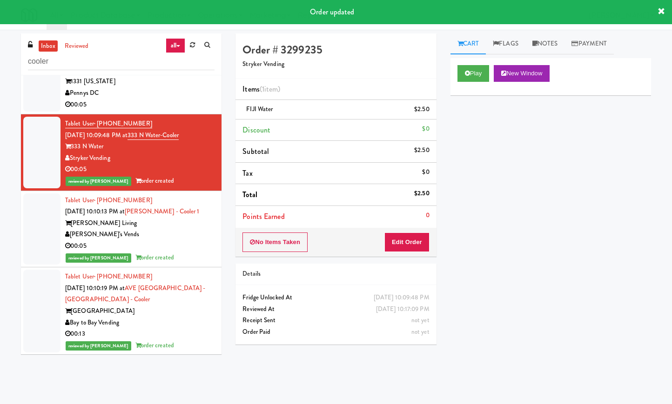
click at [174, 99] on div "Pennys DC" at bounding box center [139, 93] width 149 height 12
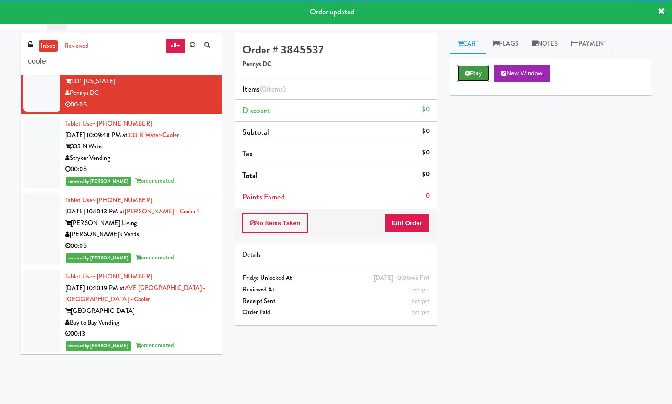
click at [480, 77] on button "Play" at bounding box center [473, 73] width 32 height 17
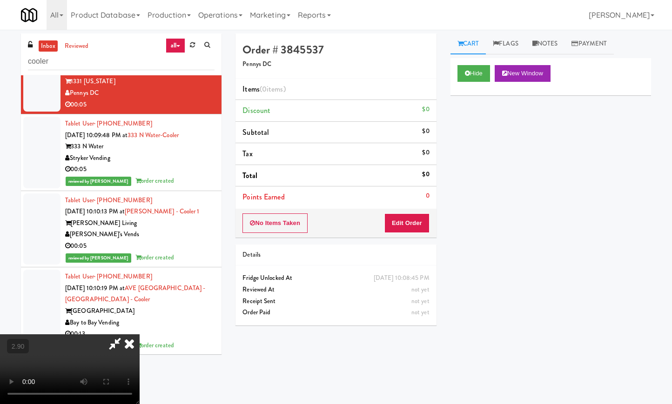
click at [140, 335] on video at bounding box center [70, 370] width 140 height 70
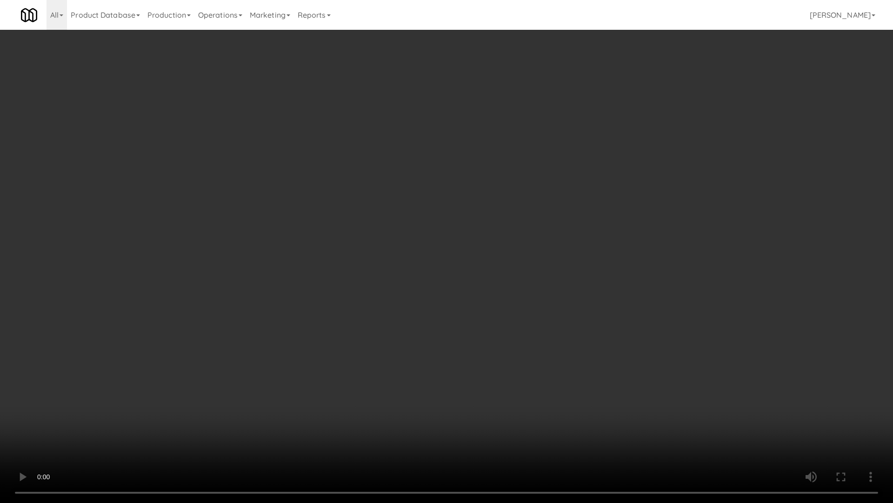
click at [226, 223] on video at bounding box center [446, 251] width 893 height 503
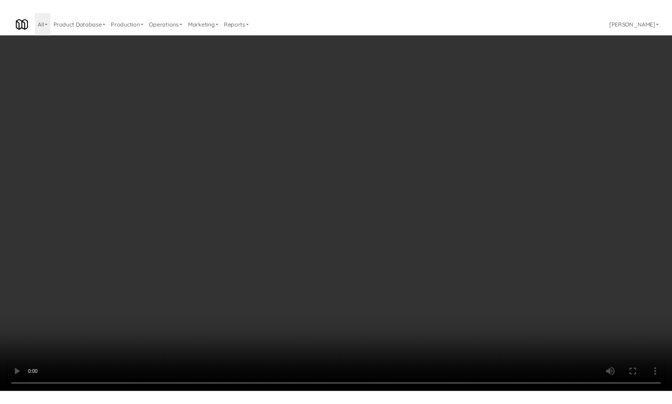
scroll to position [949, 0]
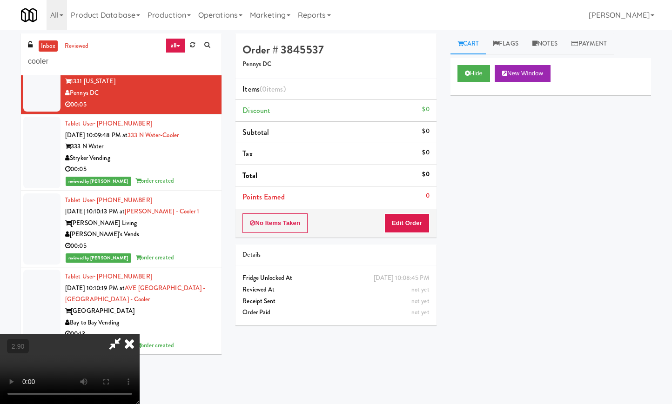
click at [126, 335] on icon at bounding box center [114, 344] width 21 height 19
click at [406, 221] on button "Edit Order" at bounding box center [406, 224] width 45 height 20
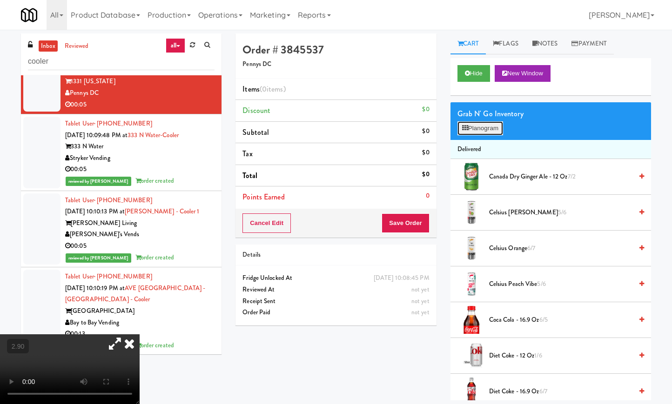
click at [470, 129] on button "Planogram" at bounding box center [480, 128] width 46 height 14
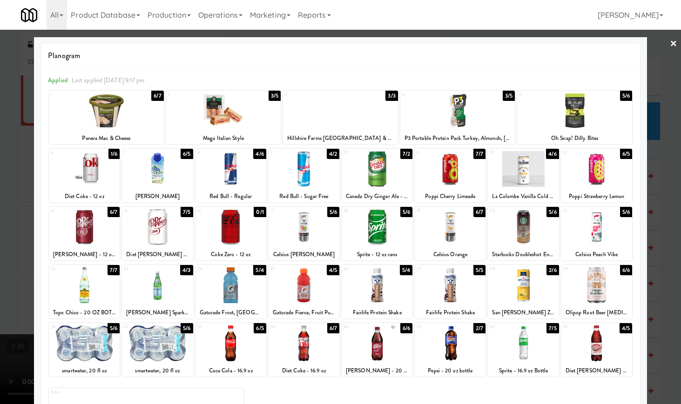
click at [668, 44] on div at bounding box center [340, 202] width 681 height 404
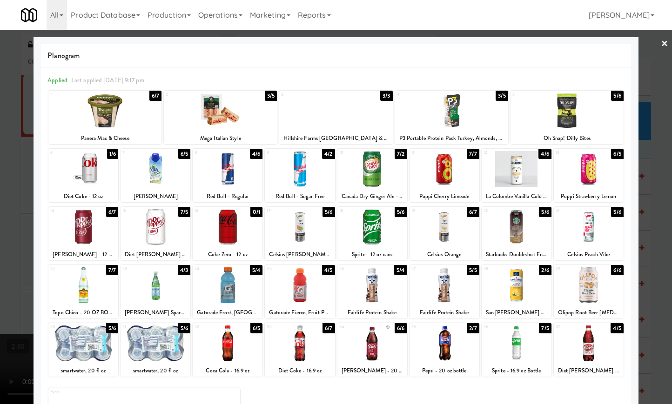
scroll to position [949, 0]
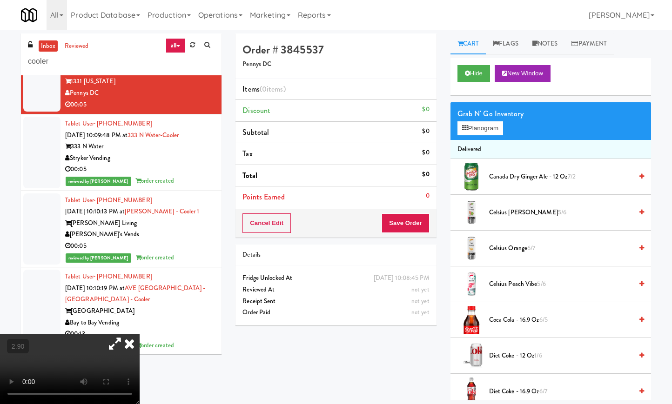
click at [140, 335] on icon at bounding box center [129, 344] width 20 height 19
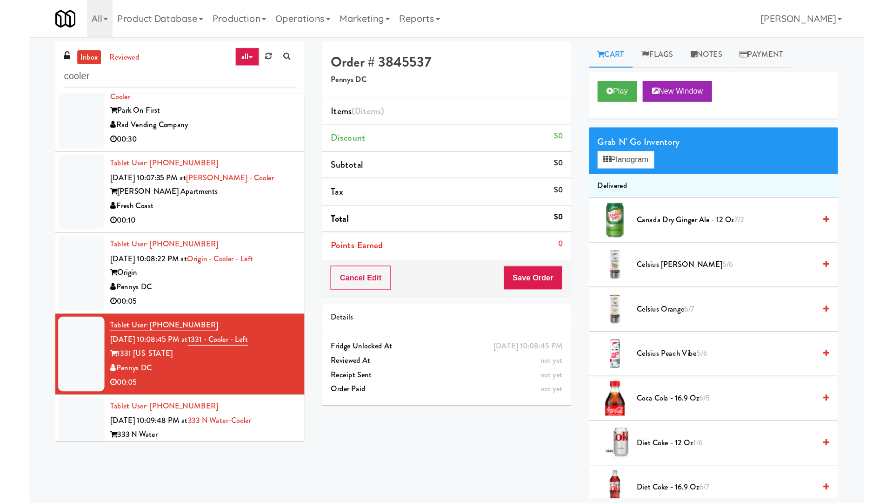
scroll to position [702, 0]
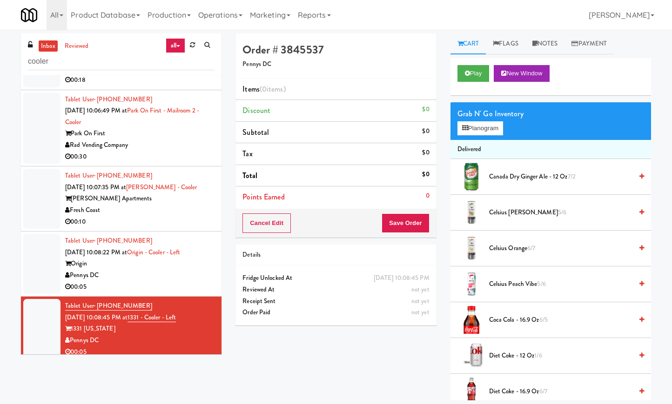
click at [188, 282] on div "Pennys DC" at bounding box center [139, 276] width 149 height 12
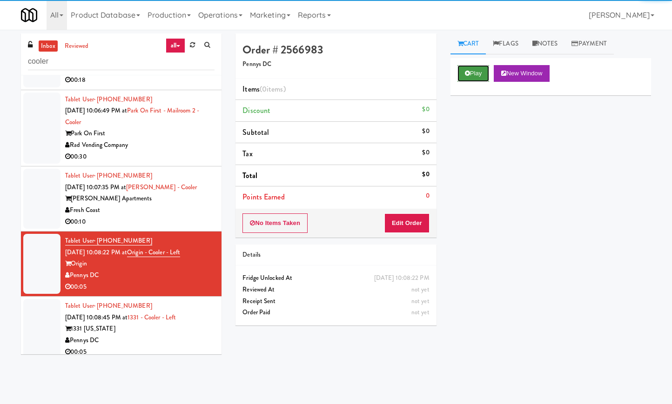
click at [472, 69] on button "Play" at bounding box center [473, 73] width 32 height 17
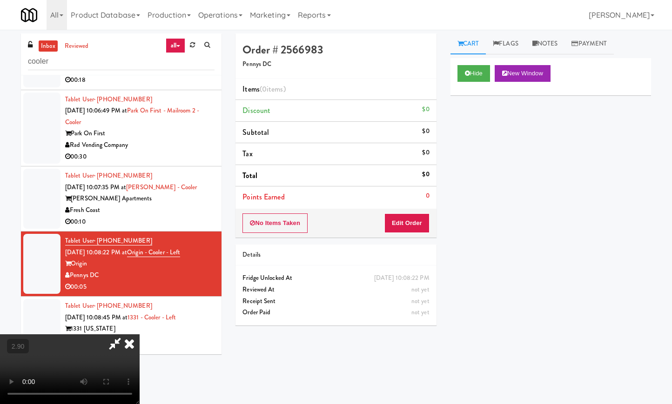
click at [140, 335] on video at bounding box center [70, 370] width 140 height 70
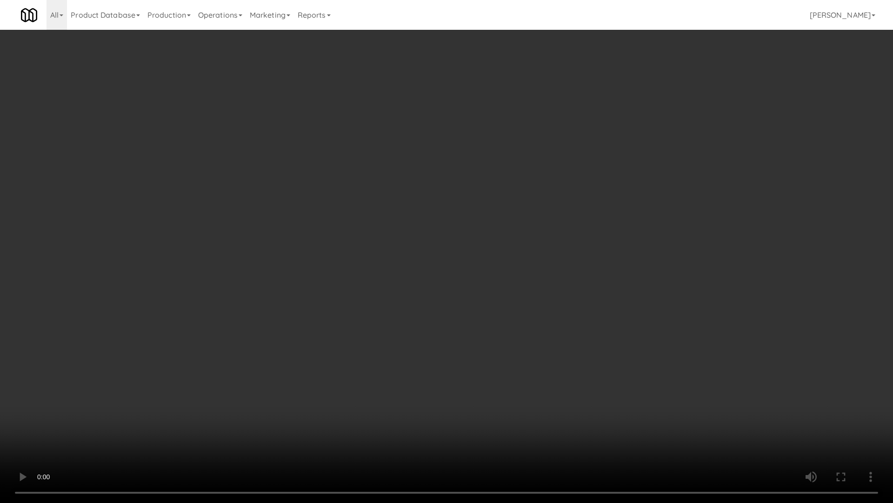
click at [152, 303] on video at bounding box center [446, 251] width 893 height 503
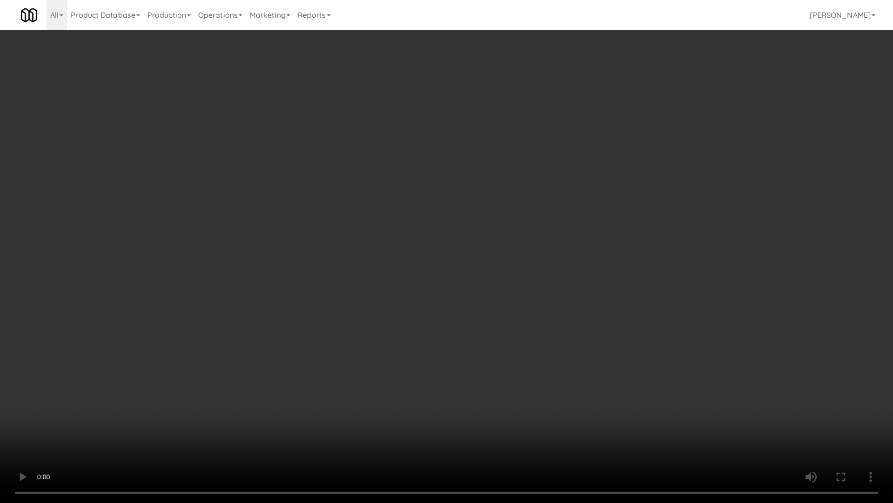
click at [152, 303] on video at bounding box center [446, 251] width 893 height 503
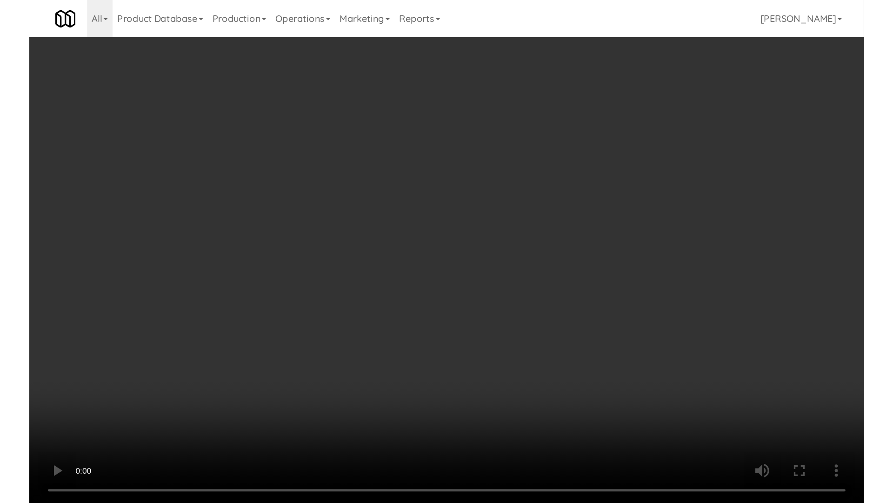
scroll to position [702, 0]
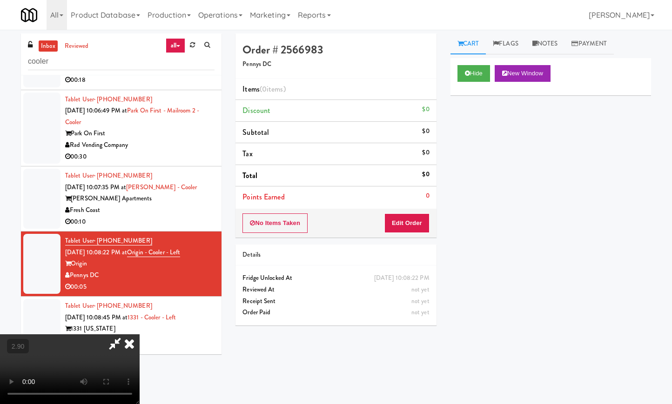
click at [89, 335] on video at bounding box center [70, 370] width 140 height 70
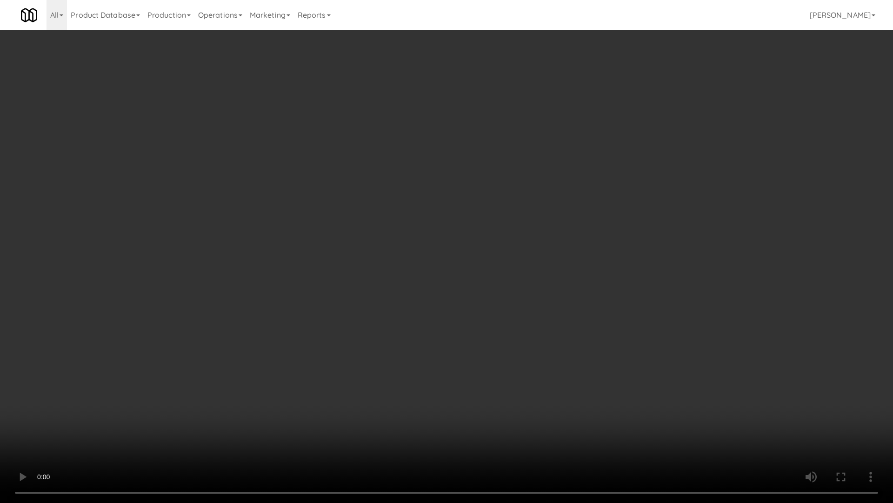
click at [204, 350] on video at bounding box center [446, 251] width 893 height 503
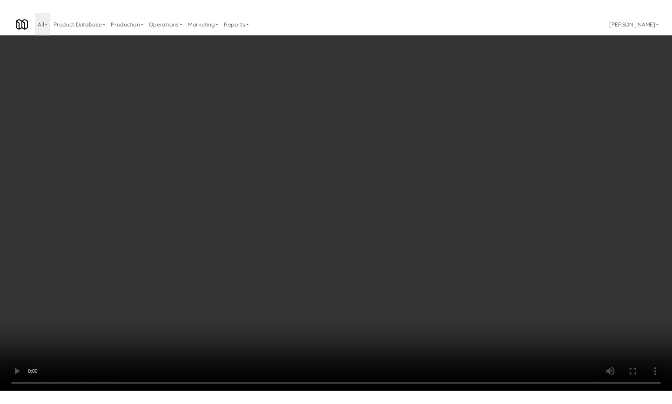
scroll to position [702, 0]
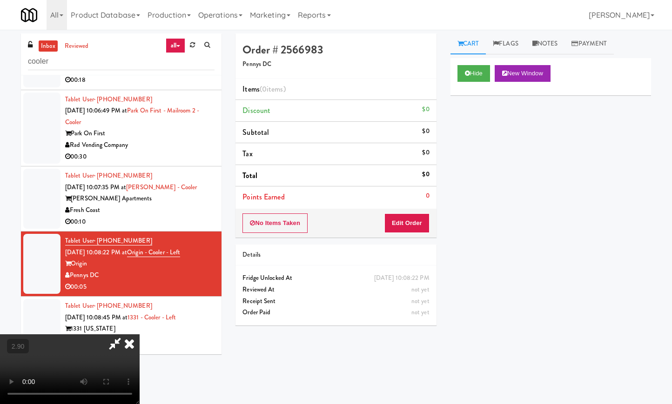
click at [140, 335] on icon at bounding box center [129, 344] width 20 height 19
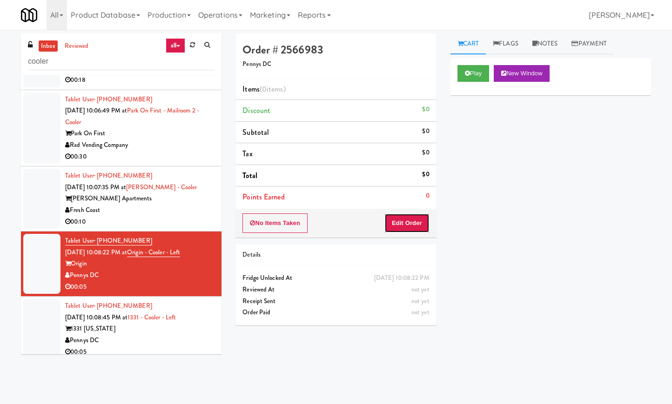
click at [411, 221] on button "Edit Order" at bounding box center [406, 224] width 45 height 20
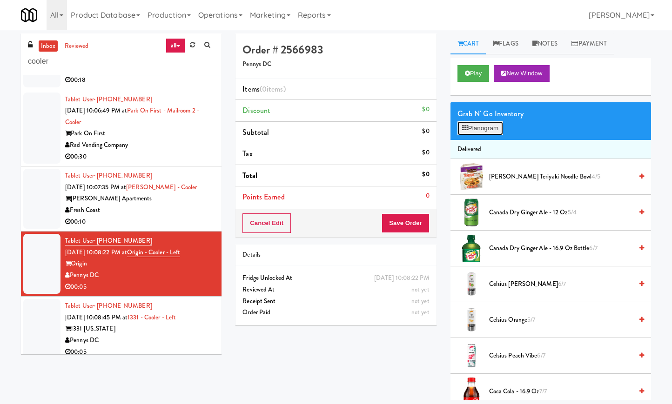
click at [483, 129] on button "Planogram" at bounding box center [480, 128] width 46 height 14
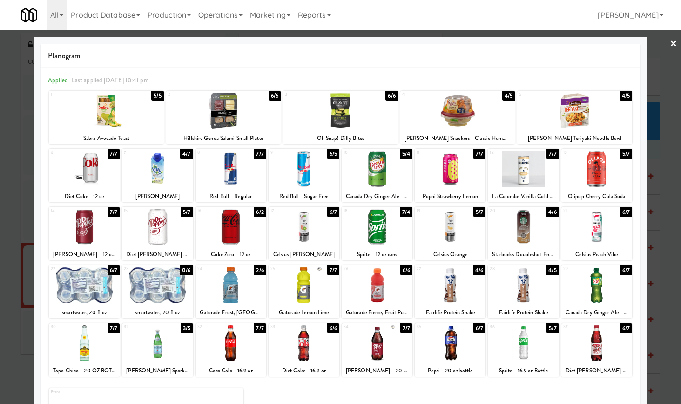
click at [236, 290] on div at bounding box center [230, 286] width 71 height 36
click at [451, 282] on div at bounding box center [450, 286] width 71 height 36
click at [670, 42] on link "×" at bounding box center [673, 44] width 7 height 29
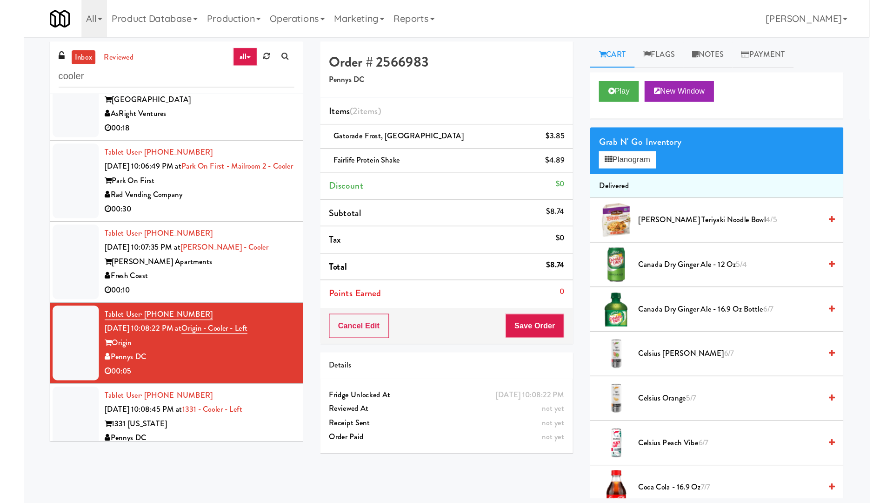
scroll to position [702, 0]
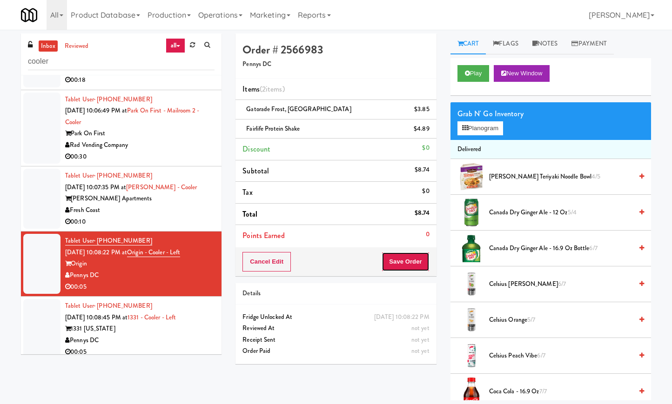
click at [404, 260] on button "Save Order" at bounding box center [405, 262] width 47 height 20
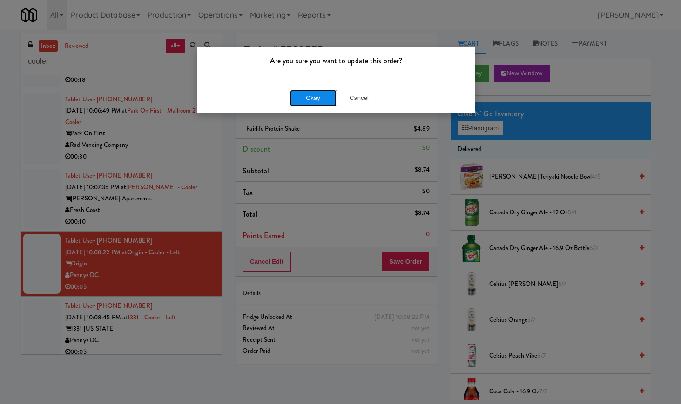
click at [322, 95] on button "Okay" at bounding box center [313, 98] width 47 height 17
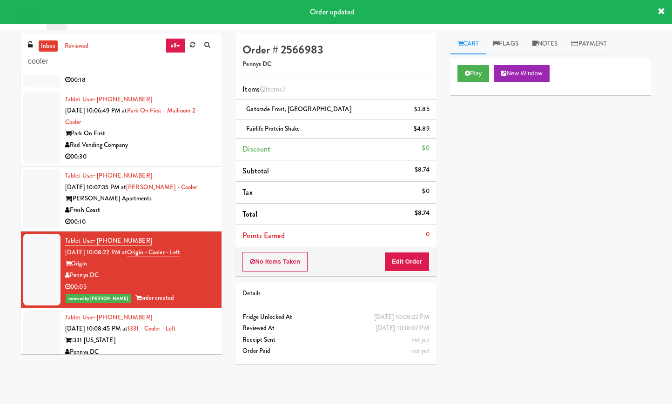
click at [178, 205] on div "[PERSON_NAME] Apartments" at bounding box center [139, 199] width 149 height 12
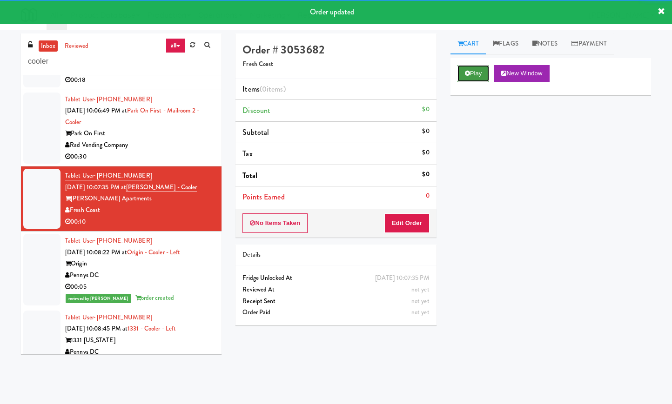
click at [482, 74] on button "Play" at bounding box center [473, 73] width 32 height 17
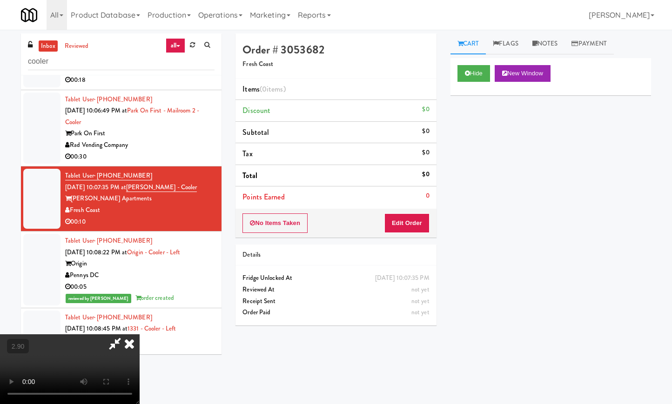
click at [140, 335] on video at bounding box center [70, 370] width 140 height 70
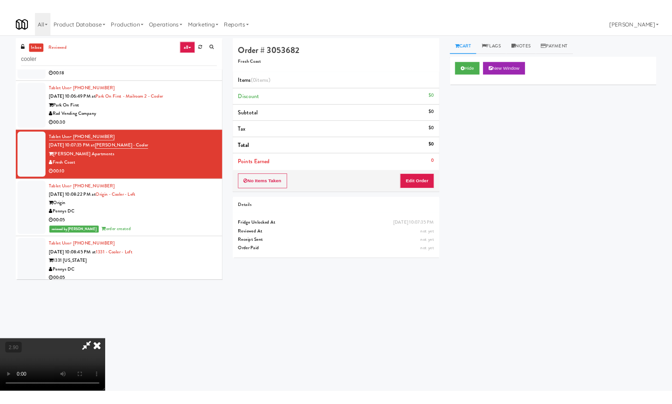
scroll to position [656, 0]
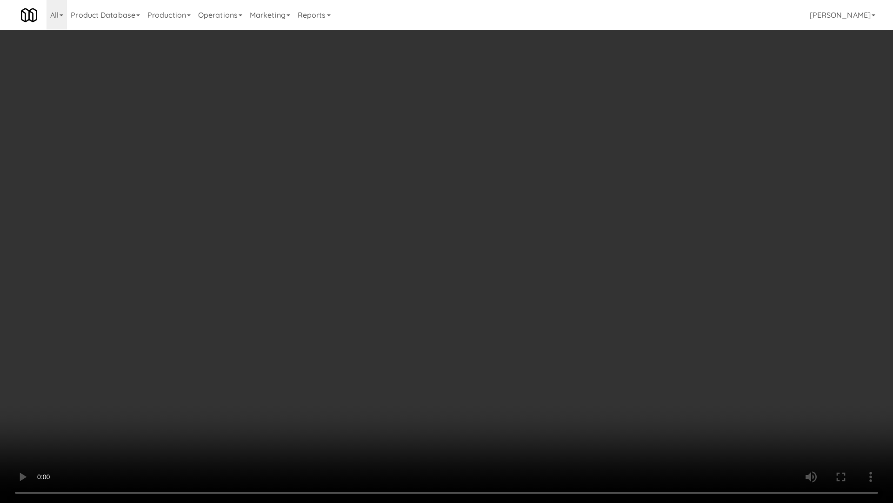
click at [198, 296] on video at bounding box center [446, 251] width 893 height 503
click at [429, 390] on video at bounding box center [446, 251] width 893 height 503
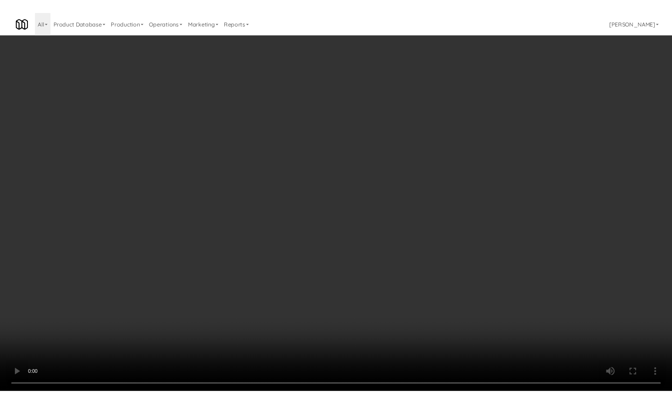
scroll to position [702, 0]
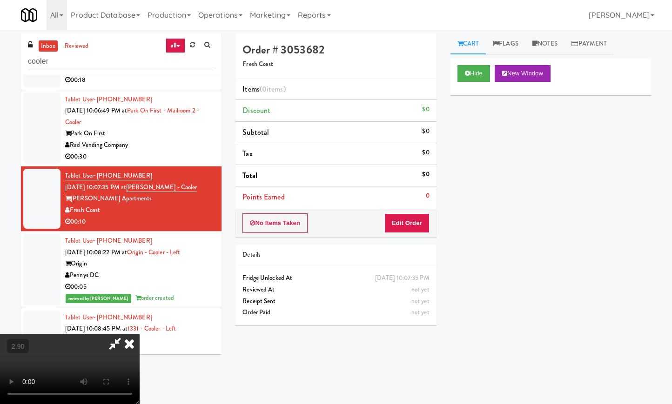
click at [140, 335] on icon at bounding box center [129, 344] width 20 height 19
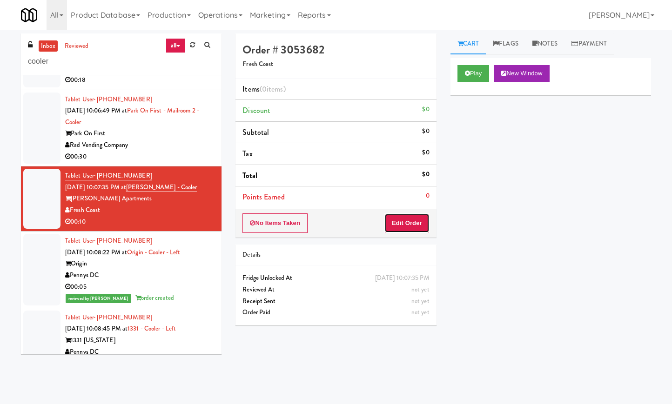
click at [411, 228] on button "Edit Order" at bounding box center [406, 224] width 45 height 20
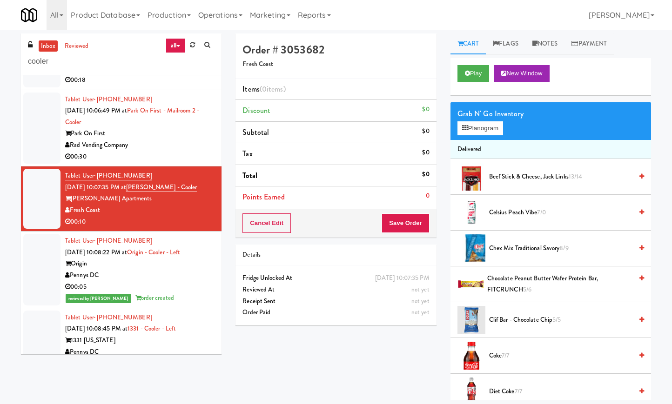
click at [492, 136] on div "Grab N' Go Inventory Planogram" at bounding box center [550, 121] width 201 height 38
click at [486, 128] on button "Planogram" at bounding box center [480, 128] width 46 height 14
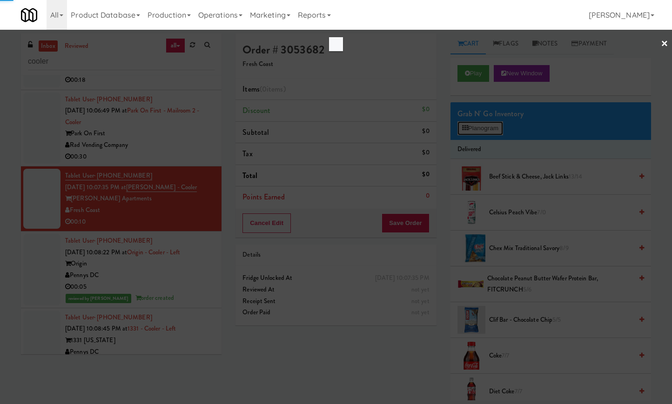
scroll to position [679, 0]
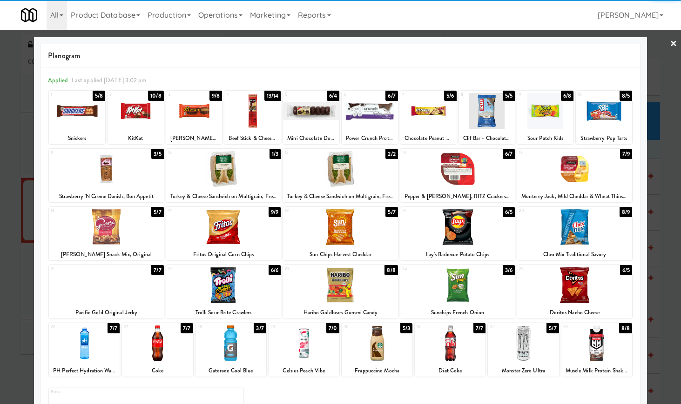
click at [525, 360] on div at bounding box center [523, 344] width 71 height 36
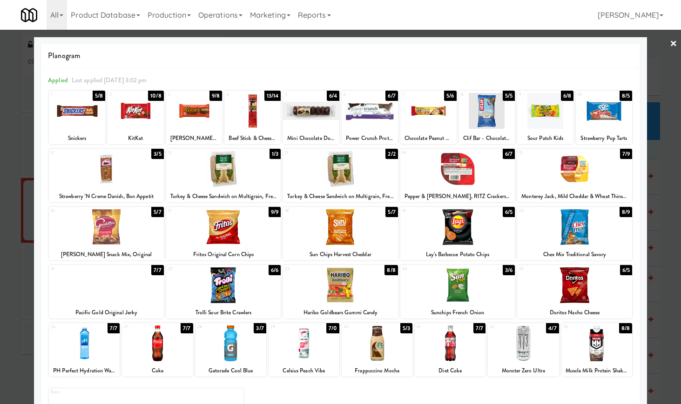
click at [670, 43] on link "×" at bounding box center [673, 44] width 7 height 29
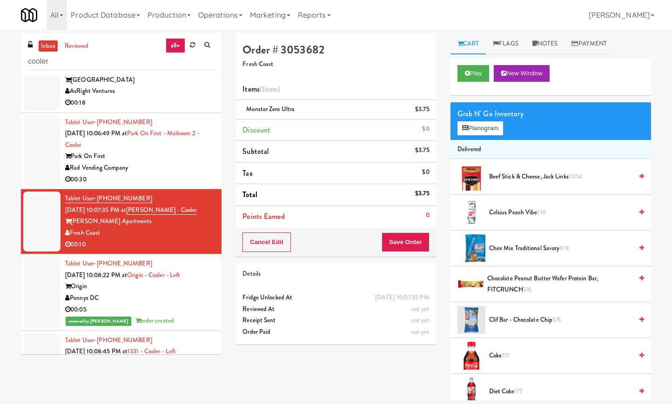
scroll to position [702, 0]
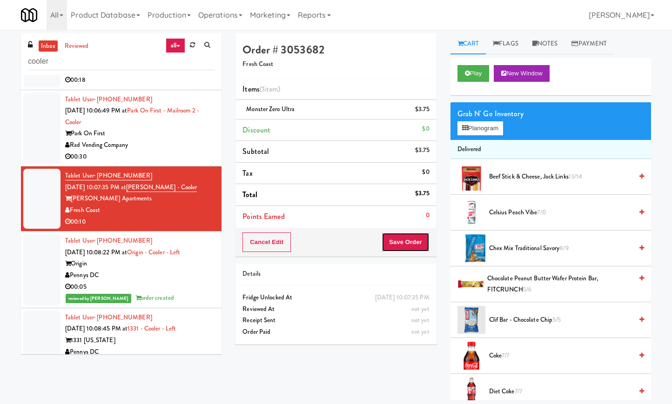
click at [405, 241] on button "Save Order" at bounding box center [405, 243] width 47 height 20
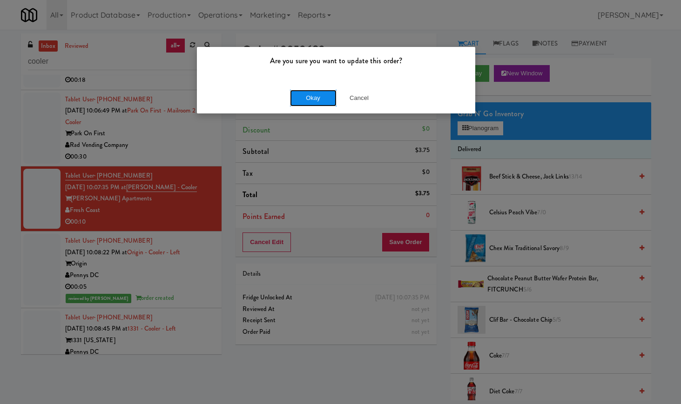
click at [314, 96] on button "Okay" at bounding box center [313, 98] width 47 height 17
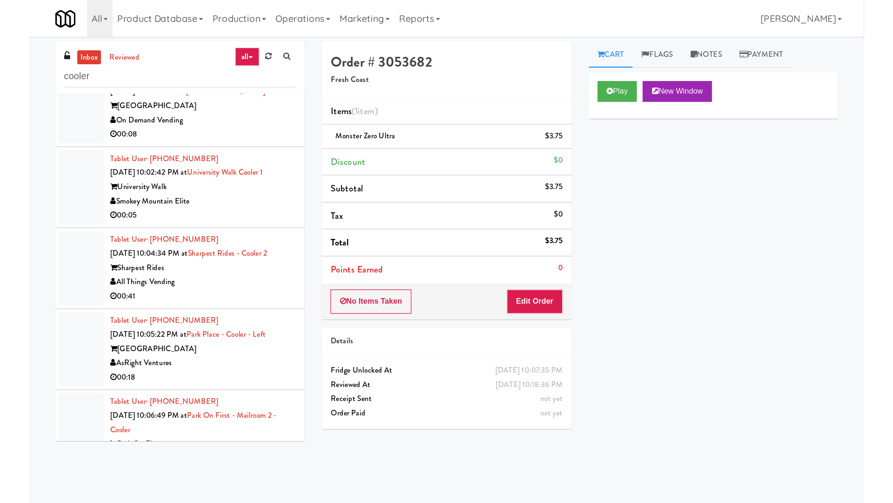
scroll to position [445, 0]
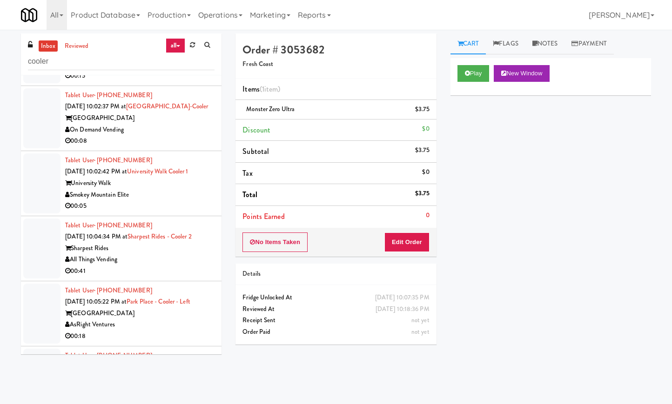
click at [184, 201] on div "Smokey Mountain Elite" at bounding box center [139, 195] width 149 height 12
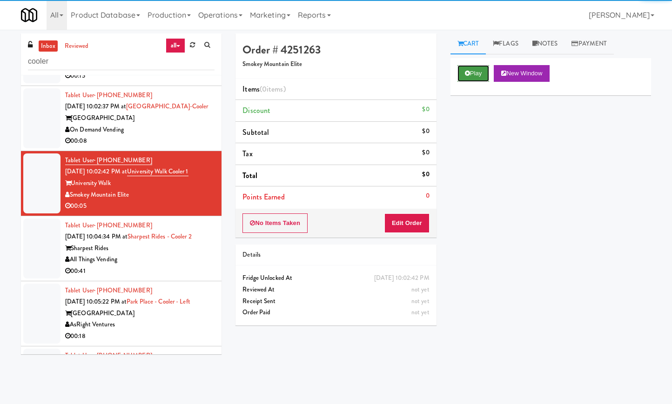
click at [484, 65] on button "Play" at bounding box center [473, 73] width 32 height 17
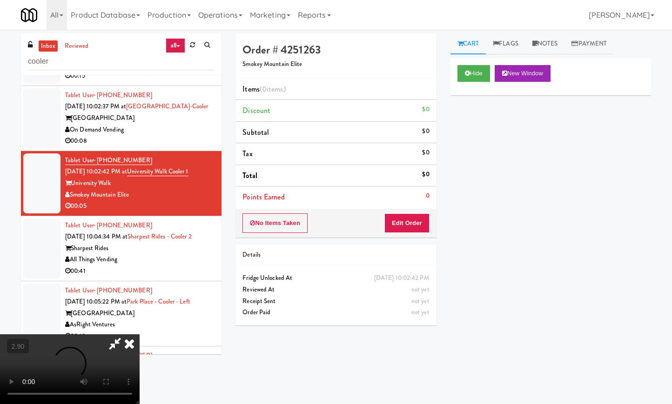
click at [140, 335] on video at bounding box center [70, 370] width 140 height 70
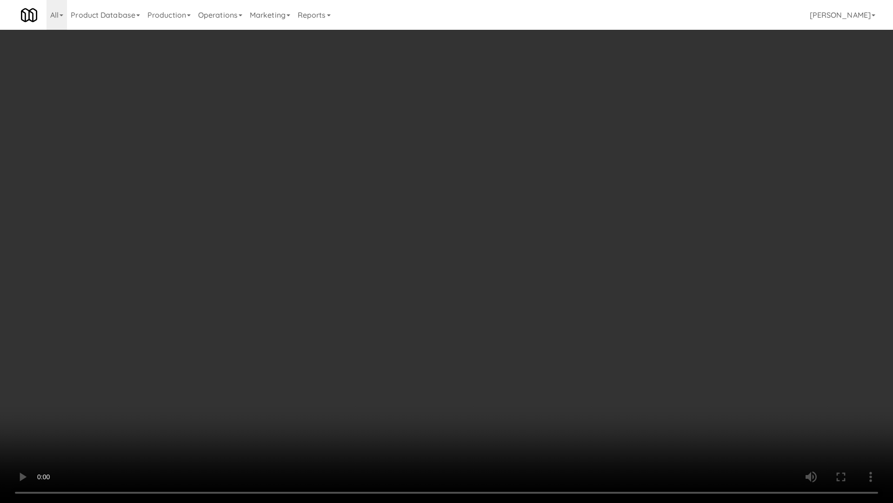
click at [295, 217] on video at bounding box center [446, 251] width 893 height 503
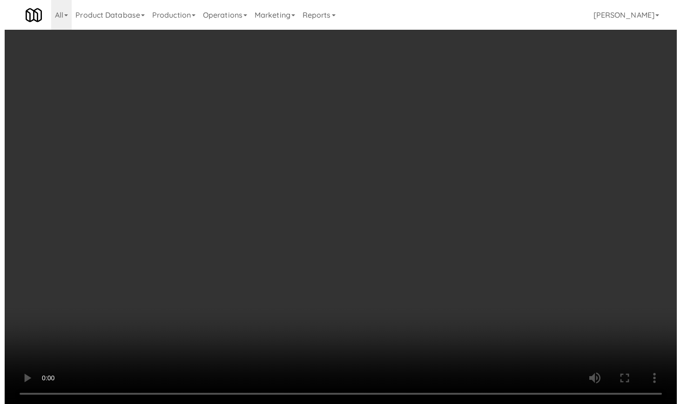
scroll to position [445, 0]
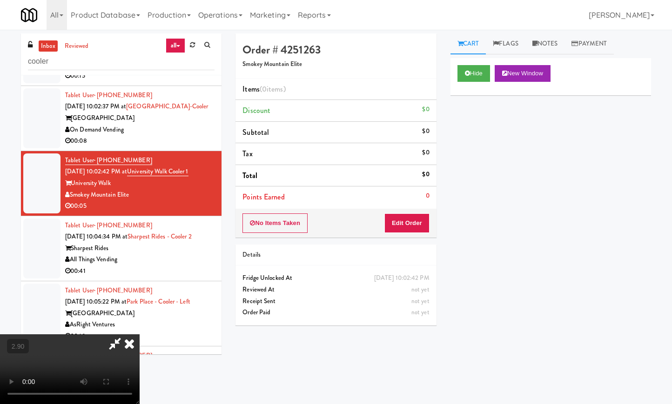
click at [140, 335] on icon at bounding box center [129, 344] width 20 height 19
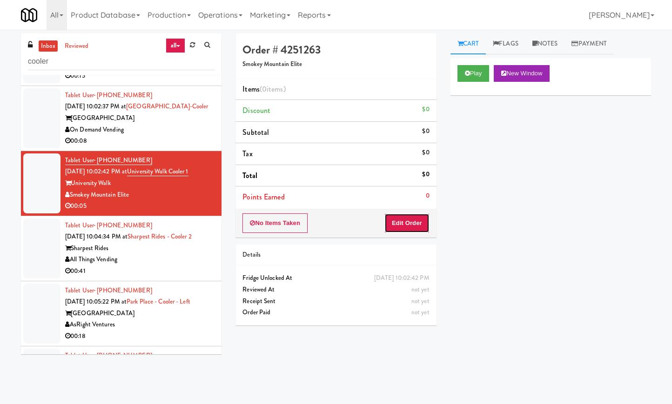
click at [409, 227] on button "Edit Order" at bounding box center [406, 224] width 45 height 20
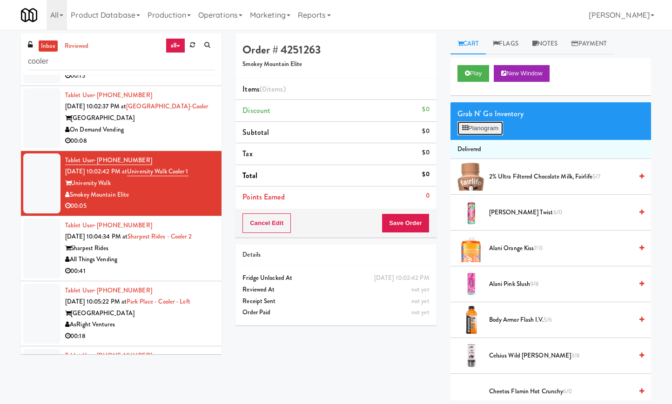
click at [466, 128] on icon at bounding box center [465, 128] width 6 height 6
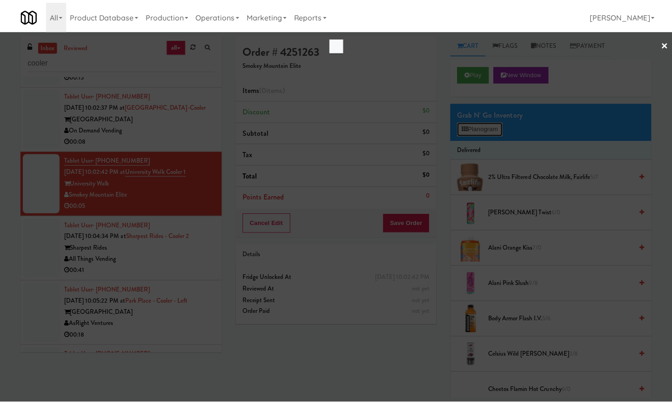
scroll to position [423, 0]
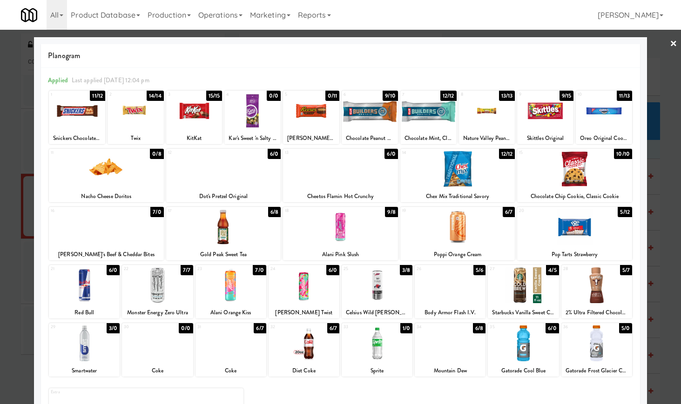
click at [670, 42] on link "×" at bounding box center [673, 44] width 7 height 29
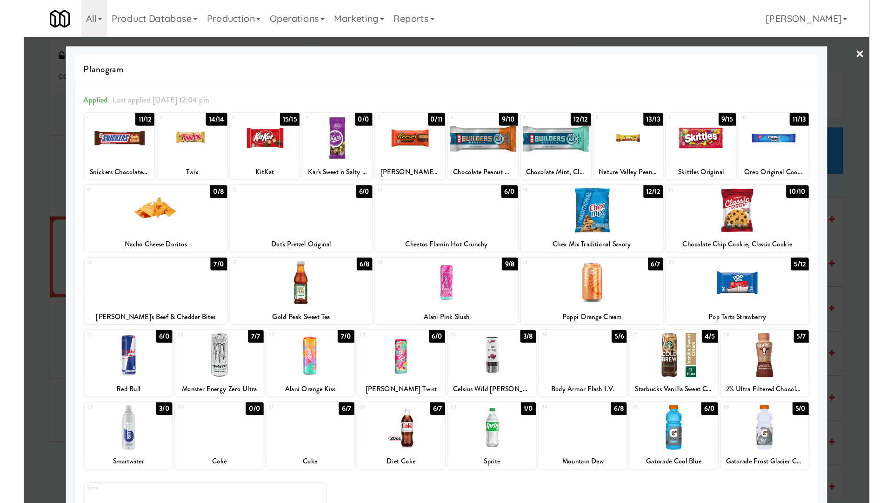
scroll to position [445, 0]
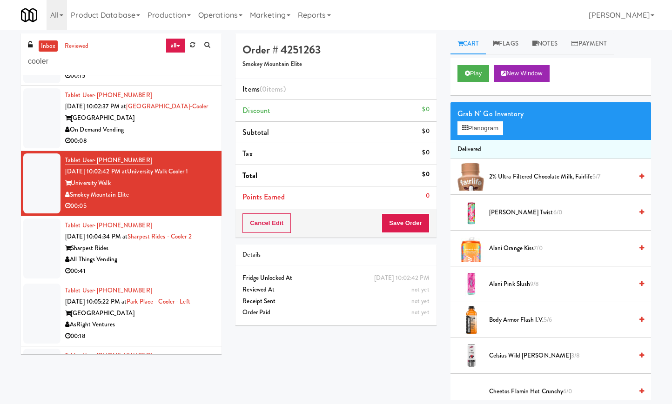
click at [164, 124] on div "[GEOGRAPHIC_DATA]" at bounding box center [139, 119] width 149 height 12
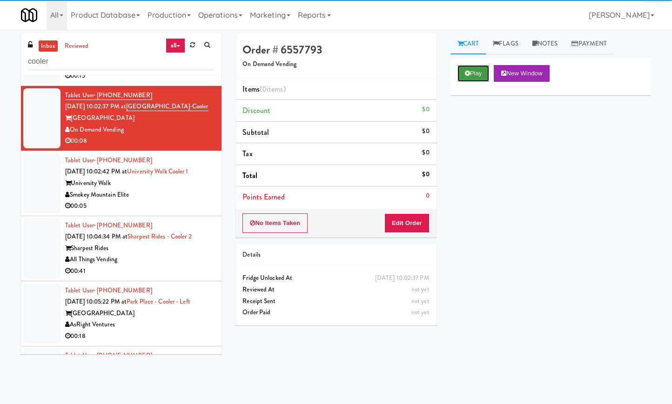
click at [468, 74] on icon at bounding box center [467, 73] width 5 height 6
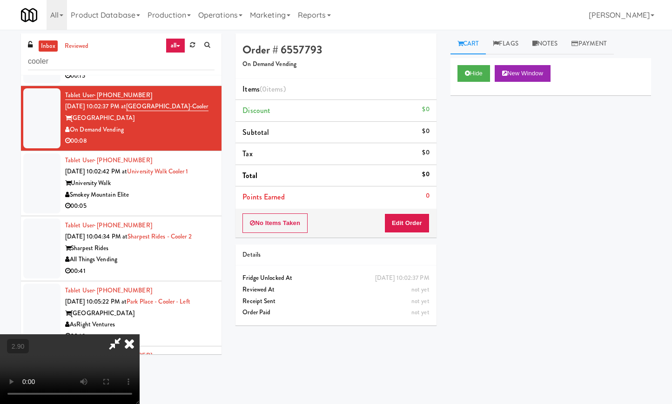
click at [140, 335] on video at bounding box center [70, 370] width 140 height 70
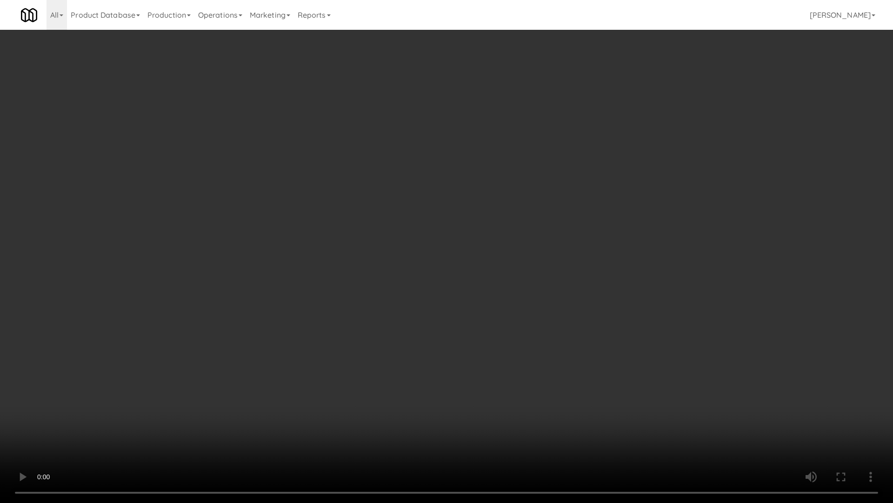
click at [278, 200] on video at bounding box center [446, 251] width 893 height 503
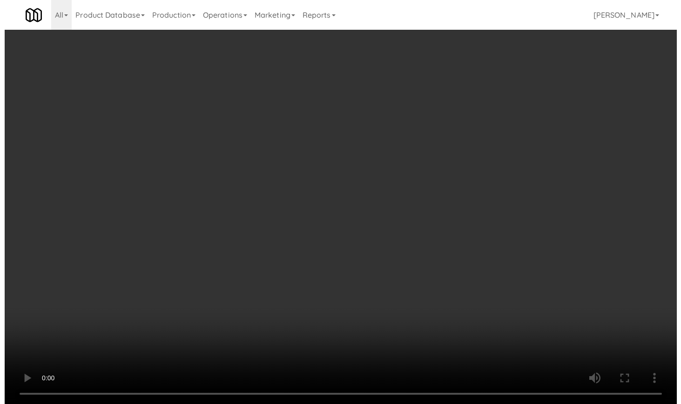
scroll to position [445, 0]
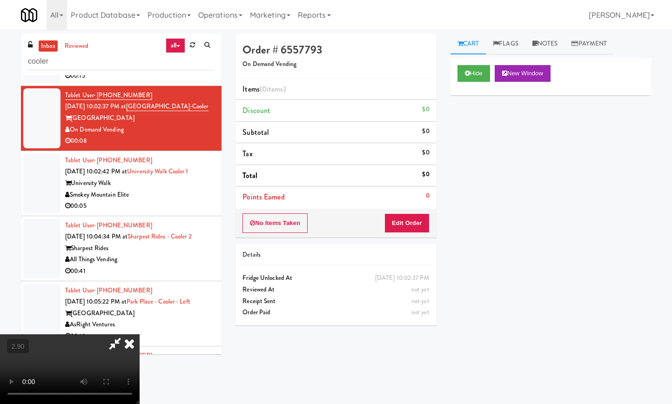
click at [140, 335] on icon at bounding box center [129, 344] width 20 height 19
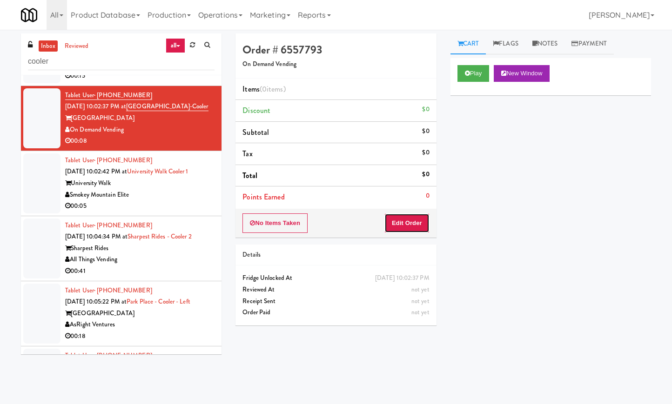
click at [400, 224] on button "Edit Order" at bounding box center [406, 224] width 45 height 20
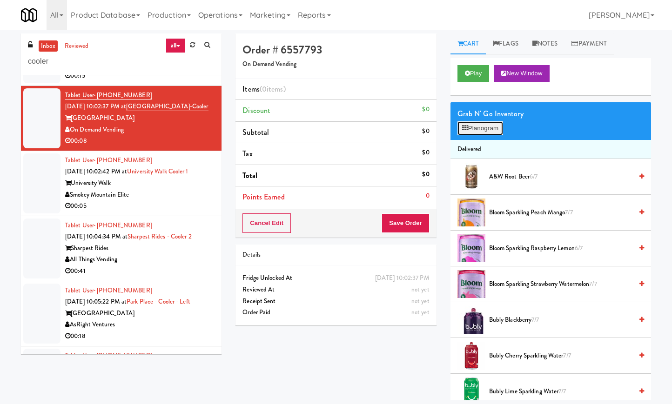
click at [484, 126] on button "Planogram" at bounding box center [480, 128] width 46 height 14
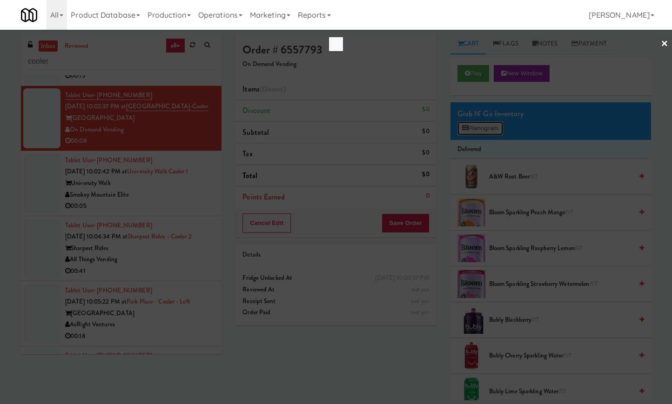
scroll to position [423, 0]
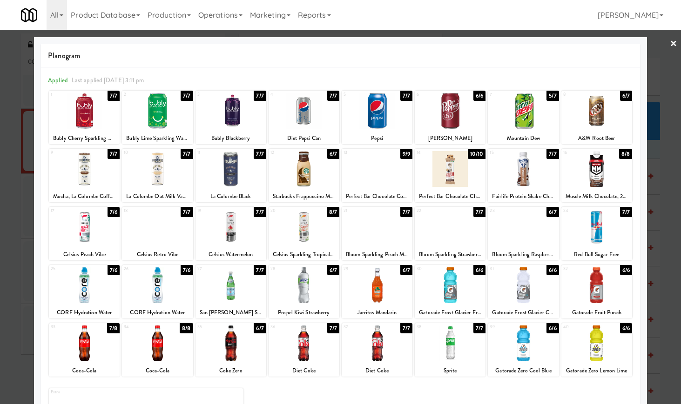
click at [449, 345] on div at bounding box center [450, 344] width 71 height 36
click at [670, 43] on link "×" at bounding box center [673, 44] width 7 height 29
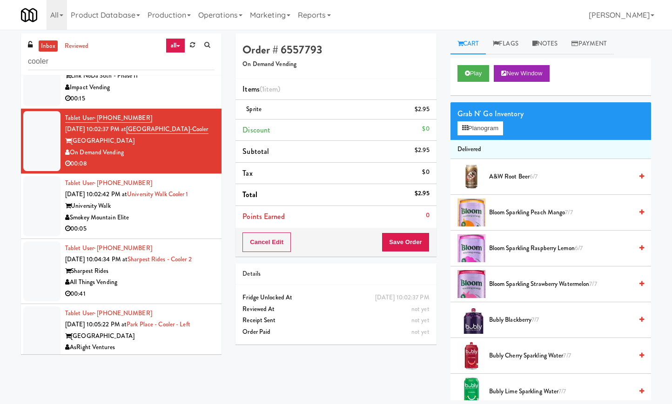
scroll to position [445, 0]
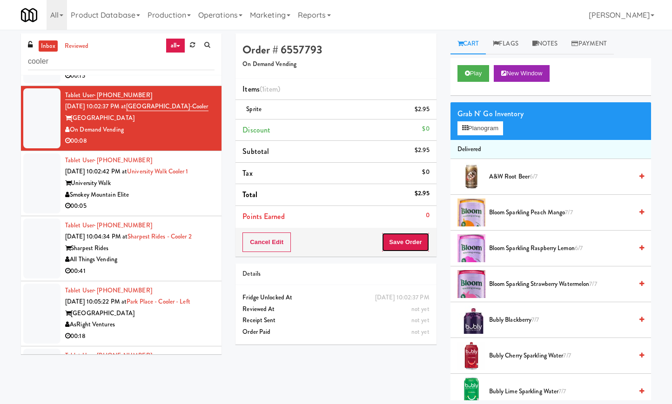
click at [417, 244] on button "Save Order" at bounding box center [405, 243] width 47 height 20
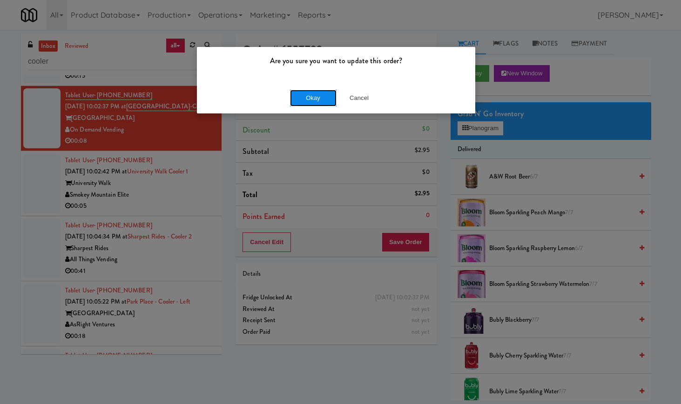
click at [314, 92] on button "Okay" at bounding box center [313, 98] width 47 height 17
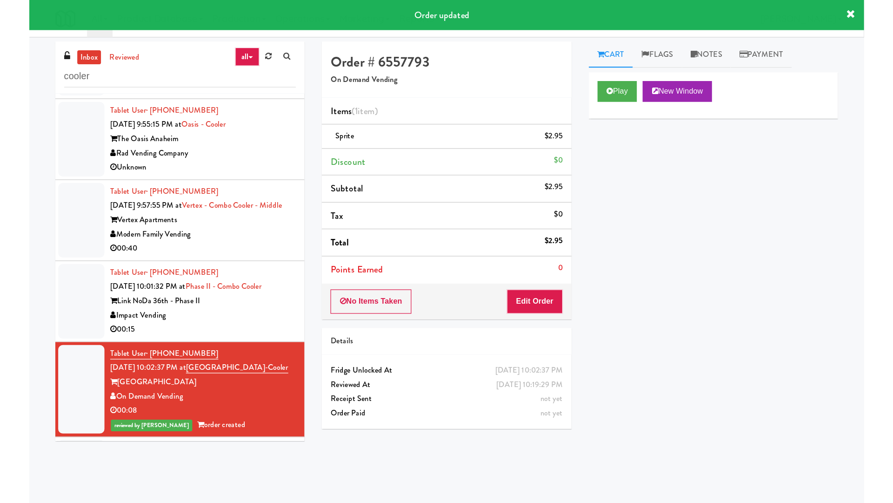
scroll to position [275, 0]
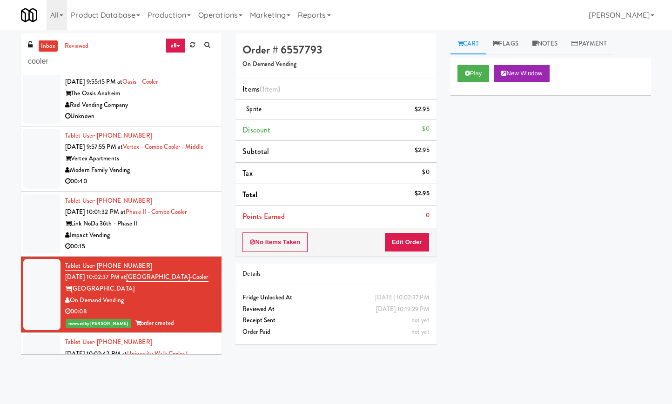
click at [170, 253] on div "00:15" at bounding box center [139, 247] width 149 height 12
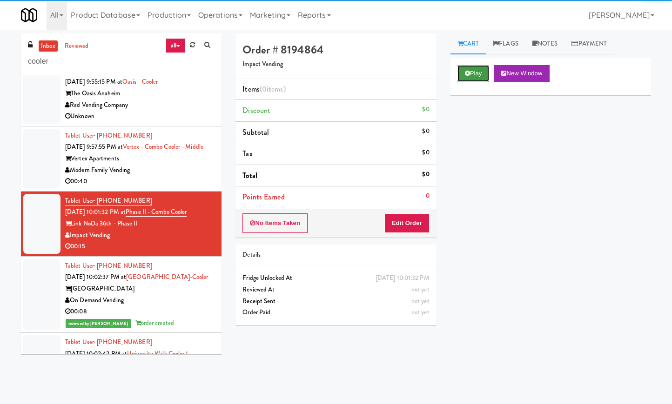
click at [477, 76] on button "Play" at bounding box center [473, 73] width 32 height 17
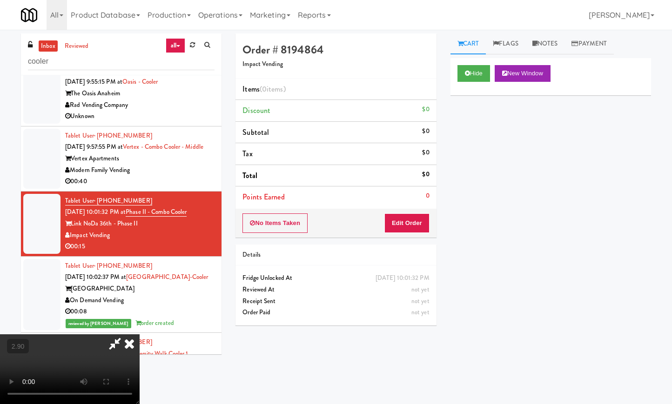
click at [140, 335] on video at bounding box center [70, 370] width 140 height 70
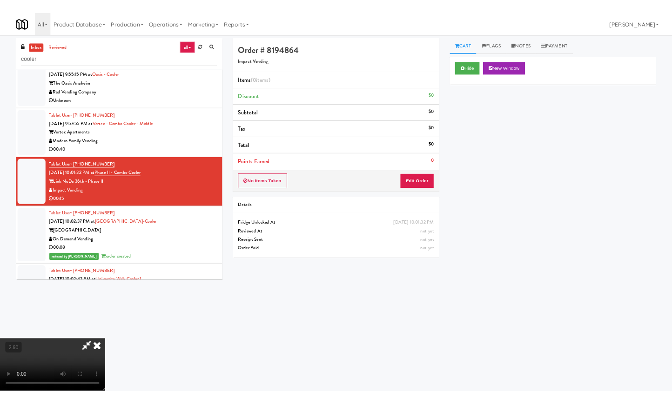
scroll to position [252, 0]
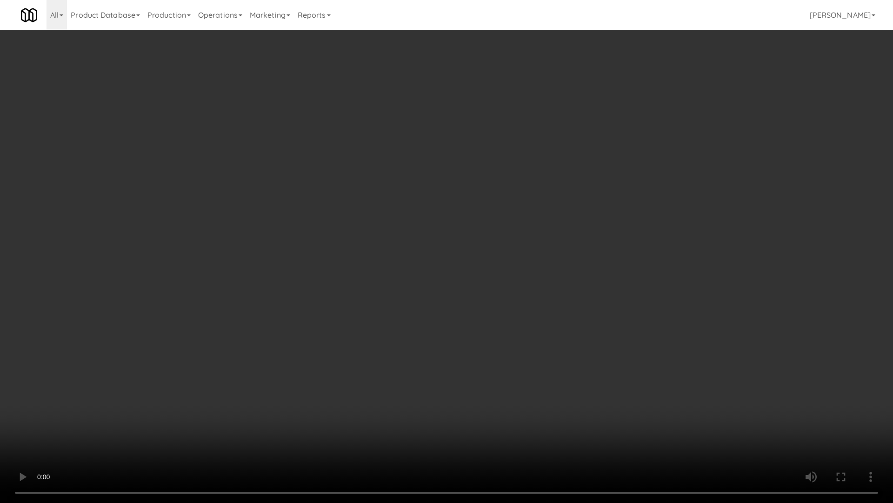
click at [161, 287] on video at bounding box center [446, 251] width 893 height 503
click at [162, 289] on video at bounding box center [446, 251] width 893 height 503
click at [162, 290] on video at bounding box center [446, 251] width 893 height 503
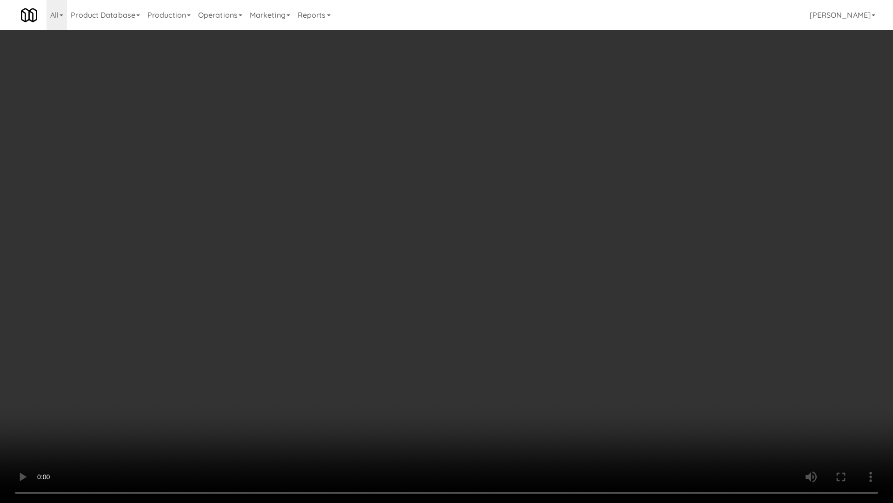
click at [162, 290] on video at bounding box center [446, 251] width 893 height 503
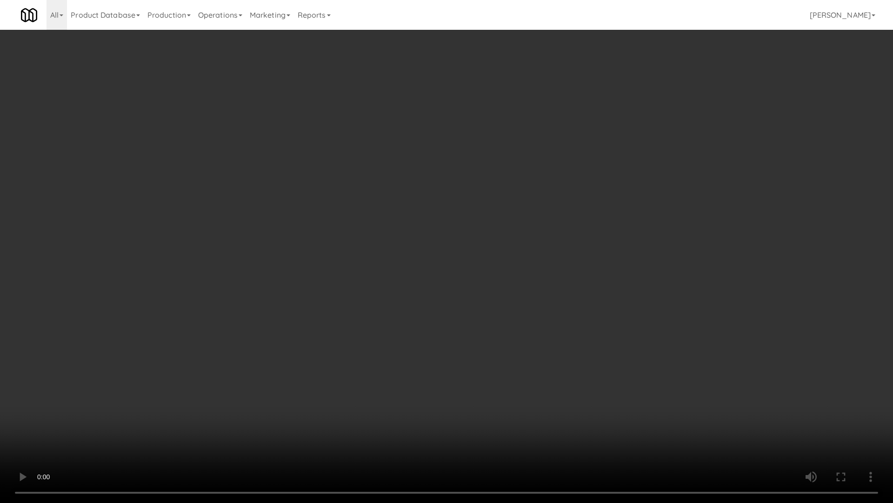
click at [162, 290] on video at bounding box center [446, 251] width 893 height 503
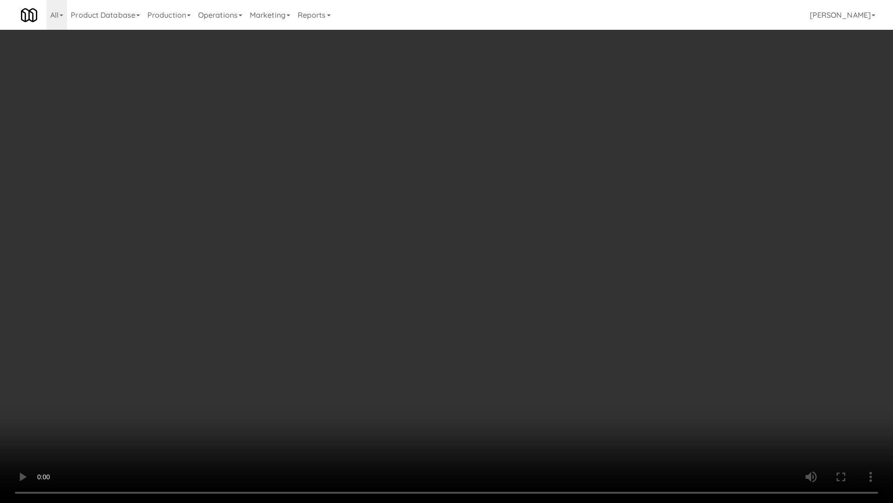
click at [162, 290] on video at bounding box center [446, 251] width 893 height 503
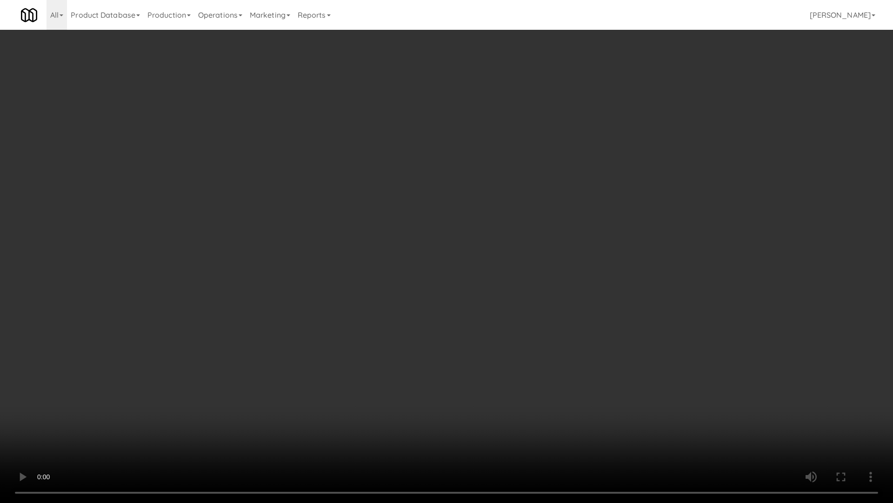
click at [162, 290] on video at bounding box center [446, 251] width 893 height 503
click at [163, 287] on video at bounding box center [446, 251] width 893 height 503
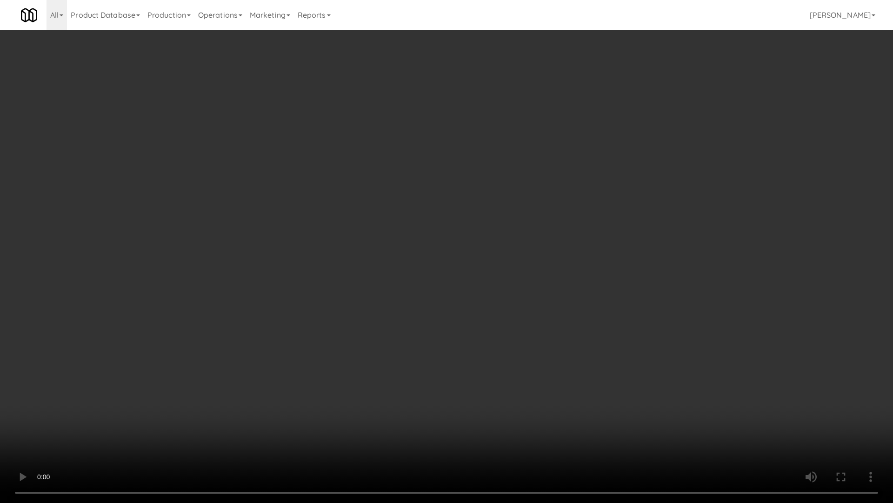
click at [163, 287] on video at bounding box center [446, 251] width 893 height 503
click at [595, 372] on video at bounding box center [446, 251] width 893 height 503
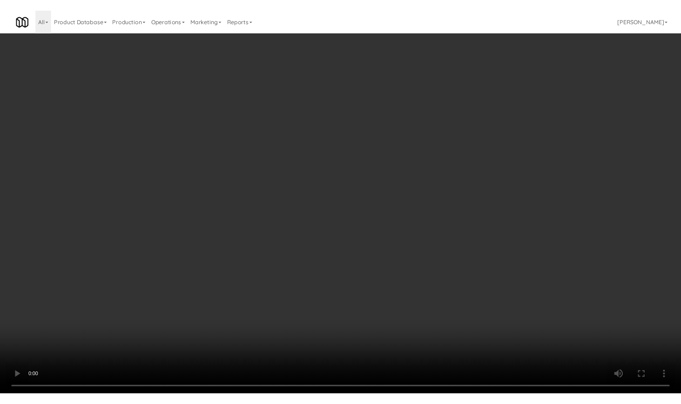
scroll to position [275, 0]
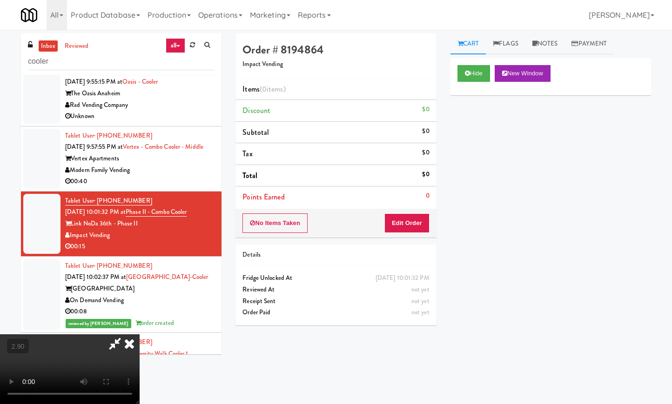
click at [140, 335] on icon at bounding box center [129, 344] width 20 height 19
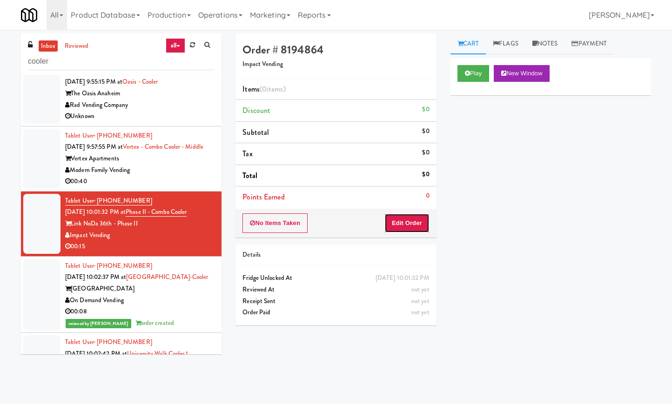
click at [405, 224] on button "Edit Order" at bounding box center [406, 224] width 45 height 20
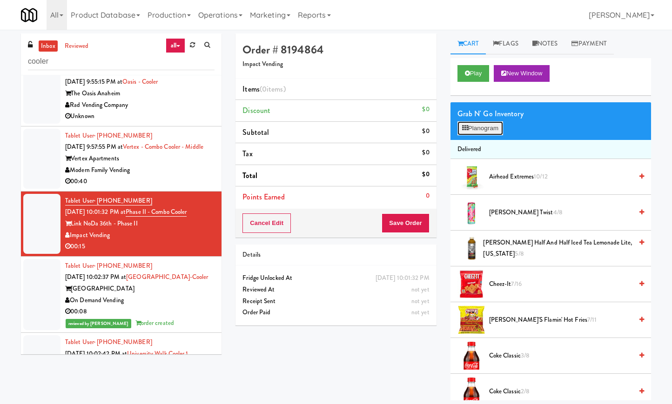
click at [483, 133] on button "Planogram" at bounding box center [480, 128] width 46 height 14
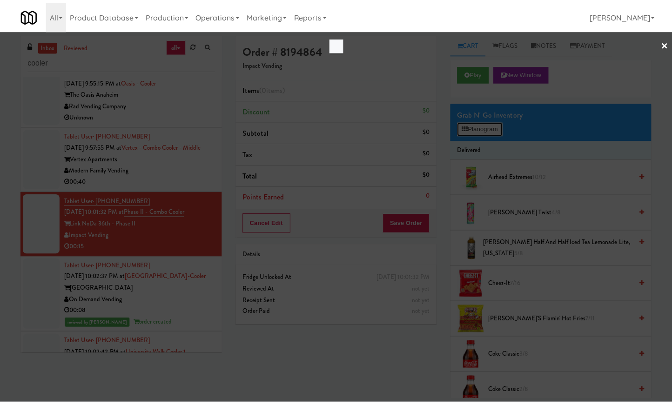
scroll to position [252, 0]
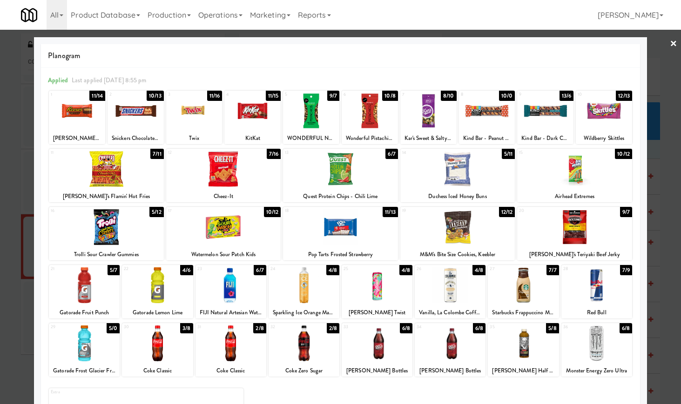
click at [207, 122] on div at bounding box center [194, 111] width 56 height 36
click at [213, 125] on div at bounding box center [194, 111] width 56 height 36
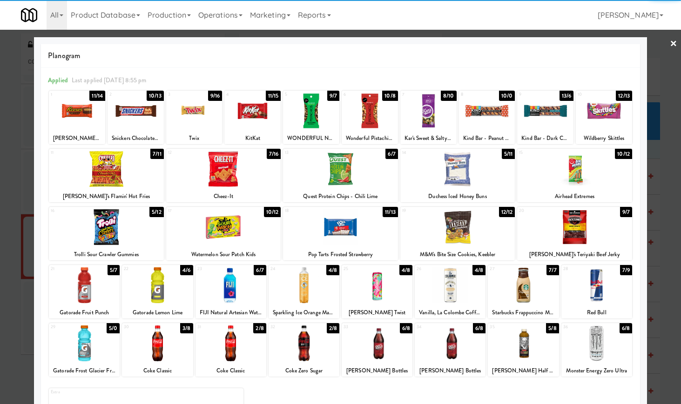
click at [67, 114] on div at bounding box center [77, 111] width 56 height 36
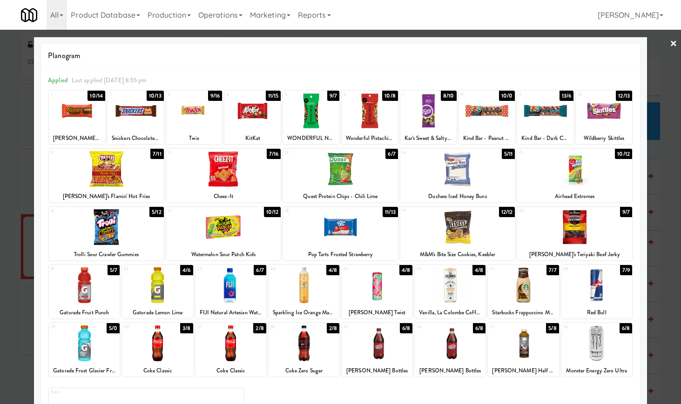
click at [459, 354] on div at bounding box center [450, 344] width 71 height 36
click at [670, 45] on link "×" at bounding box center [673, 44] width 7 height 29
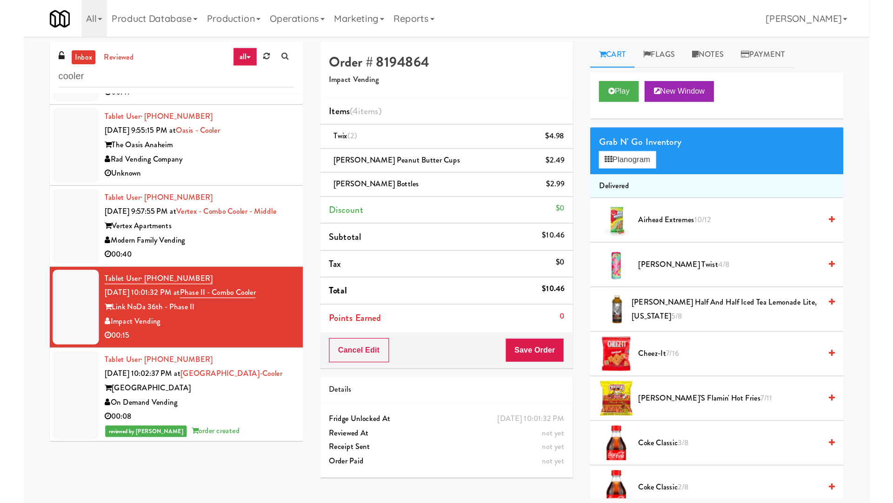
scroll to position [275, 0]
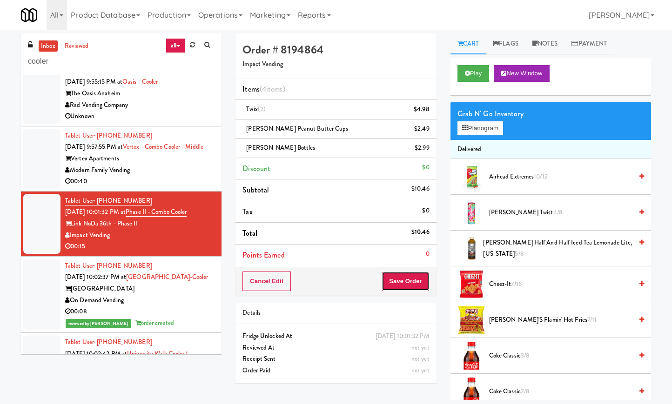
click at [411, 282] on button "Save Order" at bounding box center [405, 282] width 47 height 20
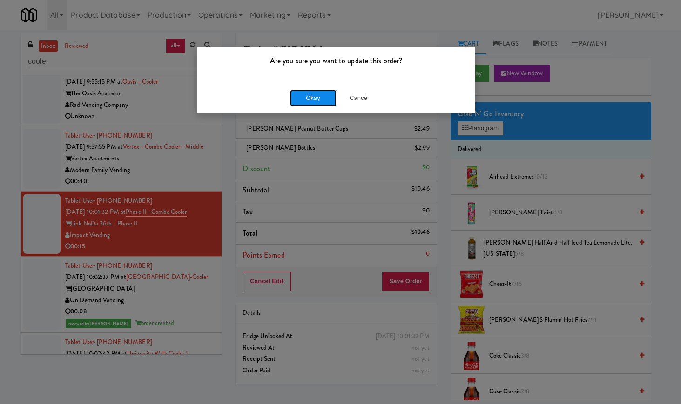
click at [308, 96] on button "Okay" at bounding box center [313, 98] width 47 height 17
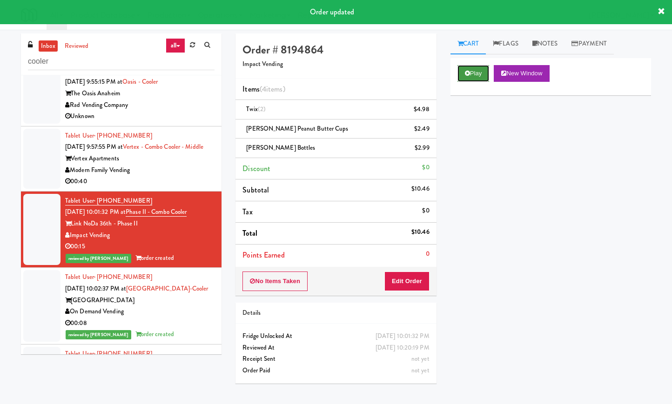
click at [473, 74] on button "Play" at bounding box center [473, 73] width 32 height 17
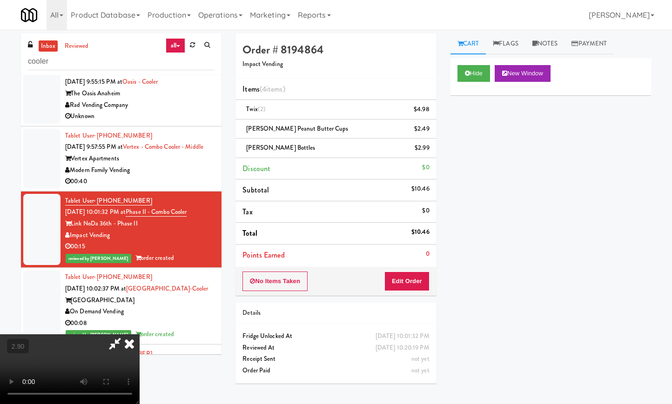
drag, startPoint x: 257, startPoint y: 247, endPoint x: 247, endPoint y: 250, distance: 10.7
click at [140, 335] on video at bounding box center [70, 370] width 140 height 70
click at [140, 335] on icon at bounding box center [129, 344] width 20 height 19
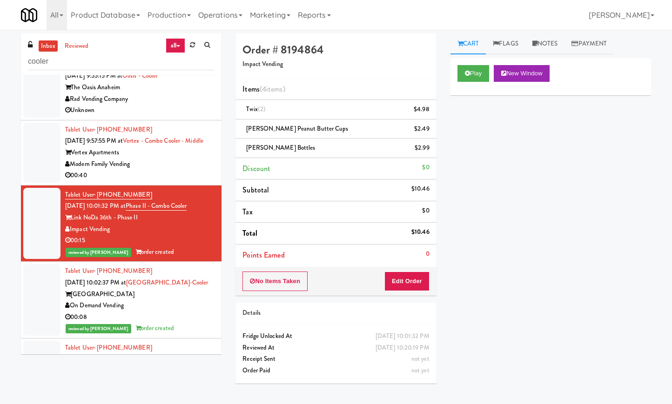
scroll to position [216, 0]
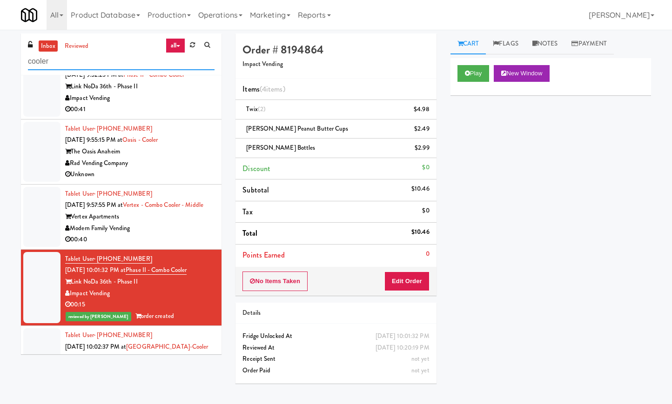
click at [102, 63] on input "cooler" at bounding box center [121, 61] width 187 height 17
type input "fridge"
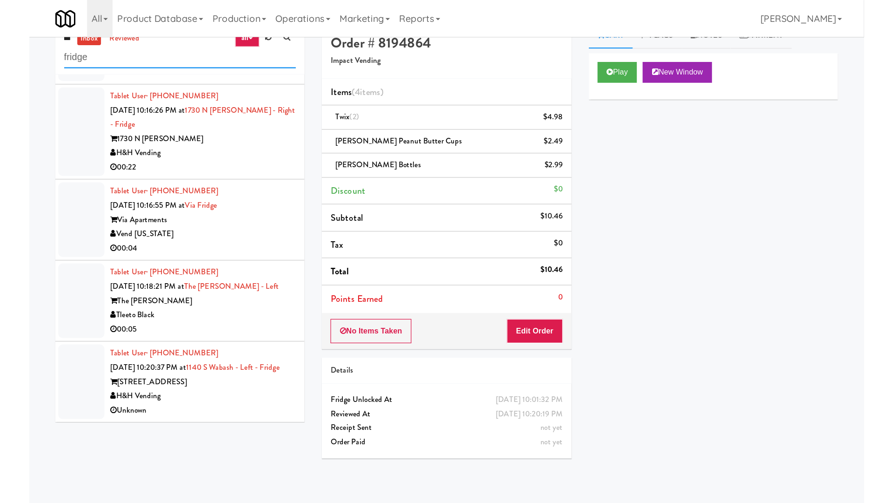
scroll to position [30, 0]
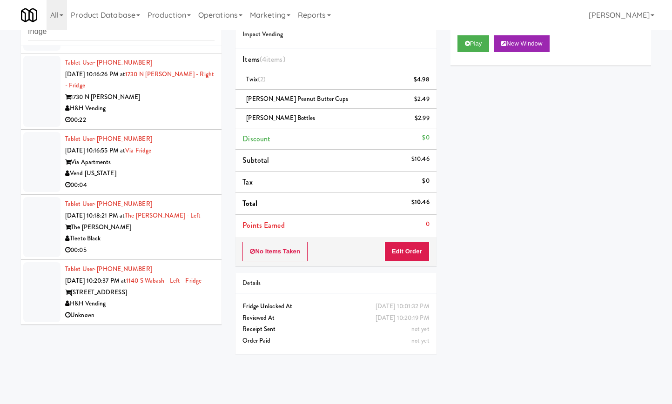
click at [169, 245] on div "00:05" at bounding box center [139, 251] width 149 height 12
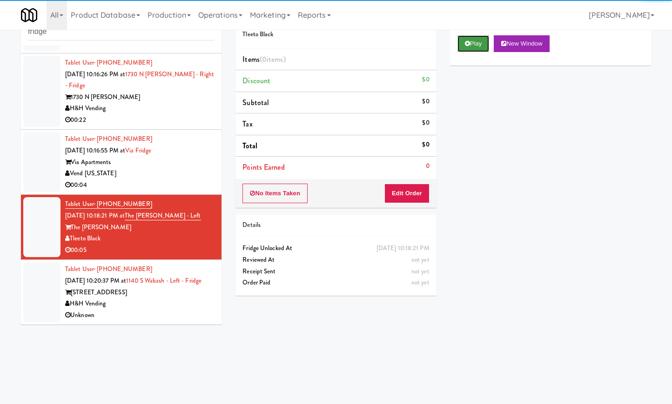
click at [470, 42] on button "Play" at bounding box center [473, 43] width 32 height 17
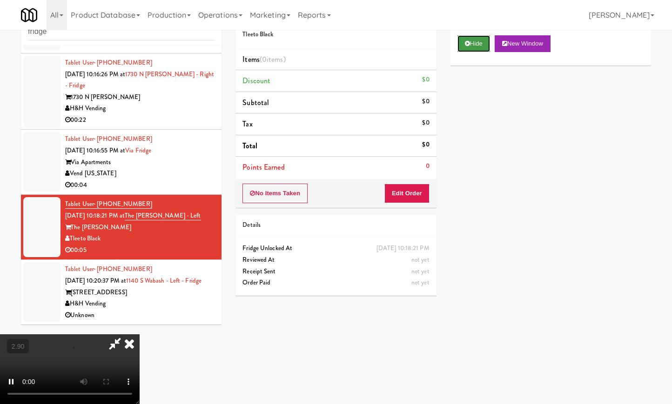
click at [477, 40] on button "Hide" at bounding box center [473, 43] width 33 height 17
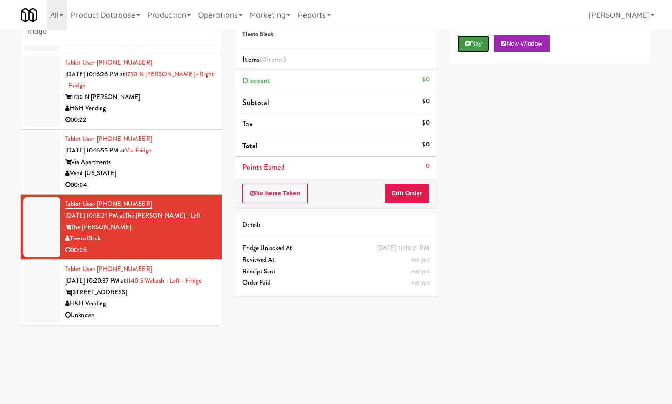
click at [477, 40] on button "Play" at bounding box center [473, 43] width 32 height 17
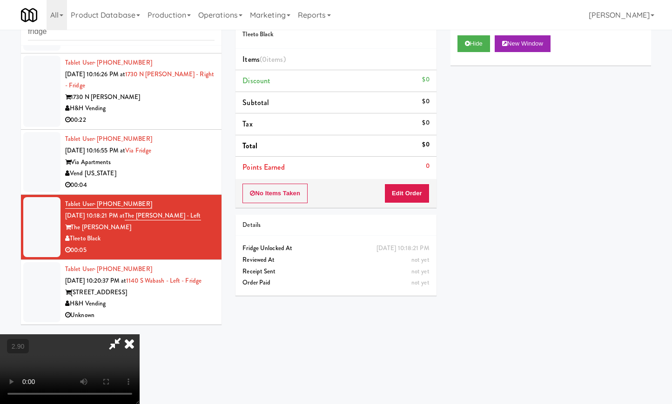
click at [140, 335] on video at bounding box center [70, 370] width 140 height 70
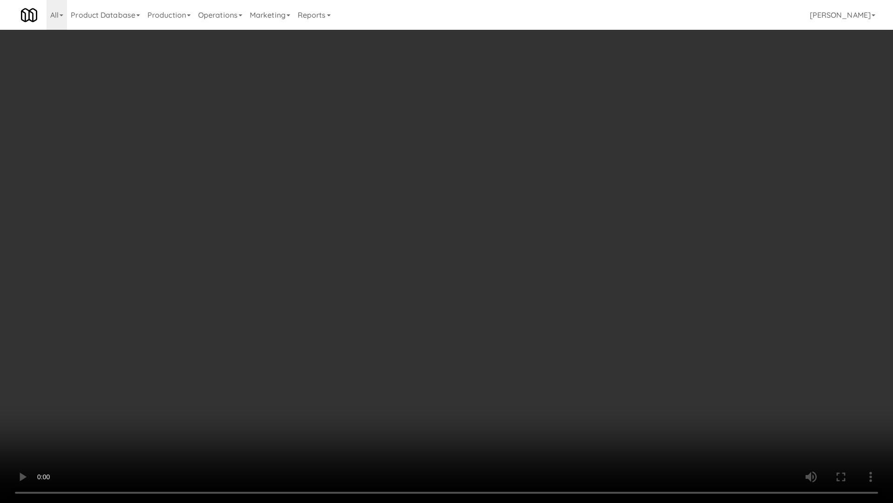
click at [356, 280] on video at bounding box center [446, 251] width 893 height 503
click at [359, 279] on video at bounding box center [446, 251] width 893 height 503
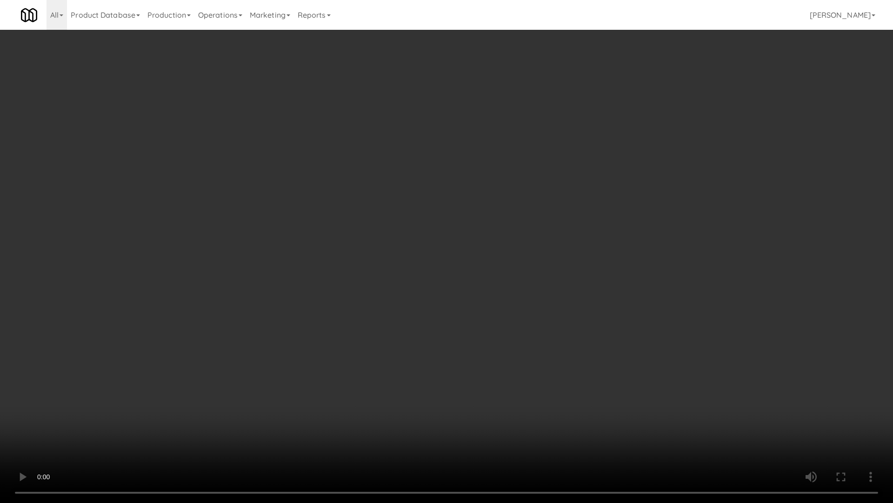
click at [359, 279] on video at bounding box center [446, 251] width 893 height 503
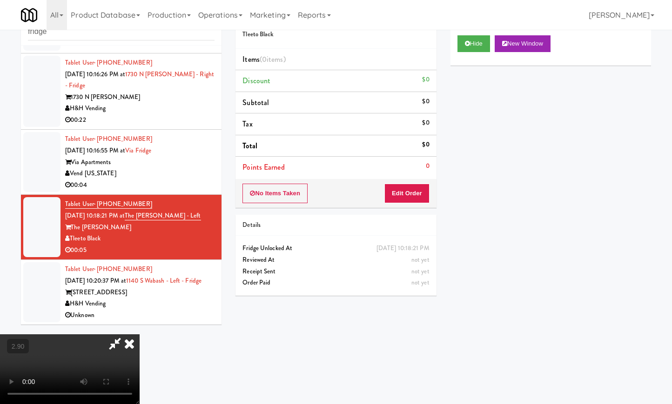
click at [140, 335] on icon at bounding box center [129, 344] width 20 height 19
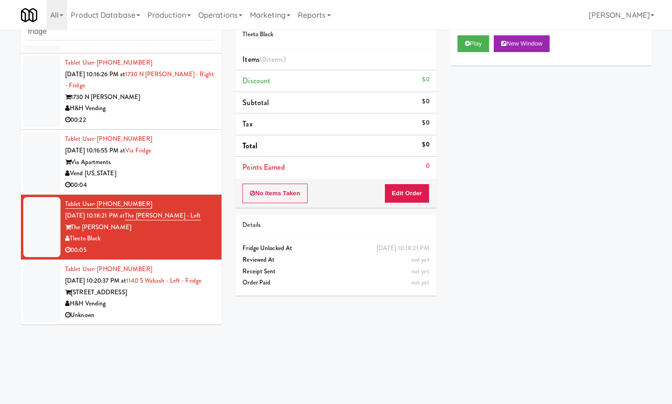
click at [403, 203] on div "No Items Taken Edit Order" at bounding box center [335, 193] width 201 height 29
click at [409, 190] on button "Edit Order" at bounding box center [406, 194] width 45 height 20
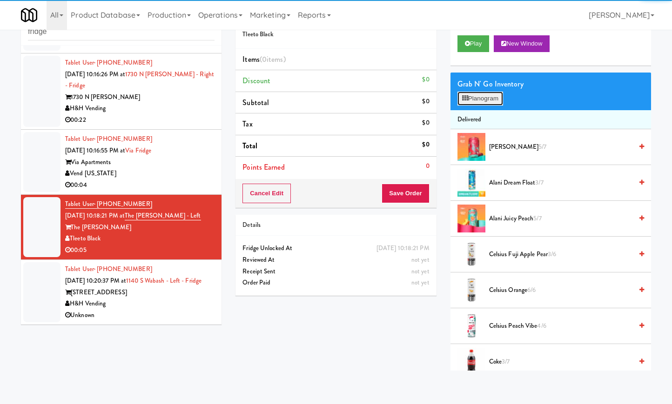
click at [487, 94] on button "Planogram" at bounding box center [480, 99] width 46 height 14
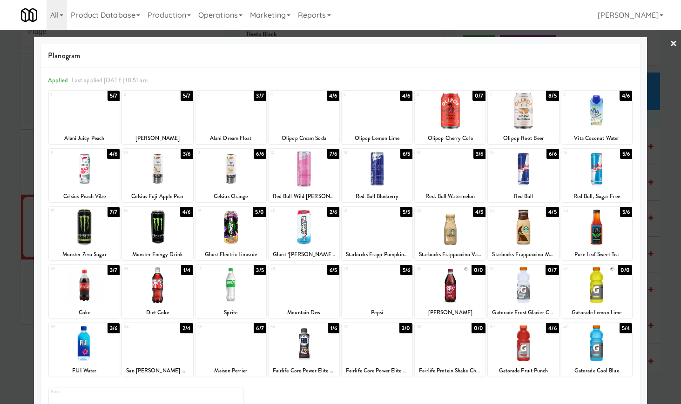
click at [611, 347] on div at bounding box center [596, 344] width 71 height 36
click at [670, 43] on link "×" at bounding box center [673, 44] width 7 height 29
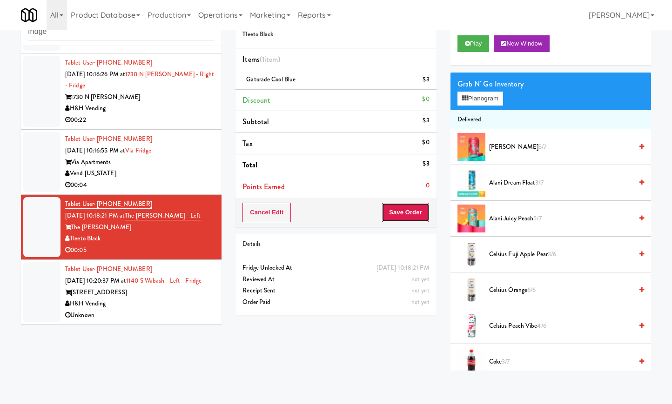
click at [416, 217] on button "Save Order" at bounding box center [405, 213] width 47 height 20
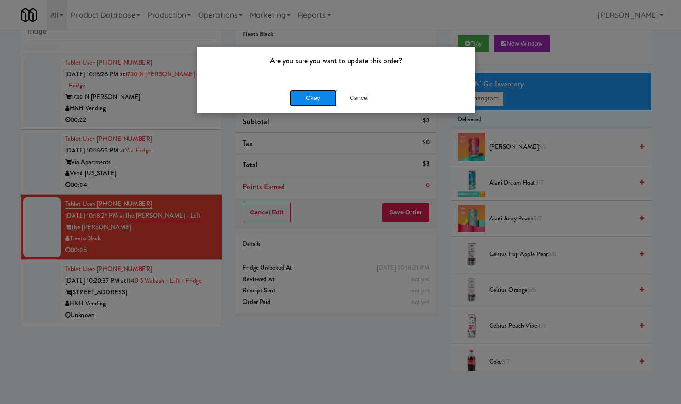
click at [322, 97] on button "Okay" at bounding box center [313, 98] width 47 height 17
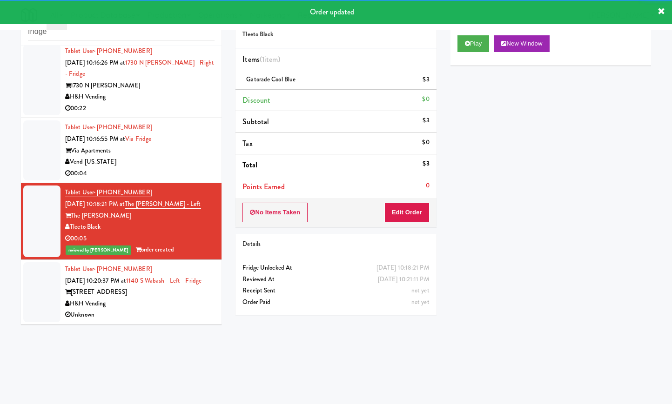
click at [185, 171] on div "00:04" at bounding box center [139, 174] width 149 height 12
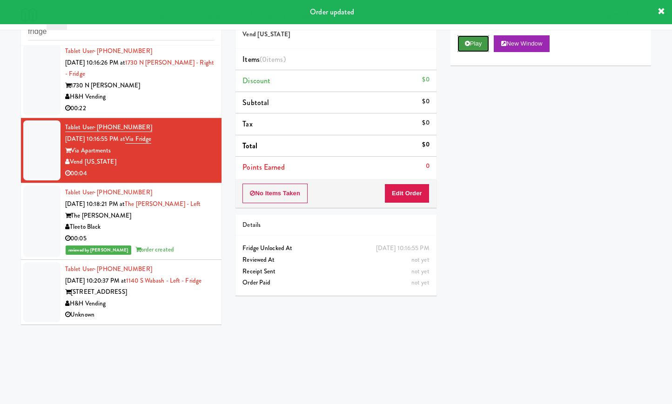
click at [482, 45] on button "Play" at bounding box center [473, 43] width 32 height 17
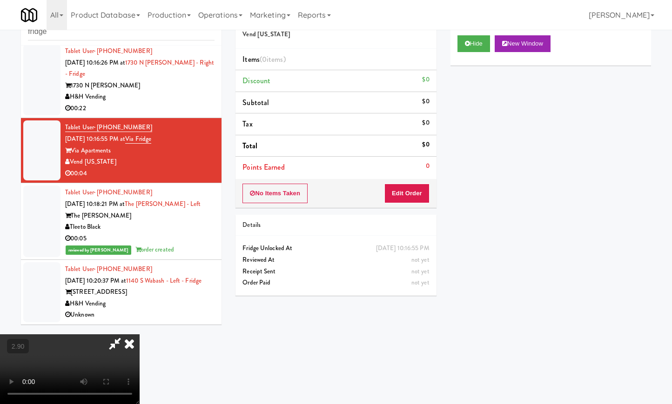
click at [98, 335] on video at bounding box center [70, 370] width 140 height 70
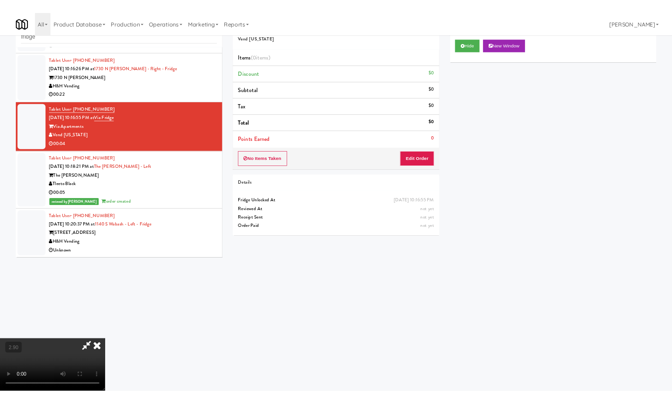
scroll to position [513, 0]
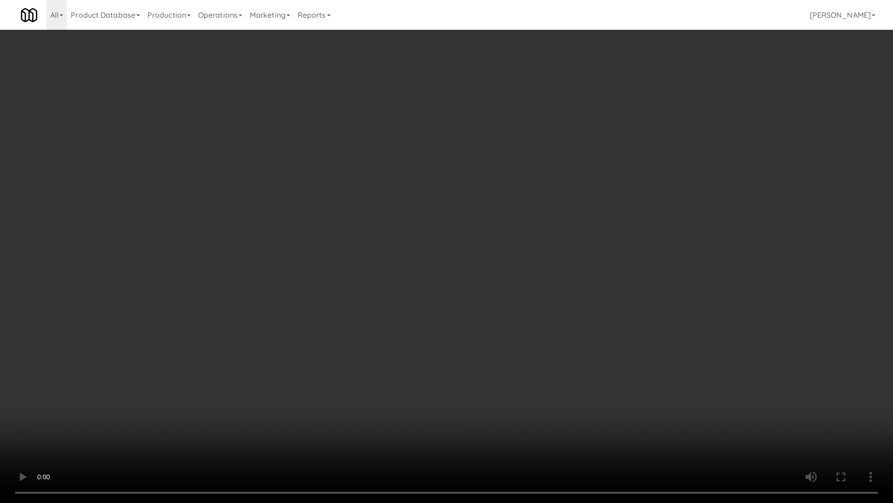
click at [104, 314] on video at bounding box center [446, 251] width 893 height 503
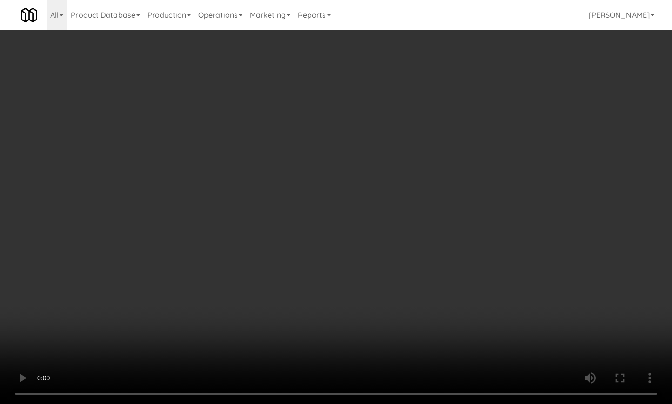
scroll to position [548, 0]
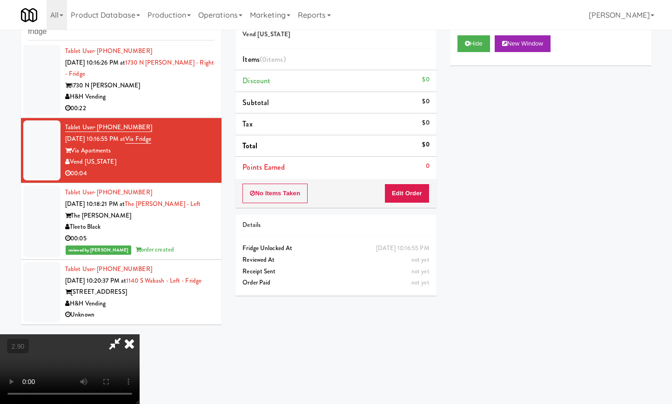
click at [126, 335] on icon at bounding box center [114, 344] width 21 height 19
click at [417, 190] on button "Edit Order" at bounding box center [406, 194] width 45 height 20
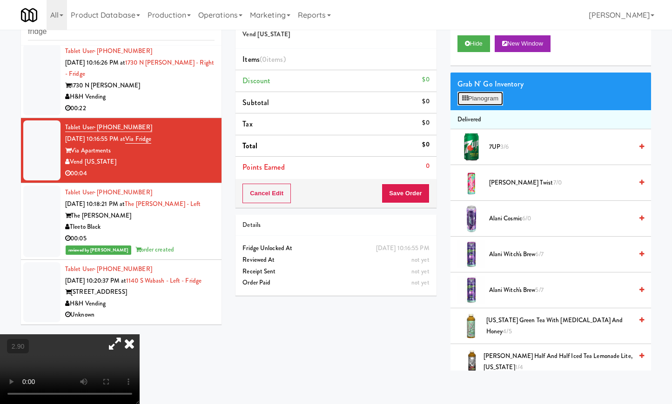
click at [489, 96] on button "Planogram" at bounding box center [480, 99] width 46 height 14
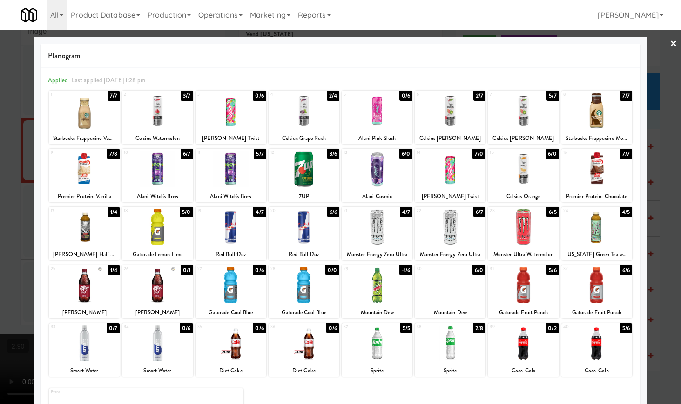
click at [525, 349] on div at bounding box center [523, 344] width 71 height 36
click at [657, 41] on div at bounding box center [340, 202] width 681 height 404
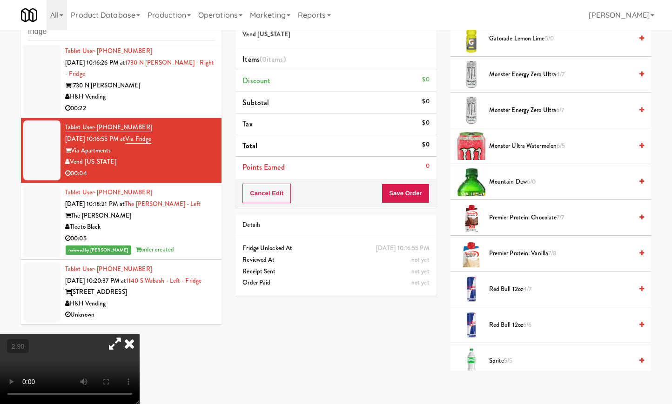
scroll to position [906, 0]
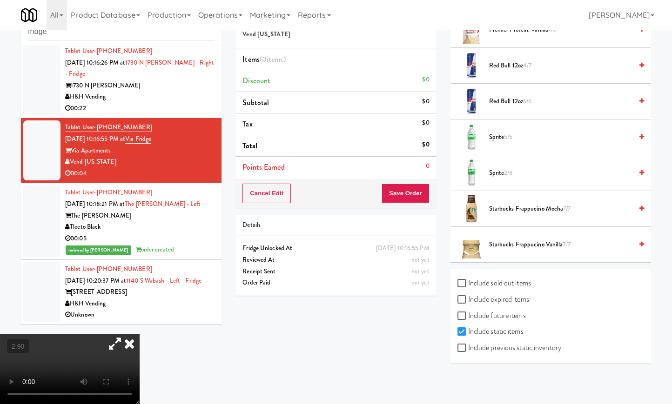
click at [554, 347] on label "Include previous static inventory" at bounding box center [509, 348] width 104 height 14
click at [468, 347] on input "Include previous static inventory" at bounding box center [462, 348] width 11 height 7
checkbox input "true"
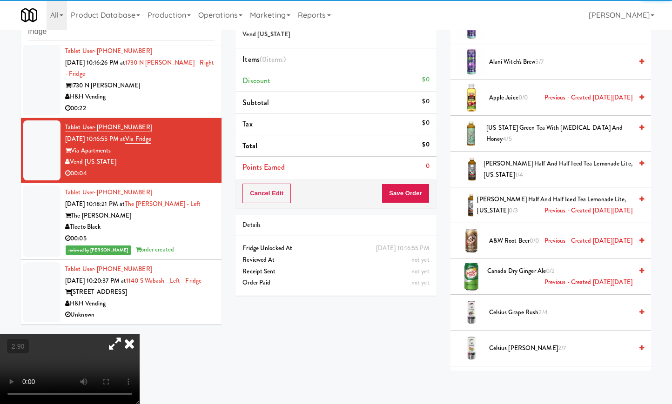
scroll to position [0, 0]
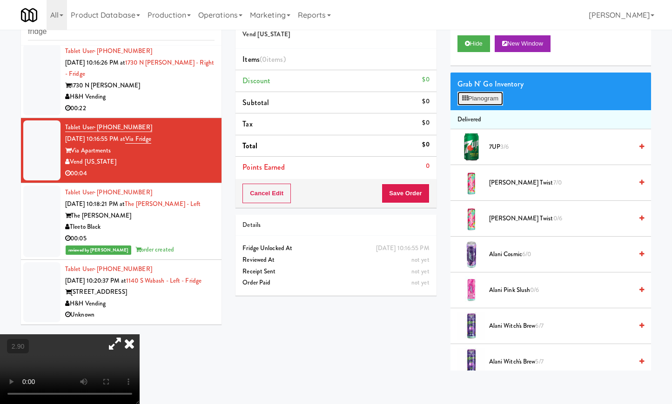
click at [473, 100] on button "Planogram" at bounding box center [480, 99] width 46 height 14
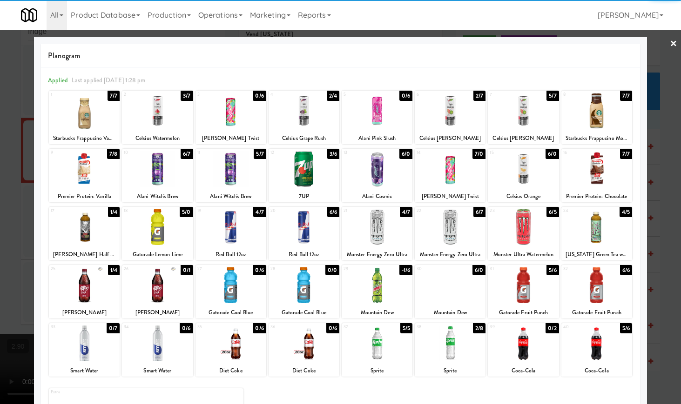
click at [531, 349] on div at bounding box center [523, 344] width 71 height 36
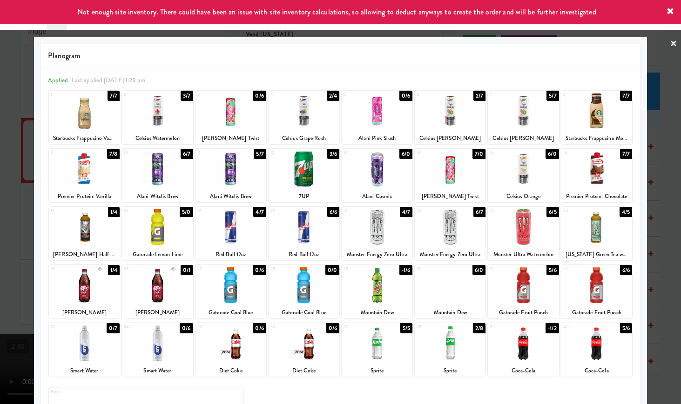
click at [670, 47] on link "×" at bounding box center [673, 44] width 7 height 29
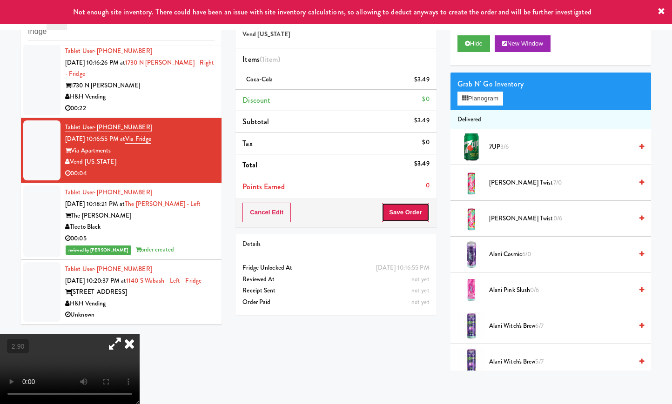
click at [412, 208] on button "Save Order" at bounding box center [405, 213] width 47 height 20
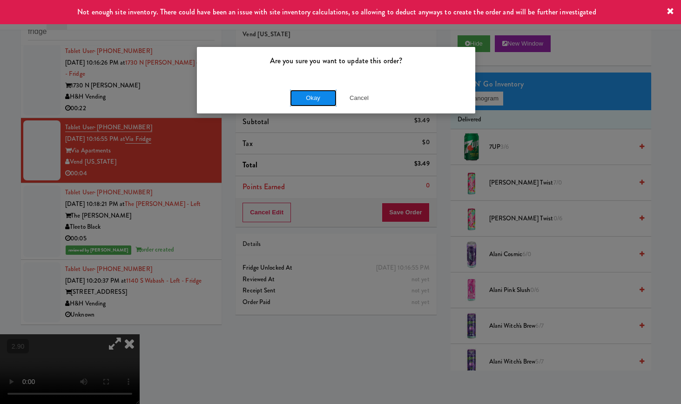
click at [317, 96] on button "Okay" at bounding box center [313, 98] width 47 height 17
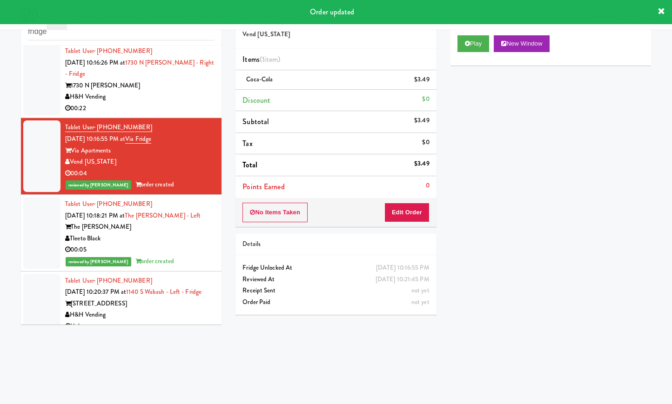
click at [181, 76] on div "Tablet User · (209) 663-3573 [DATE] 10:16:26 PM at 1730 N [PERSON_NAME] - Right…" at bounding box center [139, 80] width 149 height 69
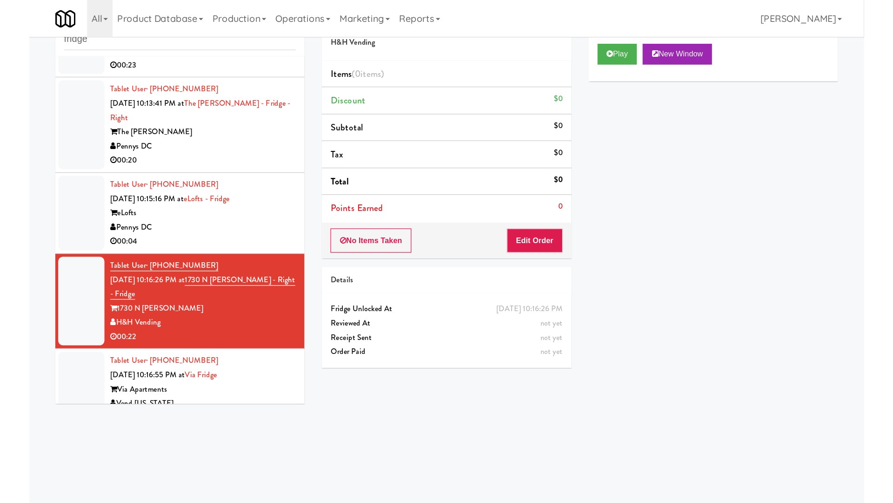
scroll to position [372, 0]
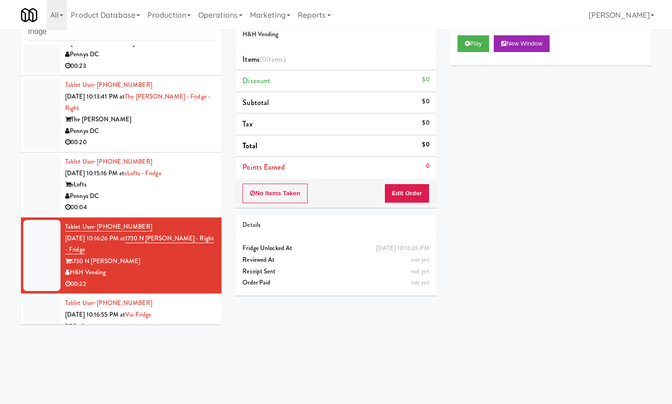
click at [194, 199] on div "Pennys DC" at bounding box center [139, 197] width 149 height 12
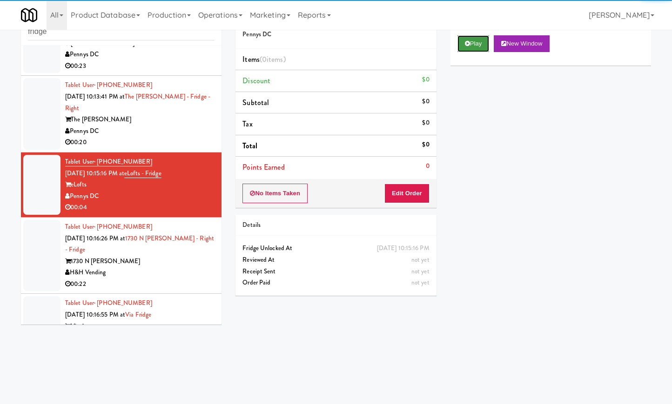
click at [479, 46] on button "Play" at bounding box center [473, 43] width 32 height 17
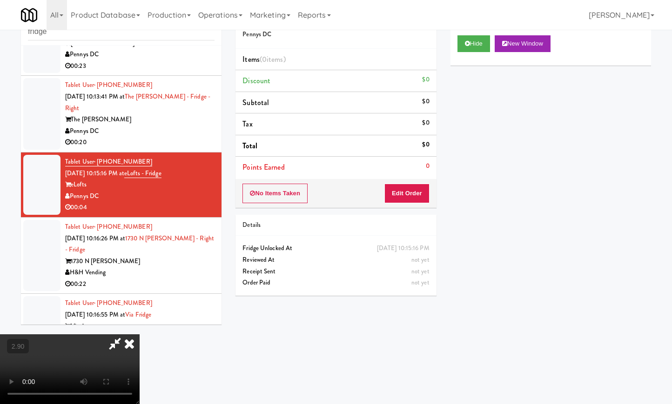
click at [140, 335] on video at bounding box center [70, 370] width 140 height 70
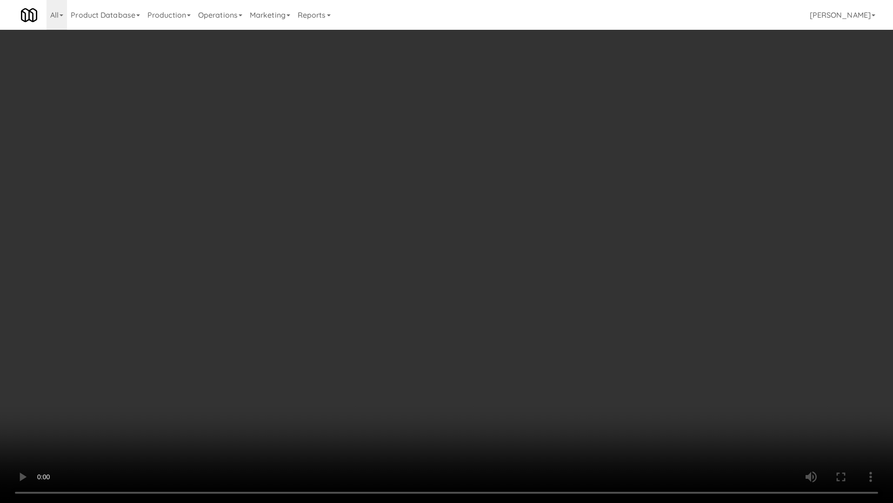
click at [138, 386] on video at bounding box center [446, 251] width 893 height 503
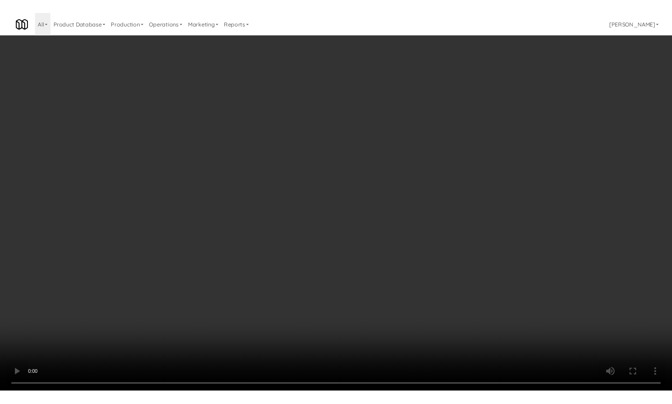
scroll to position [372, 0]
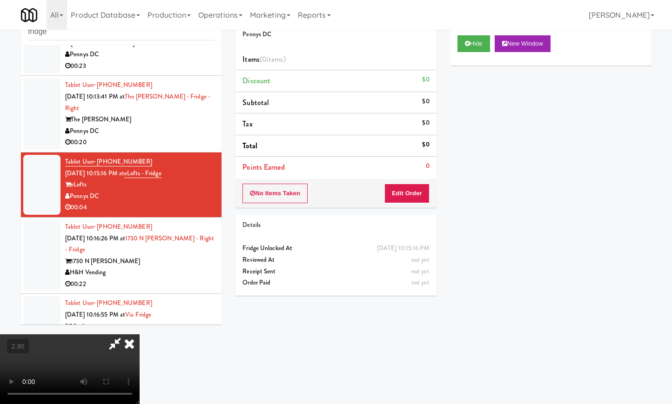
click at [140, 335] on icon at bounding box center [129, 344] width 20 height 19
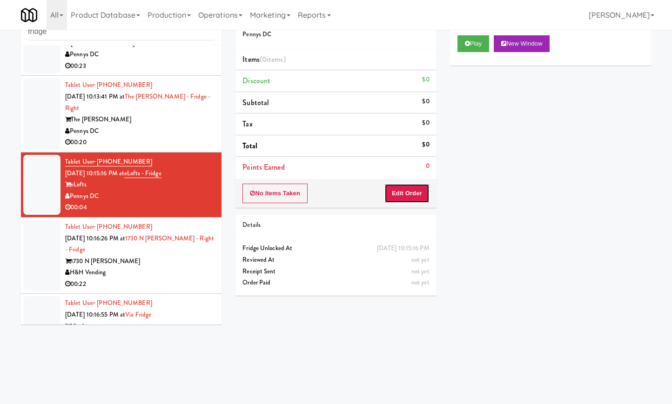
click at [419, 198] on button "Edit Order" at bounding box center [406, 194] width 45 height 20
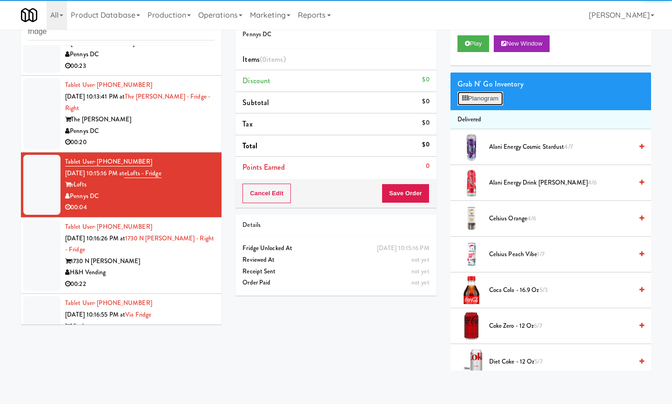
click at [472, 97] on button "Planogram" at bounding box center [480, 99] width 46 height 14
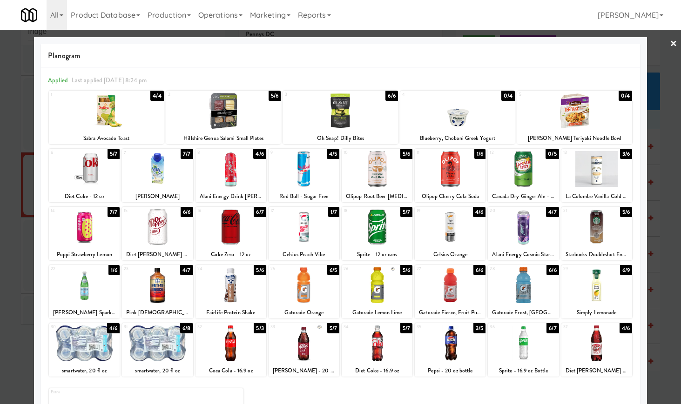
click at [119, 164] on div "6 5/7 Diet Coke - 12 oz 7 7/7 Vita Coco 8 4/6 Alani Energy Drink Cherry Slush 9…" at bounding box center [340, 176] width 583 height 54
click at [99, 164] on div at bounding box center [84, 169] width 71 height 36
click at [670, 45] on link "×" at bounding box center [673, 44] width 7 height 29
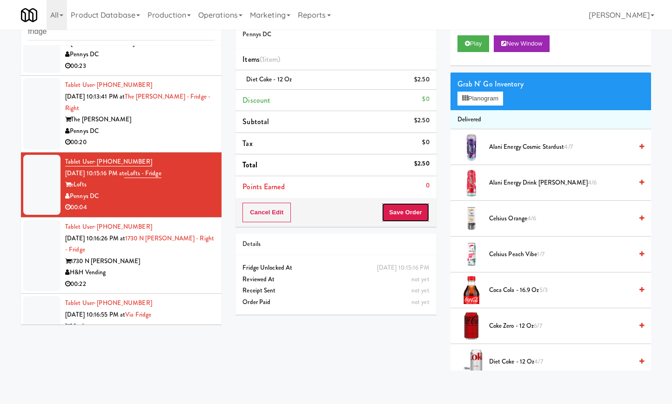
click at [409, 211] on button "Save Order" at bounding box center [405, 213] width 47 height 20
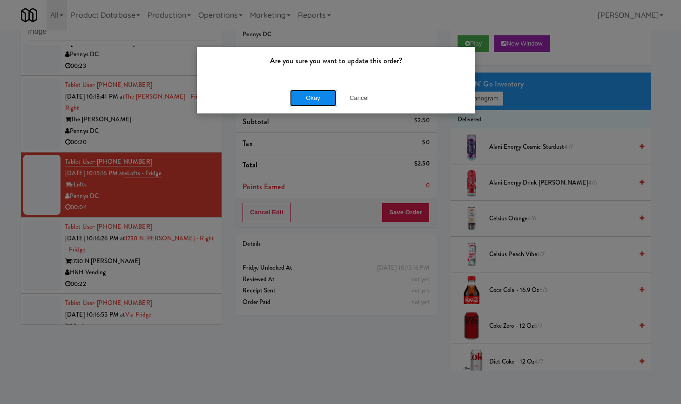
click at [319, 99] on button "Okay" at bounding box center [313, 98] width 47 height 17
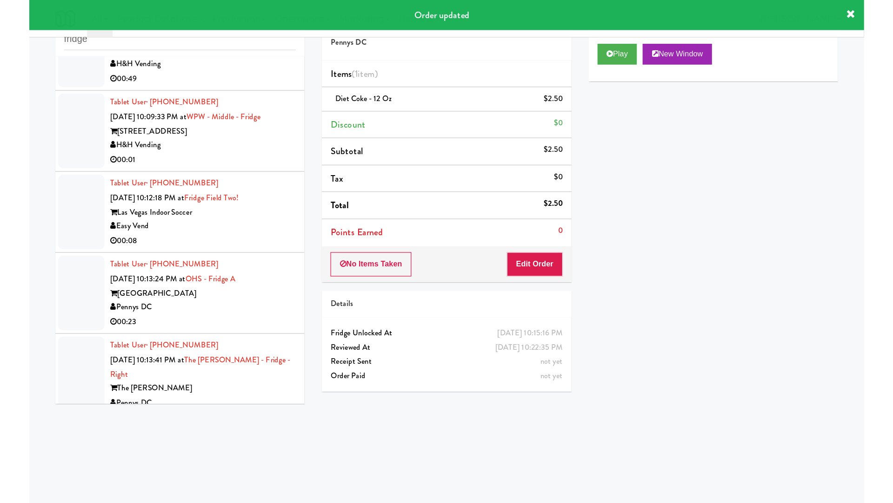
scroll to position [176, 0]
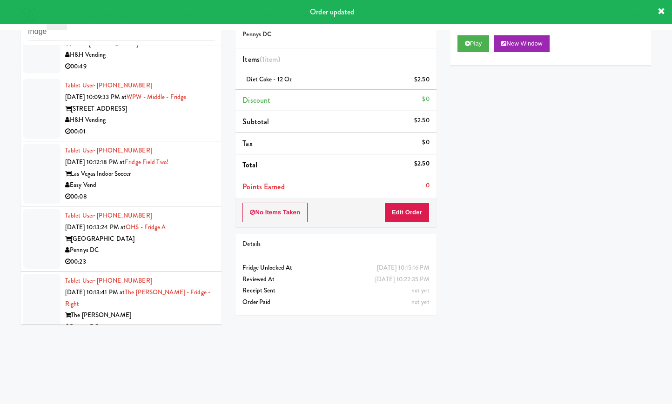
click at [178, 186] on div "Easy Vend" at bounding box center [139, 186] width 149 height 12
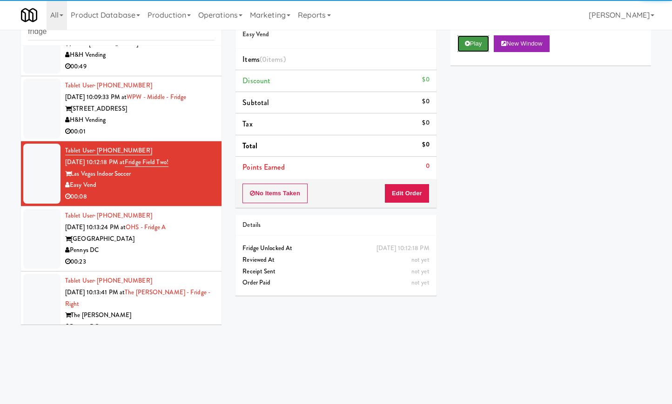
click at [476, 45] on button "Play" at bounding box center [473, 43] width 32 height 17
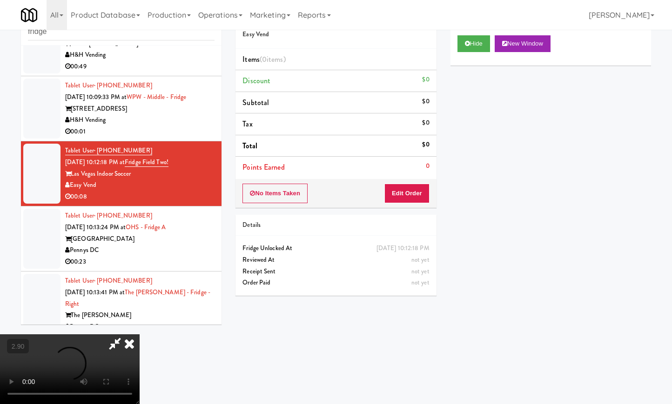
click at [140, 335] on video at bounding box center [70, 370] width 140 height 70
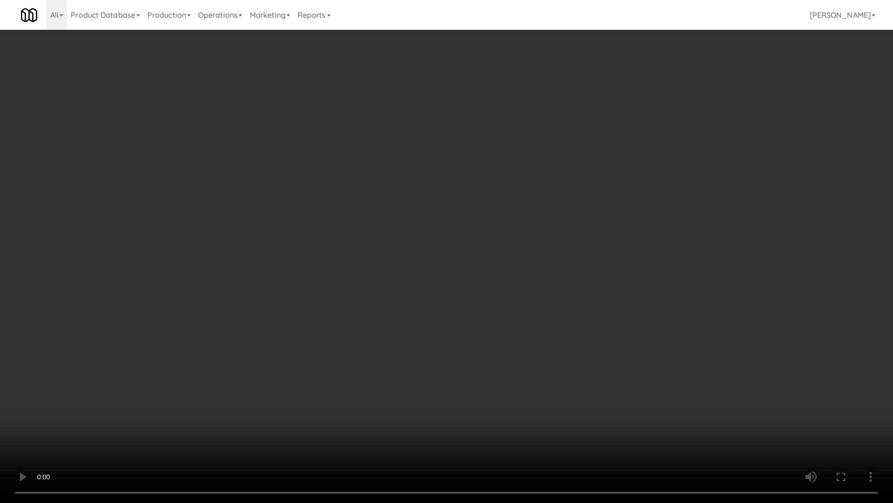
click at [162, 306] on video at bounding box center [446, 251] width 893 height 503
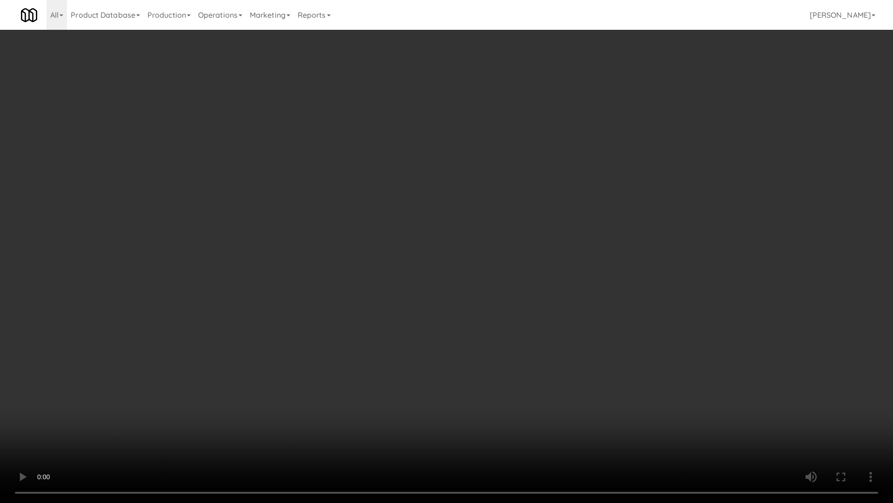
click at [162, 306] on video at bounding box center [446, 251] width 893 height 503
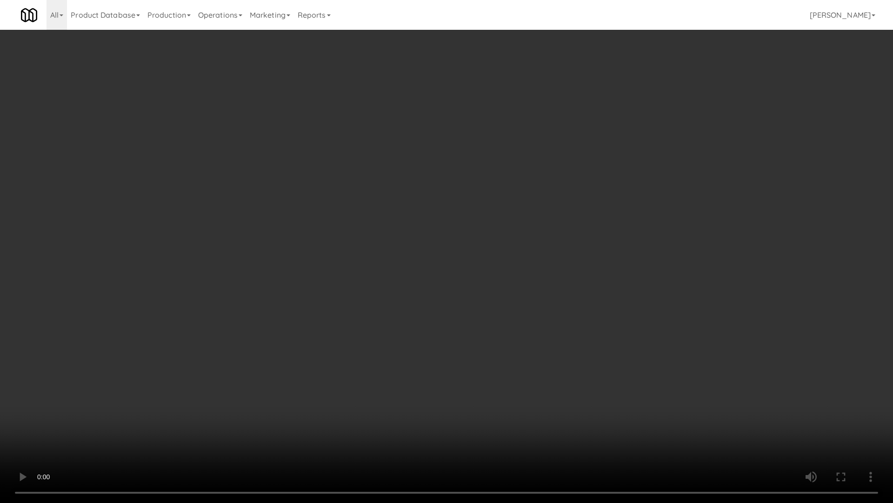
scroll to position [176, 0]
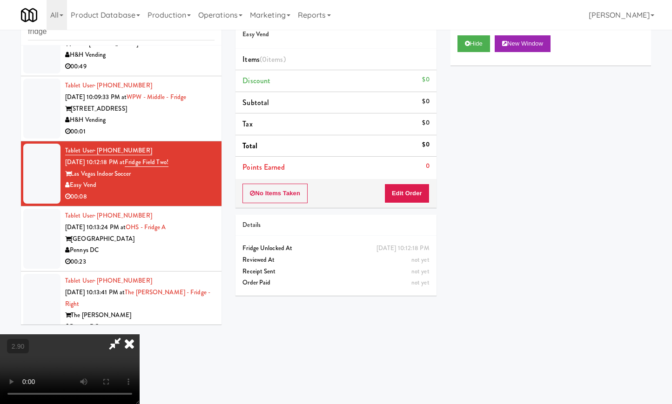
click at [140, 335] on icon at bounding box center [129, 344] width 20 height 19
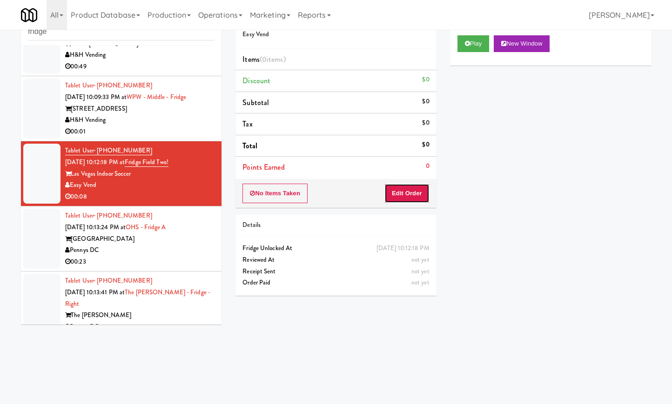
click at [415, 197] on button "Edit Order" at bounding box center [406, 194] width 45 height 20
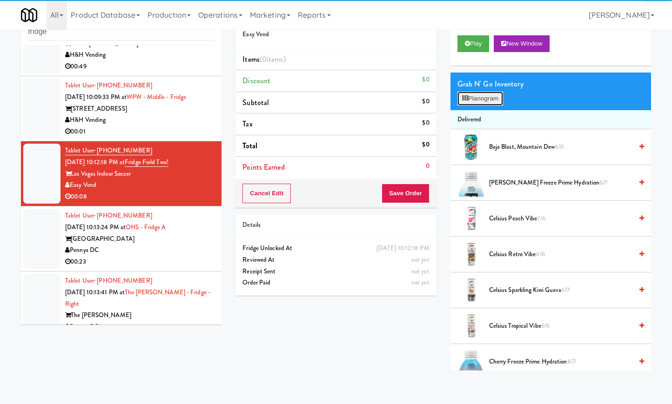
click at [485, 99] on button "Planogram" at bounding box center [480, 99] width 46 height 14
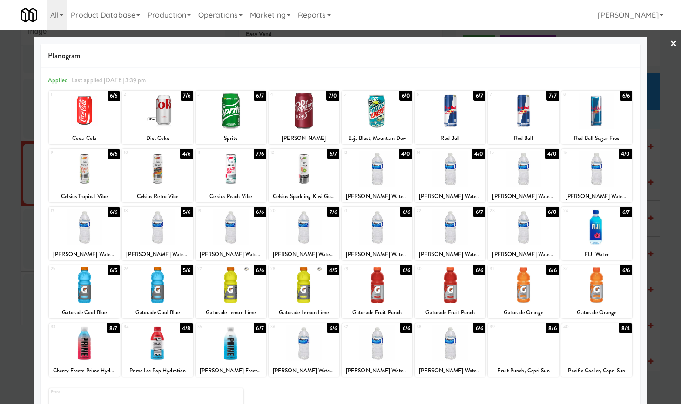
click at [592, 240] on div at bounding box center [596, 227] width 71 height 36
click at [670, 40] on link "×" at bounding box center [673, 44] width 7 height 29
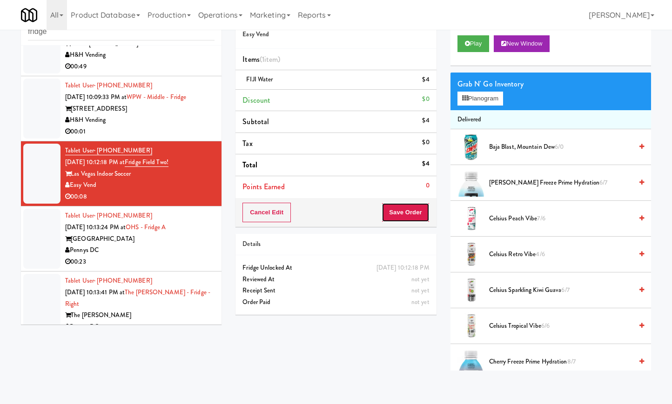
click at [414, 216] on button "Save Order" at bounding box center [405, 213] width 47 height 20
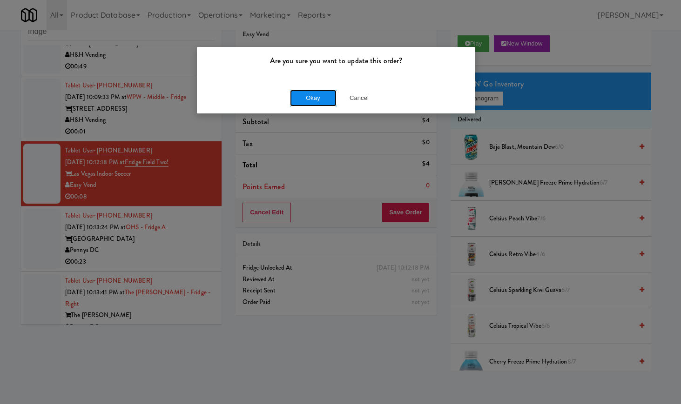
click at [298, 94] on button "Okay" at bounding box center [313, 98] width 47 height 17
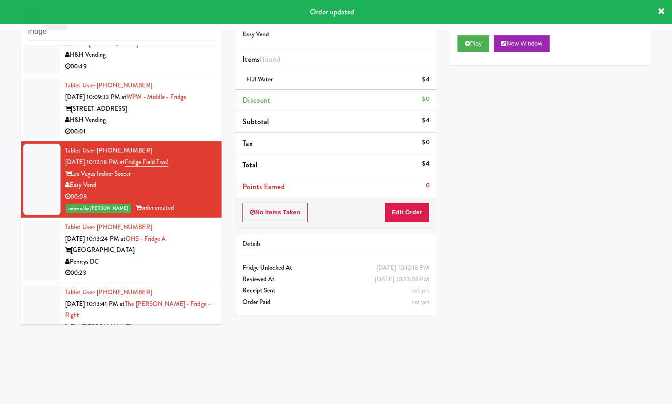
click at [176, 121] on div "H&H Vending" at bounding box center [139, 120] width 149 height 12
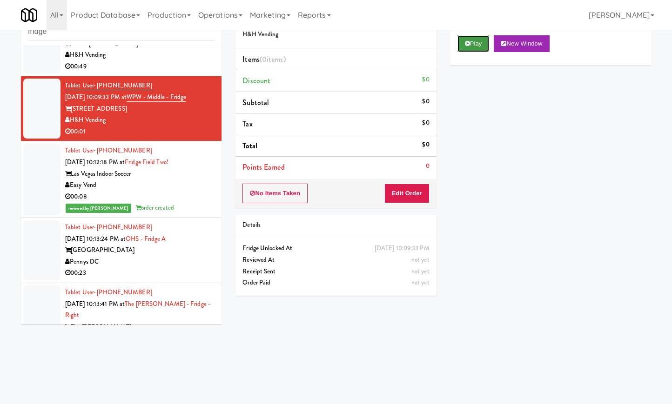
click at [463, 46] on button "Play" at bounding box center [473, 43] width 32 height 17
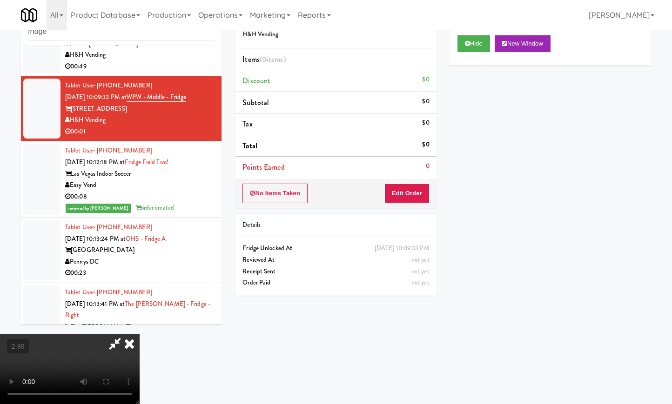
click at [140, 335] on video at bounding box center [70, 370] width 140 height 70
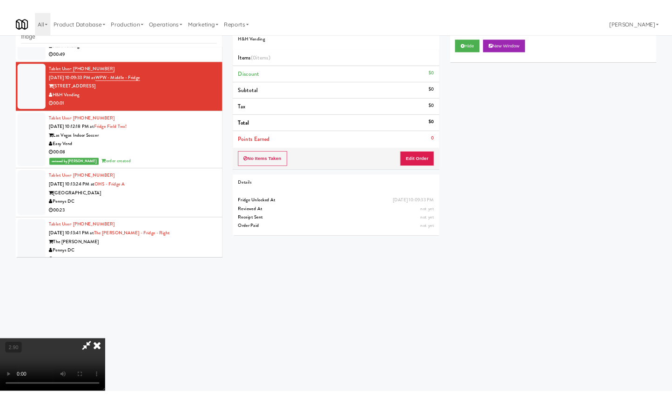
scroll to position [164, 0]
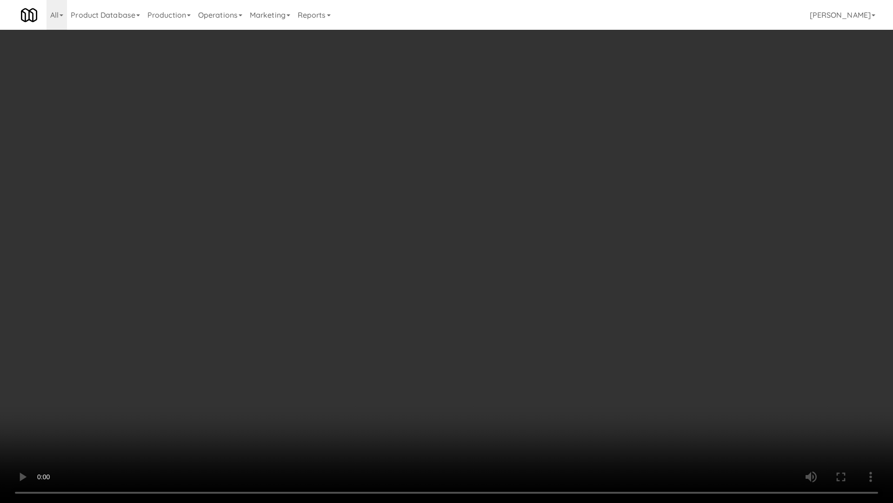
click at [262, 361] on video at bounding box center [446, 251] width 893 height 503
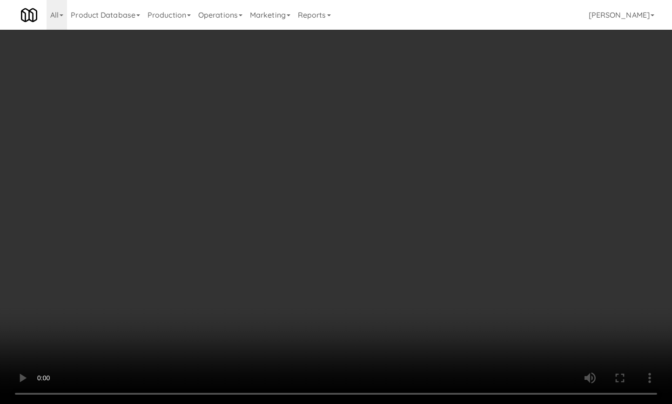
scroll to position [176, 0]
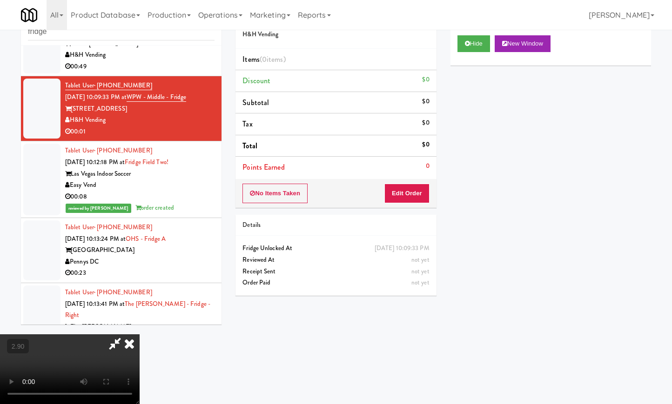
click at [140, 335] on icon at bounding box center [129, 344] width 20 height 19
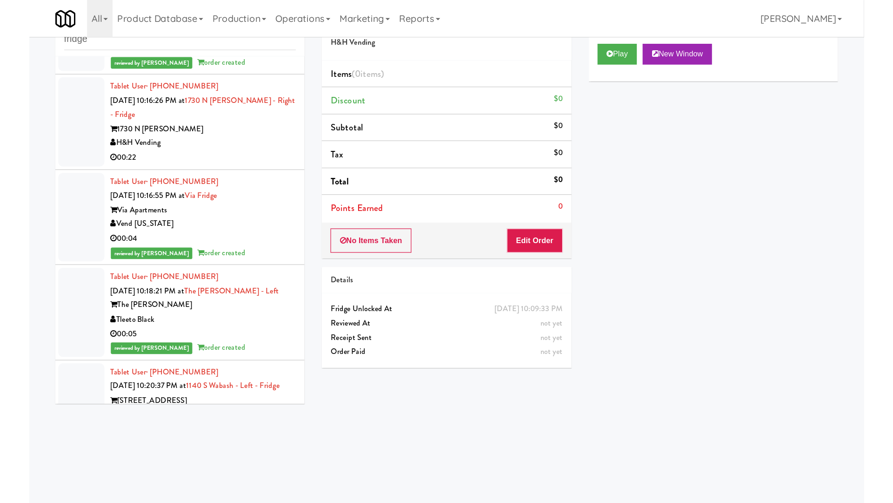
scroll to position [593, 0]
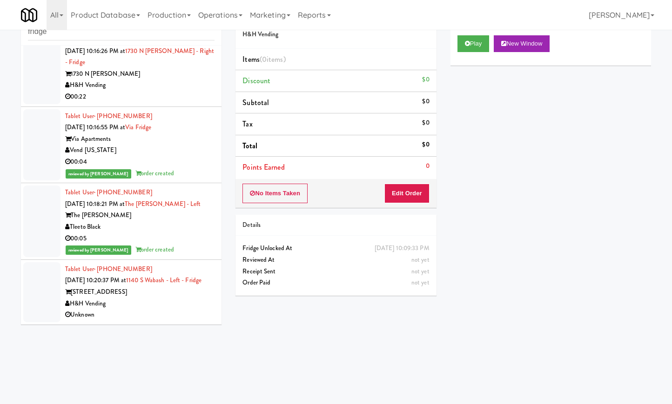
click at [189, 297] on div "[STREET_ADDRESS]" at bounding box center [139, 293] width 149 height 12
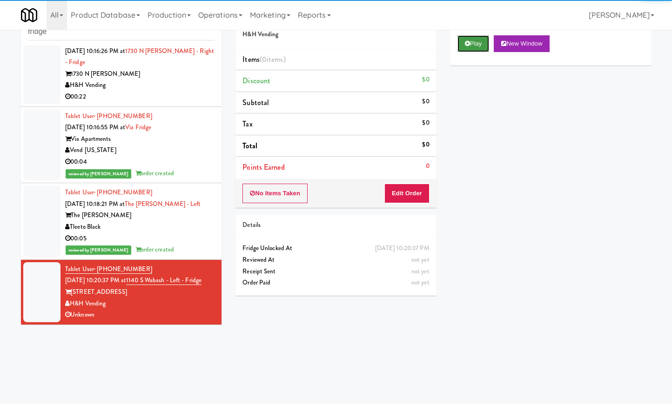
click
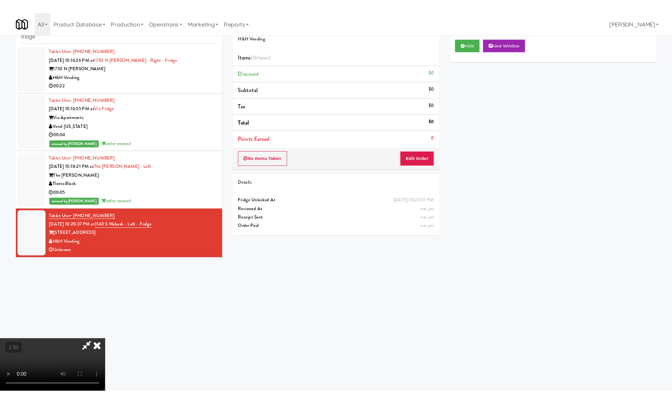
scroll to position [593, 0]
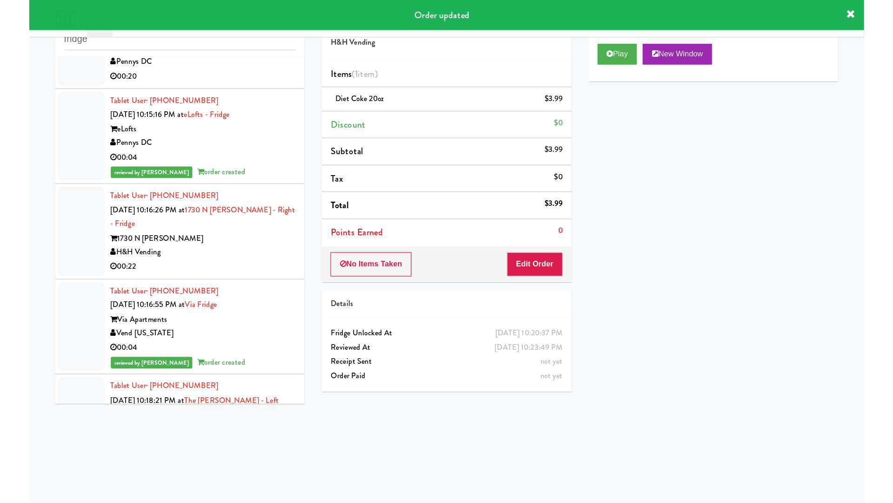
scroll to position [450, 0]
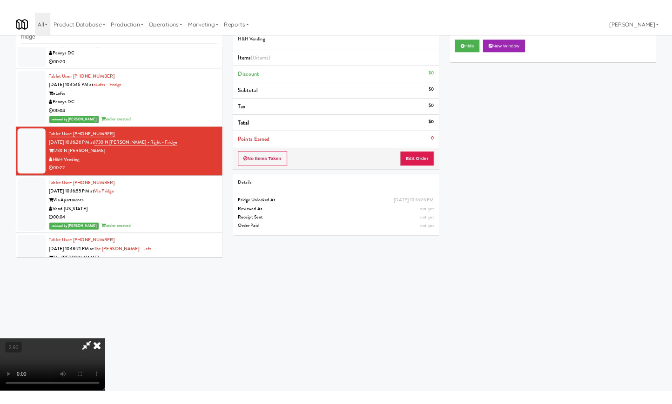
scroll to position [450, 0]
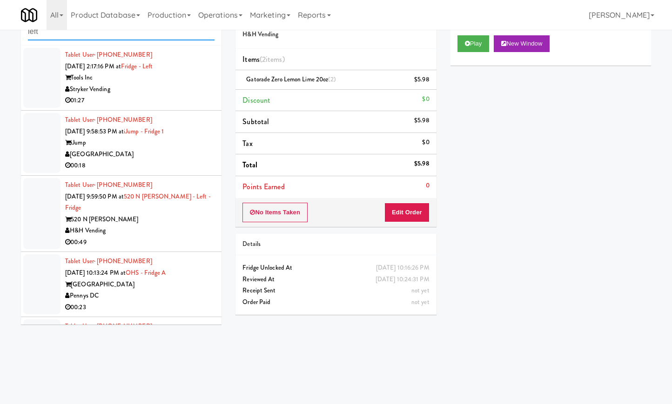
type input "left"
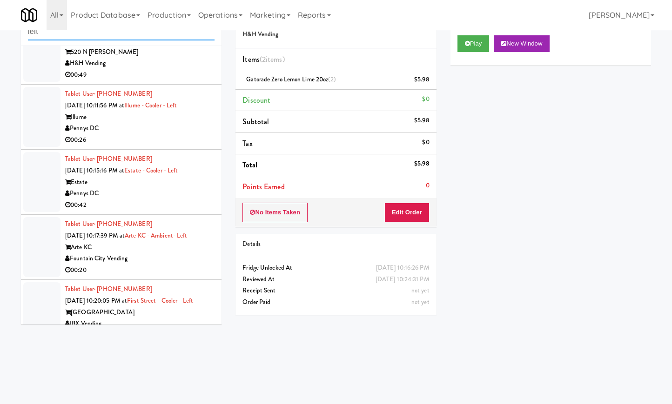
scroll to position [329, 0]
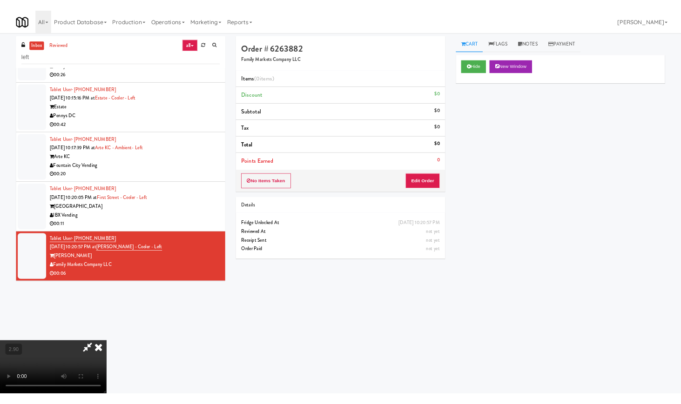
scroll to position [329, 0]
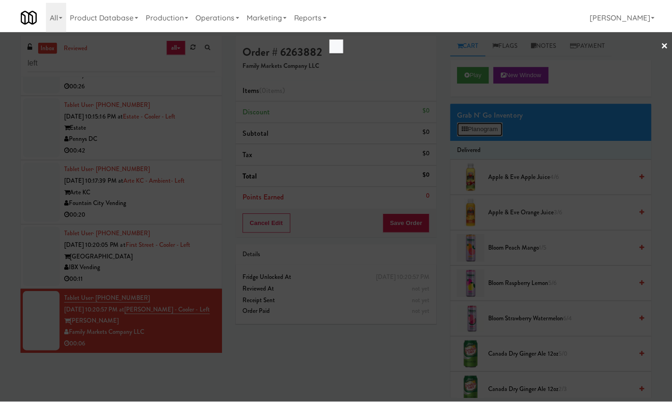
scroll to position [318, 0]
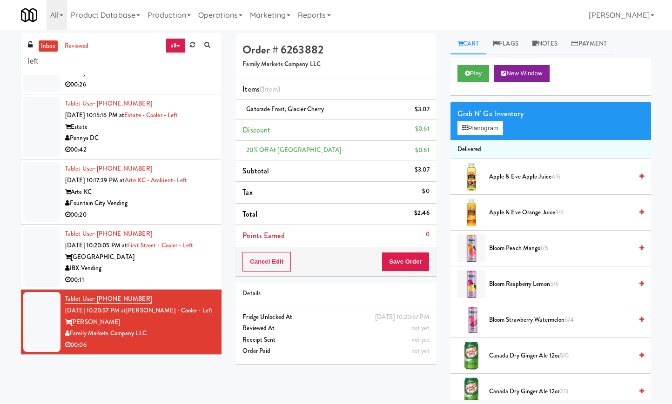
scroll to position [329, 0]
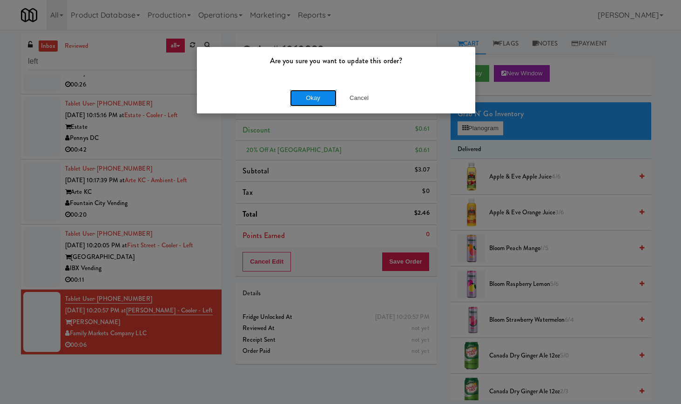
drag, startPoint x: 317, startPoint y: 95, endPoint x: 317, endPoint y: 90, distance: 5.1
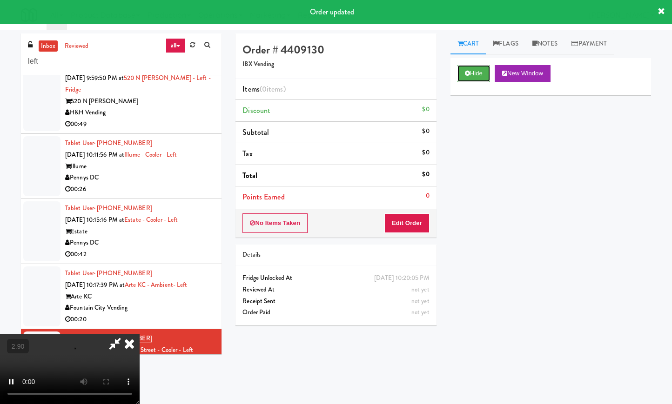
scroll to position [271, 0]
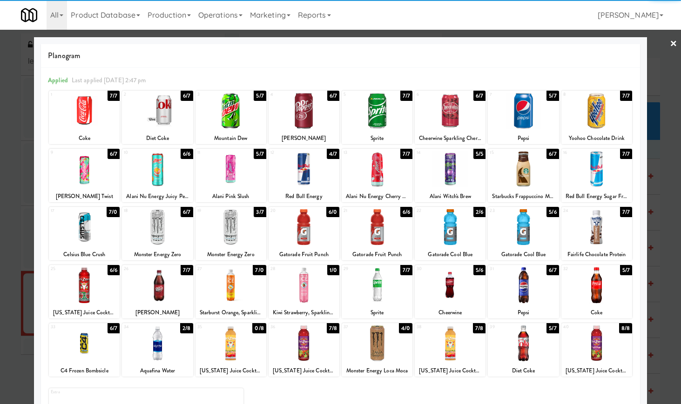
drag, startPoint x: 393, startPoint y: 285, endPoint x: 404, endPoint y: 282, distance: 11.4
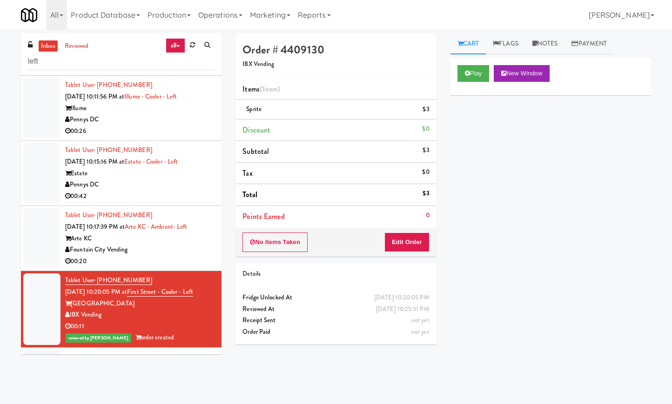
drag, startPoint x: 179, startPoint y: 256, endPoint x: 187, endPoint y: 256, distance: 7.9
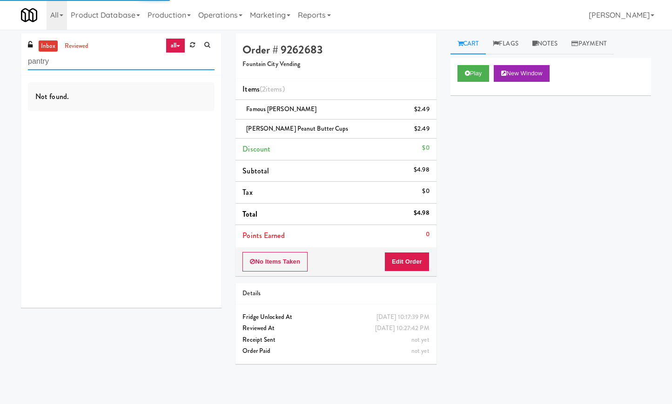
type input "pantry"
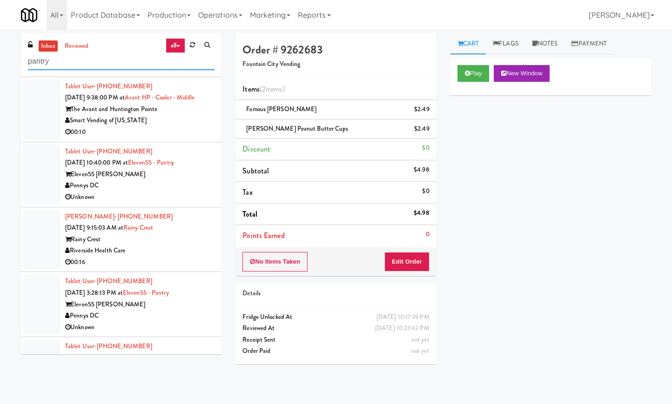
scroll to position [2051, 0]
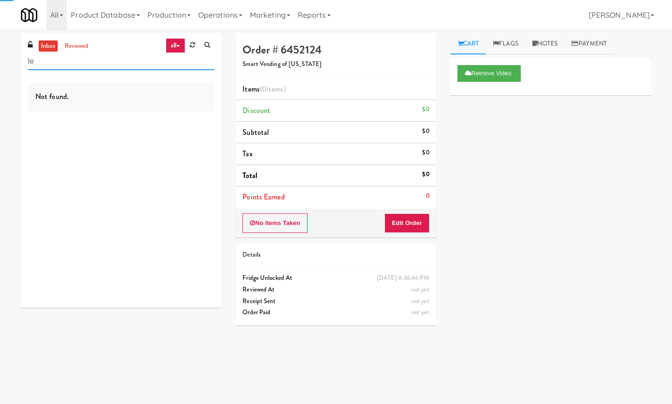
type input "l"
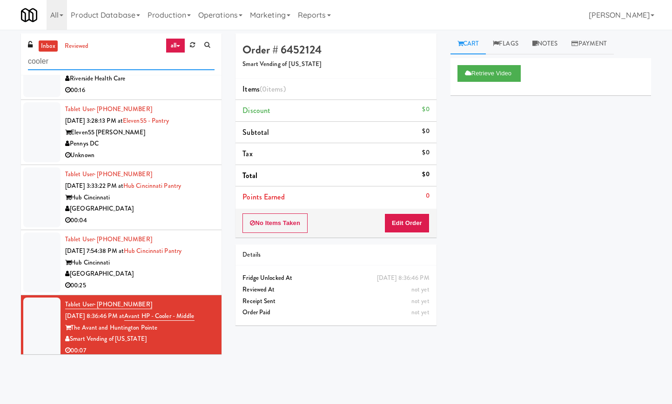
scroll to position [1850, 0]
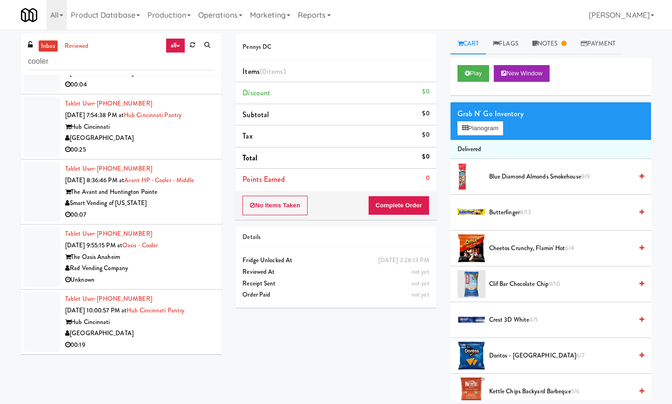
scroll to position [2051, 0]
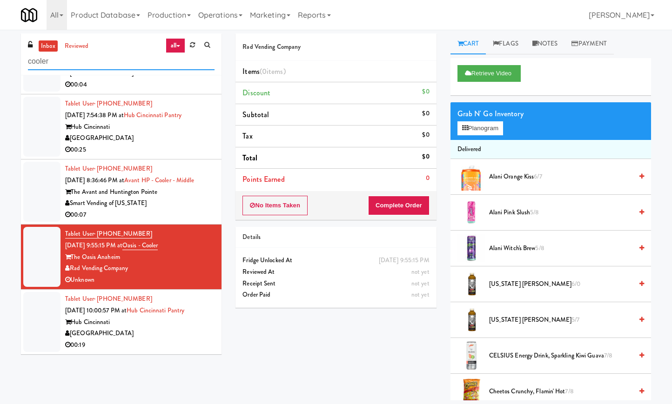
paste input "OHS - Fridge A"
type input "OHS - Fridge A"
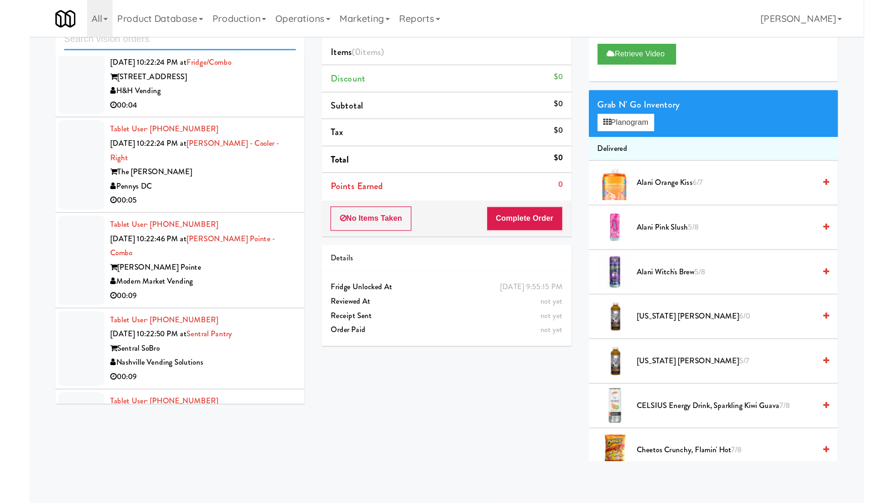
scroll to position [4806, 0]
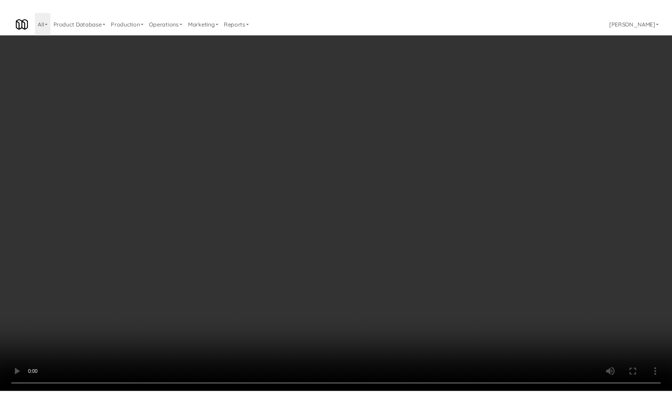
scroll to position [4806, 0]
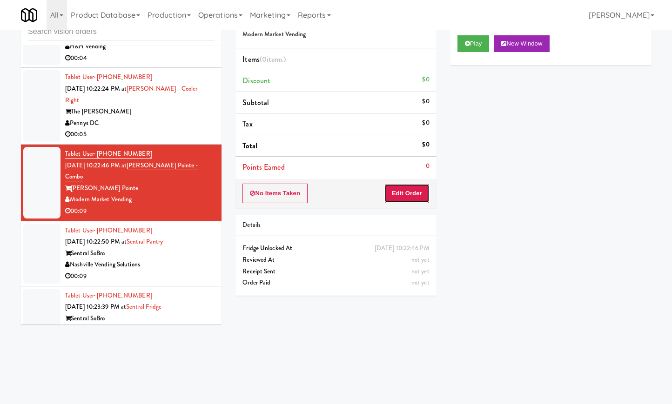
drag, startPoint x: 408, startPoint y: 188, endPoint x: 433, endPoint y: 152, distance: 43.8
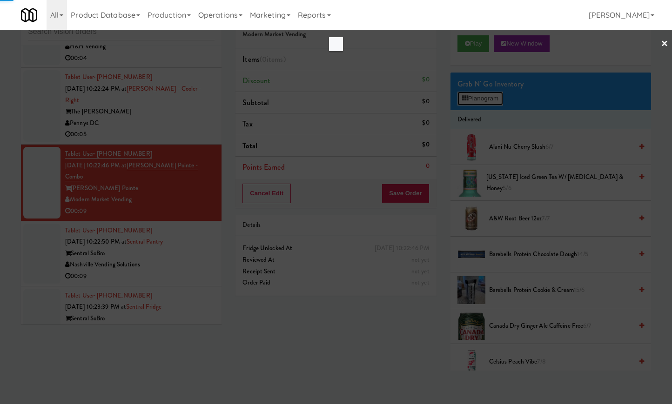
scroll to position [4771, 0]
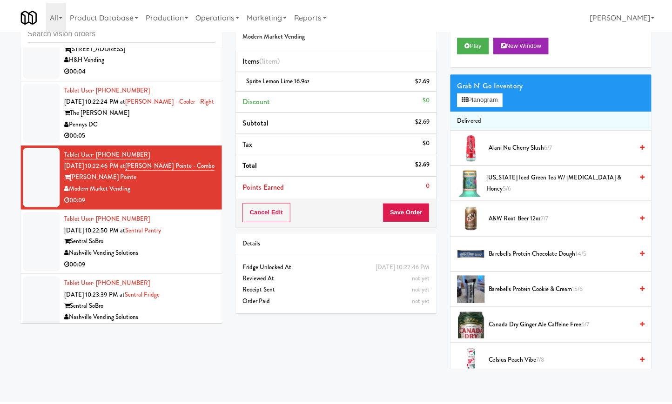
scroll to position [4806, 0]
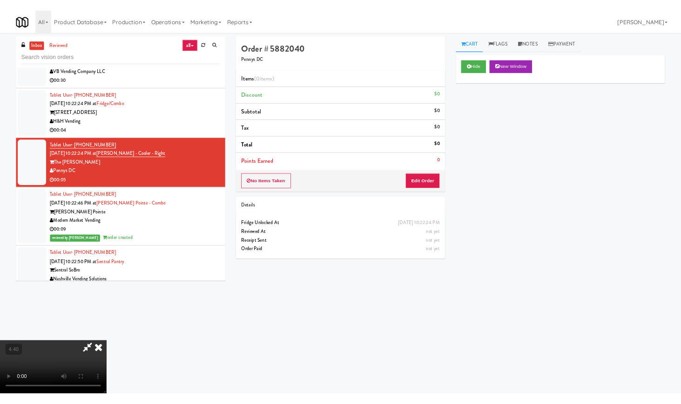
scroll to position [4806, 0]
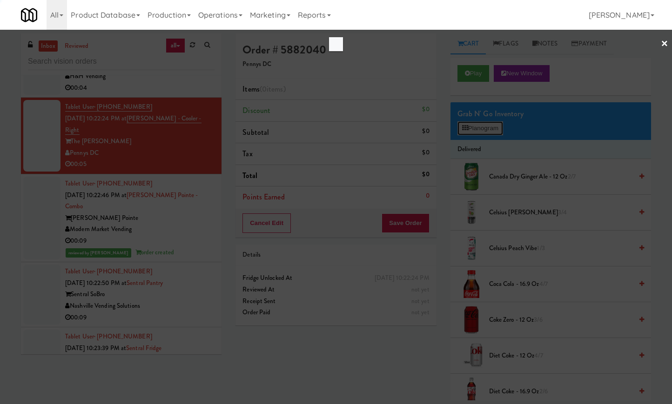
scroll to position [4771, 0]
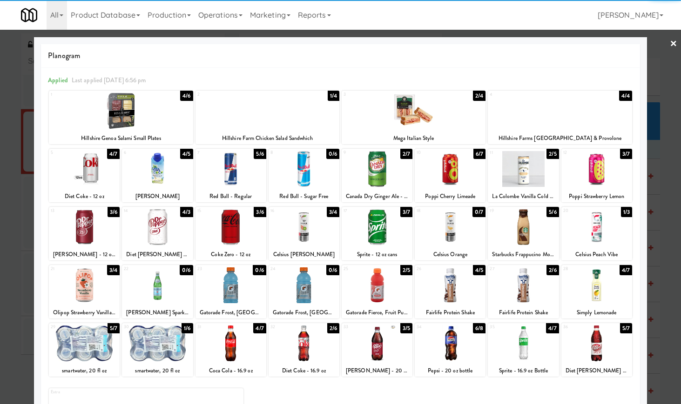
drag, startPoint x: 383, startPoint y: 280, endPoint x: 383, endPoint y: 274, distance: 5.6
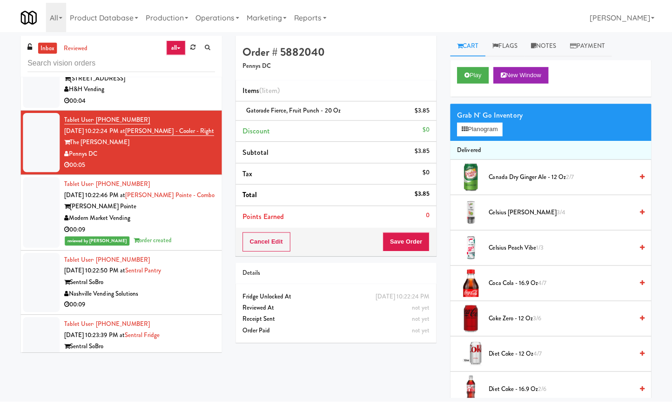
scroll to position [4806, 0]
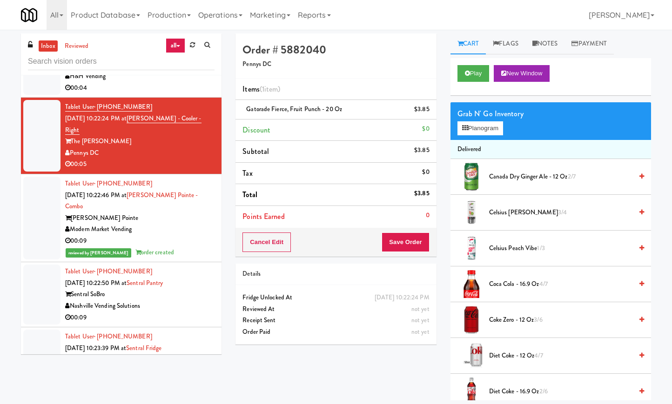
drag, startPoint x: 419, startPoint y: 255, endPoint x: 419, endPoint y: 244, distance: 10.7
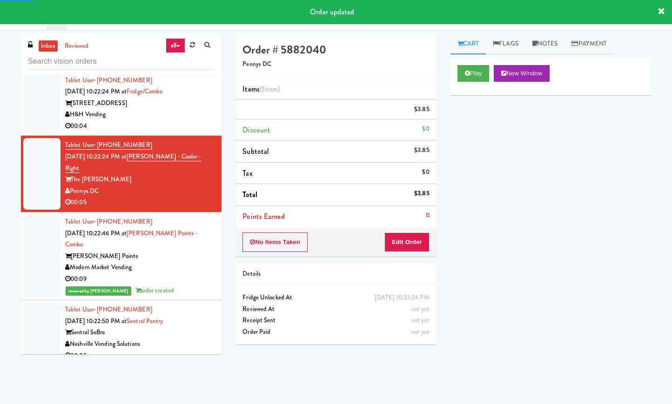
scroll to position [4748, 0]
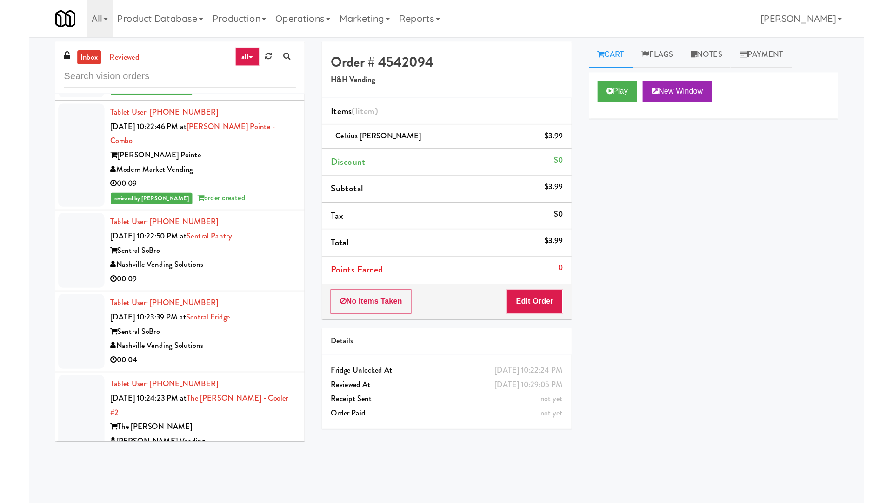
scroll to position [4980, 0]
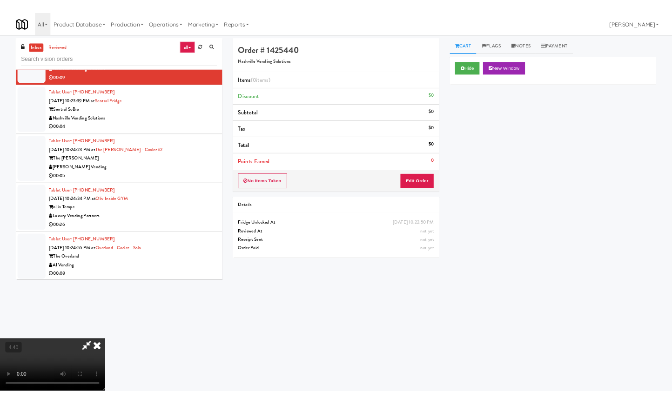
scroll to position [4854, 0]
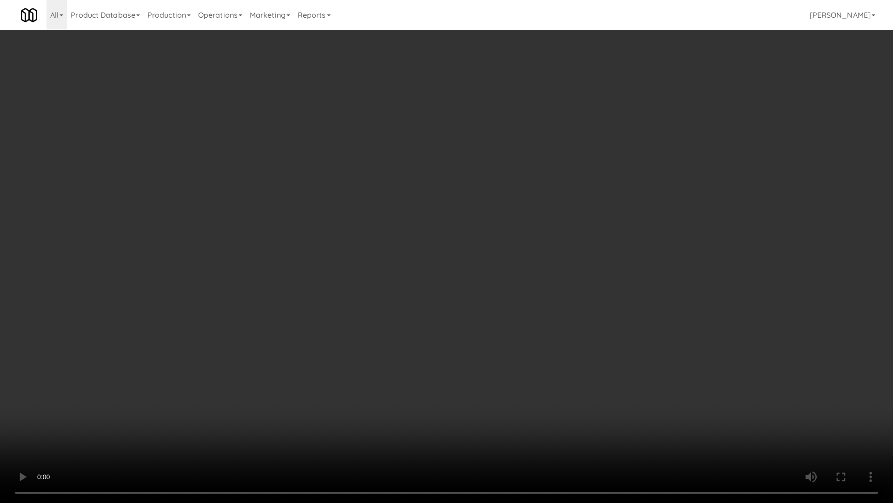
drag, startPoint x: 530, startPoint y: 341, endPoint x: 539, endPoint y: 343, distance: 9.7
drag, startPoint x: 548, startPoint y: 341, endPoint x: 554, endPoint y: 342, distance: 6.1
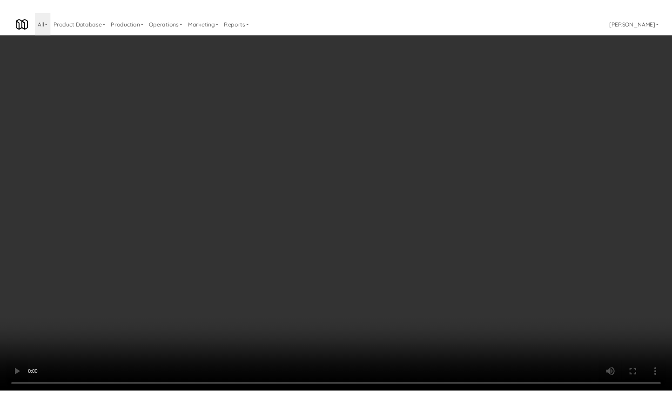
scroll to position [4980, 0]
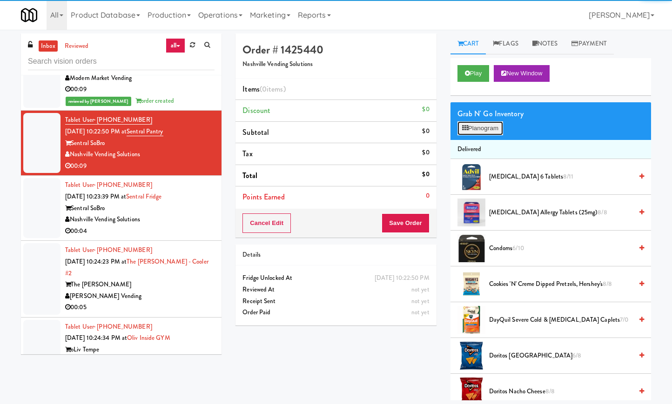
scroll to position [4946, 0]
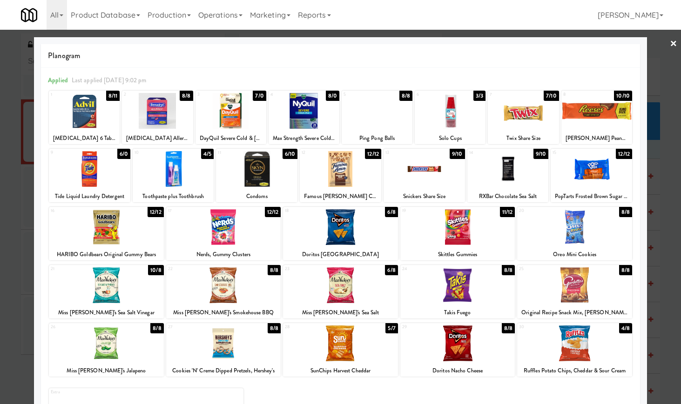
drag, startPoint x: 659, startPoint y: 42, endPoint x: 654, endPoint y: 50, distance: 9.0
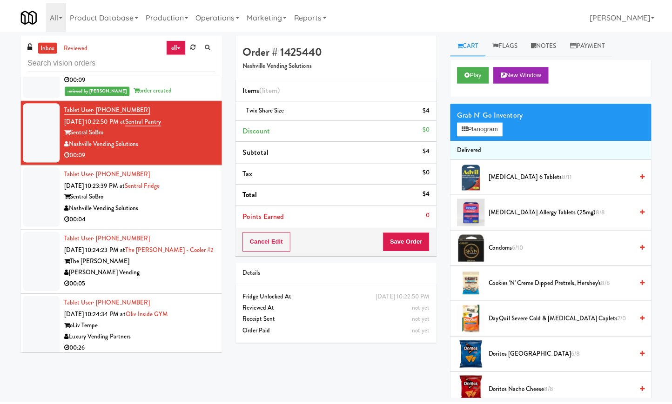
scroll to position [4980, 0]
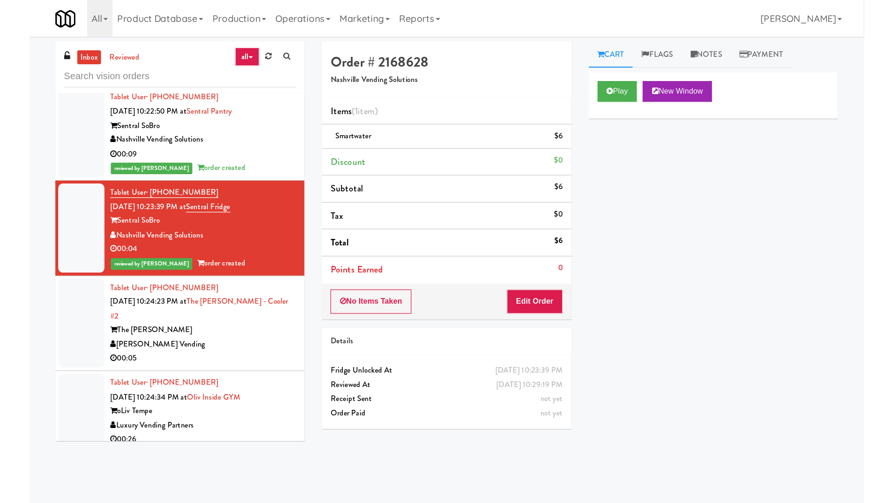
scroll to position [5097, 0]
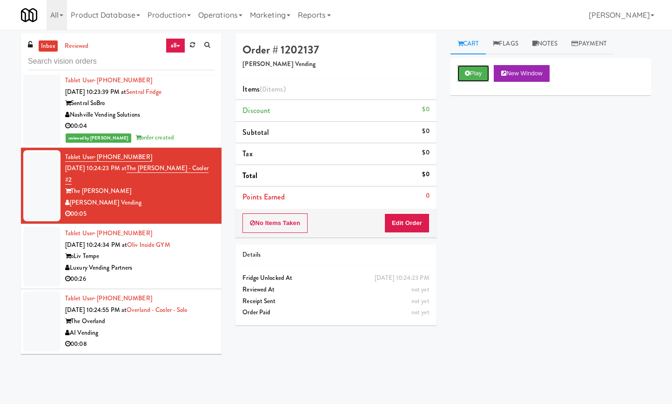
drag, startPoint x: 489, startPoint y: 66, endPoint x: 485, endPoint y: 57, distance: 9.0
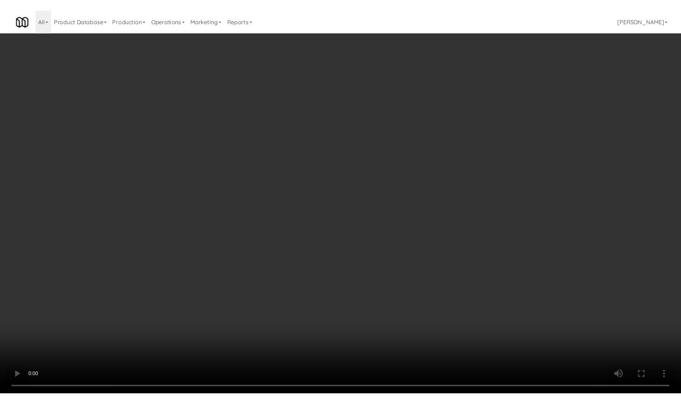
scroll to position [5097, 0]
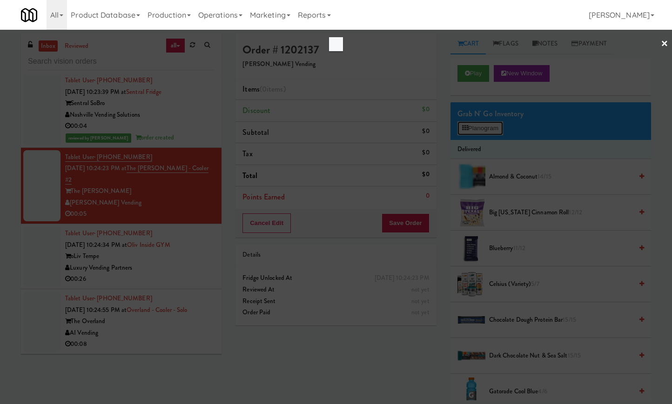
scroll to position [5062, 0]
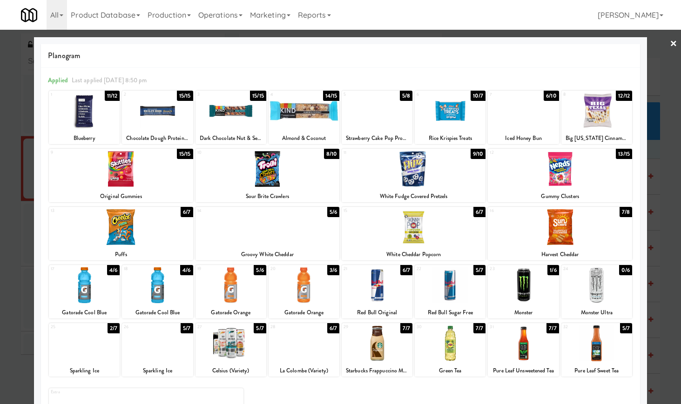
drag, startPoint x: 429, startPoint y: 176, endPoint x: 423, endPoint y: 176, distance: 6.0
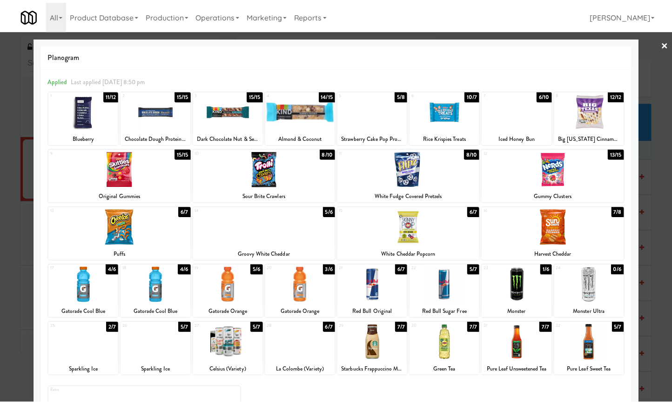
scroll to position [5097, 0]
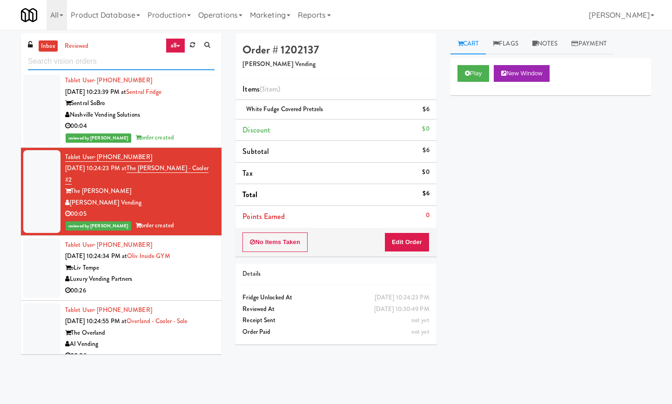
click at [114, 61] on input "text" at bounding box center [121, 61] width 187 height 17
